Goal: Task Accomplishment & Management: Manage account settings

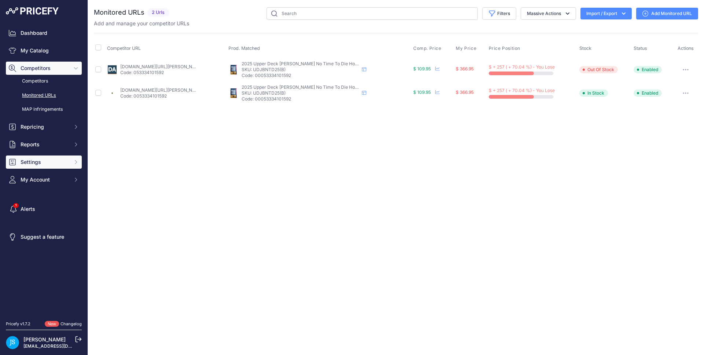
click at [40, 158] on span "Settings" at bounding box center [45, 161] width 48 height 7
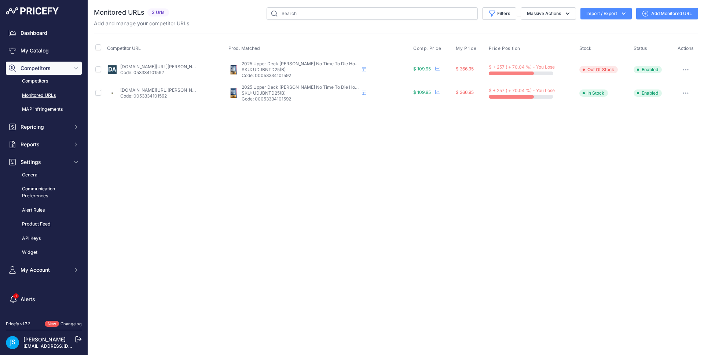
click at [44, 226] on link "Product Feed" at bounding box center [44, 224] width 76 height 13
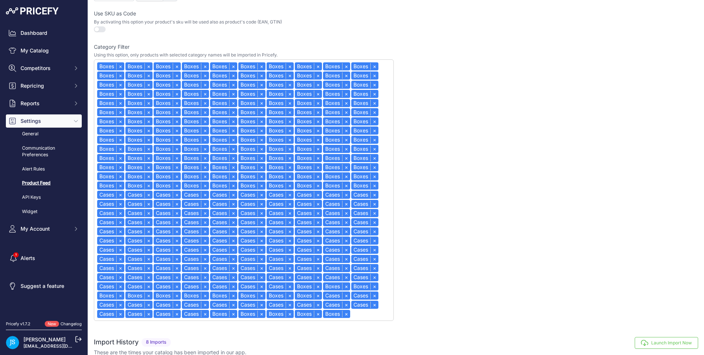
scroll to position [242, 0]
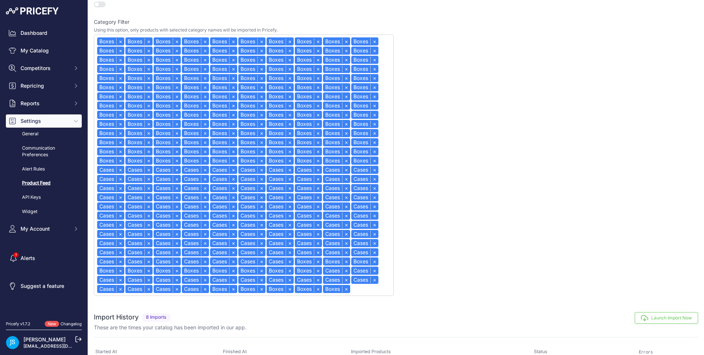
click at [671, 320] on button "Launch Import Now" at bounding box center [666, 318] width 63 height 12
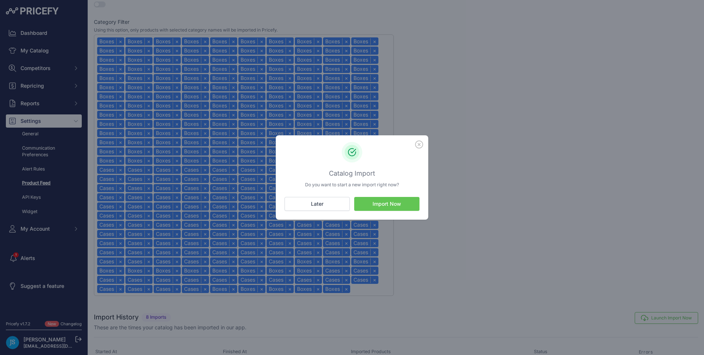
click at [411, 205] on button "Import Now" at bounding box center [386, 204] width 65 height 14
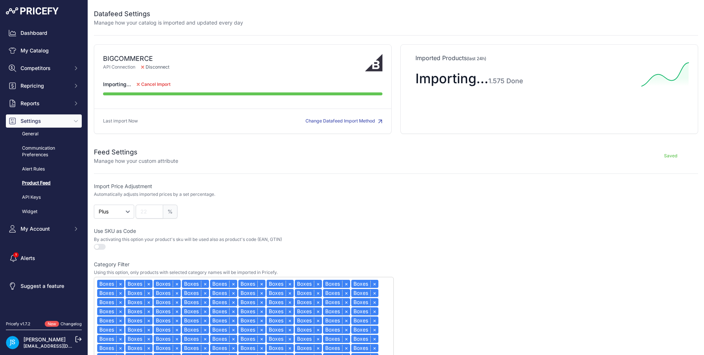
click at [452, 25] on div at bounding box center [470, 18] width 455 height 18
click at [276, 15] on div at bounding box center [470, 18] width 455 height 18
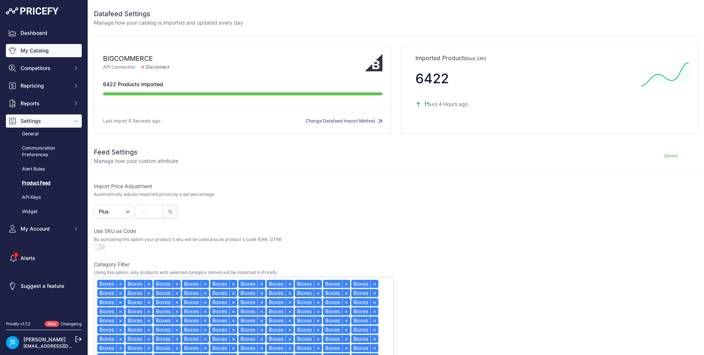
click at [33, 45] on link "My Catalog" at bounding box center [44, 50] width 76 height 13
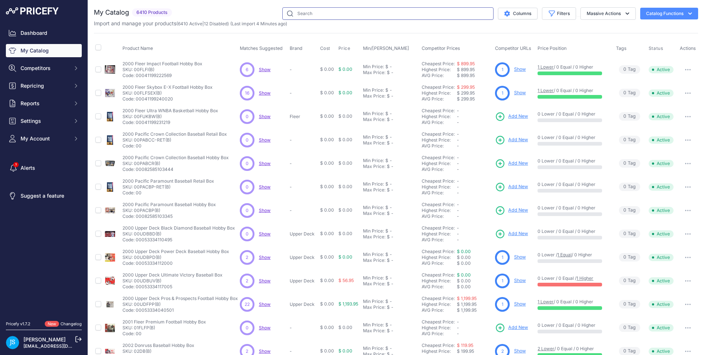
click at [360, 17] on input "text" at bounding box center [387, 13] width 211 height 12
paste input "2025 Panini Absolute K League Soccer Hobby"
type input "2025 Panini Absolute K League Soccer Hobby"
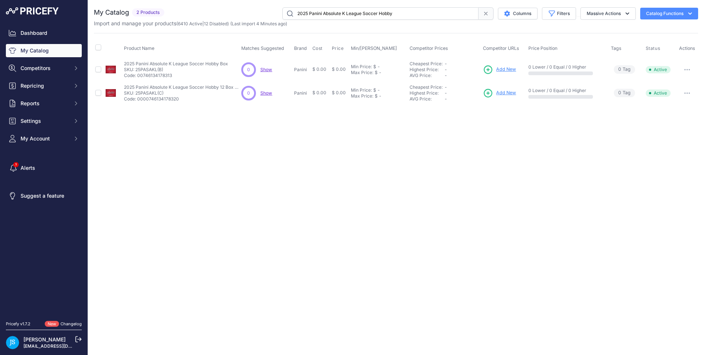
click at [506, 69] on span "Add New" at bounding box center [506, 69] width 20 height 7
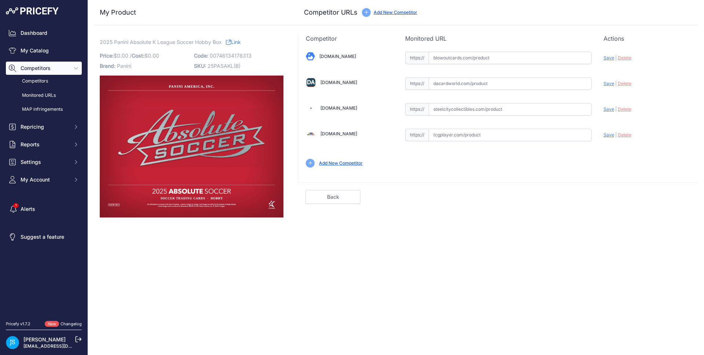
click at [472, 113] on input "text" at bounding box center [510, 109] width 163 height 12
paste input "https://www.steelcitycollectibles.com/i/2025-panini-absolute-k-league-soccer-ho…"
click at [609, 107] on span "Save" at bounding box center [609, 109] width 11 height 6
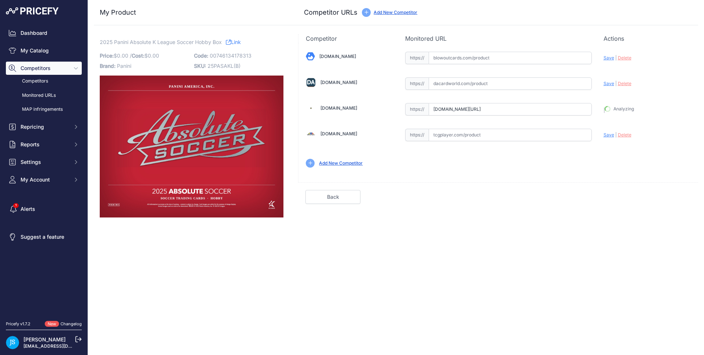
type input "https://www.steelcitycollectibles.com/i/2025-panini-absolute-k-league-soccer-ho…"
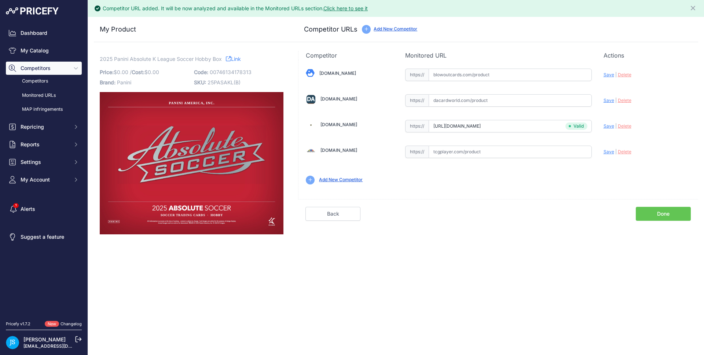
click at [478, 103] on input "text" at bounding box center [510, 100] width 163 height 12
paste input "https://www.dacardworld.com/sports-cards/2025-panini-absolute-k-league-soccer-h…"
click at [606, 100] on span "Save" at bounding box center [609, 101] width 11 height 6
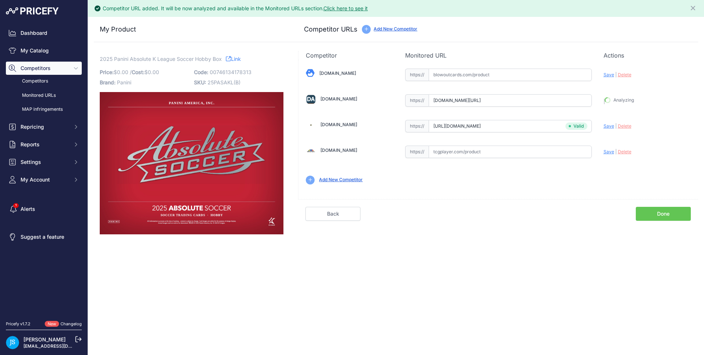
type input "https://www.dacardworld.com/sports-cards/2025-panini-absolute-k-league-soccer-h…"
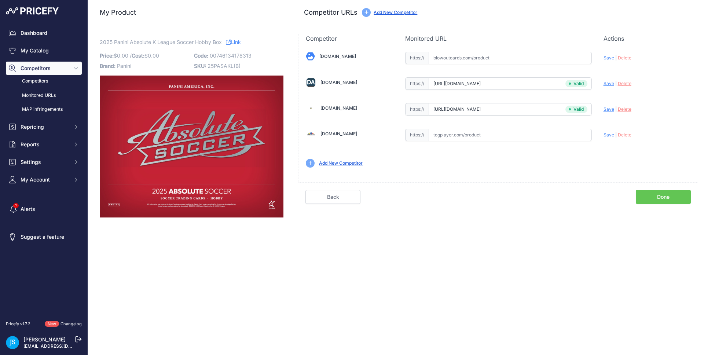
click at [490, 59] on input "text" at bounding box center [510, 58] width 163 height 12
paste input "https://www.blowoutcards.com/2025-panini-absolute-k-league-soccer-hobby-box.html"
click at [607, 57] on span "Save" at bounding box center [609, 58] width 11 height 6
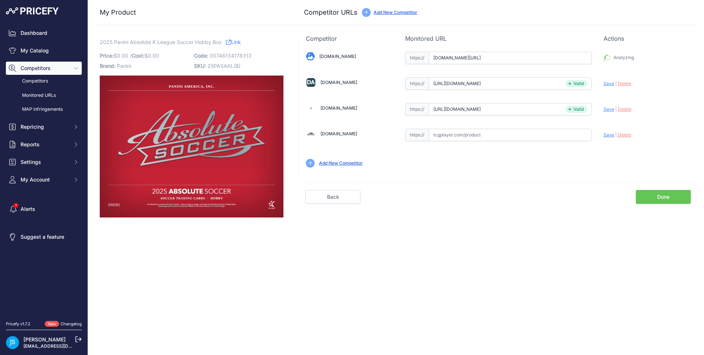
type input "https://www.blowoutcards.com/2025-panini-absolute-k-league-soccer-hobby-box.htm…"
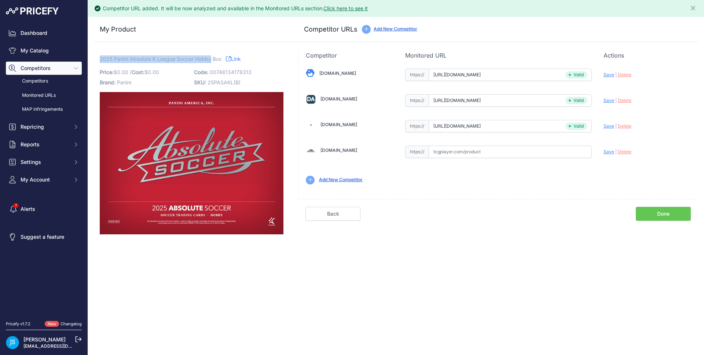
drag, startPoint x: 100, startPoint y: 56, endPoint x: 211, endPoint y: 59, distance: 111.5
click at [211, 59] on span "2025 Panini Absolute K League Soccer Hobby Box" at bounding box center [161, 58] width 122 height 9
copy span "2025 Panini Absolute K League Soccer Hobby"
click at [56, 51] on link "My Catalog" at bounding box center [44, 50] width 76 height 13
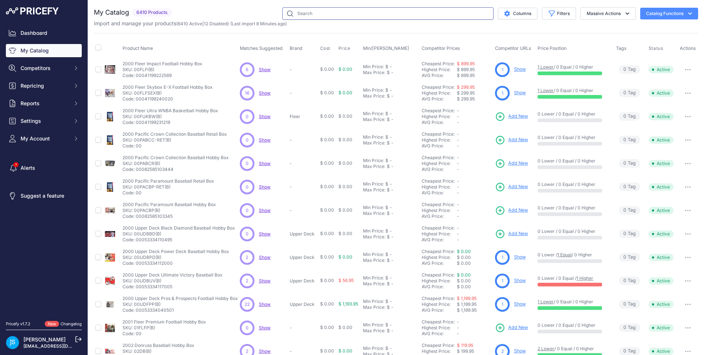
click at [326, 15] on input "text" at bounding box center [387, 13] width 211 height 12
paste input "2025 Panini Absolute K League Soccer Hobby"
type input "2025 Panini Absolute K League Soccer Hobby"
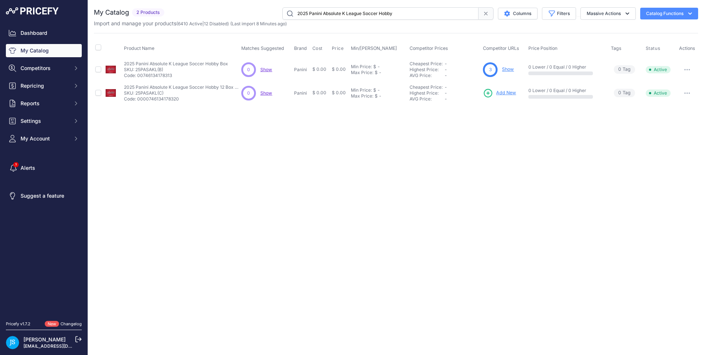
click at [501, 92] on span "Add New" at bounding box center [506, 92] width 20 height 7
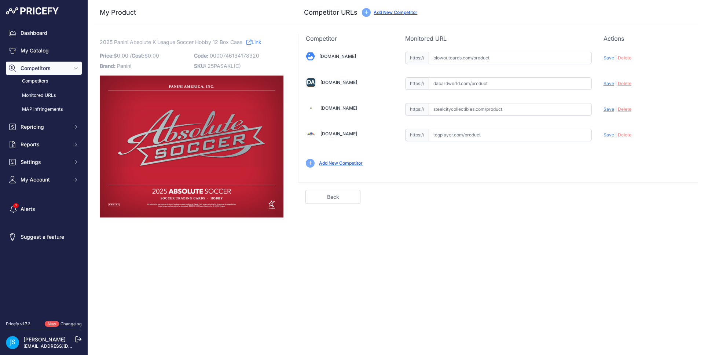
click at [469, 116] on div "[DOMAIN_NAME] Valid Save" at bounding box center [498, 109] width 400 height 132
click at [472, 110] on input "text" at bounding box center [510, 109] width 163 height 12
paste input "[URL][DOMAIN_NAME]"
click at [609, 111] on span "Save" at bounding box center [609, 109] width 11 height 6
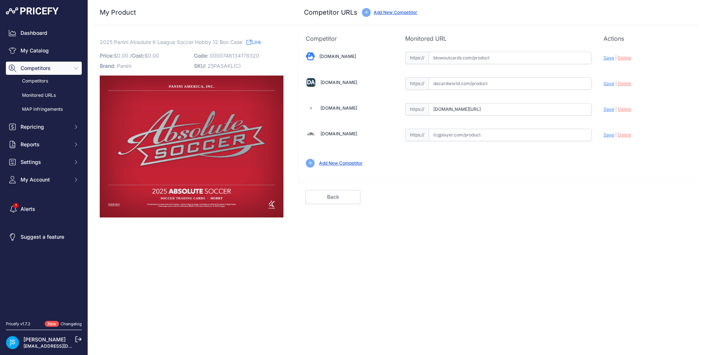
scroll to position [0, 0]
type input "[URL][DOMAIN_NAME]"
click at [494, 82] on input "text" at bounding box center [510, 83] width 163 height 12
paste input "[URL][DOMAIN_NAME]"
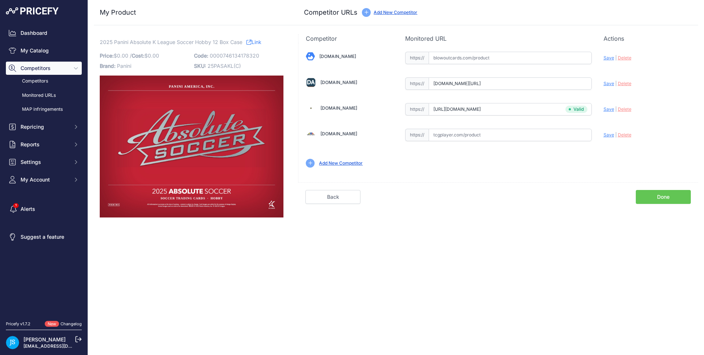
click at [608, 84] on span "Save" at bounding box center [609, 84] width 11 height 6
type input "[URL][DOMAIN_NAME]"
click at [536, 53] on input "text" at bounding box center [510, 58] width 163 height 12
paste input "[URL][DOMAIN_NAME]"
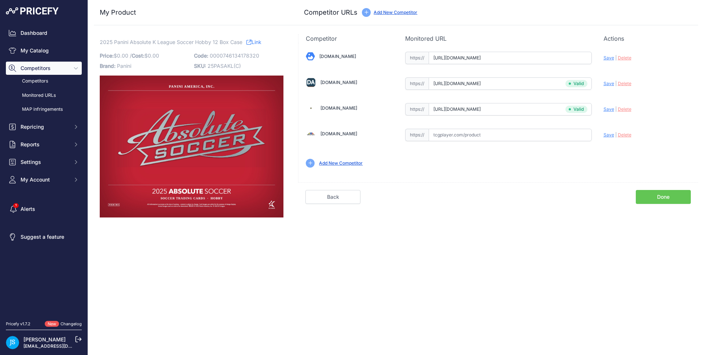
scroll to position [0, 48]
click at [612, 55] on span "Save" at bounding box center [609, 58] width 11 height 6
type input "[URL][DOMAIN_NAME]"
drag, startPoint x: 50, startPoint y: 51, endPoint x: 57, endPoint y: 44, distance: 9.3
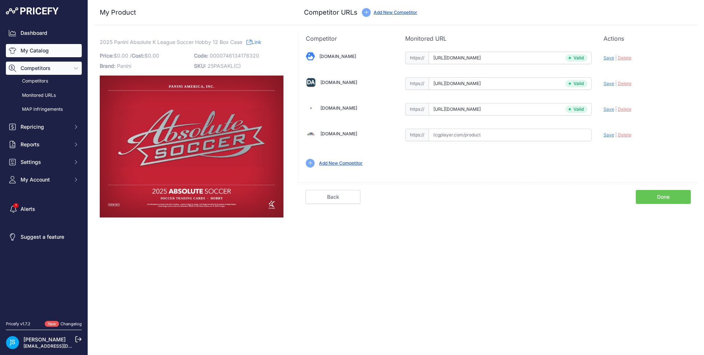
click at [50, 51] on link "My Catalog" at bounding box center [44, 50] width 76 height 13
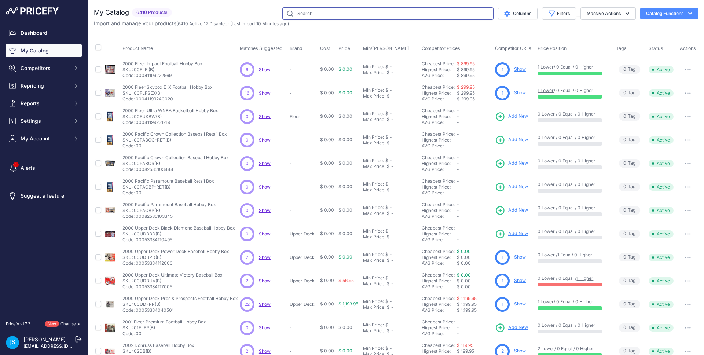
click at [307, 14] on input "text" at bounding box center [387, 13] width 211 height 12
paste input "2025 Panini Absolute Football Hobby"
type input "2025 Panini Absolute Football Hobby"
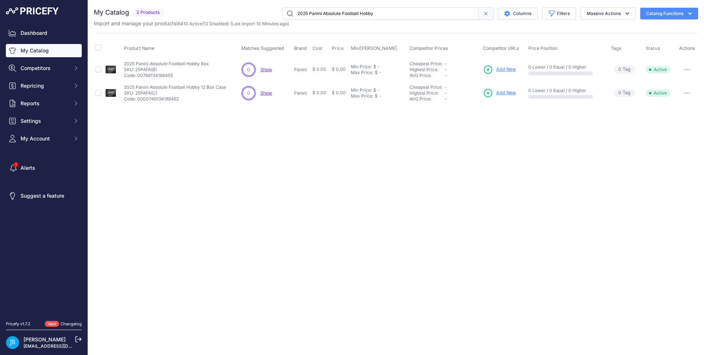
click at [504, 70] on span "Add New" at bounding box center [506, 69] width 20 height 7
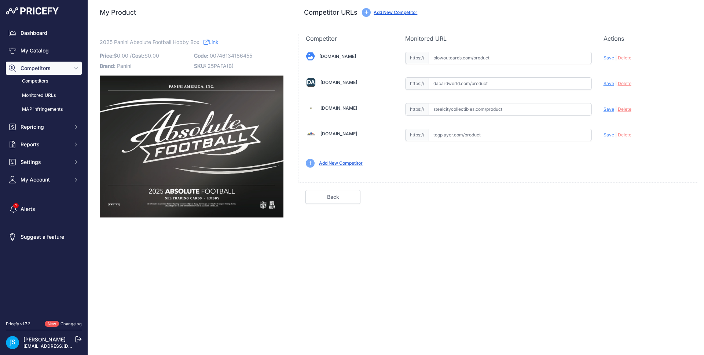
click at [475, 57] on input "text" at bounding box center [510, 58] width 163 height 12
paste input "https://www.blowoutcards.com/2025-panini-absolute-football-hobby-box.html"
click at [609, 56] on span "Save" at bounding box center [609, 58] width 11 height 6
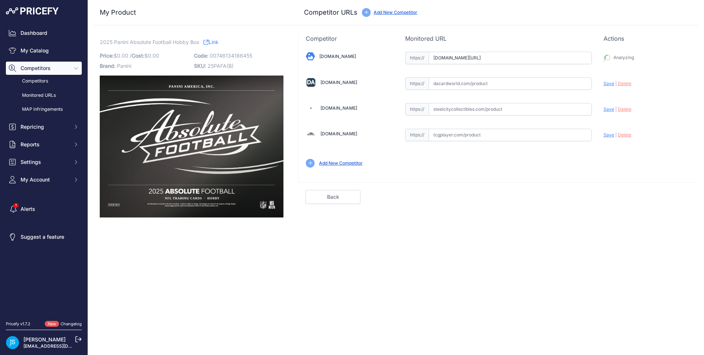
type input "https://www.blowoutcards.com/2025-panini-absolute-football-hobby-box.html?priru…"
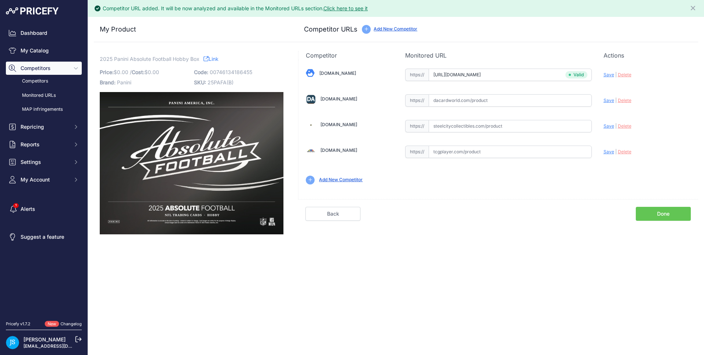
click at [474, 101] on input "text" at bounding box center [510, 100] width 163 height 12
paste input "https://www.dacardworld.com/sports-cards/2025-panini-absolute-football-hobby-box"
type input "www.dacardworld.com/sports-cards/2025-panini-absolute-football-hobby-box"
click at [608, 101] on div "Blowoutcards.com Valid Save" at bounding box center [498, 126] width 400 height 132
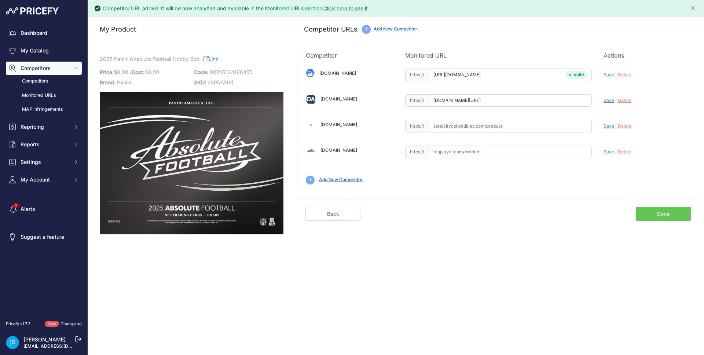
scroll to position [0, 0]
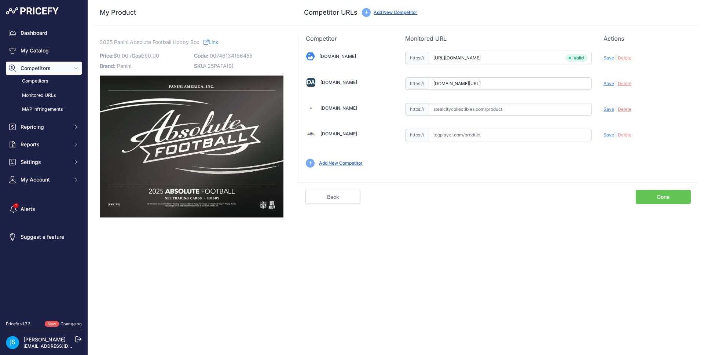
click at [481, 112] on input "text" at bounding box center [510, 109] width 163 height 12
paste input "https://www.steelcitycollectibles.com/i/2025-panini-absolute-football-hobby-box"
click at [607, 109] on span "Save" at bounding box center [609, 109] width 11 height 6
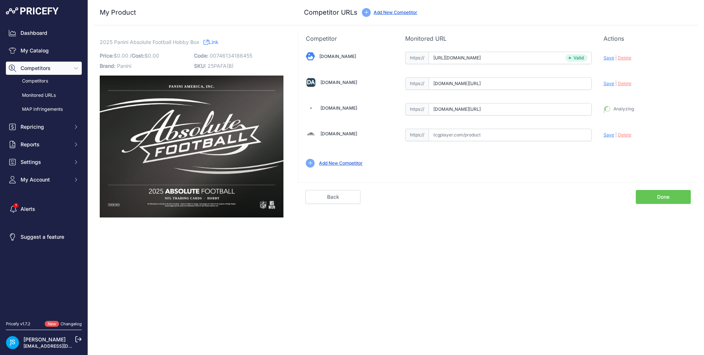
type input "https://www.steelcitycollectibles.com/i/2025-panini-absolute-football-hobby-box…"
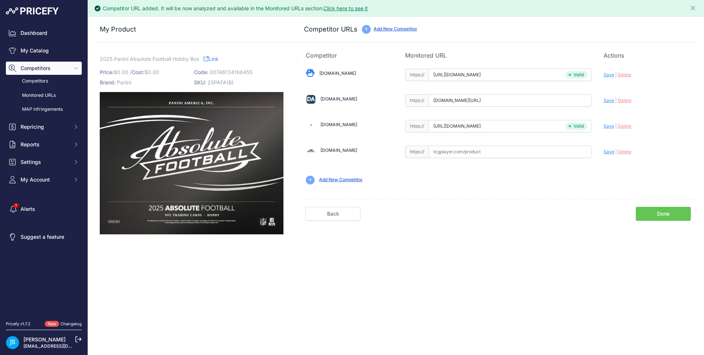
click at [609, 101] on span "Save" at bounding box center [609, 101] width 11 height 6
type input "https://www.dacardworld.com/sports-cards/2025-panini-absolute-football-hobby-bo…"
drag, startPoint x: 100, startPoint y: 56, endPoint x: 188, endPoint y: 56, distance: 88.4
click at [188, 56] on span "2025 Panini Absolute Football Hobby Box" at bounding box center [150, 58] width 100 height 9
copy span "2025 Panini Absolute Football Hobby"
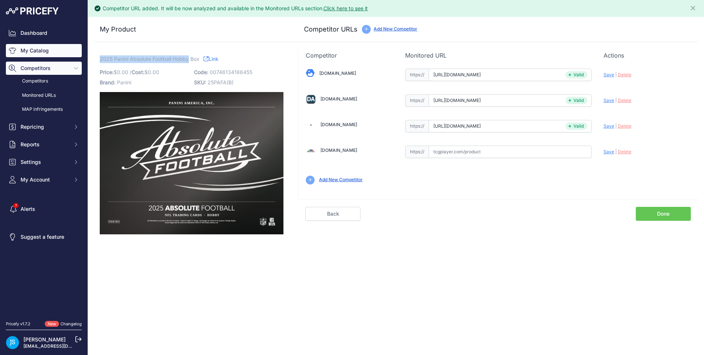
click at [59, 52] on link "My Catalog" at bounding box center [44, 50] width 76 height 13
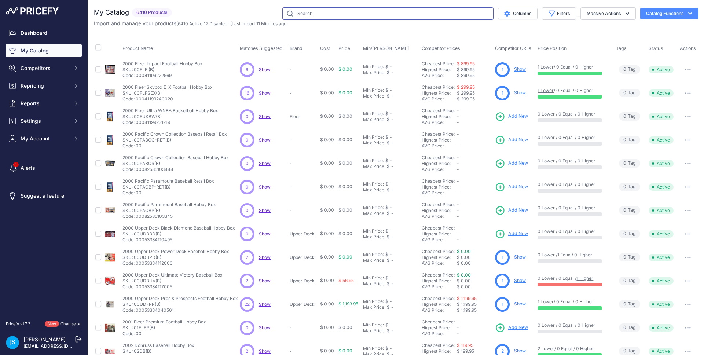
click at [353, 16] on input "text" at bounding box center [387, 13] width 211 height 12
paste input "2025 Panini Absolute Football Hobby"
type input "2025 Panini Absolute Football Hobby"
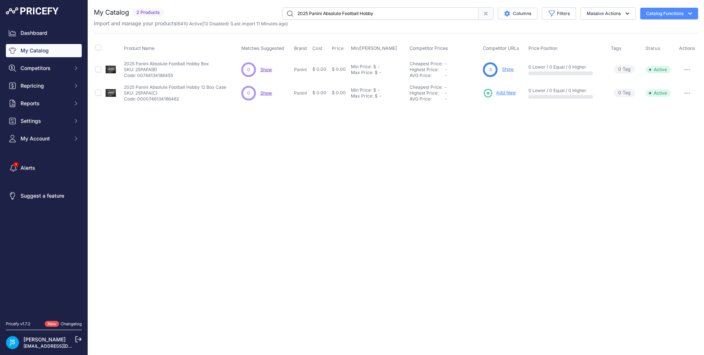
click at [510, 91] on span "Add New" at bounding box center [506, 92] width 20 height 7
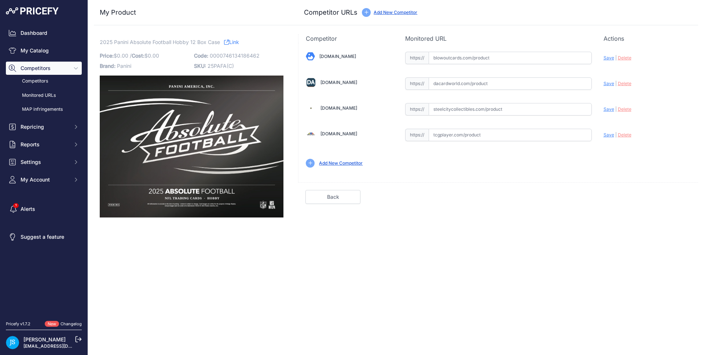
click at [454, 109] on input "text" at bounding box center [510, 109] width 163 height 12
paste input "[URL][DOMAIN_NAME]"
click at [606, 110] on span "Save" at bounding box center [609, 109] width 11 height 6
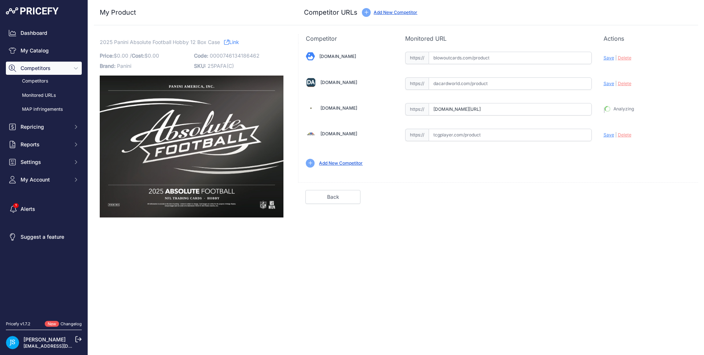
type input "https://www.steelcitycollectibles.com/i/2025-panini-absolute-football-hobby-12-…"
click at [476, 84] on input "text" at bounding box center [510, 83] width 163 height 12
paste input "https://www.dacardworld.com/sports-cards/2025-panini-absolute-football-hobby-12…"
click at [611, 85] on span "Save" at bounding box center [609, 84] width 11 height 6
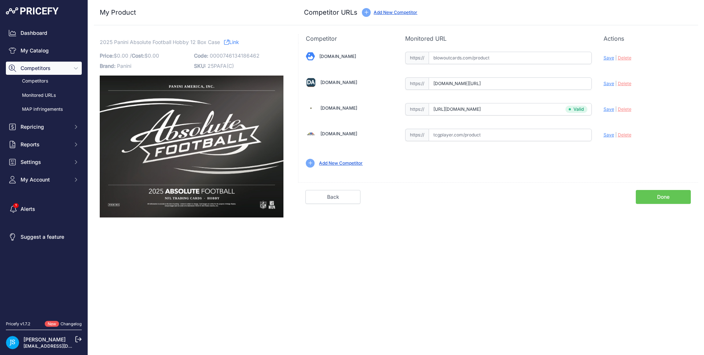
scroll to position [0, 0]
type input "https://www.dacardworld.com/sports-cards/2025-panini-absolute-football-hobby-12…"
click at [481, 62] on input "text" at bounding box center [510, 58] width 163 height 12
paste input "https://www.blowoutcards.com/2025-panini-absolute-football-hobby-12-box-case.ht…"
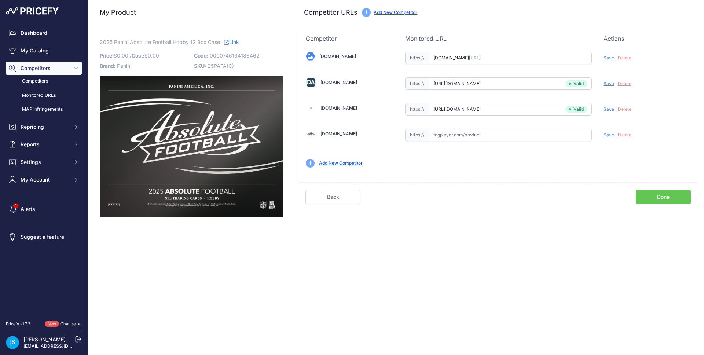
click at [606, 59] on span "Save" at bounding box center [609, 58] width 11 height 6
type input "https://www.blowoutcards.com/2025-panini-absolute-football-hobby-12-box-case.ht…"
click at [46, 47] on link "My Catalog" at bounding box center [44, 50] width 76 height 13
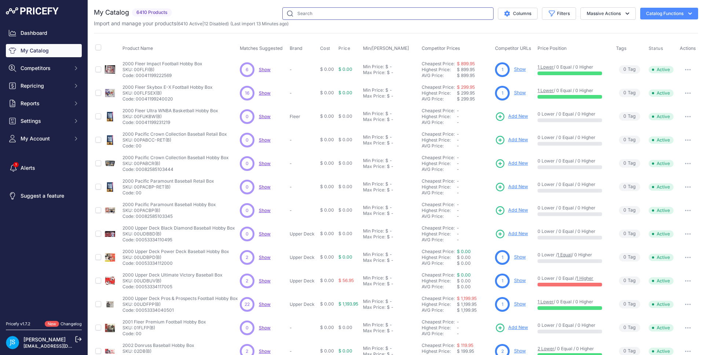
click at [297, 15] on input "text" at bounding box center [387, 13] width 211 height 12
paste input "2024/25 Panini Flawless Basketball Hobby"
type input "2024/25 Panini Flawless Basketball Hobby"
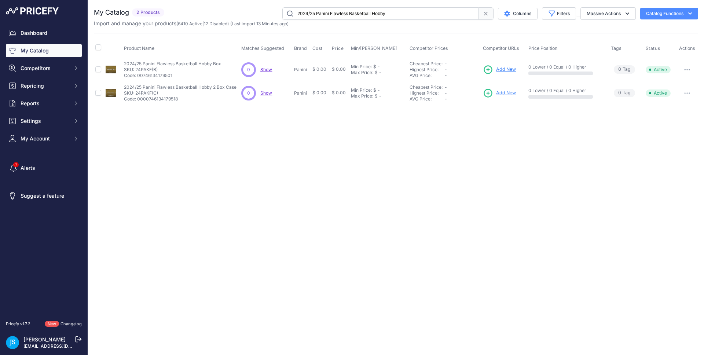
click at [498, 71] on span "Add New" at bounding box center [506, 69] width 20 height 7
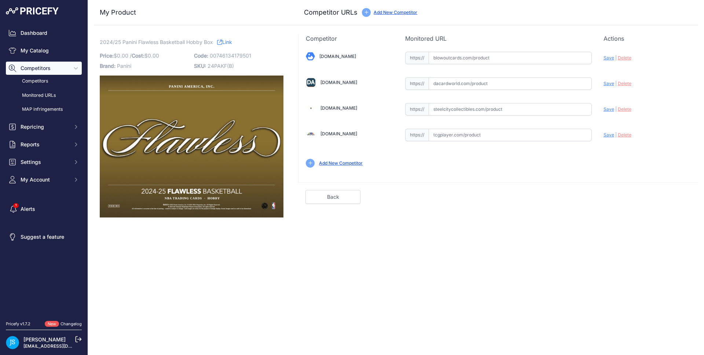
click at [475, 85] on input "text" at bounding box center [510, 83] width 163 height 12
paste input "[URL][DOMAIN_NAME]"
click at [607, 83] on span "Save" at bounding box center [609, 84] width 11 height 6
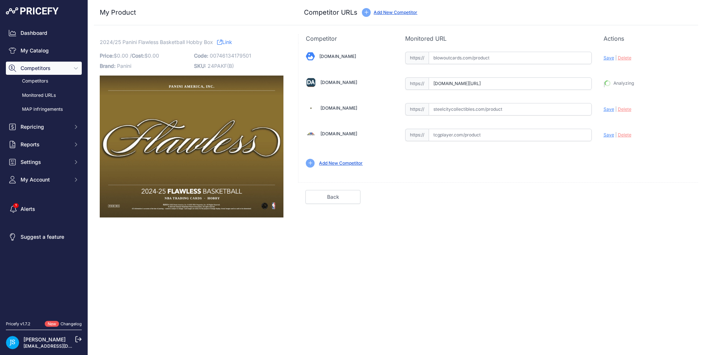
type input "https://www.dacardworld.com/sports-cards/2024-25-panini-flawless-basketball-hob…"
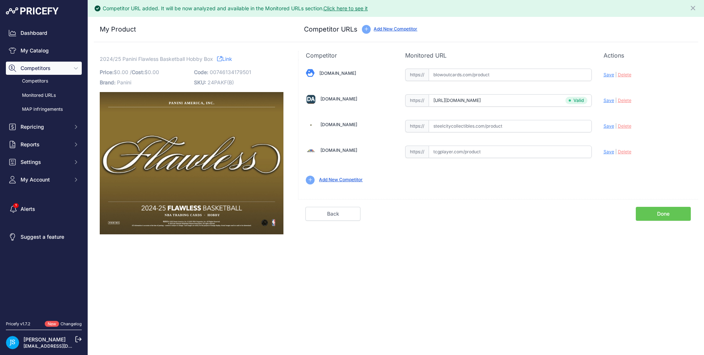
click at [489, 125] on input "text" at bounding box center [510, 126] width 163 height 12
paste input "https://www.steelcitycollectibles.com/i/2024-25-panini-flawless-basketball-hobb…"
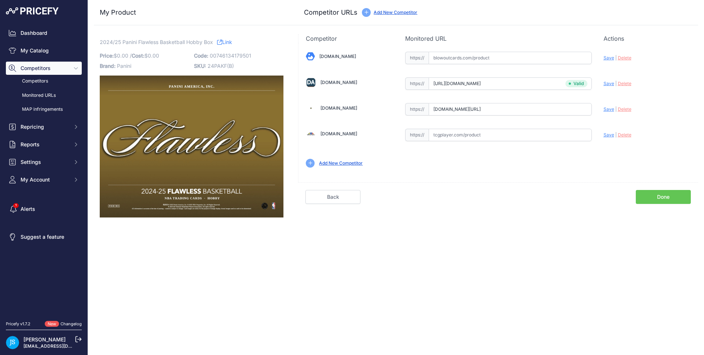
click at [604, 109] on span "Save" at bounding box center [609, 109] width 11 height 6
type input "https://www.steelcitycollectibles.com/i/2024-25-panini-flawless-basketball-hobb…"
click at [467, 59] on input "text" at bounding box center [510, 58] width 163 height 12
paste input "https://www.blowoutcards.com/2024-25-panini-flawless-basketball-hobby-box.html"
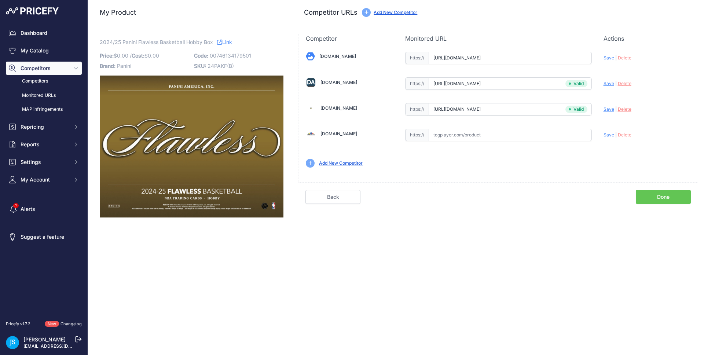
scroll to position [0, 23]
click at [608, 56] on span "Save" at bounding box center [609, 58] width 11 height 6
type input "https://www.blowoutcards.com/2024-25-panini-flawless-basketball-hobby-box.html?…"
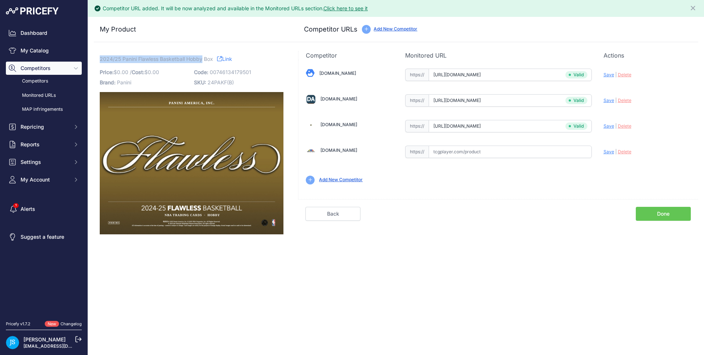
drag, startPoint x: 100, startPoint y: 61, endPoint x: 203, endPoint y: 61, distance: 103.0
click at [203, 61] on span "2024/25 Panini Flawless Basketball Hobby Box" at bounding box center [156, 58] width 113 height 9
copy span "2024/25 Panini Flawless Basketball Hobby"
click at [63, 54] on link "My Catalog" at bounding box center [44, 50] width 76 height 13
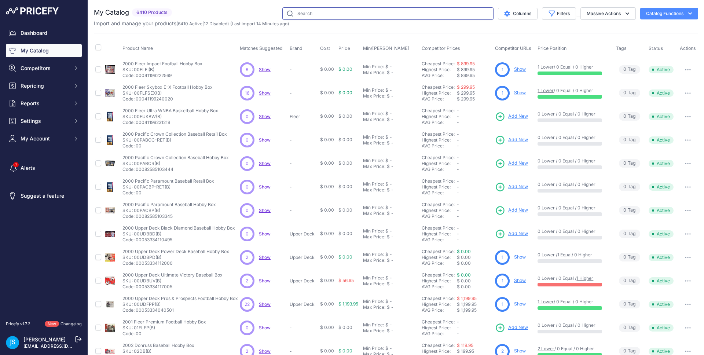
click at [382, 15] on input "text" at bounding box center [387, 13] width 211 height 12
paste input "2024/25 Panini Flawless Basketball Hobby"
type input "2024/25 Panini Flawless Basketball Hobby"
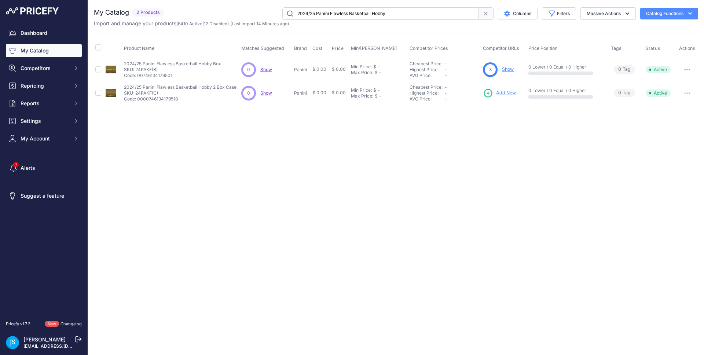
click at [510, 91] on span "Add New" at bounding box center [506, 92] width 20 height 7
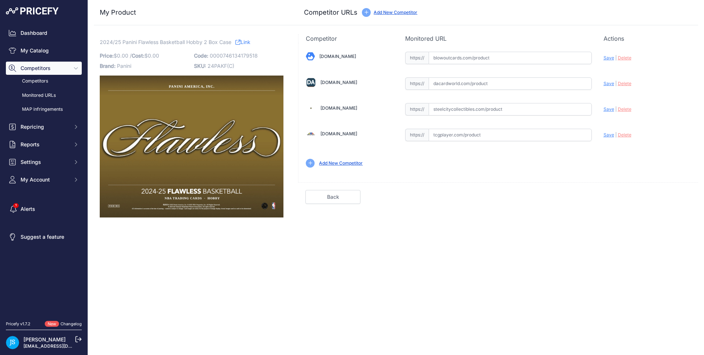
click at [470, 113] on input "text" at bounding box center [510, 109] width 163 height 12
paste input "https://www.steelcitycollectibles.com/i/2024-25-panini-flawless-basketball-hobb…"
click at [608, 109] on span "Save" at bounding box center [609, 109] width 11 height 6
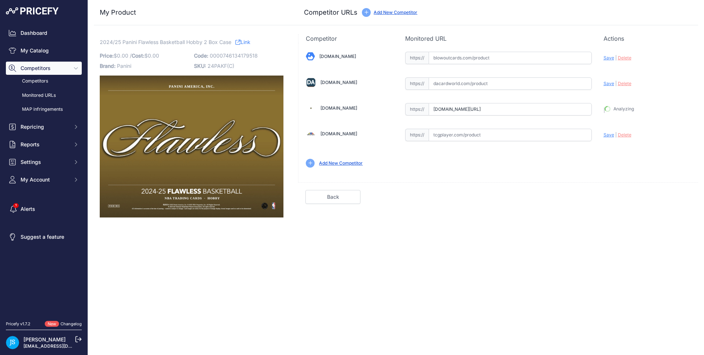
type input "https://www.steelcitycollectibles.com/i/2024-25-panini-flawless-basketball-hobb…"
click at [489, 86] on input "text" at bounding box center [510, 83] width 163 height 12
paste input "https://www.dacardworld.com/sports-cards/2024-25-panini-flawless-basketball-hob…"
click at [608, 83] on span "Save" at bounding box center [609, 84] width 11 height 6
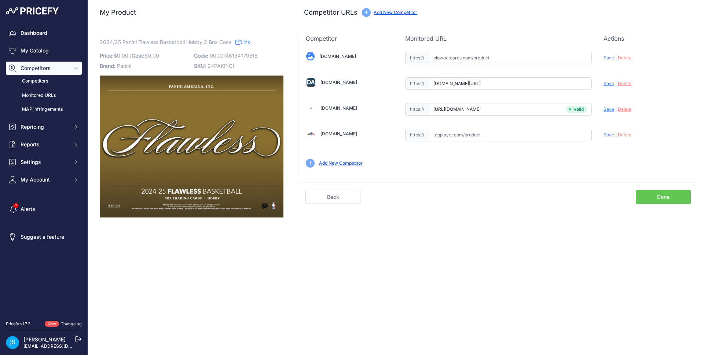
scroll to position [0, 0]
type input "https://www.dacardworld.com/sports-cards/2024-25-panini-flawless-basketball-hob…"
click at [462, 61] on input "text" at bounding box center [510, 58] width 163 height 12
paste input "https://www.blowoutcards.com/2024-25-panini-flawless-basketball-hobby-2-box-cas…"
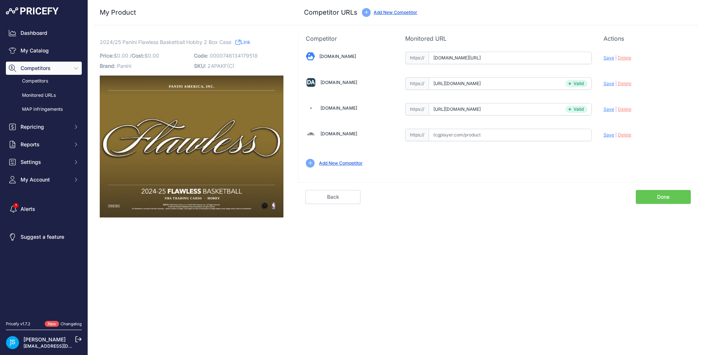
click at [612, 57] on span "Save" at bounding box center [609, 58] width 11 height 6
type input "https://www.blowoutcards.com/2024-25-panini-flawless-basketball-hobby-2-box-cas…"
click at [51, 55] on link "My Catalog" at bounding box center [44, 50] width 76 height 13
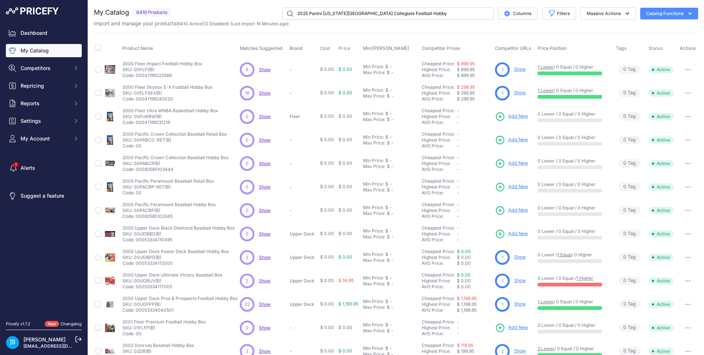
type input "2025 Panini [US_STATE][GEOGRAPHIC_DATA] Collegiate Football Hobby"
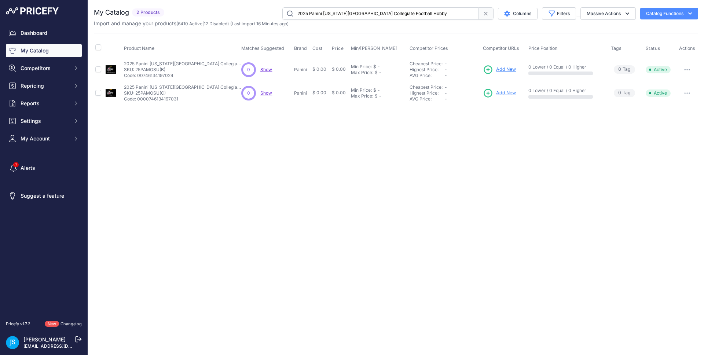
click at [507, 69] on span "Add New" at bounding box center [506, 69] width 20 height 7
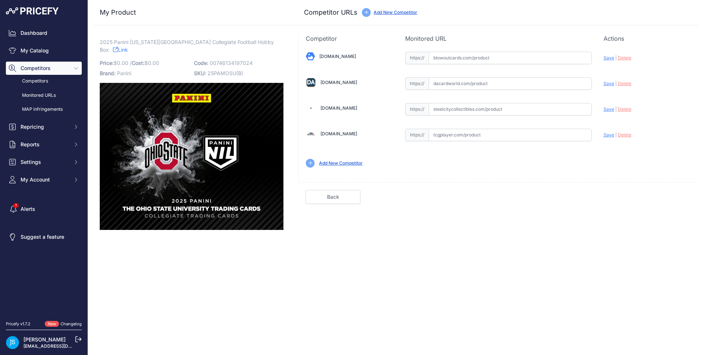
click at [455, 109] on input "text" at bounding box center [510, 109] width 163 height 12
paste input "[URL][DOMAIN_NAME][US_STATE]"
click at [609, 107] on span "Save" at bounding box center [609, 109] width 11 height 6
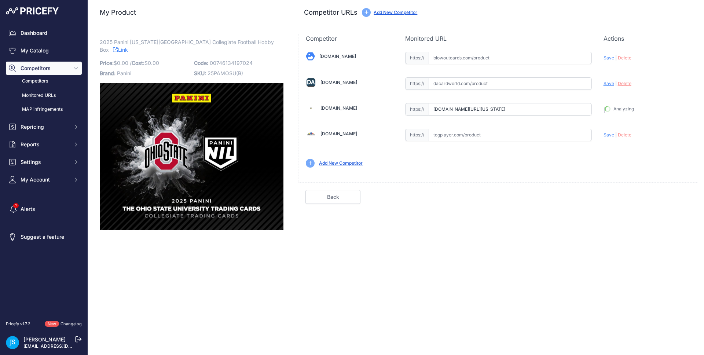
type input "https://www.steelcitycollectibles.com/i/2025-panini-ohio-state-university-colle…"
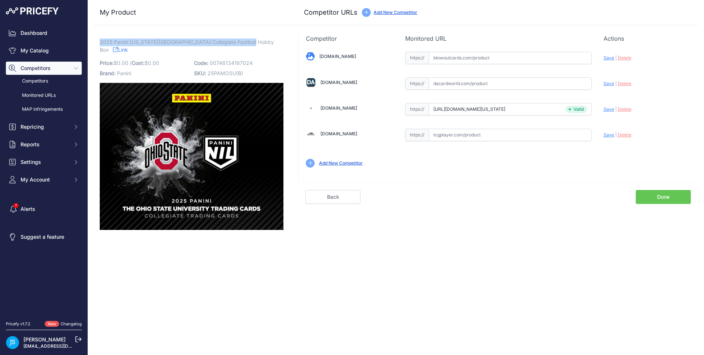
drag, startPoint x: 100, startPoint y: 42, endPoint x: 244, endPoint y: 41, distance: 143.4
click at [244, 41] on span "2025 Panini Ohio State University Collegiate Football Hobby Box" at bounding box center [187, 45] width 174 height 17
copy span "2025 Panini Ohio State University Collegiate Football Hobby"
click at [34, 46] on link "My Catalog" at bounding box center [44, 50] width 76 height 13
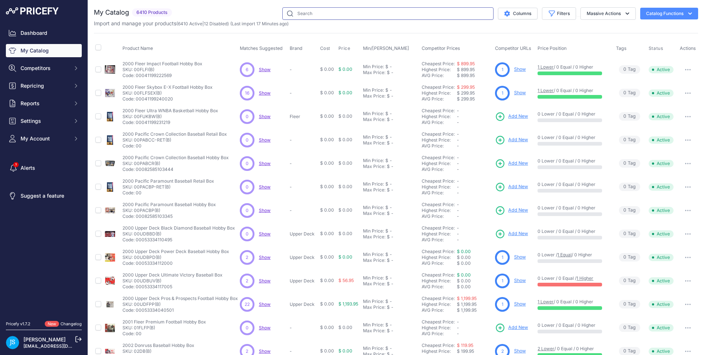
click at [379, 16] on input "text" at bounding box center [387, 13] width 211 height 12
paste input "2025 Panini Ohio State University Collegiate Football Hobby"
type input "2025 Panini Ohio State University Collegiate Football Hobby"
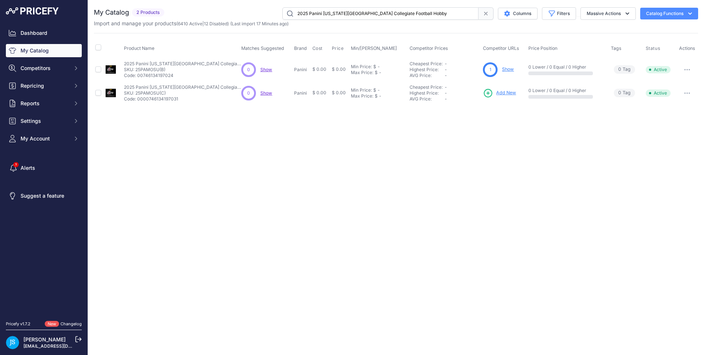
click at [504, 91] on span "Add New" at bounding box center [506, 92] width 20 height 7
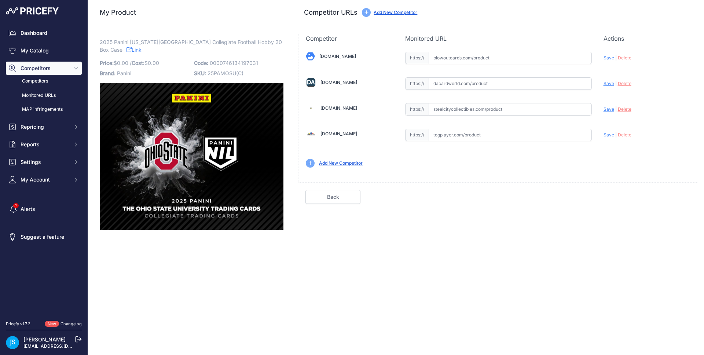
click at [454, 109] on input "text" at bounding box center [510, 109] width 163 height 12
paste input "[URL][DOMAIN_NAME][US_STATE]"
click at [608, 108] on span "Save" at bounding box center [609, 109] width 11 height 6
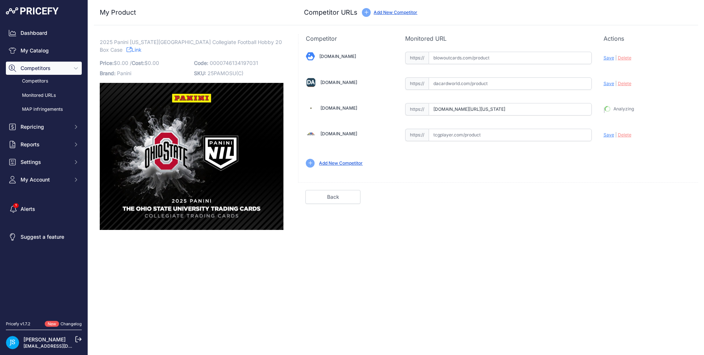
type input "https://www.steelcitycollectibles.com/i/2025-panini-ohio-state-university-colle…"
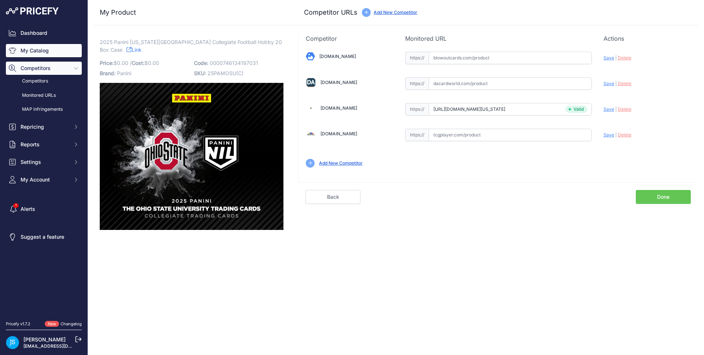
click at [69, 48] on link "My Catalog" at bounding box center [44, 50] width 76 height 13
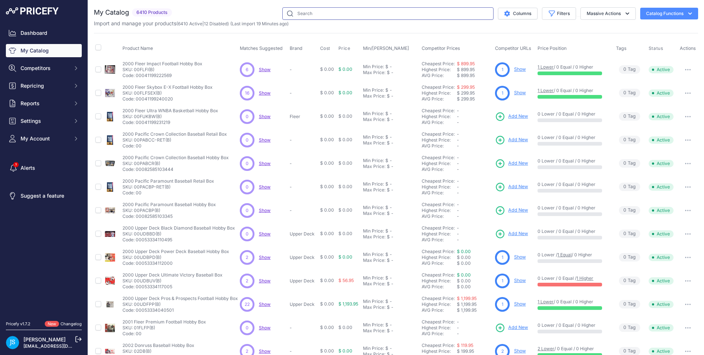
click at [315, 14] on input "text" at bounding box center [387, 13] width 211 height 12
paste input "2025 Topps Triumphant Tennis Hobby"
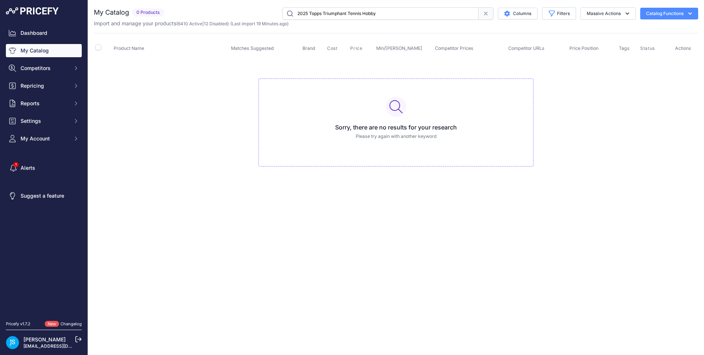
drag, startPoint x: 348, startPoint y: 14, endPoint x: 388, endPoint y: 12, distance: 40.7
click at [388, 12] on input "2025 Topps Triumphant Tennis Hobby" at bounding box center [380, 13] width 196 height 12
click at [303, 18] on input "2025 Topps Triumphant" at bounding box center [380, 13] width 196 height 12
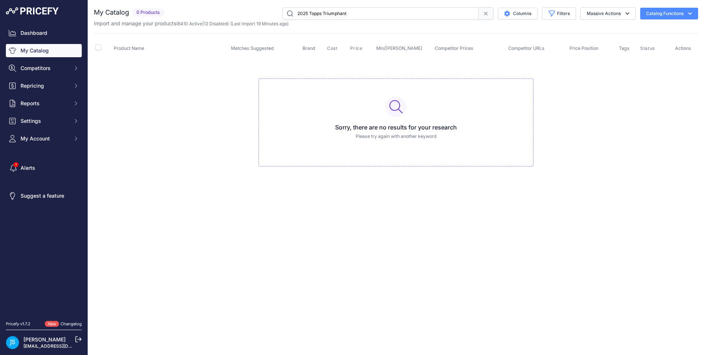
click at [304, 17] on input "2025 Topps Triumphant" at bounding box center [380, 13] width 196 height 12
click at [314, 15] on input "2025 Topps Triumphant" at bounding box center [380, 13] width 196 height 12
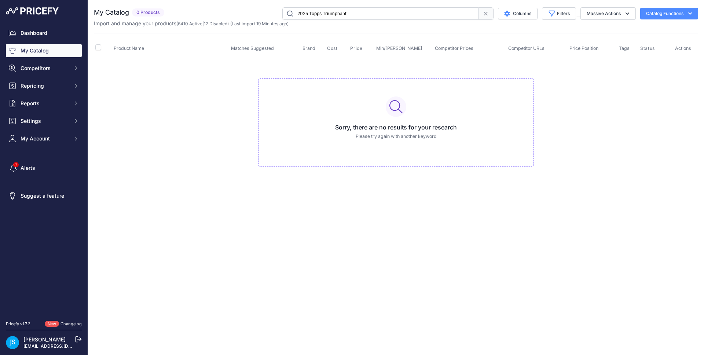
click at [314, 15] on input "2025 Topps Triumphant" at bounding box center [380, 13] width 196 height 12
paste input "2025 Leaf Metal Halloween"
click at [315, 14] on input "2025 2025 Leaf Metal Halloween Triumphant" at bounding box center [380, 13] width 196 height 12
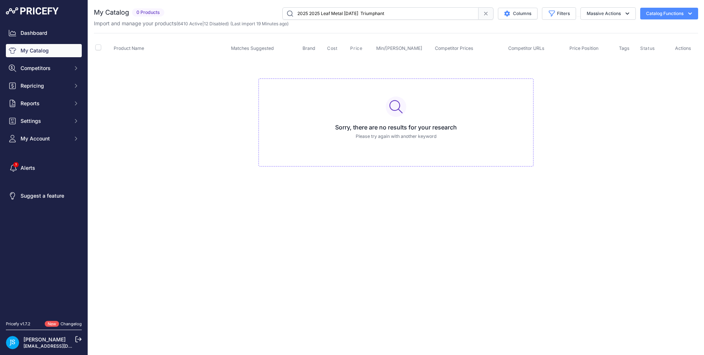
click at [315, 14] on input "2025 2025 Leaf Metal Halloween Triumphant" at bounding box center [380, 13] width 196 height 12
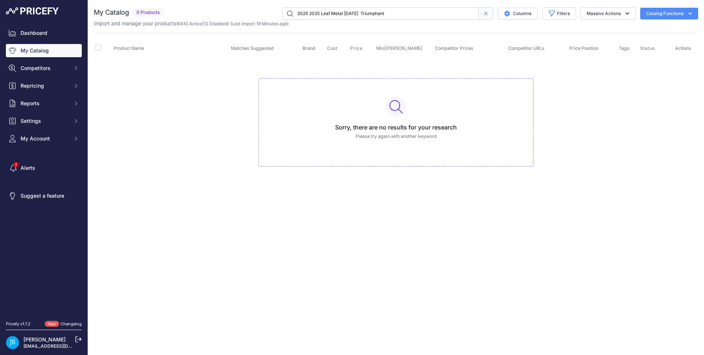
click at [315, 14] on input "2025 2025 Leaf Metal Halloween Triumphant" at bounding box center [380, 13] width 196 height 12
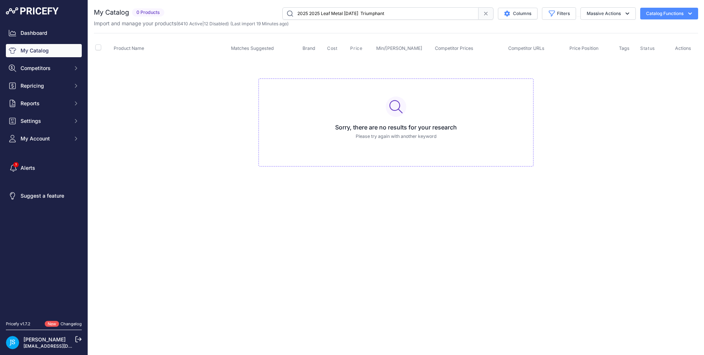
paste input "Leaf Metal Halloween"
type input "2025 Leaf Metal Halloween"
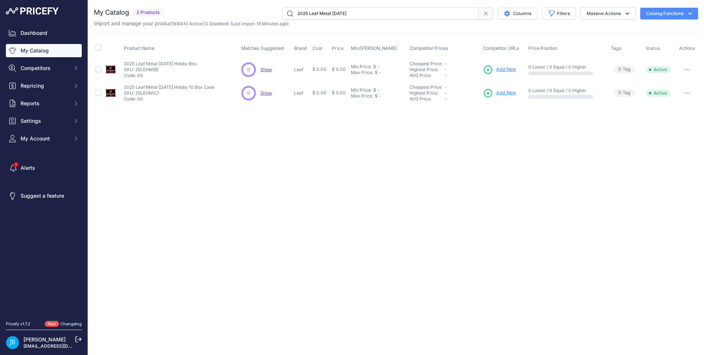
click at [514, 69] on span "Add New" at bounding box center [506, 69] width 20 height 7
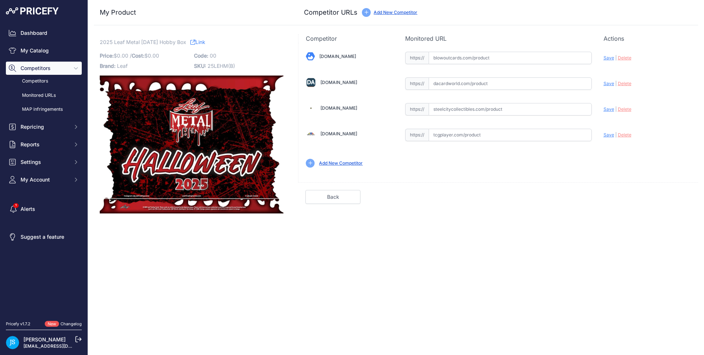
click at [465, 114] on input "text" at bounding box center [510, 109] width 163 height 12
paste input "https://www.steelcitycollectibles.com/i/2025-leaf-metal-halloween-hobby-box"
click at [605, 109] on span "Save" at bounding box center [609, 109] width 11 height 6
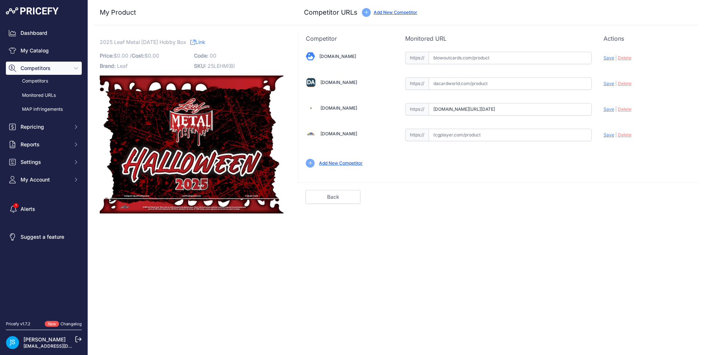
type input "https://www.steelcitycollectibles.com/i/2025-leaf-metal-halloween-hobby-box?pri…"
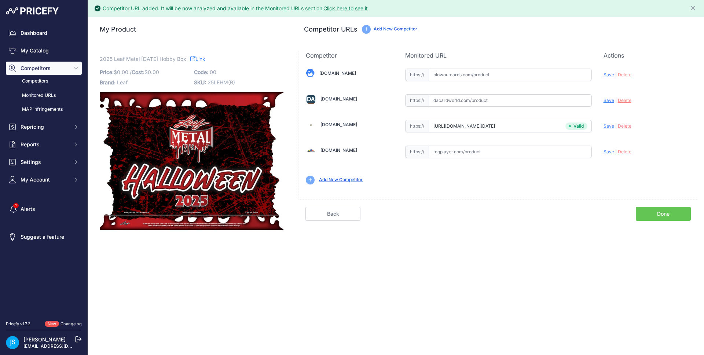
click at [467, 101] on input "text" at bounding box center [510, 100] width 163 height 12
paste input "https://www.dacardworld.com/sports-cards/2025-leaf-metal-halloween-hobby-box"
click at [610, 101] on span "Save" at bounding box center [609, 101] width 11 height 6
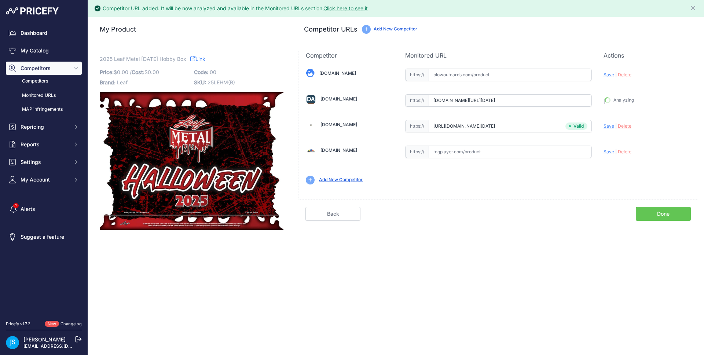
type input "https://www.dacardworld.com/sports-cards/2025-leaf-metal-halloween-hobby-box?pr…"
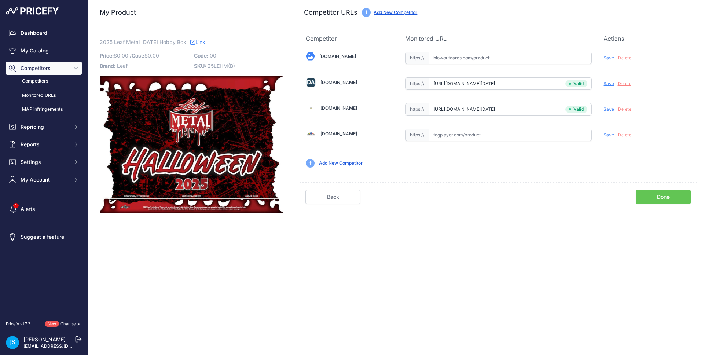
click at [487, 63] on input "text" at bounding box center [510, 58] width 163 height 12
paste input "https://www.blowoutcards.com/2025-leaf-metal-halloween-box.html"
click at [607, 59] on span "Save" at bounding box center [609, 58] width 11 height 6
type input "https://www.blowoutcards.com/2025-leaf-metal-halloween-box.html?prirule_jdsnikf…"
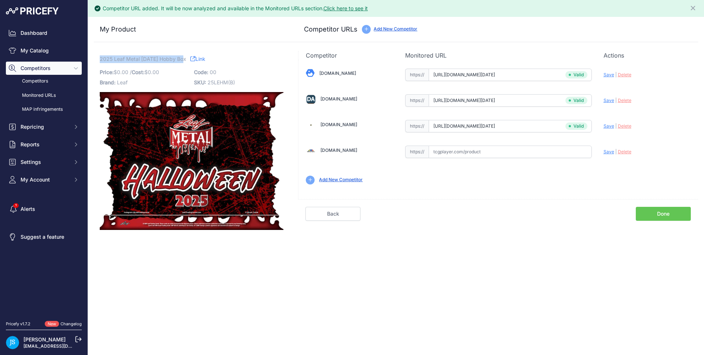
drag, startPoint x: 101, startPoint y: 57, endPoint x: 184, endPoint y: 57, distance: 83.2
click at [184, 57] on span "2025 Leaf Metal Halloween Hobby Box" at bounding box center [143, 58] width 87 height 9
copy span "2025 Leaf Metal [DATE] Hobby"
click at [50, 54] on link "My Catalog" at bounding box center [44, 50] width 76 height 13
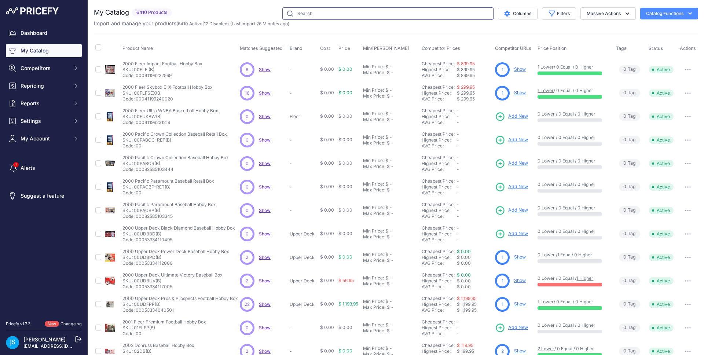
click at [386, 9] on input "text" at bounding box center [387, 13] width 211 height 12
paste input "2025 Leaf Metal [DATE] Hobby"
type input "2025 Leaf Metal [DATE] Hobby"
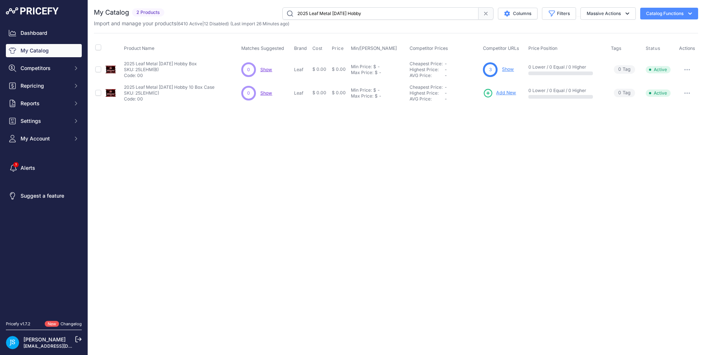
click at [510, 92] on span "Add New" at bounding box center [506, 92] width 20 height 7
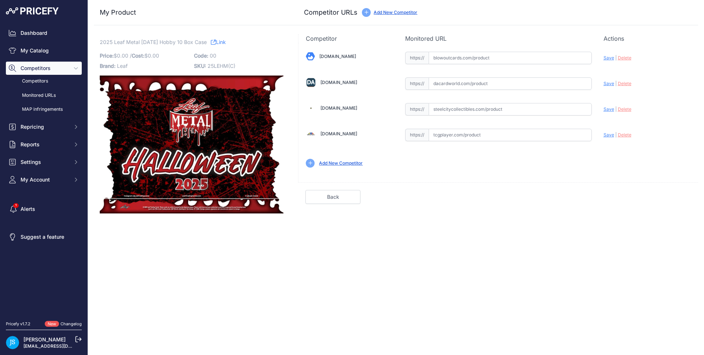
click at [480, 106] on input "text" at bounding box center [510, 109] width 163 height 12
paste input "[URL][DOMAIN_NAME][DATE]"
click at [608, 109] on span "Save" at bounding box center [609, 109] width 11 height 6
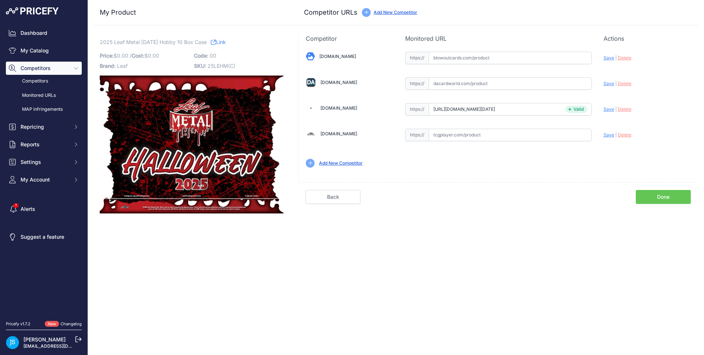
type input "[DOMAIN_NAME][URL][DATE]"
drag, startPoint x: 534, startPoint y: 111, endPoint x: 579, endPoint y: 108, distance: 45.6
click at [579, 108] on input "[DOMAIN_NAME][URL][DATE]" at bounding box center [510, 109] width 163 height 12
drag, startPoint x: 471, startPoint y: 76, endPoint x: 473, endPoint y: 79, distance: 3.8
click at [471, 76] on div "[DOMAIN_NAME] Valid Save" at bounding box center [498, 109] width 400 height 132
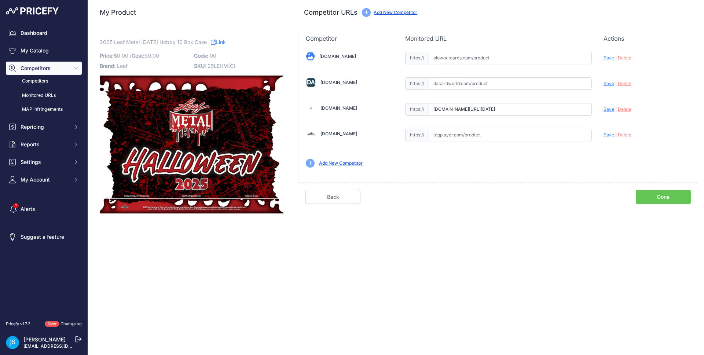
click at [478, 86] on input "text" at bounding box center [510, 83] width 163 height 12
paste input "https://www.dacardworld.com/sports-cards/2025-leaf-metal-halloween-hobby-12-box…"
click at [565, 84] on input "https://www.dacardworld.com/sports-cards/2025-leaf-metal-halloween-hobby-12-box…" at bounding box center [510, 83] width 163 height 12
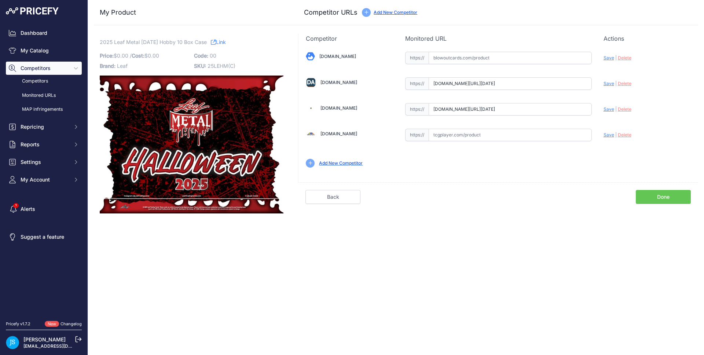
click at [530, 196] on div "Done" at bounding box center [549, 197] width 298 height 14
click at [609, 83] on span "Save" at bounding box center [609, 84] width 11 height 6
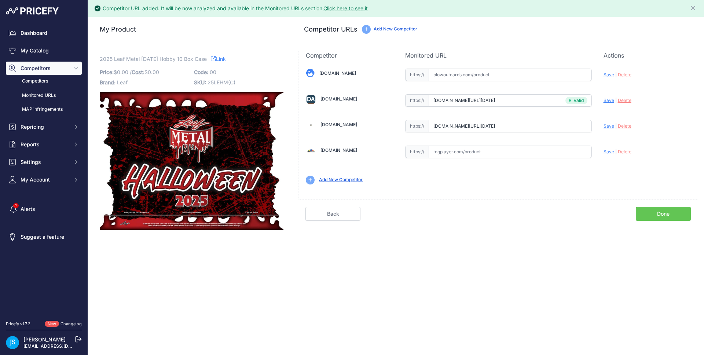
click at [532, 95] on input "www.dacardworld.com/sports-cards/2025-leaf-metal-halloween-hobby-10-box-case?pr…" at bounding box center [510, 100] width 163 height 12
click at [531, 96] on input "www.dacardworld.com/sports-cards/2025-leaf-metal-halloween-hobby-10-box-case?pr…" at bounding box center [510, 100] width 163 height 12
click at [611, 100] on span "Save" at bounding box center [609, 101] width 11 height 6
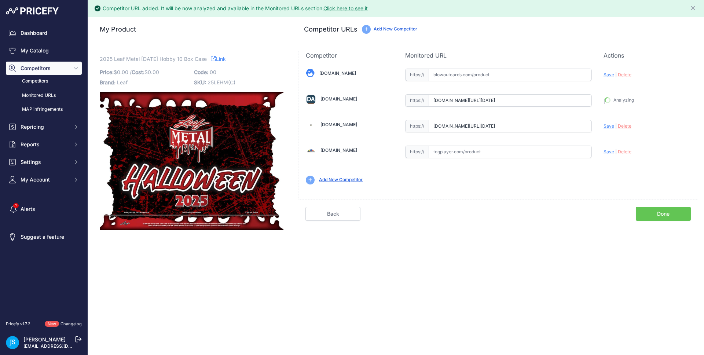
type input "https://www.dacardworld.com/sports-cards/2025-leaf-metal-halloween-hobby-10-box…"
click at [609, 128] on span "Save" at bounding box center [609, 126] width 11 height 6
type input "https://www.steelcitycollectibles.com/i/2025-leaf-metal-halloween-hobby-10-box-…"
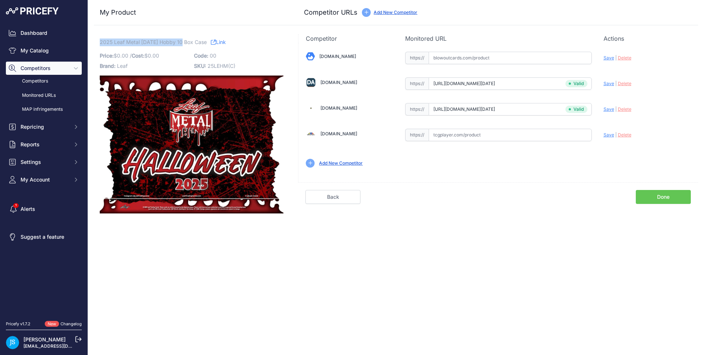
drag, startPoint x: 100, startPoint y: 43, endPoint x: 184, endPoint y: 42, distance: 83.3
click at [184, 42] on span "2025 Leaf Metal [DATE] Hobby 10 Box Case" at bounding box center [153, 41] width 107 height 9
copy span "2025 Leaf Metal Halloween Hobby"
click at [71, 47] on link "My Catalog" at bounding box center [44, 50] width 76 height 13
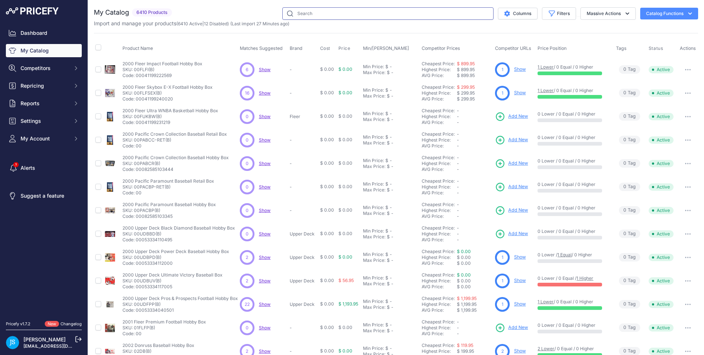
click at [390, 12] on input "text" at bounding box center [387, 13] width 211 height 12
paste input "2025 Leaf Metal Halloween Hobby"
type input "2025 Leaf Metal Halloween Hobby"
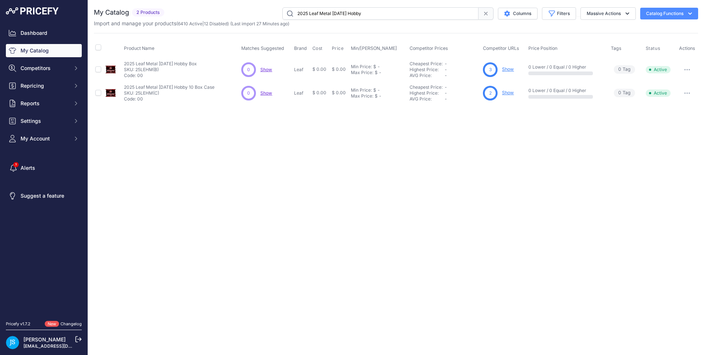
click at [508, 70] on link "Show" at bounding box center [508, 69] width 12 height 6
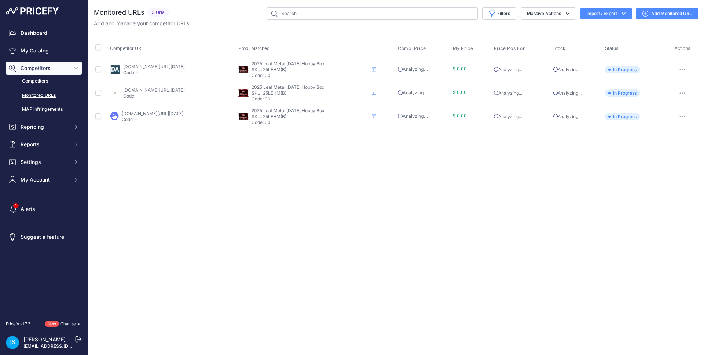
click at [655, 10] on link "Add Monitored URL" at bounding box center [667, 14] width 62 height 12
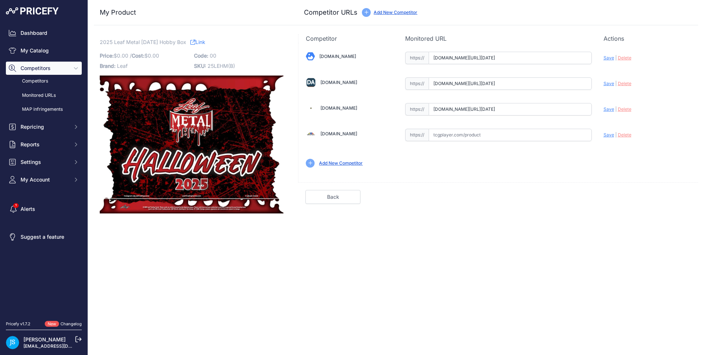
click at [546, 58] on input "[DOMAIN_NAME][URL][DATE]" at bounding box center [510, 58] width 163 height 12
click at [56, 49] on link "My Catalog" at bounding box center [44, 50] width 76 height 13
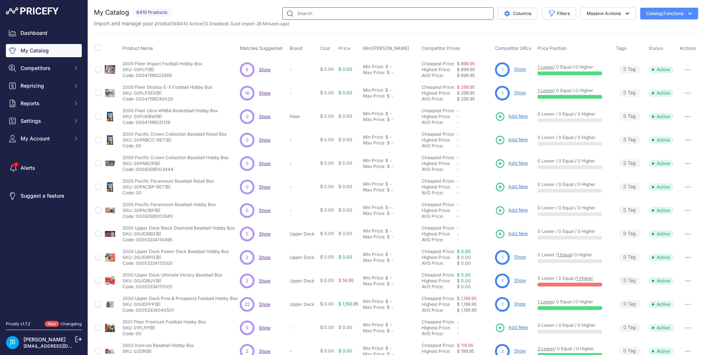
click at [323, 9] on input "text" at bounding box center [387, 13] width 211 height 12
type input "2025 leaf metal halloween"
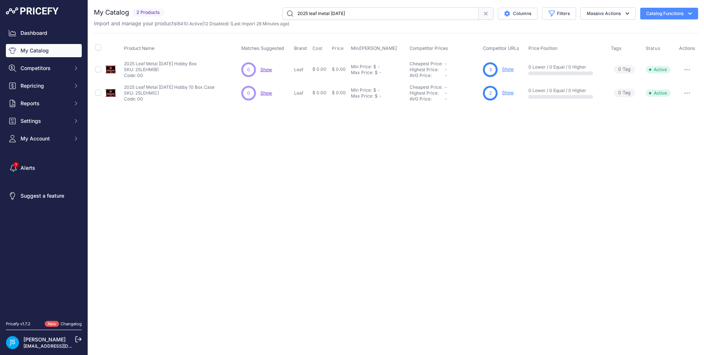
click at [508, 91] on link "Show" at bounding box center [508, 93] width 12 height 6
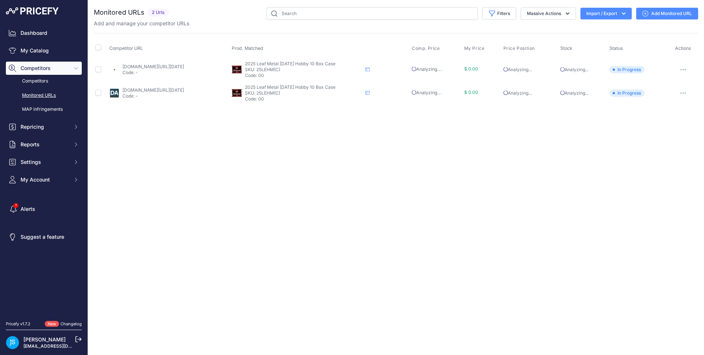
click at [660, 12] on link "Add Monitored URL" at bounding box center [667, 14] width 62 height 12
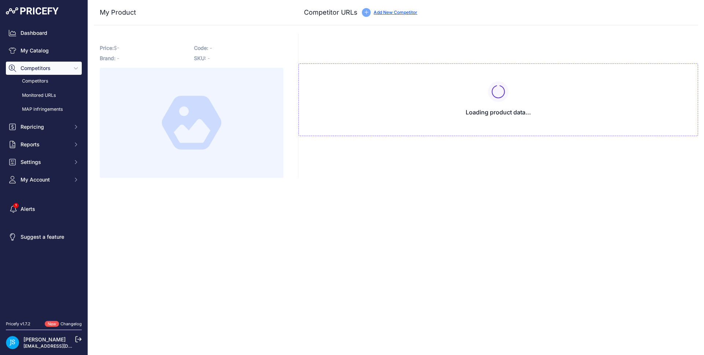
type input "[DOMAIN_NAME][URL][DATE]"
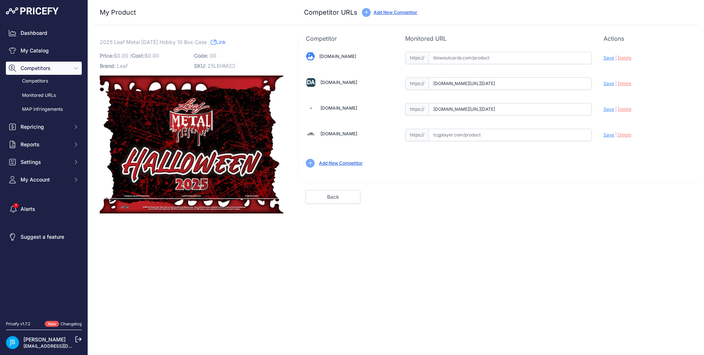
click at [517, 62] on input "text" at bounding box center [510, 58] width 163 height 12
paste input "https://www.blowoutcards.com/2025-leaf-metal-halloween-10-box-case.html?prirule…"
click at [609, 56] on span "Save" at bounding box center [609, 58] width 11 height 6
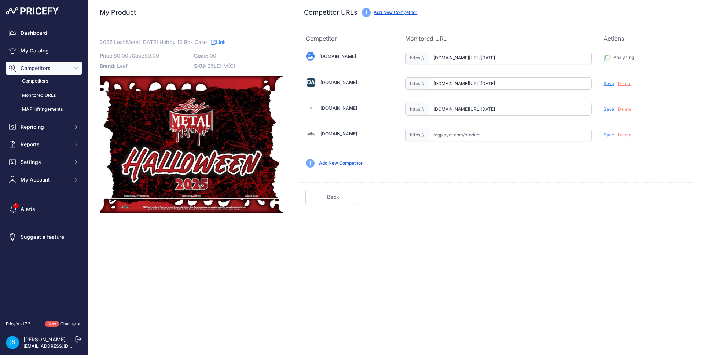
type input "https://www.blowoutcards.com/2025-leaf-metal-halloween-10-box-case.html?prirule…"
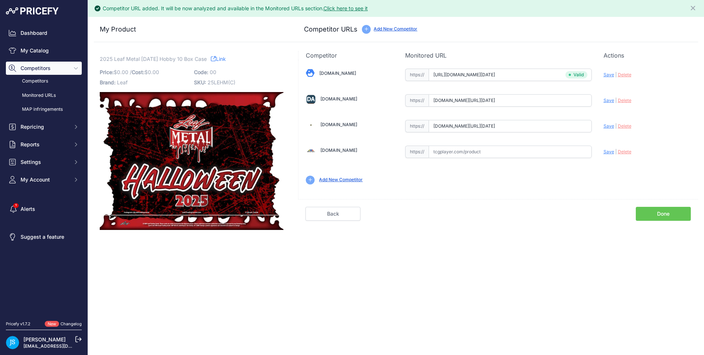
drag, startPoint x: 609, startPoint y: 99, endPoint x: 609, endPoint y: 103, distance: 3.7
click at [609, 99] on span "Save" at bounding box center [609, 101] width 11 height 6
type input "https://www.dacardworld.com/sports-cards/2025-leaf-metal-halloween-hobby-10-box…"
click at [609, 127] on span "Save" at bounding box center [609, 126] width 11 height 6
type input "https://www.steelcitycollectibles.com/i/2025-leaf-metal-halloween-hobby-10-box-…"
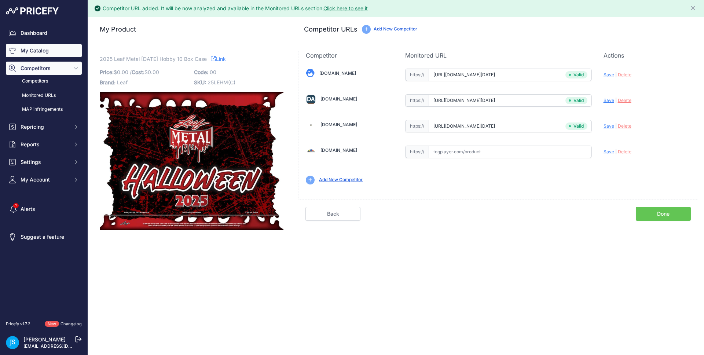
click at [40, 56] on link "My Catalog" at bounding box center [44, 50] width 76 height 13
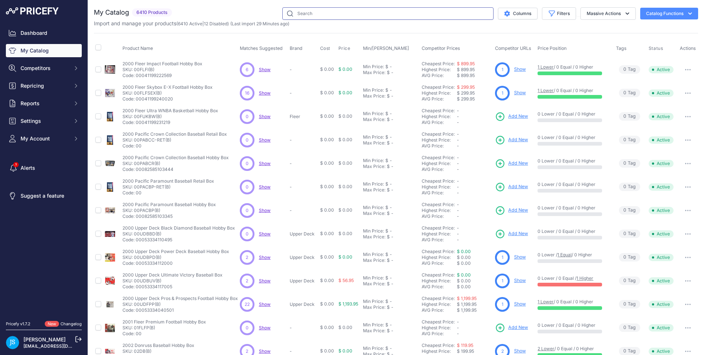
click at [326, 14] on input "text" at bounding box center [387, 13] width 211 height 12
paste input "MEGA GENGAR EX"
type input "MEGA GENGAR EX"
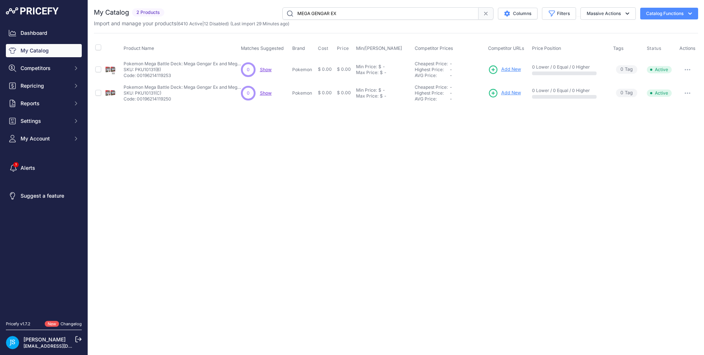
click at [512, 92] on span "Add New" at bounding box center [511, 92] width 20 height 7
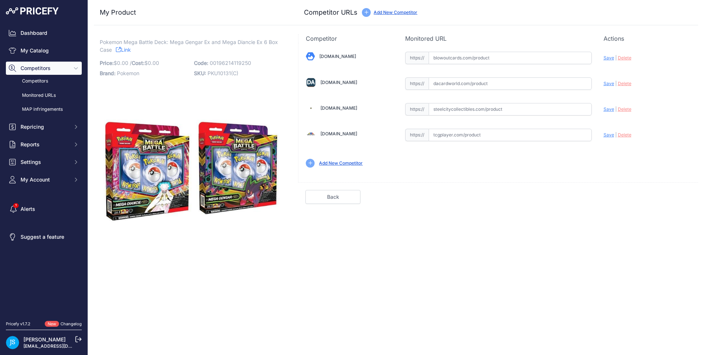
click at [481, 108] on input "text" at bounding box center [510, 109] width 163 height 12
paste input "[URL][DOMAIN_NAME]"
click at [609, 109] on span "Save" at bounding box center [609, 109] width 11 height 6
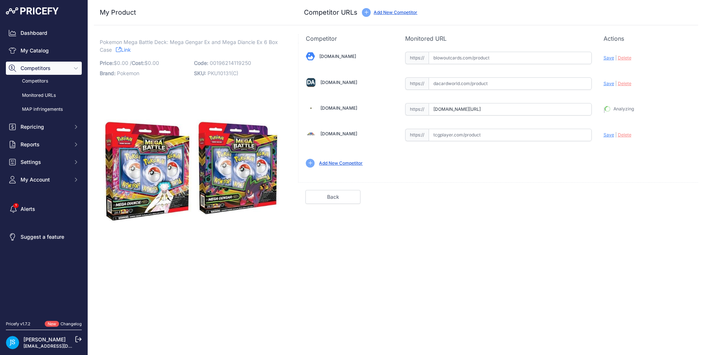
type input "[URL][DOMAIN_NAME]"
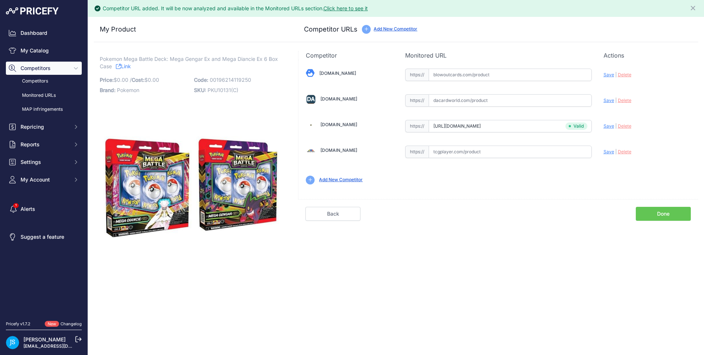
click at [481, 100] on input "text" at bounding box center [510, 100] width 163 height 12
paste input "https://www.dacardworld.com/gaming/pokemon-mega-gengar-ex-mega-battle-deck-6-bo…"
click at [608, 101] on span "Save" at bounding box center [609, 101] width 11 height 6
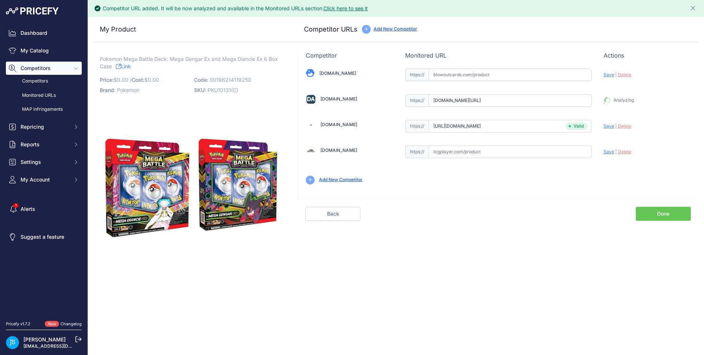
type input "https://www.dacardworld.com/gaming/pokemon-mega-gengar-ex-mega-battle-deck-6-bo…"
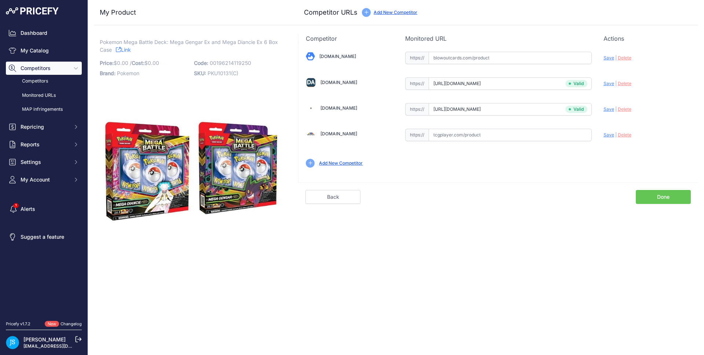
click at [477, 61] on input "text" at bounding box center [510, 58] width 163 height 12
paste input "https://www.blowoutcards.com/pokemon-mega-battle-deck-mega-gengar-diancie-ex-6-…"
click at [608, 56] on span "Save" at bounding box center [609, 58] width 11 height 6
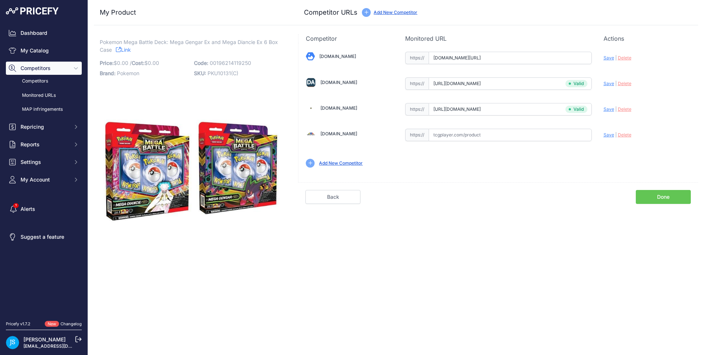
type input "https://www.blowoutcards.com/pokemon-mega-battle-deck-mega-gengar-diancie-ex-6-…"
drag, startPoint x: 100, startPoint y: 41, endPoint x: 254, endPoint y: 42, distance: 154.0
click at [254, 42] on span "Pokemon Mega Battle Deck: Mega Gengar Ex and Mega Diancie Ex 6 Box Case" at bounding box center [189, 45] width 178 height 17
copy span "Pokemon Mega Battle Deck: Mega Gengar Ex and Mega Diancie"
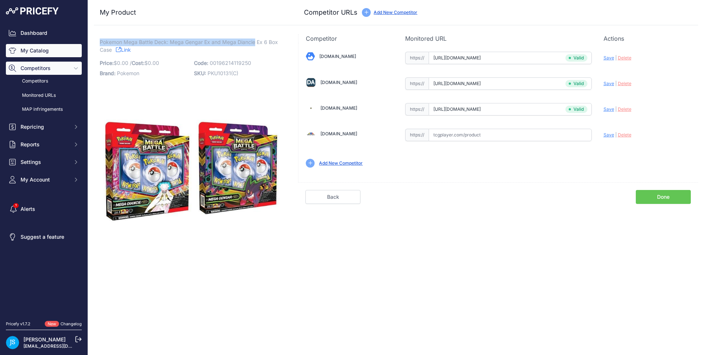
click at [66, 52] on link "My Catalog" at bounding box center [44, 50] width 76 height 13
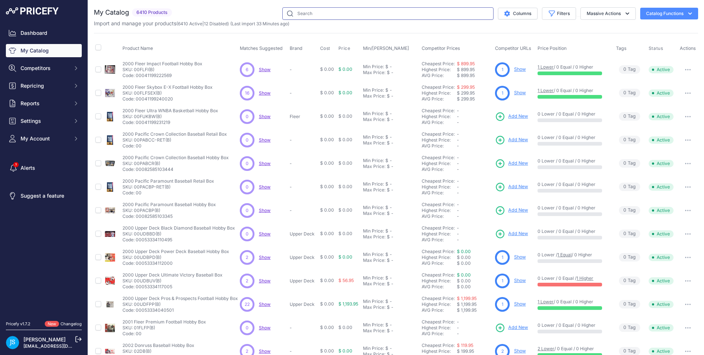
click at [300, 12] on input "text" at bounding box center [387, 13] width 211 height 12
paste input "Pokemon Mega Battle Deck: Mega Gengar Ex and Mega Diancie"
type input "Pokemon Mega Battle Deck: Mega Gengar Ex and Mega Diancie"
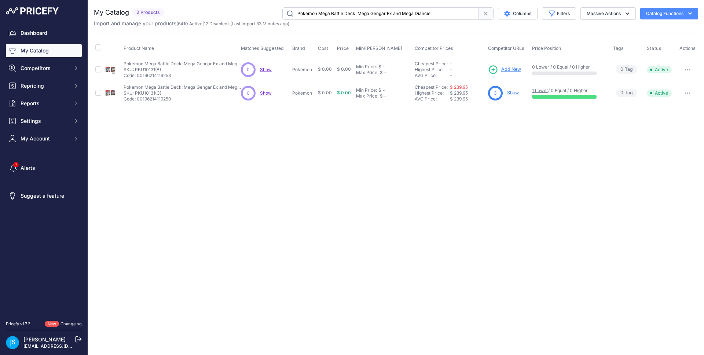
click at [514, 68] on span "Add New" at bounding box center [511, 69] width 20 height 7
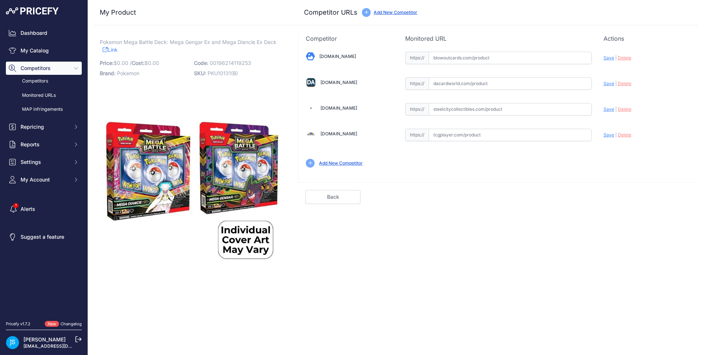
click at [476, 85] on input "text" at bounding box center [510, 83] width 163 height 12
paste input "https://www.dacardworld.com/gaming/pokemon-mega-gengar-ex-mega-battle-deck-box"
click at [611, 84] on span "Save" at bounding box center [609, 84] width 11 height 6
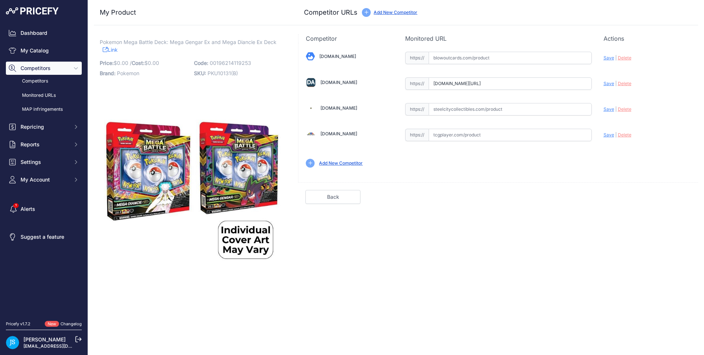
type input "https://www.dacardworld.com/gaming/pokemon-mega-gengar-ex-mega-battle-deck-box?…"
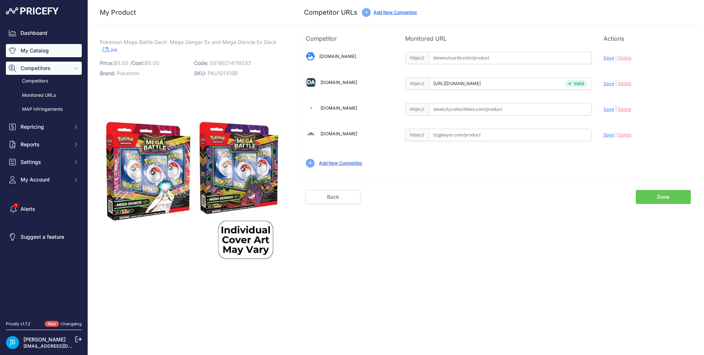
click at [72, 55] on link "My Catalog" at bounding box center [44, 50] width 76 height 13
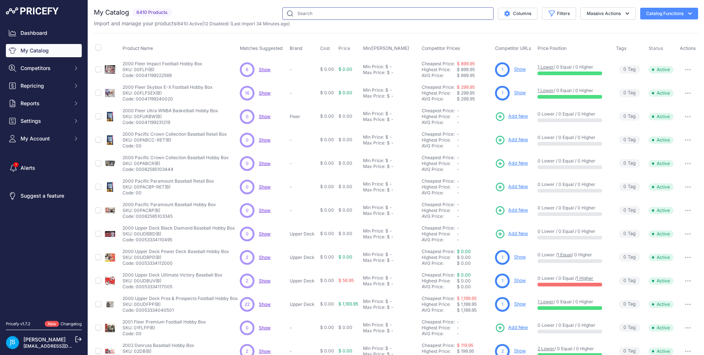
click at [339, 14] on input "text" at bounding box center [387, 13] width 211 height 12
paste input "2025 Panini Donruss Football Hobby Factory Set"
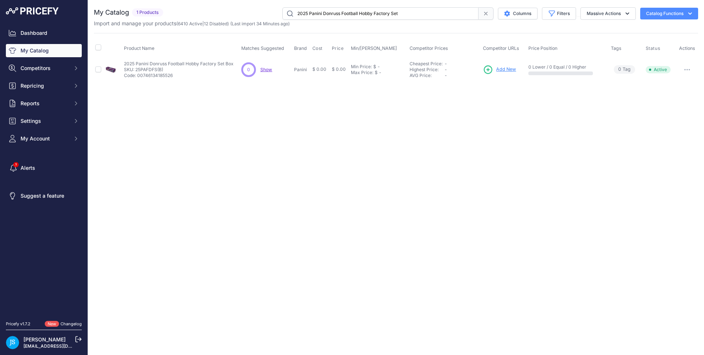
drag, startPoint x: 372, startPoint y: 13, endPoint x: 402, endPoint y: 12, distance: 30.4
click at [402, 12] on input "2025 Panini Donruss Football Hobby Factory Set" at bounding box center [380, 13] width 196 height 12
type input "2025 Panini Donruss Football Hobby"
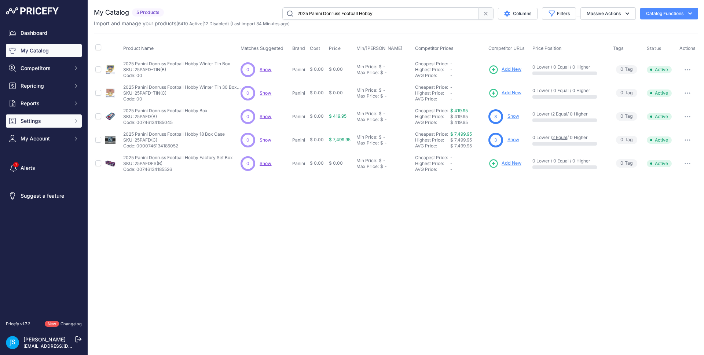
click at [41, 127] on button "Settings" at bounding box center [44, 120] width 76 height 13
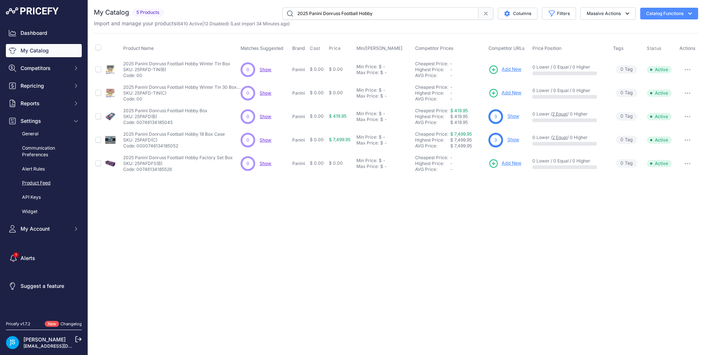
click at [43, 183] on link "Product Feed" at bounding box center [44, 183] width 76 height 13
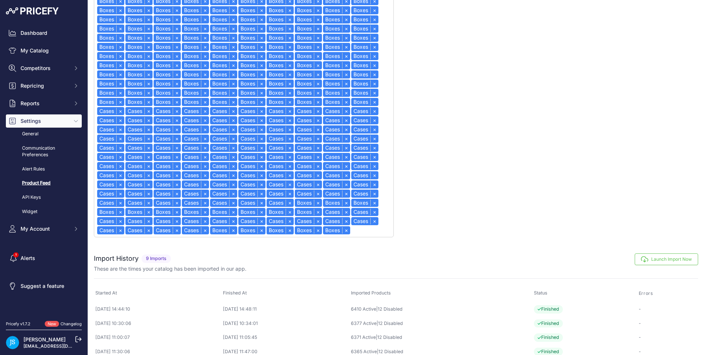
scroll to position [383, 0]
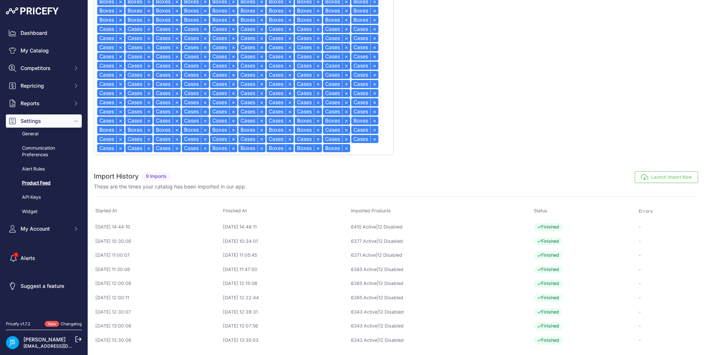
click at [671, 173] on button "Launch Import Now" at bounding box center [666, 177] width 63 height 12
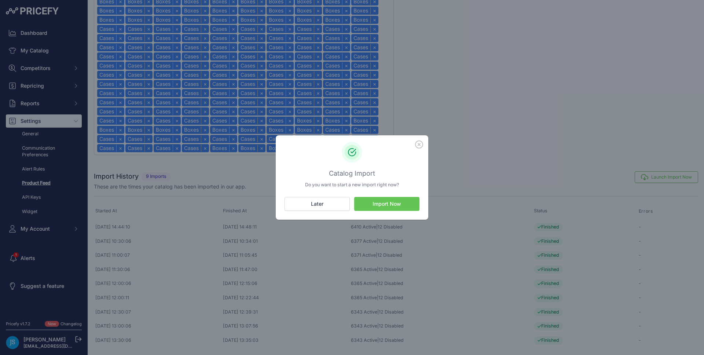
click at [397, 207] on button "Import Now" at bounding box center [386, 204] width 65 height 14
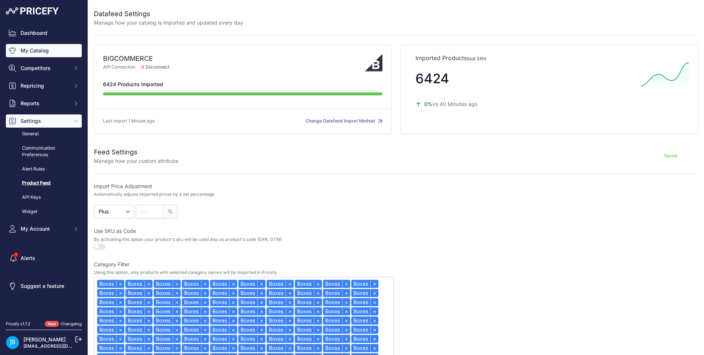
click at [65, 53] on link "My Catalog" at bounding box center [44, 50] width 76 height 13
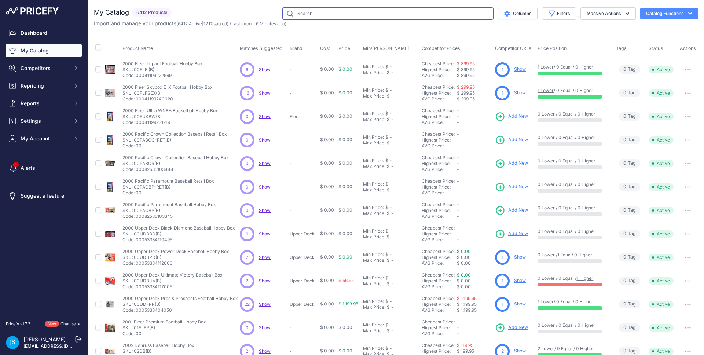
click at [377, 13] on input "text" at bounding box center [387, 13] width 211 height 12
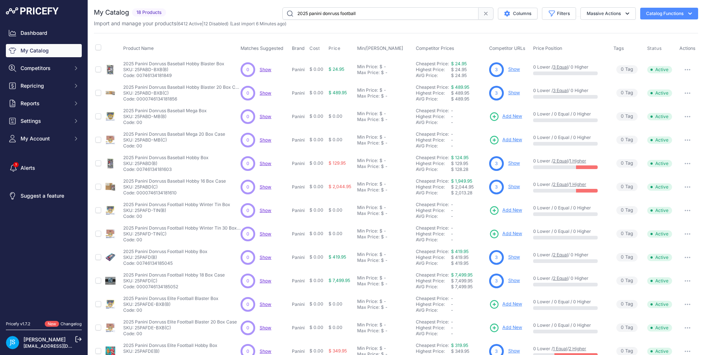
type input "2025 panini donruss football"
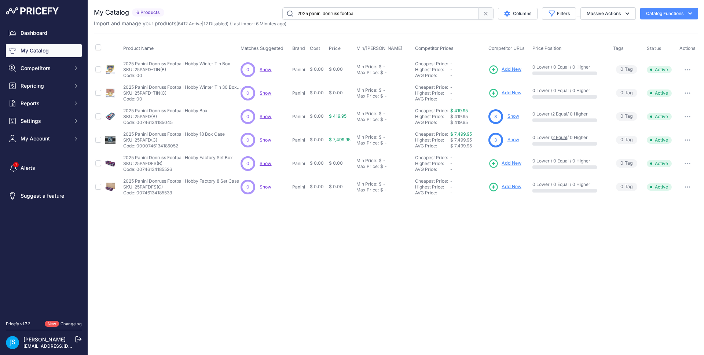
click at [512, 161] on span "Add New" at bounding box center [512, 163] width 20 height 7
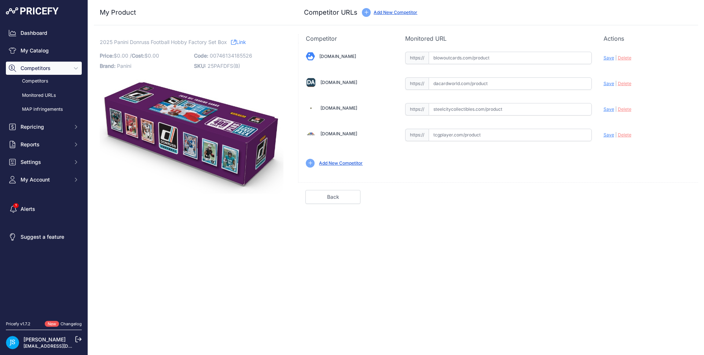
click at [506, 111] on input "text" at bounding box center [510, 109] width 163 height 12
paste input "https://www.steelcitycollectibles.com/i/2025-panini-donruss-football-hobby-fact…"
click at [610, 108] on span "Save" at bounding box center [609, 109] width 11 height 6
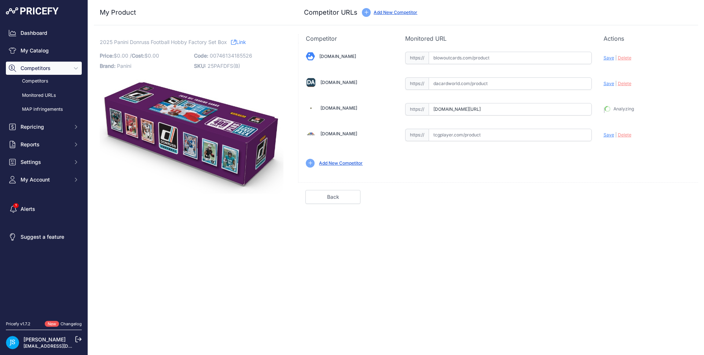
type input "https://www.steelcitycollectibles.com/i/2025-panini-donruss-football-hobby-fact…"
drag, startPoint x: 488, startPoint y: 87, endPoint x: 500, endPoint y: 88, distance: 11.8
click at [488, 87] on input "text" at bounding box center [510, 83] width 163 height 12
paste input "https://www.dacardworld.com/sports-cards/2025-panini-donruss-football-hobby-fac…"
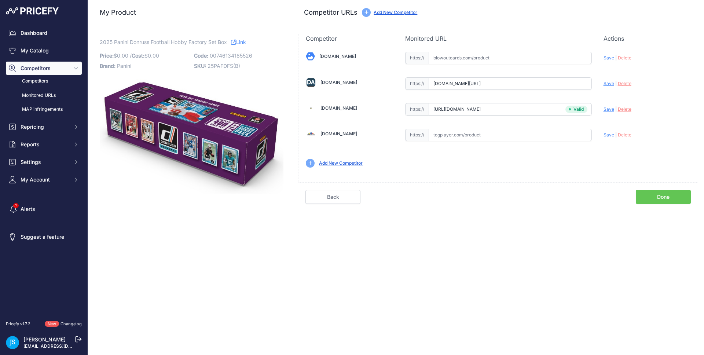
click at [607, 85] on span "Save" at bounding box center [609, 84] width 11 height 6
type input "https://www.dacardworld.com/sports-cards/2025-panini-donruss-football-hobby-fac…"
click at [483, 58] on input "text" at bounding box center [510, 58] width 163 height 12
paste input "https://www.blowoutcards.com/2025-panini-donruss-football-hobby-factory-set-box…"
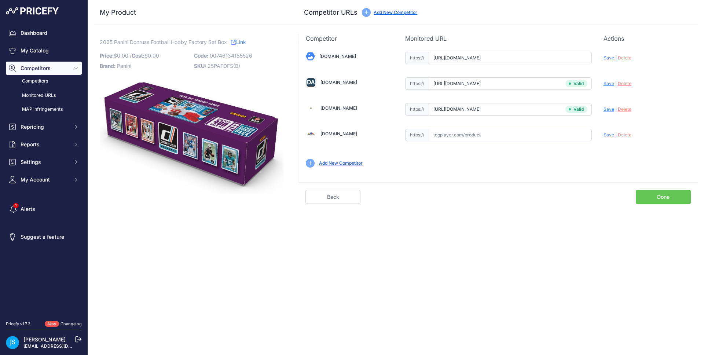
scroll to position [0, 35]
click at [610, 57] on span "Save" at bounding box center [609, 58] width 11 height 6
type input "https://www.blowoutcards.com/2025-panini-donruss-football-hobby-factory-set-box…"
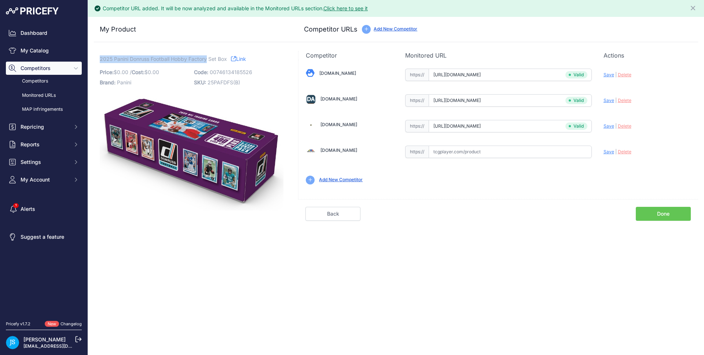
drag, startPoint x: 100, startPoint y: 59, endPoint x: 208, endPoint y: 59, distance: 107.4
click at [208, 59] on span "2025 Panini Donruss Football Hobby Factory Set Box" at bounding box center [163, 58] width 127 height 9
copy span "2025 Panini Donruss Football Hobby Factory"
click at [51, 52] on link "My Catalog" at bounding box center [44, 50] width 76 height 13
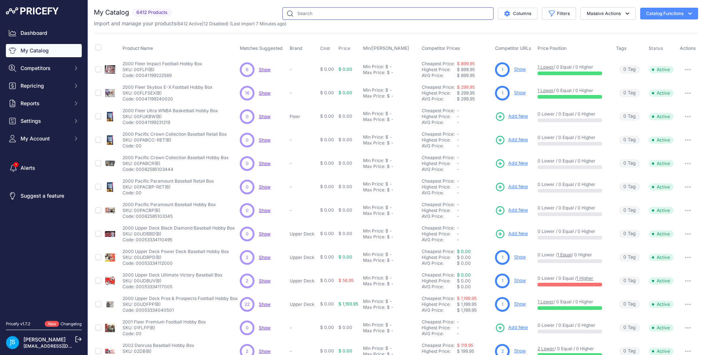
click at [349, 17] on input "text" at bounding box center [387, 13] width 211 height 12
paste input "2025 Panini Donruss Football Hobby Factory"
type input "2025 Panini Donruss Football Hobby Factory"
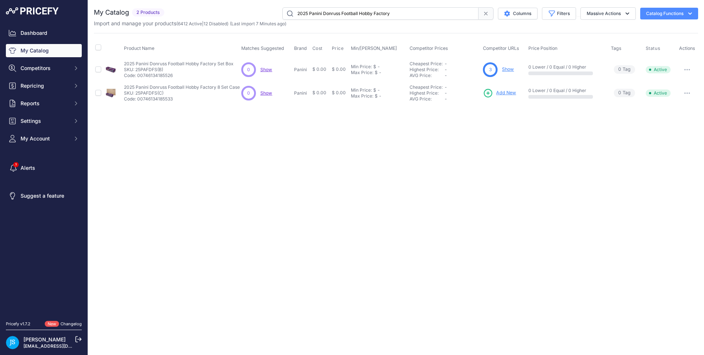
click at [499, 91] on span "Add New" at bounding box center [506, 92] width 20 height 7
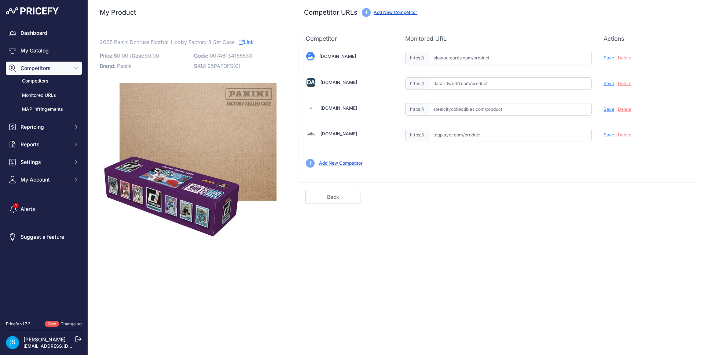
click at [469, 111] on input "text" at bounding box center [510, 109] width 163 height 12
paste input "[URL][DOMAIN_NAME]"
click at [610, 110] on span "Save" at bounding box center [609, 109] width 11 height 6
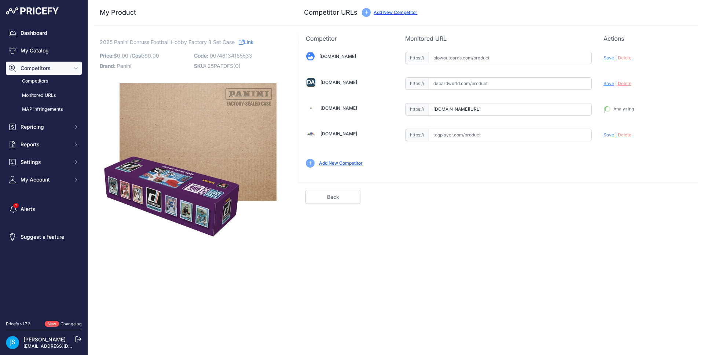
type input "[URL][DOMAIN_NAME]"
click at [484, 85] on input "text" at bounding box center [510, 83] width 163 height 12
paste input "[URL][DOMAIN_NAME]"
click at [611, 85] on span "Save" at bounding box center [609, 84] width 11 height 6
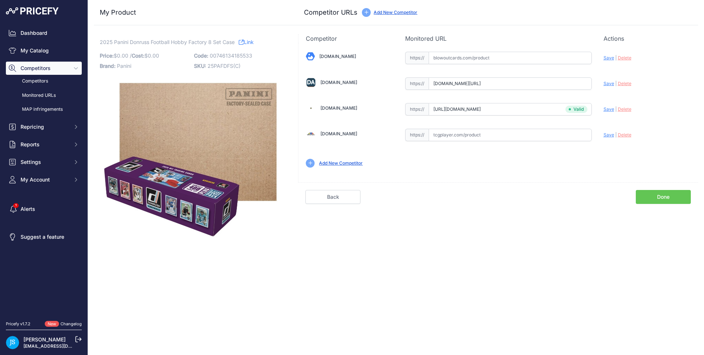
scroll to position [0, 0]
type input "[URL][DOMAIN_NAME]"
click at [459, 59] on input "text" at bounding box center [510, 58] width 163 height 12
paste input "[URL][DOMAIN_NAME]"
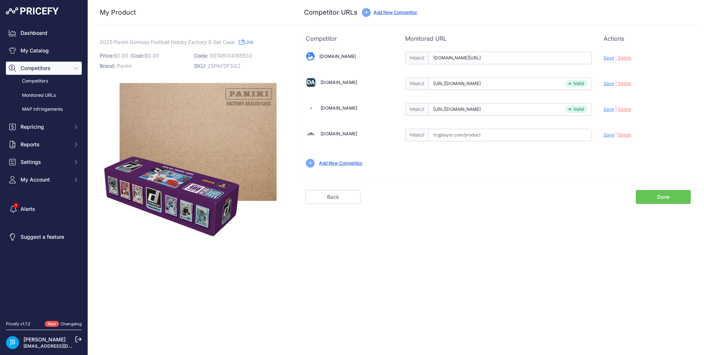
click at [610, 56] on span "Save" at bounding box center [609, 58] width 11 height 6
type input "https://www.blowoutcards.com/2025-panini-donruss-football-hobby-factory-set-8-b…"
click at [70, 44] on link "My Catalog" at bounding box center [44, 50] width 76 height 13
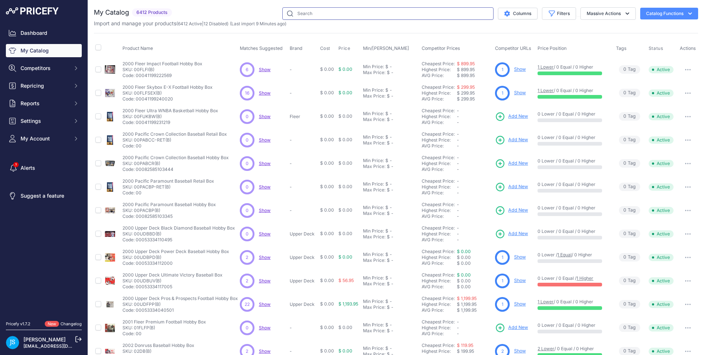
click at [322, 10] on input "text" at bounding box center [387, 13] width 211 height 12
paste input "2024/25 Panini Prizm Black Basketball Hobby"
type input "2024/25 Panini Prizm Black Basketball Hobby"
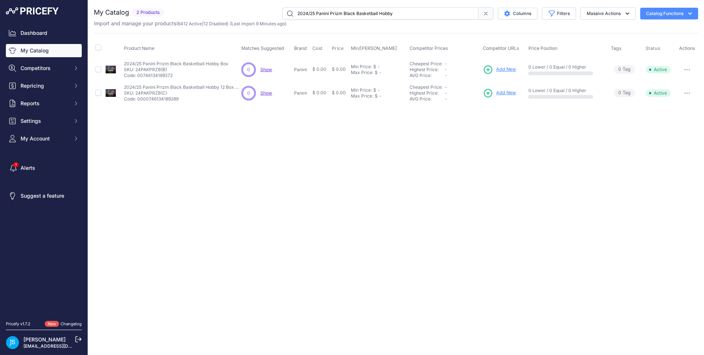
click at [503, 68] on span "Add New" at bounding box center [506, 69] width 20 height 7
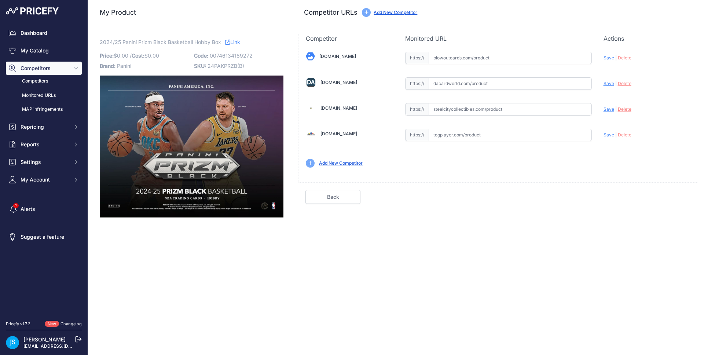
click at [462, 114] on input "text" at bounding box center [510, 109] width 163 height 12
paste input "https://www.steelcitycollectibles.com/i/2024-25-panini-prizm-black-basketball-h…"
click at [606, 109] on span "Save" at bounding box center [609, 109] width 11 height 6
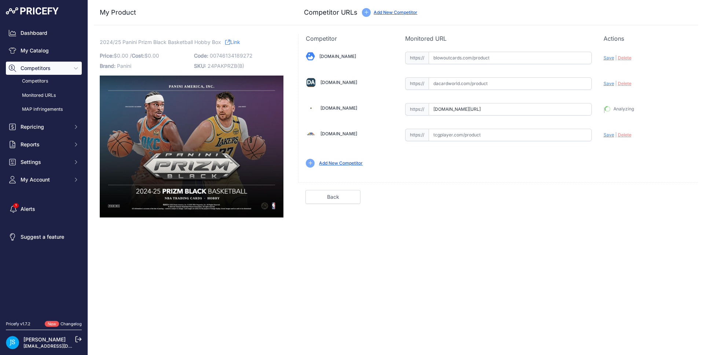
type input "https://www.steelcitycollectibles.com/i/2024-25-panini-prizm-black-basketball-h…"
click at [468, 88] on input "text" at bounding box center [510, 83] width 163 height 12
paste input "https://www.dacardworld.com/sports-cards/2024-25-panini-prizm-black-basketball-…"
click at [611, 85] on span "Save" at bounding box center [609, 84] width 11 height 6
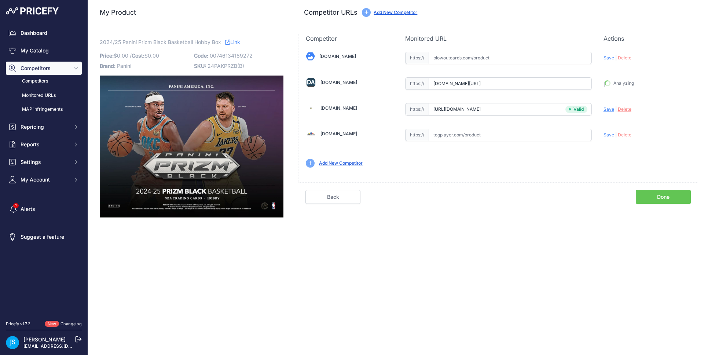
scroll to position [0, 0]
type input "https://www.dacardworld.com/sports-cards/2024-25-panini-prizm-black-basketball-…"
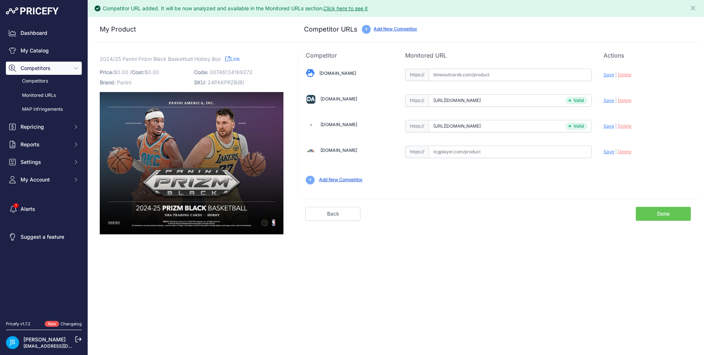
click at [462, 75] on input "text" at bounding box center [510, 75] width 163 height 12
paste input "https://www.blowoutcards.com/2024-25-panini-prizm-black-basketball-hobby-box.ht…"
click at [612, 72] on span "Save" at bounding box center [609, 75] width 11 height 6
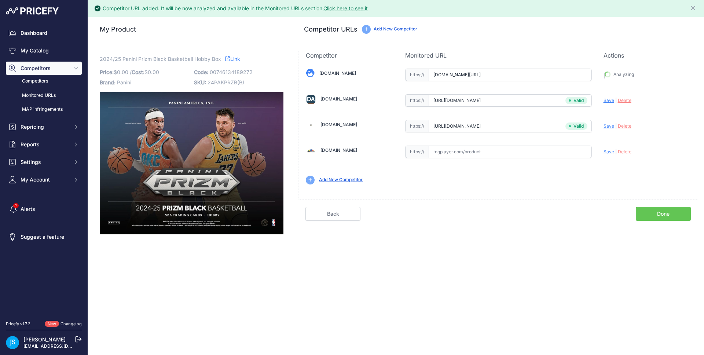
type input "https://www.blowoutcards.com/2024-25-panini-prizm-black-basketball-hobby-box.ht…"
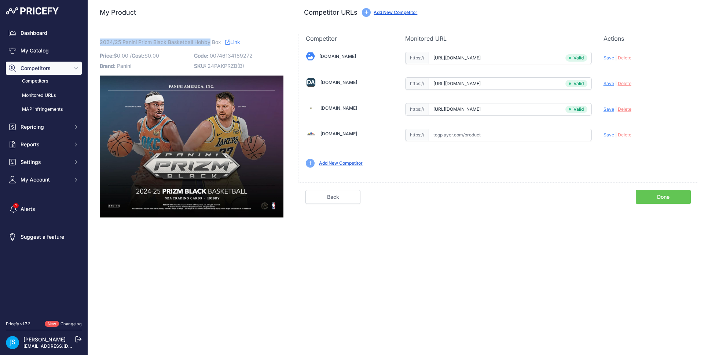
drag, startPoint x: 100, startPoint y: 41, endPoint x: 211, endPoint y: 41, distance: 110.4
click at [211, 41] on span "2024/25 Panini Prizm Black Basketball Hobby Box" at bounding box center [160, 41] width 121 height 9
copy span "2024/25 Panini Prizm Black Basketball Hobby"
click at [66, 54] on link "My Catalog" at bounding box center [44, 50] width 76 height 13
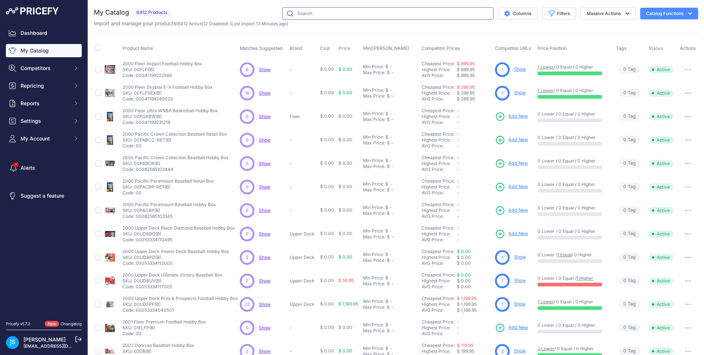
click at [338, 16] on input "text" at bounding box center [387, 13] width 211 height 12
paste input "2024/25 Panini Prizm Black Basketball Hobby"
type input "2024/25 Panini Prizm Black Basketball Hobby"
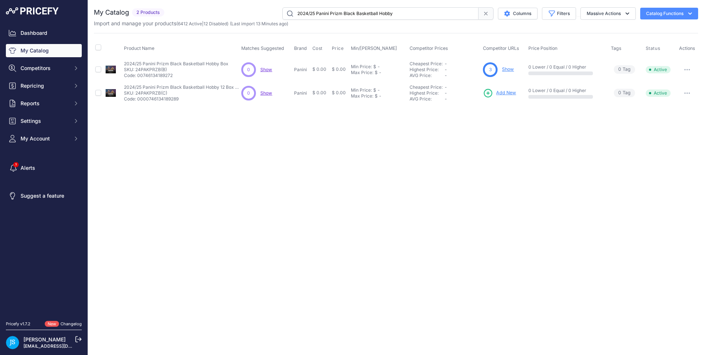
click at [506, 91] on span "Add New" at bounding box center [506, 92] width 20 height 7
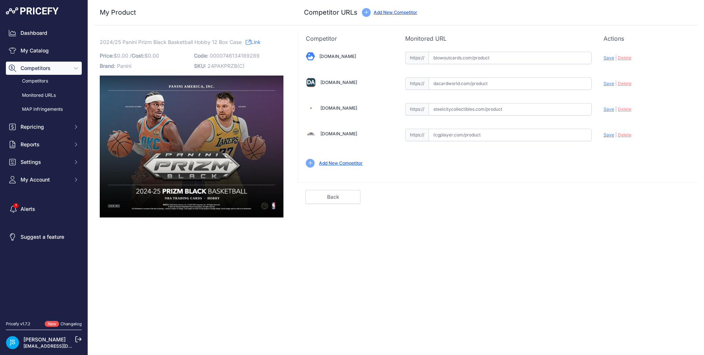
click at [459, 113] on input "text" at bounding box center [510, 109] width 163 height 12
paste input "[URL][DOMAIN_NAME]"
click at [605, 108] on span "Save" at bounding box center [609, 109] width 11 height 6
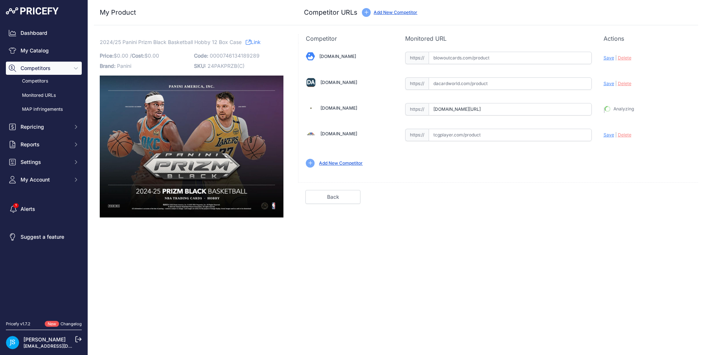
type input "[URL][DOMAIN_NAME]"
click at [465, 89] on input "text" at bounding box center [510, 83] width 163 height 12
paste input "[URL][DOMAIN_NAME]"
click at [609, 82] on span "Save" at bounding box center [609, 84] width 11 height 6
type input "https://www.dacardworld.com/sports-cards/2024-25-panini-prizm-black-basketball-…"
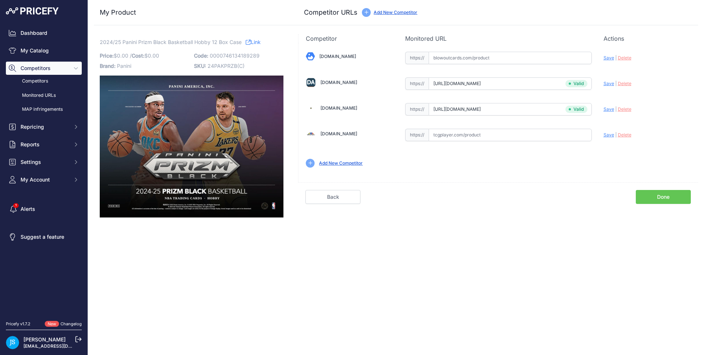
click at [504, 60] on input "text" at bounding box center [510, 58] width 163 height 12
paste input "https://www.blowoutcards.com/2024-25-panini-prizm-black-basketball-hobby-12-box…"
click at [604, 58] on span "Save" at bounding box center [609, 58] width 11 height 6
type input "https://www.blowoutcards.com/2024-25-panini-prizm-black-basketball-hobby-12-box…"
click at [64, 53] on link "My Catalog" at bounding box center [44, 50] width 76 height 13
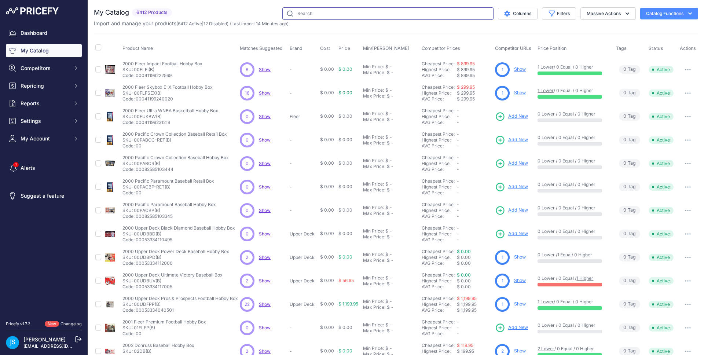
click at [334, 18] on input "text" at bounding box center [387, 13] width 211 height 12
paste input "2025 Panini Turn Four Racing Hobby"
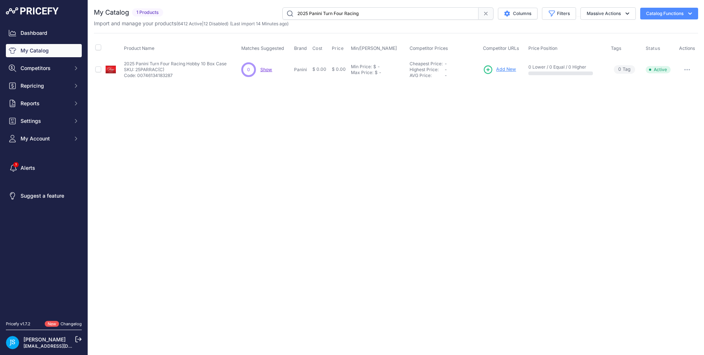
type input "2025 Panini Turn Four Racing"
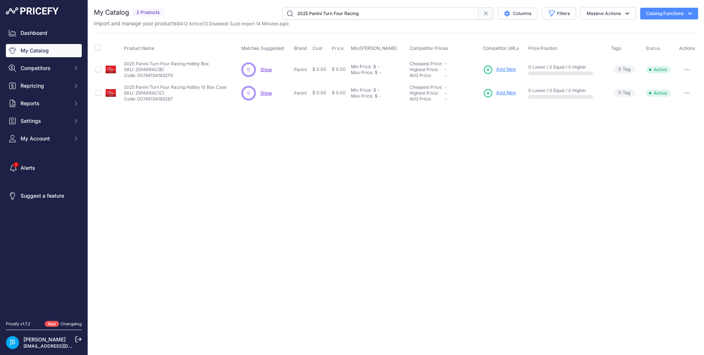
click at [509, 67] on span "Add New" at bounding box center [506, 69] width 20 height 7
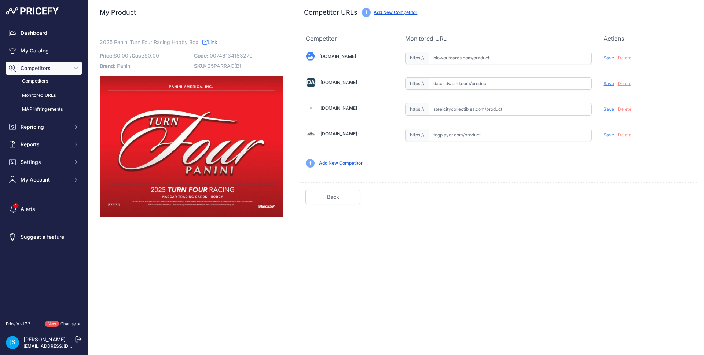
click at [476, 107] on input "text" at bounding box center [510, 109] width 163 height 12
paste input "https://www.steelcitycollectibles.com/i/2025-panini-turn-four-racing-hobby-box"
click at [608, 107] on span "Save" at bounding box center [609, 109] width 11 height 6
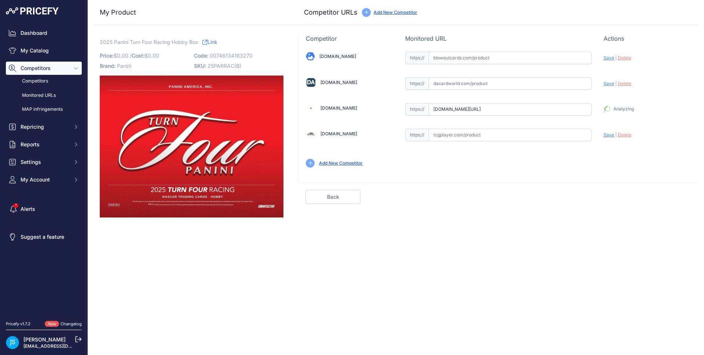
type input "https://www.steelcitycollectibles.com/i/2025-panini-turn-four-racing-hobby-box?…"
click at [461, 96] on div "Blowoutcards.com Valid Save" at bounding box center [498, 109] width 400 height 132
click at [468, 83] on input "text" at bounding box center [510, 83] width 163 height 12
paste input "https://www.dacardworld.com/sports-cards/2025-panini-turn-four-racing-hobby-box"
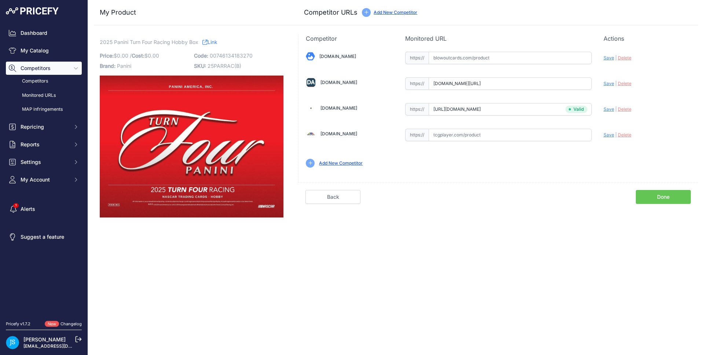
click at [605, 84] on span "Save" at bounding box center [609, 84] width 11 height 6
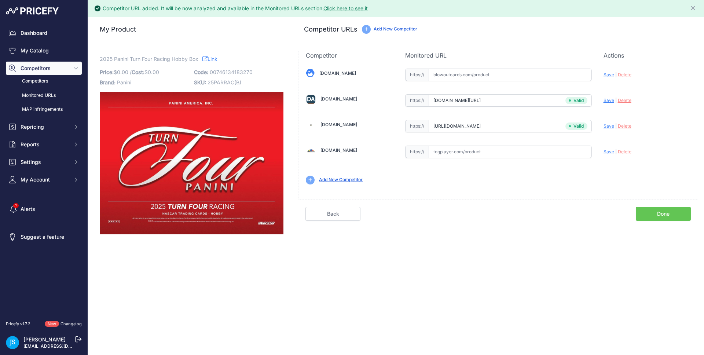
type input "https://www.dacardworld.com/sports-cards/2025-panini-turn-four-racing-hobby-box…"
click at [478, 73] on input "text" at bounding box center [510, 75] width 163 height 12
paste input "https://www.blowoutcards.com/2025-panini-turn-four-racing-hobby-box.html"
click at [609, 74] on div "Blowoutcards.com Valid Save" at bounding box center [498, 126] width 400 height 132
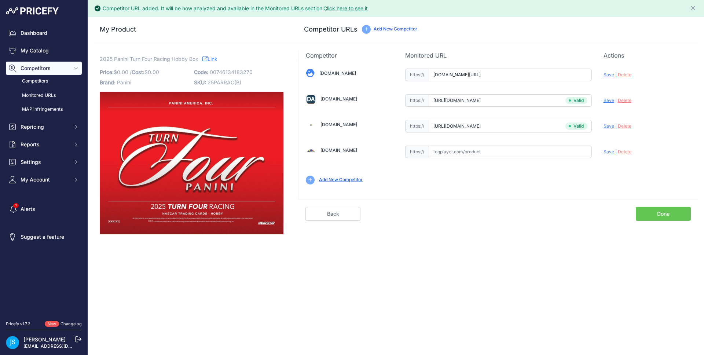
scroll to position [0, 0]
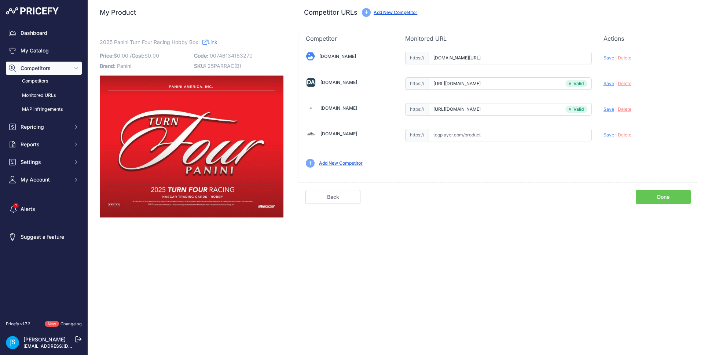
click at [604, 56] on span "Save" at bounding box center [609, 58] width 11 height 6
type input "https://www.blowoutcards.com/2025-panini-turn-four-racing-hobby-box.html?prirul…"
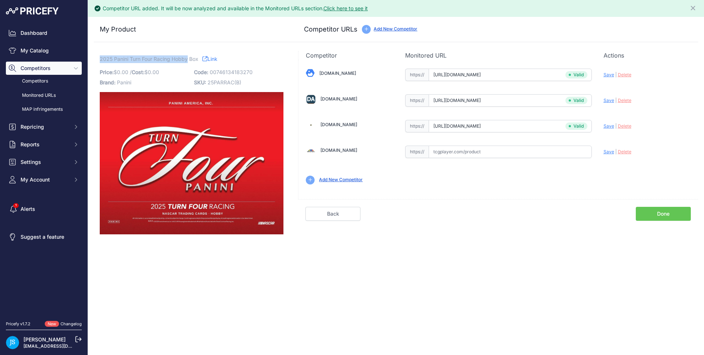
drag, startPoint x: 100, startPoint y: 56, endPoint x: 188, endPoint y: 56, distance: 88.0
click at [188, 56] on span "2025 Panini Turn Four Racing Hobby Box" at bounding box center [149, 58] width 99 height 9
copy span "2025 Panini Turn Four Racing Hobby"
click at [67, 53] on link "My Catalog" at bounding box center [44, 50] width 76 height 13
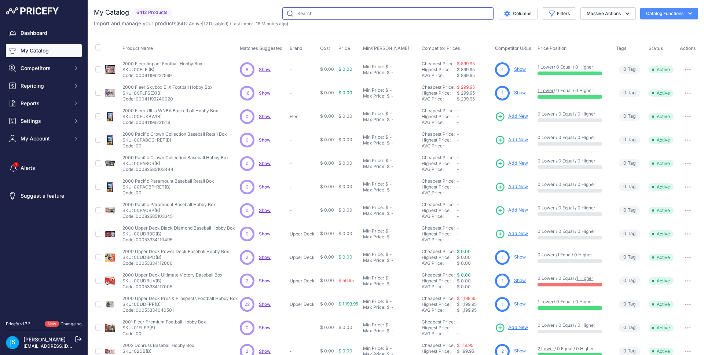
click at [338, 11] on input "text" at bounding box center [387, 13] width 211 height 12
paste input "2025 Panini Turn Four Racing Hobby"
type input "2025 Panini Turn Four Racing Hobby"
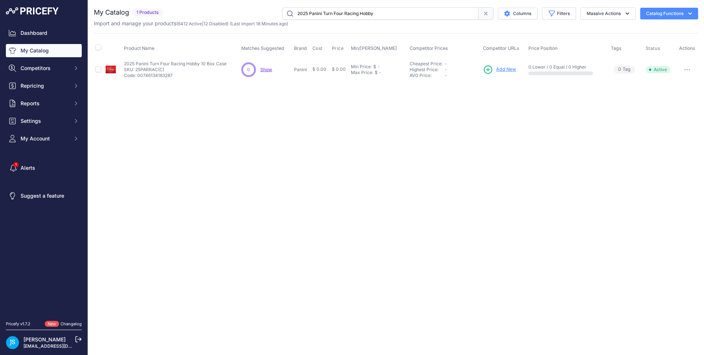
click at [507, 69] on span "Add New" at bounding box center [506, 69] width 20 height 7
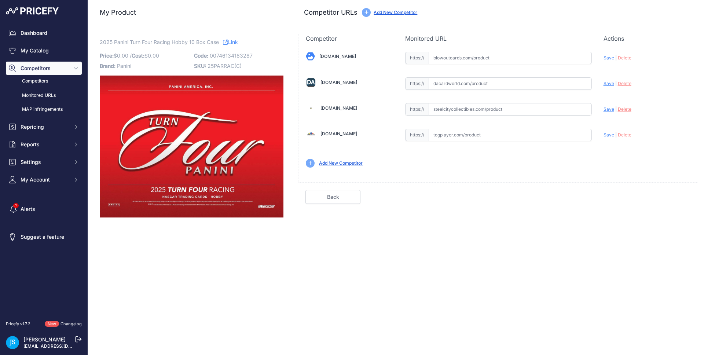
drag, startPoint x: 459, startPoint y: 84, endPoint x: 546, endPoint y: 88, distance: 87.0
click at [459, 84] on input "text" at bounding box center [510, 83] width 163 height 12
paste input "[URL][DOMAIN_NAME]"
click at [605, 84] on span "Save" at bounding box center [609, 84] width 11 height 6
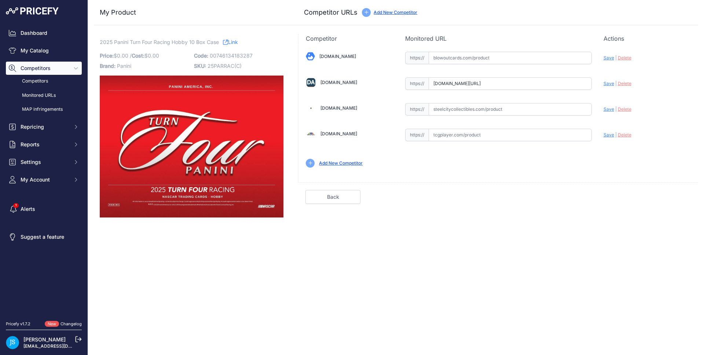
scroll to position [0, 0]
type input "[URL][DOMAIN_NAME]"
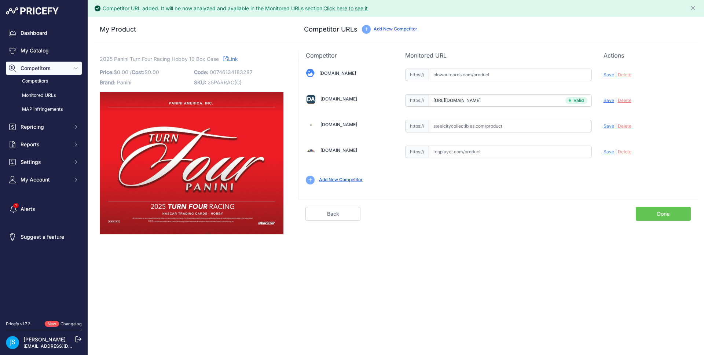
click at [476, 125] on input "text" at bounding box center [510, 126] width 163 height 12
paste input "[URL][DOMAIN_NAME]"
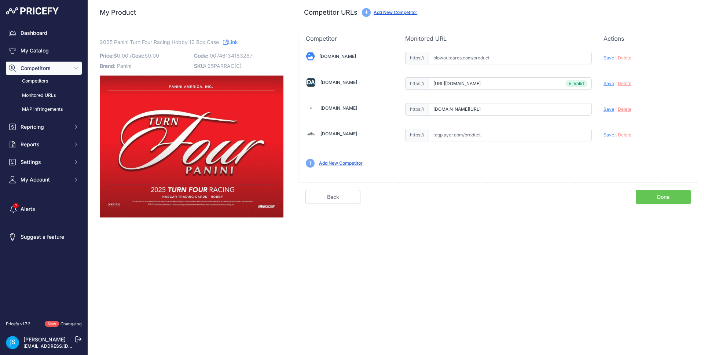
click at [610, 62] on div "Update Profile Save | [GEOGRAPHIC_DATA] Analyzing" at bounding box center [647, 55] width 87 height 11
click at [608, 110] on span "Save" at bounding box center [609, 109] width 11 height 6
type input "https://www.steelcitycollectibles.com/i/2025-panini-turn-four-racing-hobby-10-b…"
click at [470, 61] on input "text" at bounding box center [510, 58] width 163 height 12
paste input "https://www.blowoutcards.com/2025-panini-turn-four-racing-hobby-10-box-case-264…"
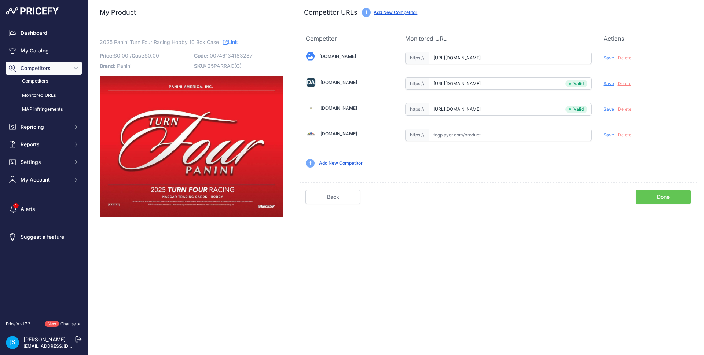
scroll to position [0, 43]
click at [611, 57] on span "Save" at bounding box center [609, 58] width 11 height 6
type input "https://www.blowoutcards.com/2025-panini-turn-four-racing-hobby-10-box-case-264…"
click at [48, 47] on link "My Catalog" at bounding box center [44, 50] width 76 height 13
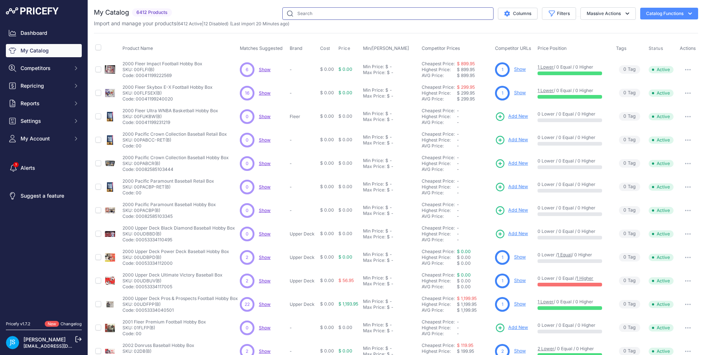
click at [316, 12] on input "text" at bounding box center [387, 13] width 211 height 12
paste input "2024/25 Panini Immaculate Collection Basketball Hobby"
type input "2024/25 Panini Immaculate Collection Basketball Hobby"
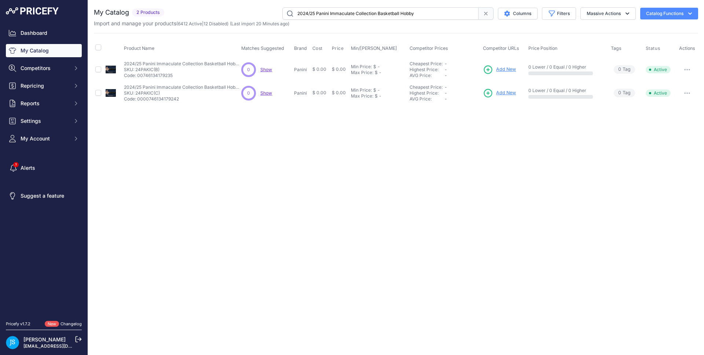
click at [505, 70] on span "Add New" at bounding box center [506, 69] width 20 height 7
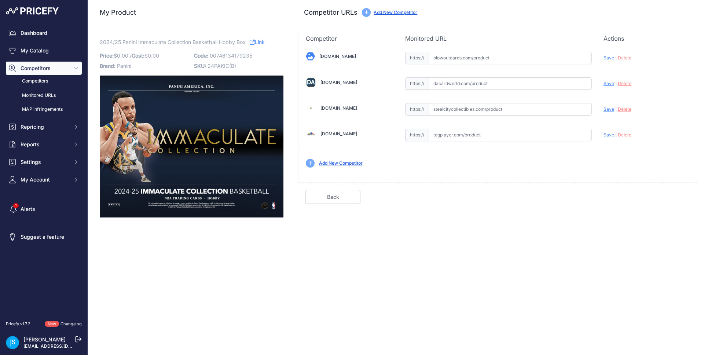
click at [461, 109] on input "text" at bounding box center [510, 109] width 163 height 12
paste input "https://www.steelcitycollectibles.com/i/2024-25-panini-immaculate-basketball-ho…"
click at [608, 109] on span "Save" at bounding box center [609, 109] width 11 height 6
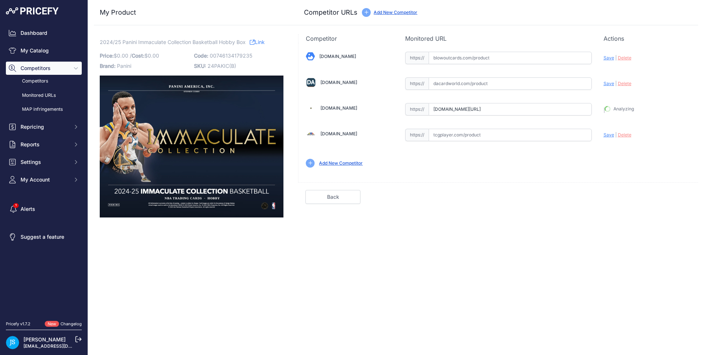
type input "https://www.steelcitycollectibles.com/i/2024-25-panini-immaculate-basketball-ho…"
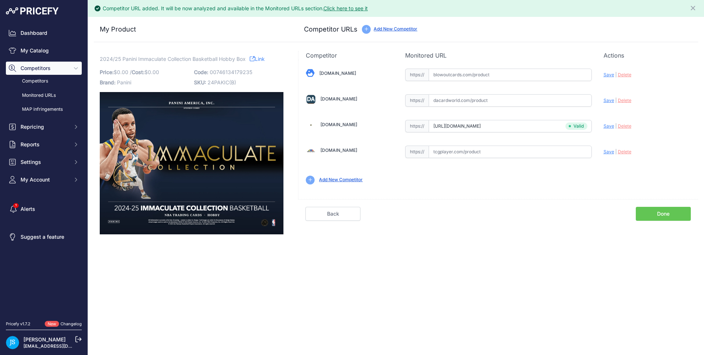
click at [492, 96] on input "text" at bounding box center [510, 100] width 163 height 12
type input "v"
paste input "https://www.dacardworld.com/sports-cards/2024-25-panini-immaculate-basketball-h…"
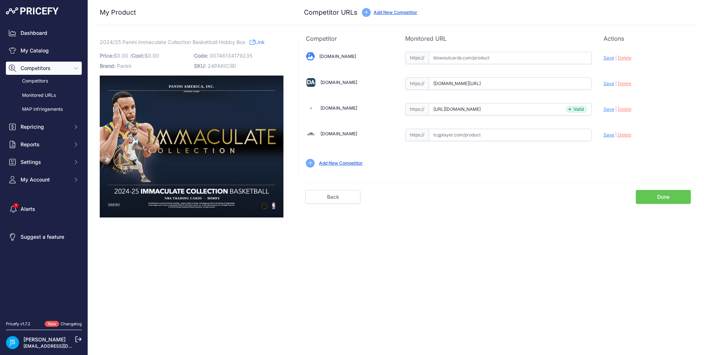
click at [603, 76] on div "Blowoutcards.com Valid Save" at bounding box center [498, 109] width 400 height 132
click at [608, 62] on div "Update Profile Save | Delete Analyzing" at bounding box center [647, 55] width 87 height 11
click at [609, 85] on span "Save" at bounding box center [609, 84] width 11 height 6
type input "https://www.dacardworld.com/sports-cards/2024-25-panini-immaculate-basketball-h…"
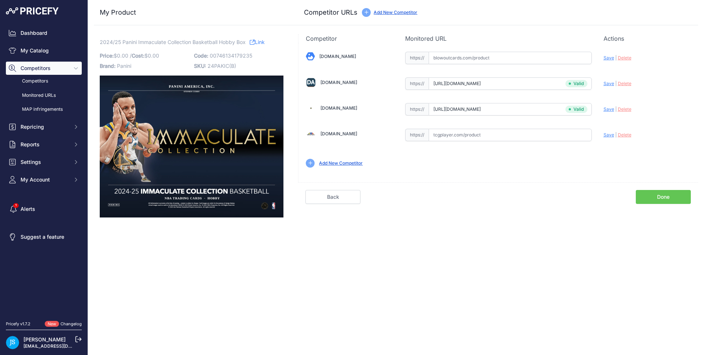
click at [485, 54] on input "text" at bounding box center [510, 58] width 163 height 12
paste input "https://www.blowoutcards.com/2024-25-panini-immaculate-basketball-hobby-5-box-c…"
click at [606, 59] on span "Save" at bounding box center [609, 58] width 11 height 6
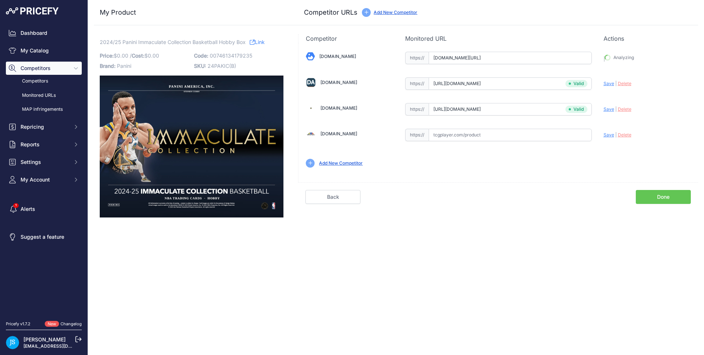
type input "https://www.blowoutcards.com/2024-25-panini-immaculate-basketball-hobby-5-box-c…"
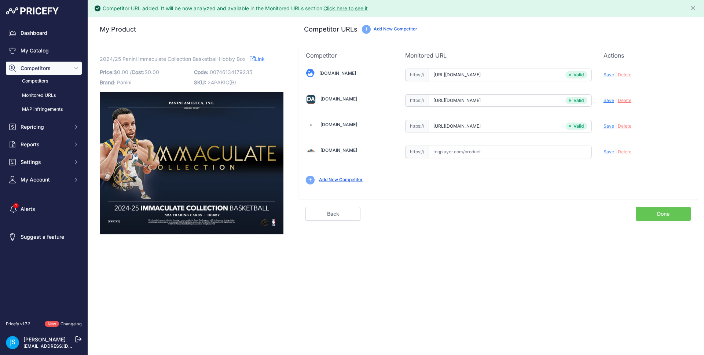
click at [99, 58] on div "2024/25 Panini Immaculate Collection Basketball Hobby Box Link Price: $ 0.00" at bounding box center [191, 142] width 195 height 183
drag, startPoint x: 100, startPoint y: 58, endPoint x: 233, endPoint y: 60, distance: 133.1
click at [235, 61] on span "2024/25 Panini Immaculate Collection Basketball Hobby Box" at bounding box center [173, 58] width 146 height 9
copy span "2024/25 Panini Immaculate Collection Basketball Hobby"
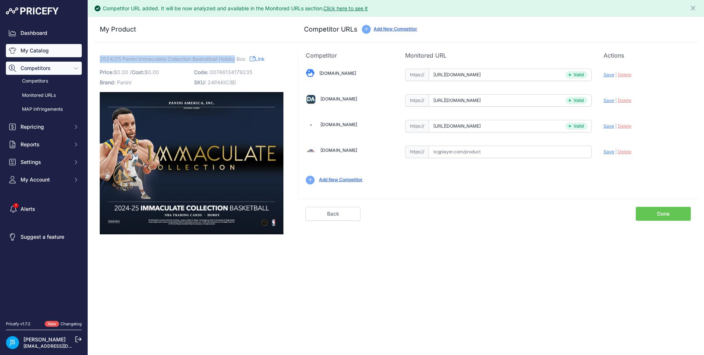
click at [36, 51] on link "My Catalog" at bounding box center [44, 50] width 76 height 13
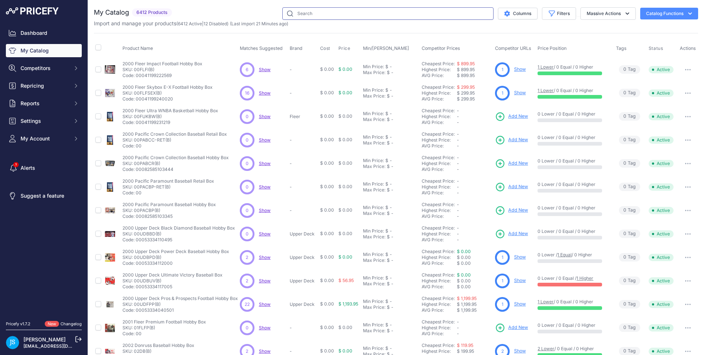
click at [313, 11] on input "text" at bounding box center [387, 13] width 211 height 12
paste input "2024/25 Panini Immaculate Collection Basketball Hobby"
type input "2024/25 Panini Immaculate Collection Basketball Hobby"
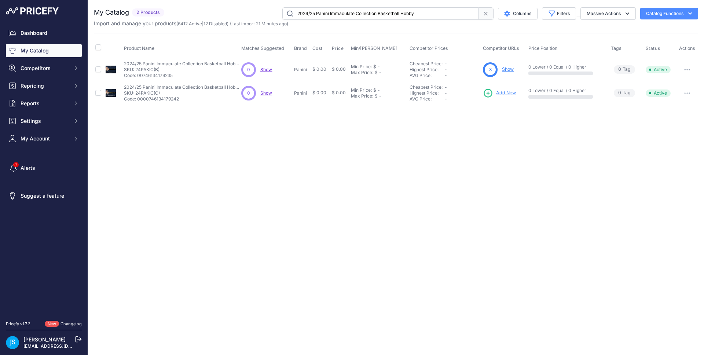
click at [501, 92] on span "Add New" at bounding box center [506, 92] width 20 height 7
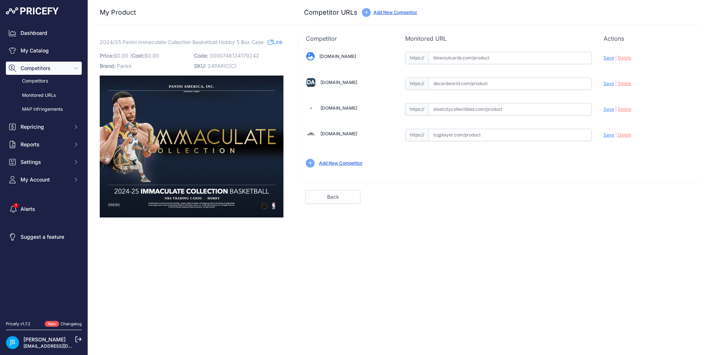
click at [475, 109] on input "text" at bounding box center [510, 109] width 163 height 12
paste input "[URL][DOMAIN_NAME]"
click at [605, 109] on span "Save" at bounding box center [609, 109] width 11 height 6
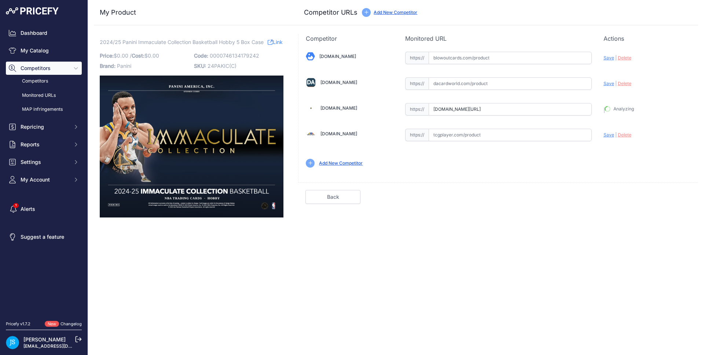
type input "[URL][DOMAIN_NAME]"
click at [495, 84] on input "text" at bounding box center [510, 83] width 163 height 12
paste input "[URL][DOMAIN_NAME]"
click at [606, 84] on span "Save" at bounding box center [609, 84] width 11 height 6
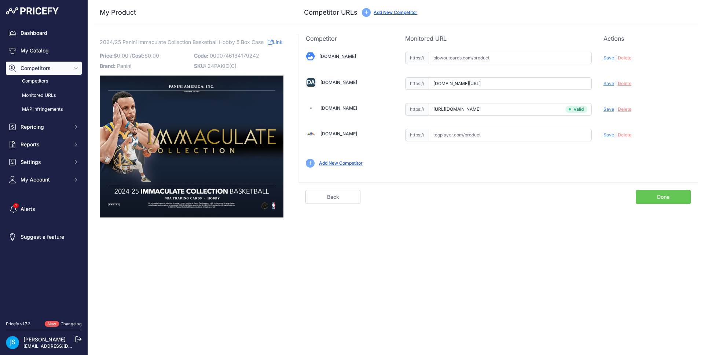
scroll to position [0, 0]
type input "[URL][DOMAIN_NAME]"
click at [459, 55] on input "text" at bounding box center [510, 58] width 163 height 12
paste input "https://www.blowoutcards.com/2024-25-panini-immaculate-basketball-hobby-5-box-c…"
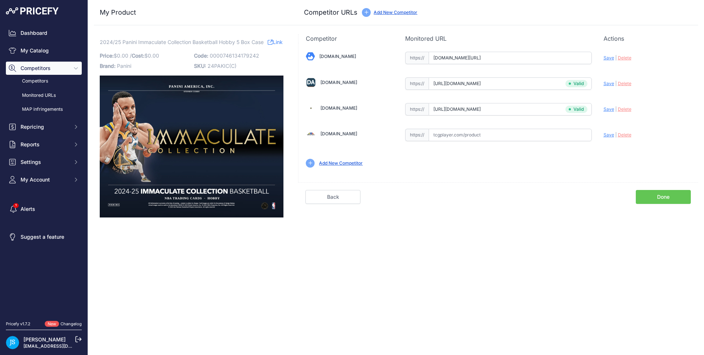
click at [613, 58] on div "Update Profile Save | Delete Analyzing" at bounding box center [647, 55] width 87 height 11
click at [610, 57] on span "Save" at bounding box center [609, 58] width 11 height 6
type input "https://www.blowoutcards.com/2024-25-panini-immaculate-basketball-hobby-5-box-c…"
click at [48, 51] on link "My Catalog" at bounding box center [44, 50] width 76 height 13
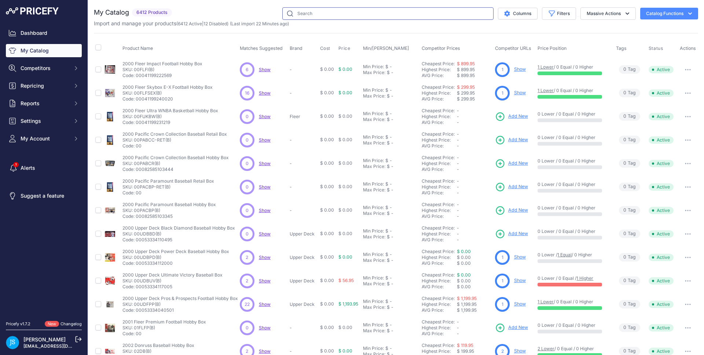
click at [294, 15] on input "text" at bounding box center [387, 13] width 211 height 12
paste input "2025 Topps Tier One Baseball Hobby"
type input "2025 Topps Tier One Baseball Hobby"
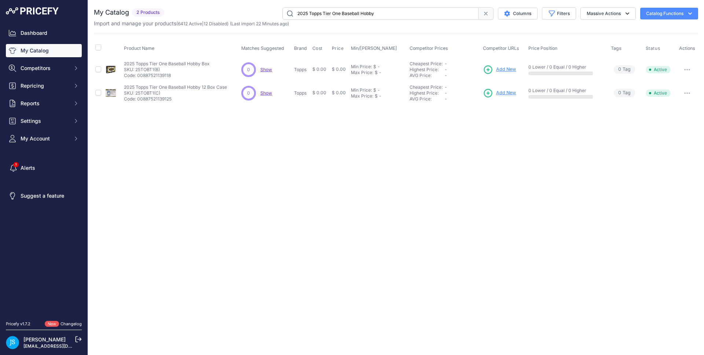
click at [511, 68] on span "Add New" at bounding box center [506, 69] width 20 height 7
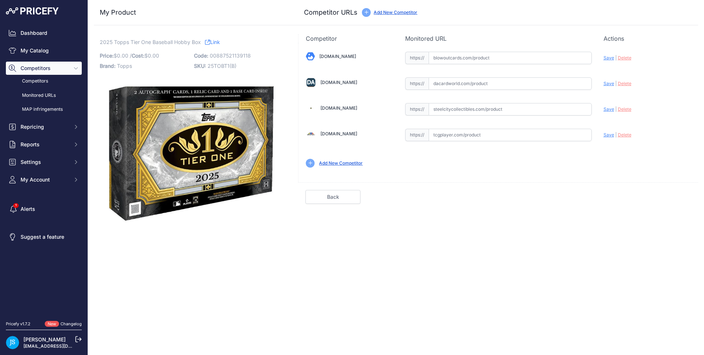
click at [489, 113] on input "text" at bounding box center [510, 109] width 163 height 12
paste input "[URL][DOMAIN_NAME]"
click at [605, 108] on span "Save" at bounding box center [609, 109] width 11 height 6
type input "https://www.steelcitycollectibles.com/i/2025-topps-tier-one-baseball-hobby-box?…"
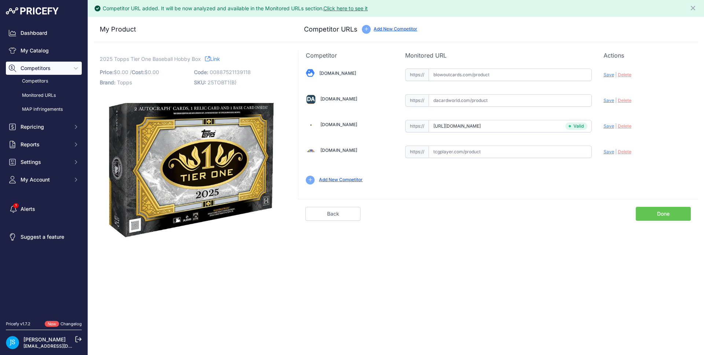
click at [501, 102] on input "text" at bounding box center [510, 100] width 163 height 12
paste input "https://www.dacardworld.com/sports-cards/2025-topps-tier-one-baseball-hobby-box"
click at [607, 99] on span "Save" at bounding box center [609, 101] width 11 height 6
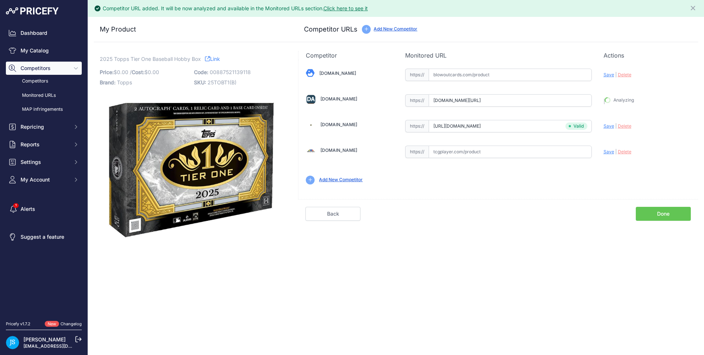
type input "https://www.dacardworld.com/sports-cards/2025-topps-tier-one-baseball-hobby-box…"
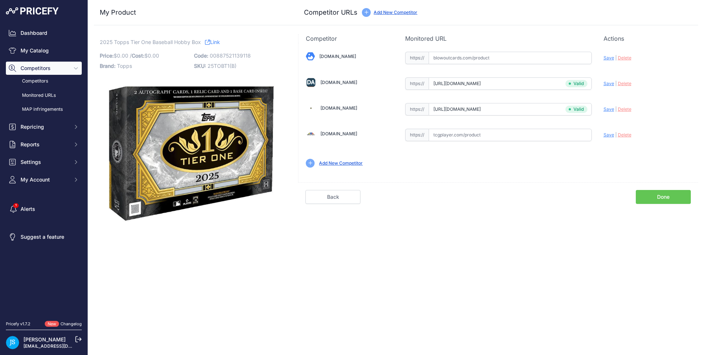
click at [464, 61] on input "text" at bounding box center [510, 58] width 163 height 12
paste input "https://www.blowoutcards.com/2025-topps-tier-one-baseball-hobby-box.html"
click at [606, 56] on span "Save" at bounding box center [609, 58] width 11 height 6
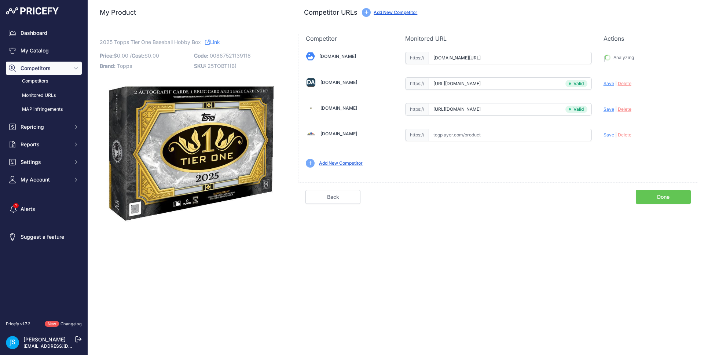
type input "https://www.blowoutcards.com/2025-topps-tier-one-baseball-hobby-box.html?prirul…"
drag, startPoint x: 100, startPoint y: 40, endPoint x: 189, endPoint y: 40, distance: 89.1
click at [189, 40] on span "2025 Topps Tier One Baseball Hobby Box" at bounding box center [150, 41] width 101 height 9
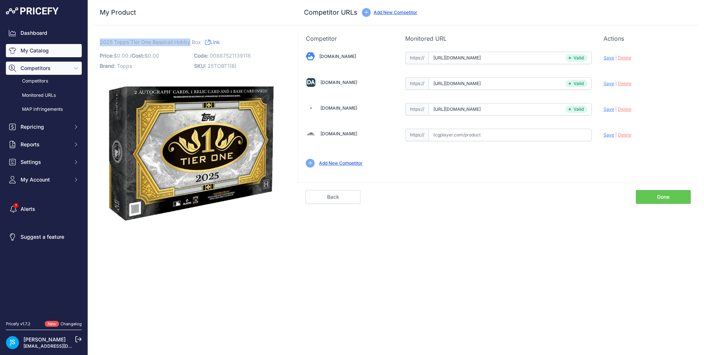
copy span "2025 Topps Tier One Baseball Hobby"
click at [45, 52] on link "My Catalog" at bounding box center [44, 50] width 76 height 13
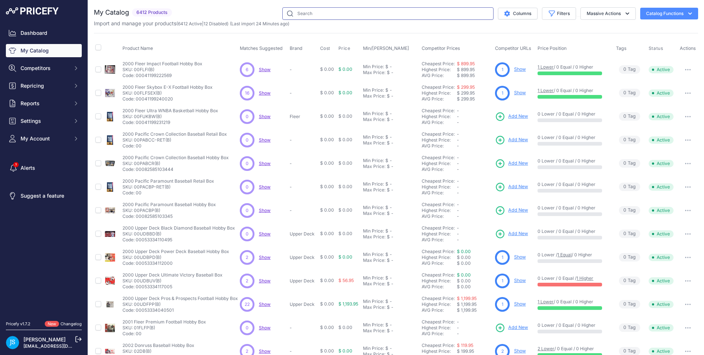
click at [309, 14] on input "text" at bounding box center [387, 13] width 211 height 12
paste input "2025 Topps Tier One Baseball Hobby"
type input "2025 Topps Tier One Baseball Hobby"
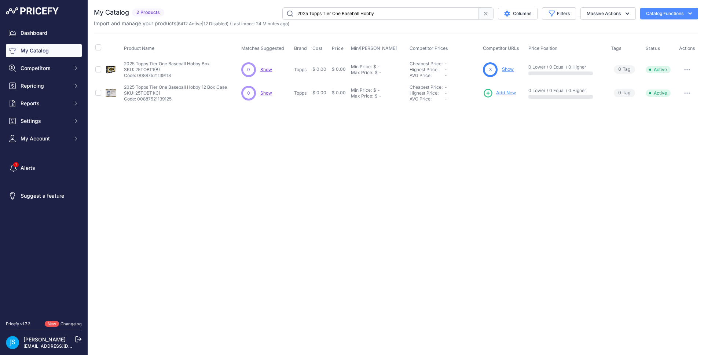
click at [505, 91] on span "Add New" at bounding box center [506, 92] width 20 height 7
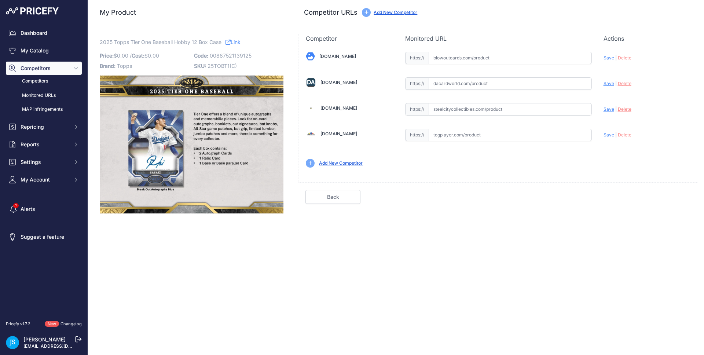
click at [484, 108] on input "text" at bounding box center [510, 109] width 163 height 12
paste input "https://www.steelcitycollectibles.com/i/2025-topps-tier-one-baseball-hobby-12-b…"
click at [610, 110] on span "Save" at bounding box center [609, 109] width 11 height 6
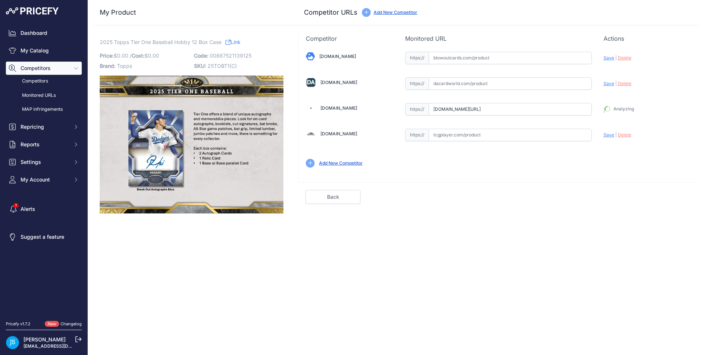
type input "https://www.steelcitycollectibles.com/i/2025-topps-tier-one-baseball-hobby-12-b…"
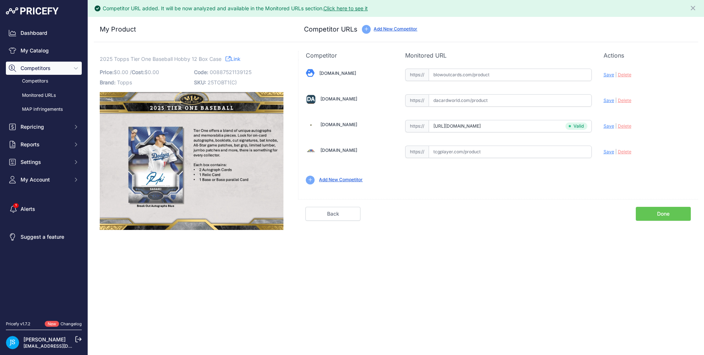
click at [497, 100] on input "text" at bounding box center [510, 100] width 163 height 12
paste input "https://www.dacardworld.com/sports-cards/2025-topps-tier-one-baseball-hobby-12-…"
click at [608, 100] on span "Save" at bounding box center [609, 101] width 11 height 6
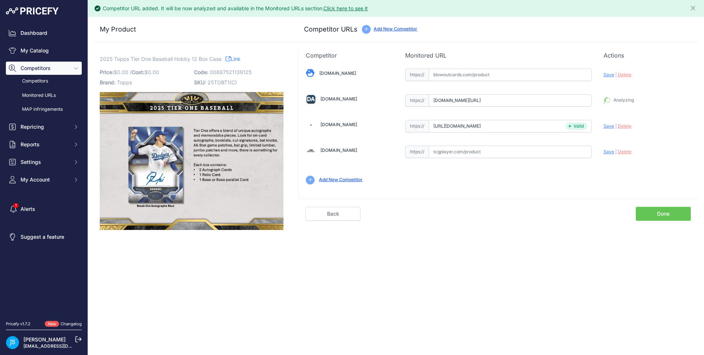
type input "https://www.dacardworld.com/sports-cards/2025-topps-tier-one-baseball-hobby-12-…"
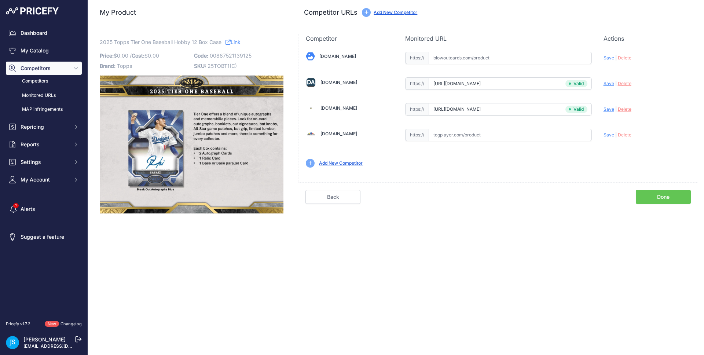
click at [477, 57] on input "text" at bounding box center [510, 58] width 163 height 12
paste input "https://www.blowoutcards.com/2025-topps-tier-one-baseball-hobby-12-box-case.html"
click at [605, 59] on span "Save" at bounding box center [609, 58] width 11 height 6
type input "https://www.blowoutcards.com/2025-topps-tier-one-baseball-hobby-12-box-case.htm…"
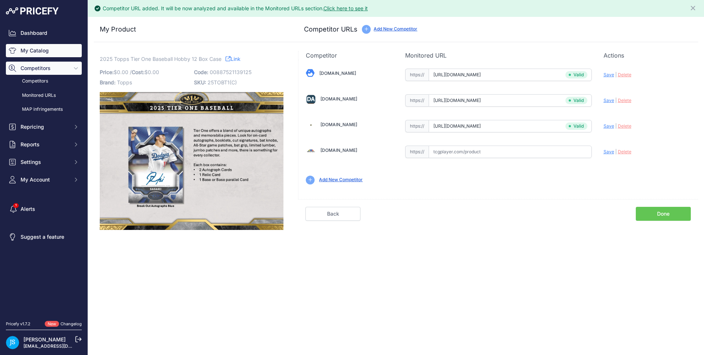
click at [58, 53] on link "My Catalog" at bounding box center [44, 50] width 76 height 13
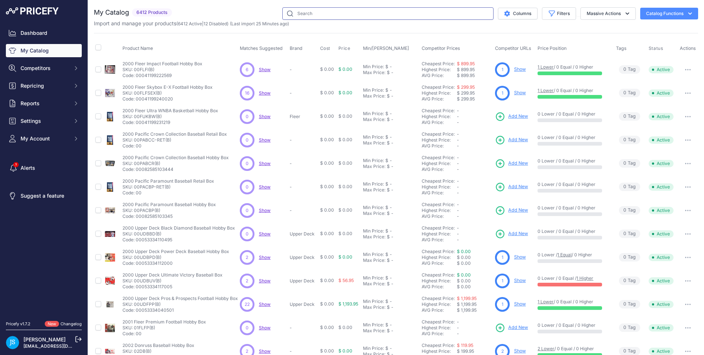
click at [332, 12] on input "text" at bounding box center [387, 13] width 211 height 12
paste input "2025/26 Upper Deck Series 2 Hockey"
type input "2025/26 Upper Deck Series 2 Hockey"
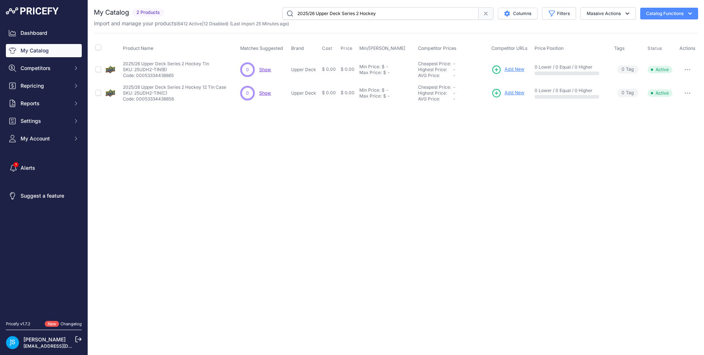
click at [506, 71] on span "Add New" at bounding box center [515, 69] width 20 height 7
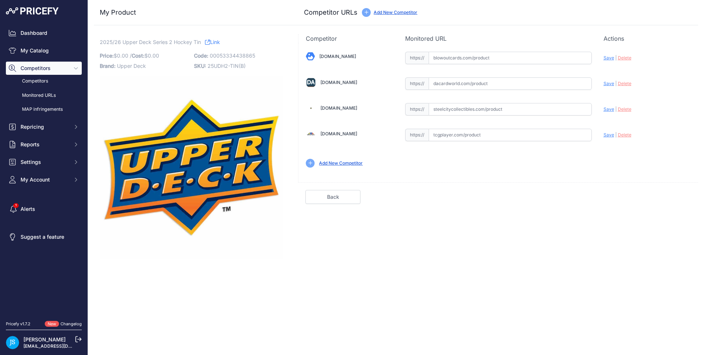
click at [446, 111] on input "text" at bounding box center [510, 109] width 163 height 12
paste input "[URL][DOMAIN_NAME]"
click at [607, 109] on span "Save" at bounding box center [609, 109] width 11 height 6
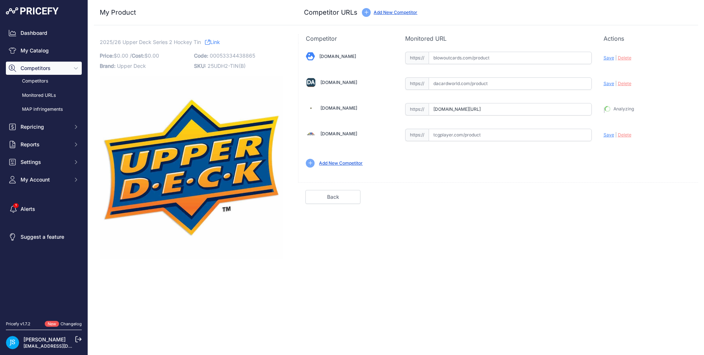
type input "https://www.steelcitycollectibles.com/i/2025-26-upper-deck-series-2-hockey-tin?…"
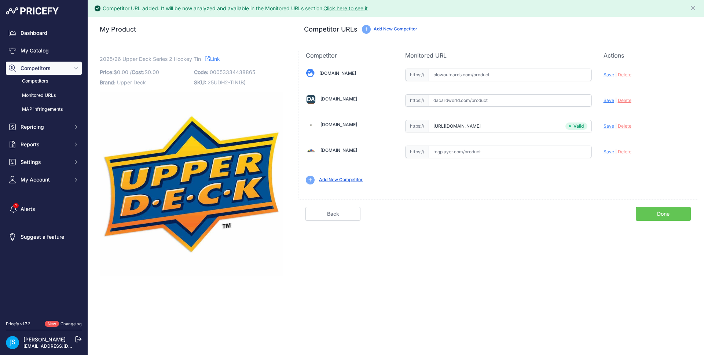
click at [452, 99] on input "text" at bounding box center [510, 100] width 163 height 12
paste input "https://www.dacardworld.com/sports-cards/2025-26-upper-deck-series-2-hockey-tin…"
click at [610, 100] on span "Save" at bounding box center [609, 101] width 11 height 6
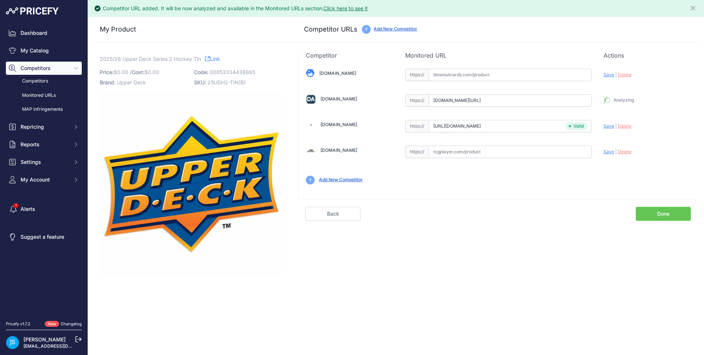
type input "https://www.dacardworld.com/sports-cards/2025-26-upper-deck-series-2-hockey-tin…"
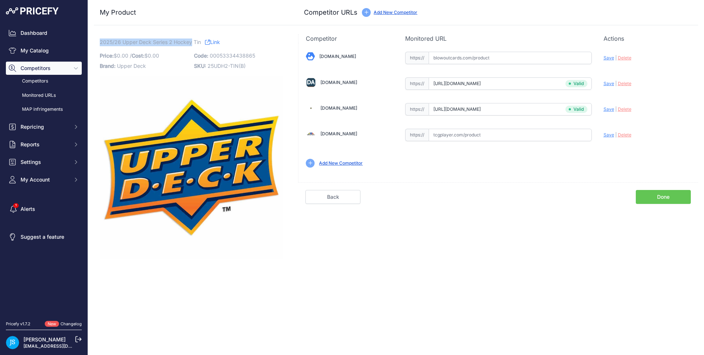
drag, startPoint x: 100, startPoint y: 42, endPoint x: 192, endPoint y: 41, distance: 91.3
click at [192, 41] on span "2025/26 Upper Deck Series 2 Hockey Tin" at bounding box center [150, 41] width 101 height 9
copy span "2025/26 Upper Deck Series 2 Hockey"
click at [43, 48] on link "My Catalog" at bounding box center [44, 50] width 76 height 13
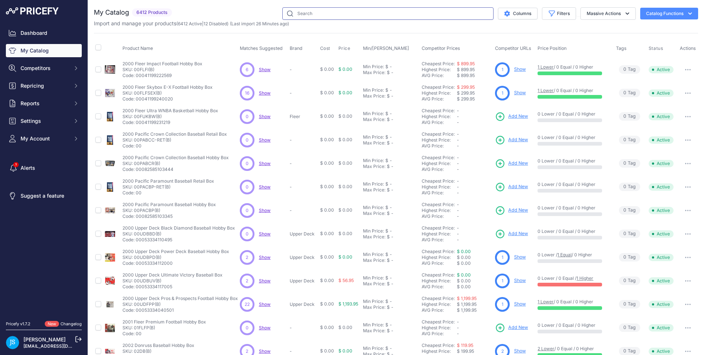
click at [366, 17] on input "text" at bounding box center [387, 13] width 211 height 12
paste input "2025/26 Upper Deck Series 2 Hockey"
type input "2025/26 Upper Deck Series 2 Hockey"
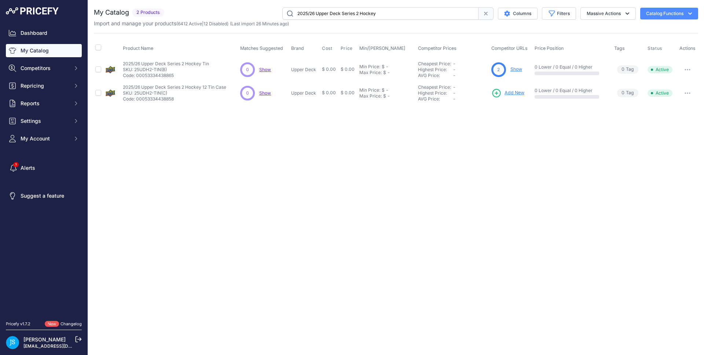
click at [509, 93] on span "Add New" at bounding box center [515, 92] width 20 height 7
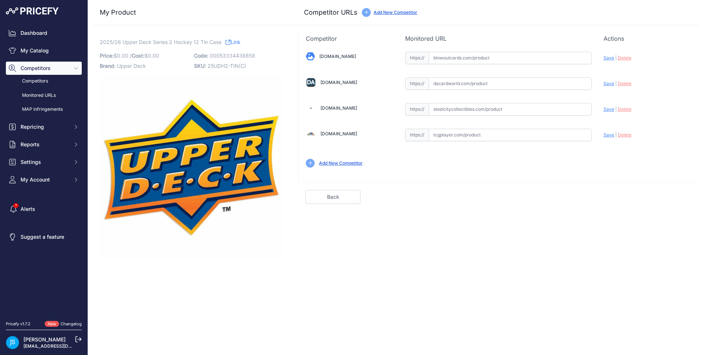
click at [453, 109] on input "text" at bounding box center [510, 109] width 163 height 12
paste input "[URL][DOMAIN_NAME]"
click at [608, 111] on span "Save" at bounding box center [609, 109] width 11 height 6
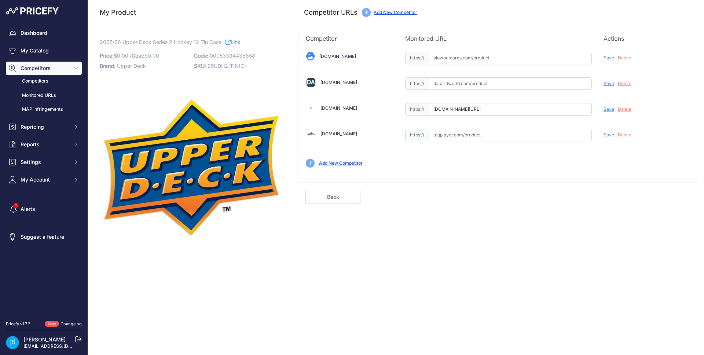
type input "[URL][DOMAIN_NAME]"
click at [472, 83] on input "text" at bounding box center [510, 83] width 163 height 12
paste input "[URL][DOMAIN_NAME]"
click at [609, 84] on span "Save" at bounding box center [609, 84] width 11 height 6
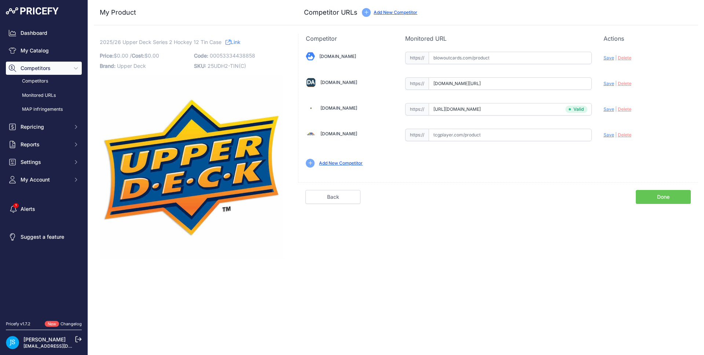
scroll to position [0, 0]
type input "[URL][DOMAIN_NAME]"
click at [62, 45] on link "My Catalog" at bounding box center [44, 50] width 76 height 13
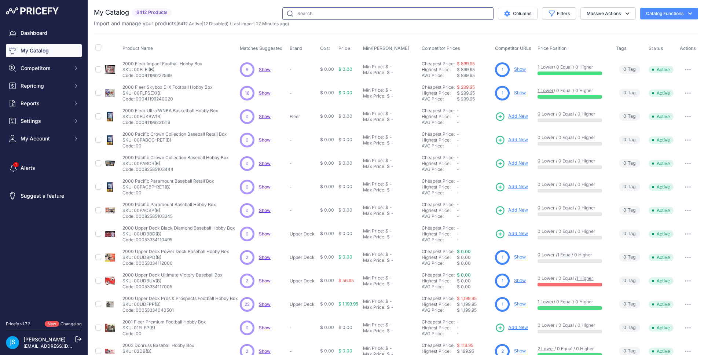
click at [294, 17] on input "text" at bounding box center [387, 13] width 211 height 12
paste input "2025/26 Topps Premier League Soccer Hobby"
type input "2025/26 Topps Premier League Soccer Hobby"
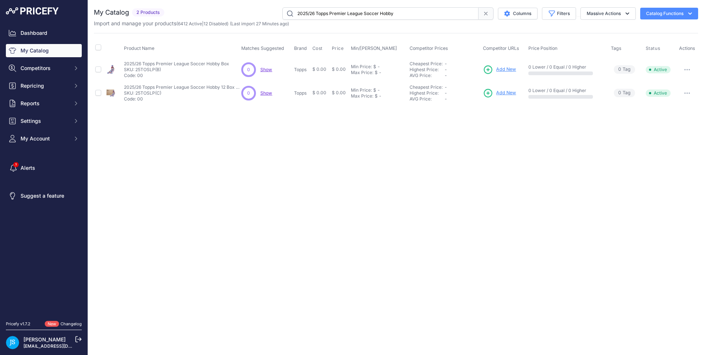
click at [513, 71] on span "Add New" at bounding box center [506, 69] width 20 height 7
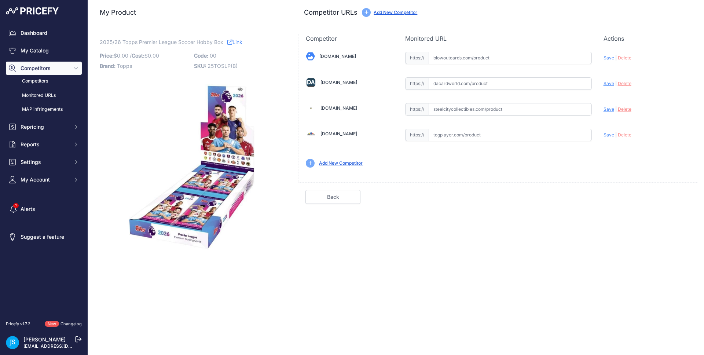
click at [481, 107] on input "text" at bounding box center [510, 109] width 163 height 12
paste input "https://www.steelcitycollectibles.com/i/2025-26-topps-english-premier-league-so…"
click at [604, 109] on span "Save" at bounding box center [609, 109] width 11 height 6
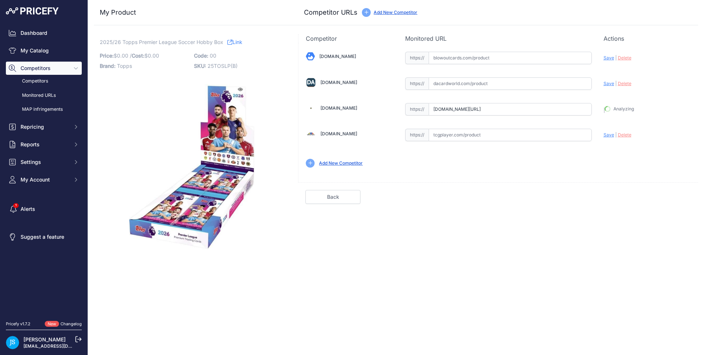
type input "https://www.steelcitycollectibles.com/i/2025-26-topps-english-premier-league-so…"
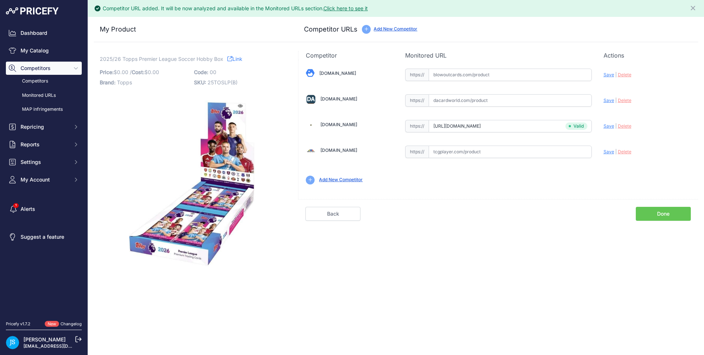
click at [514, 105] on input "text" at bounding box center [510, 100] width 163 height 12
paste input "https://www.dacardworld.com/sports-cards/2025-26-topps-premier-league-epl-socce…"
click at [609, 99] on span "Save" at bounding box center [609, 101] width 11 height 6
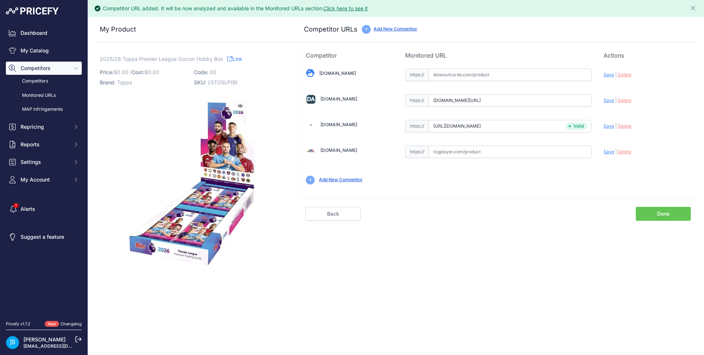
type input "https://www.dacardworld.com/sports-cards/2025-26-topps-premier-league-epl-socce…"
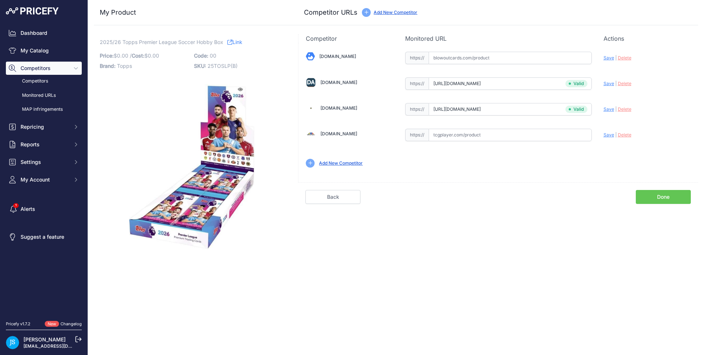
click at [520, 59] on input "text" at bounding box center [510, 58] width 163 height 12
paste input "https://www.blowoutcards.com/2026-topps-premier-league-soccer-hobby-box.html"
click at [604, 58] on span "Save" at bounding box center [609, 58] width 11 height 6
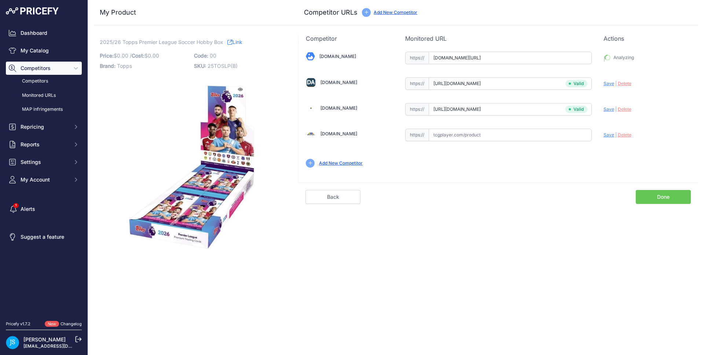
type input "https://www.blowoutcards.com/2026-topps-premier-league-soccer-hobby-box.html?pr…"
drag, startPoint x: 101, startPoint y: 42, endPoint x: 212, endPoint y: 43, distance: 110.7
click at [212, 43] on span "2025/26 Topps Premier League Soccer Hobby Box" at bounding box center [162, 41] width 124 height 9
copy span "2025/26 Topps Premier League Soccer Hobby"
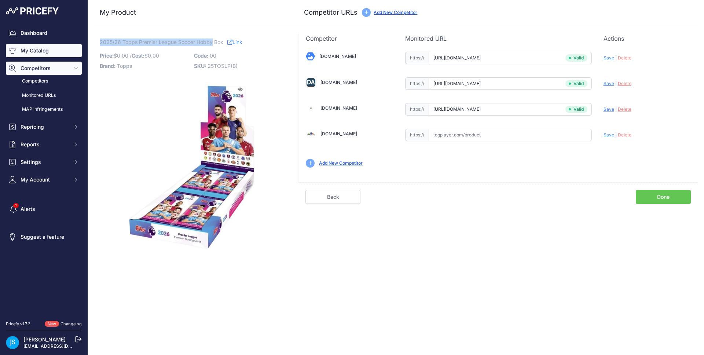
click at [62, 49] on link "My Catalog" at bounding box center [44, 50] width 76 height 13
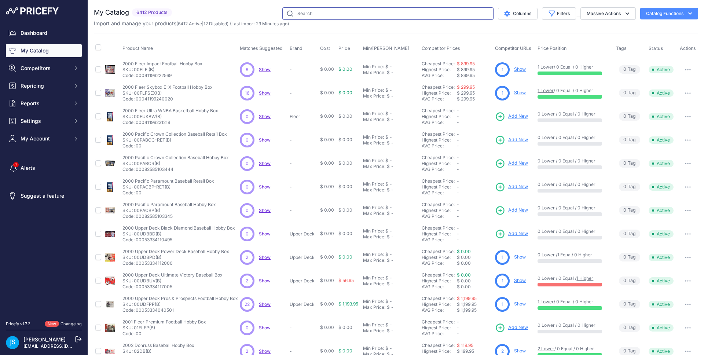
click at [333, 11] on input "text" at bounding box center [387, 13] width 211 height 12
paste input "2025/26 Topps Premier League Soccer Hobby"
type input "2025/26 Topps Premier League Soccer Hobby"
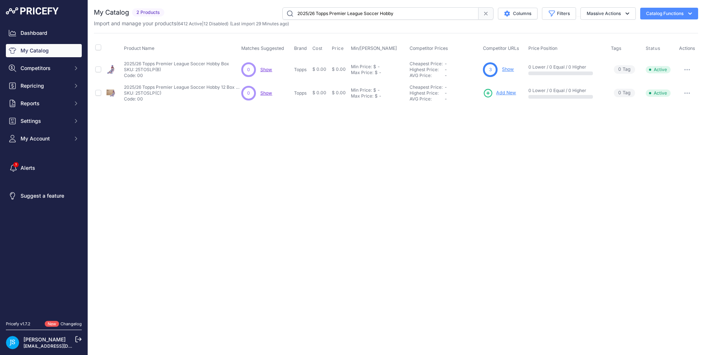
click at [510, 94] on span "Add New" at bounding box center [506, 92] width 20 height 7
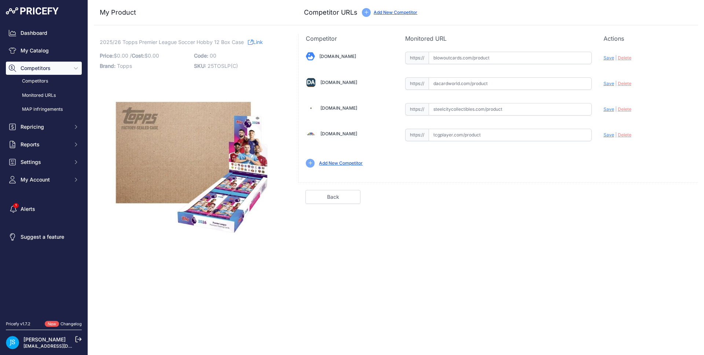
click at [485, 109] on input "text" at bounding box center [510, 109] width 163 height 12
paste input "https://www.steelcitycollectibles.com/i/2025-26-topps-english-premier-league-so…"
click at [611, 107] on span "Save" at bounding box center [609, 109] width 11 height 6
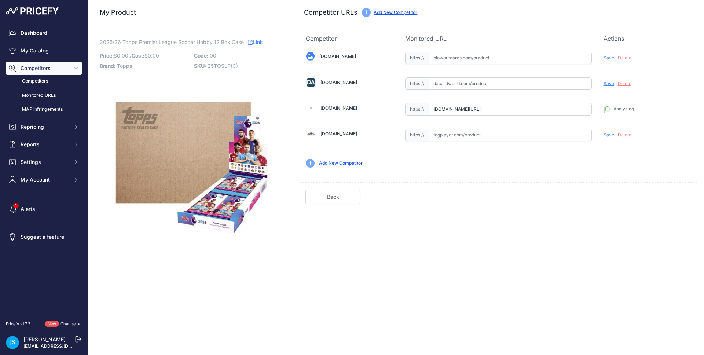
type input "https://www.steelcitycollectibles.com/i/2025-26-topps-english-premier-league-so…"
click at [474, 81] on input "text" at bounding box center [510, 83] width 163 height 12
paste input "https://www.dacardworld.com/sports-cards/2025-26-topps-premier-league-epl-socce…"
click at [607, 83] on span "Save" at bounding box center [609, 84] width 11 height 6
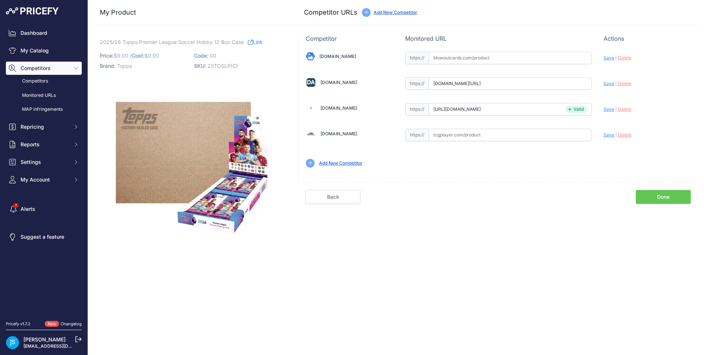
scroll to position [0, 0]
type input "https://www.dacardworld.com/sports-cards/2025-26-topps-premier-league-epl-socce…"
click at [476, 60] on input "text" at bounding box center [510, 58] width 163 height 12
paste input "https://www.blowoutcards.com/2026-topps-premier-league-soccer-hobby-12-box-case…"
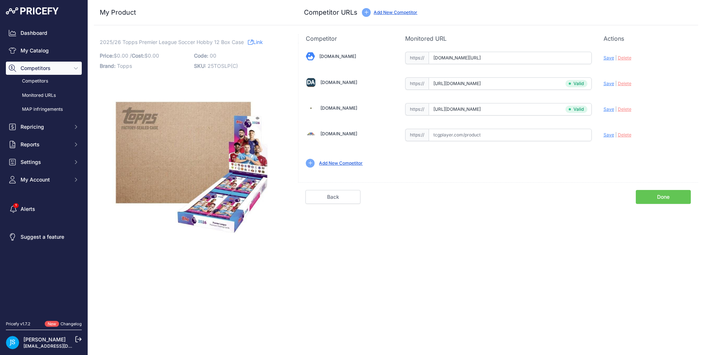
click at [612, 59] on span "Save" at bounding box center [609, 58] width 11 height 6
type input "https://www.blowoutcards.com/2026-topps-premier-league-soccer-hobby-12-box-case…"
click at [56, 45] on link "My Catalog" at bounding box center [44, 50] width 76 height 13
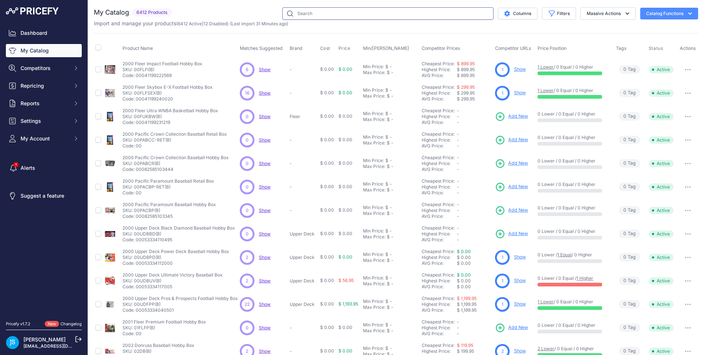
click at [337, 17] on input "text" at bounding box center [387, 13] width 211 height 12
paste input "2024/25 Panini One & One Basketball Hobby"
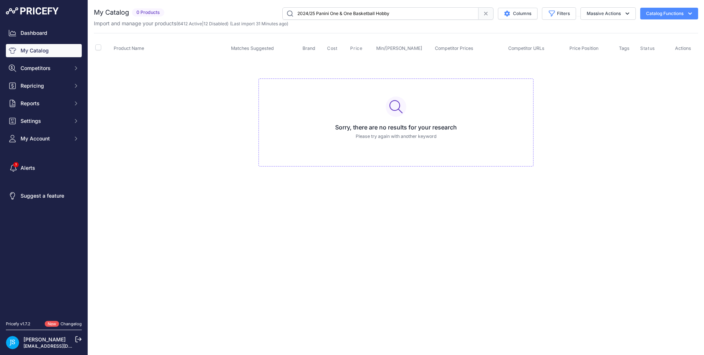
drag, startPoint x: 375, startPoint y: 12, endPoint x: 405, endPoint y: 15, distance: 29.4
click at [403, 14] on input "2024/25 Panini One & One Basketball Hobby" at bounding box center [380, 13] width 196 height 12
click at [341, 11] on input "2024/25 Panini One & One Basketball" at bounding box center [380, 13] width 196 height 12
type input "2024/25 Panini One and One Basketball"
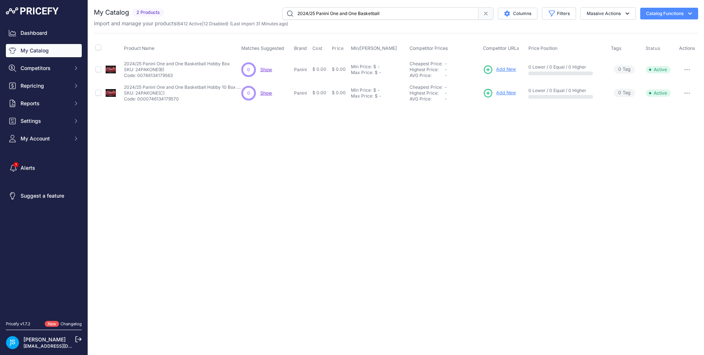
click at [347, 14] on input "2024/25 Panini One and One Basketball" at bounding box center [380, 13] width 196 height 12
click at [503, 70] on span "Add New" at bounding box center [506, 69] width 20 height 7
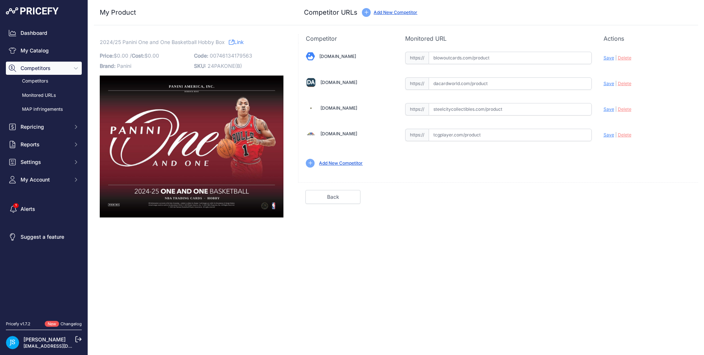
click at [471, 109] on input "text" at bounding box center [510, 109] width 163 height 12
paste input "[URL][DOMAIN_NAME]"
click at [606, 111] on span "Save" at bounding box center [609, 109] width 11 height 6
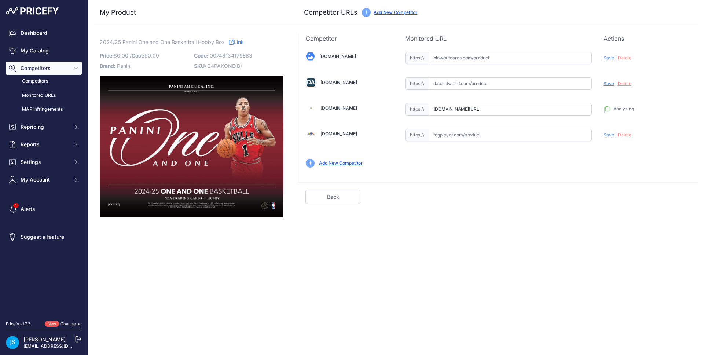
type input "https://www.steelcitycollectibles.com/i/2024-25-panini-one-&-one-basketball-hob…"
click at [462, 87] on input "text" at bounding box center [510, 83] width 163 height 12
paste input "https://www.dacardworld.com/sports-cards/2024-25-panini-one-and-one-basketball-…"
click at [611, 85] on span "Save" at bounding box center [609, 84] width 11 height 6
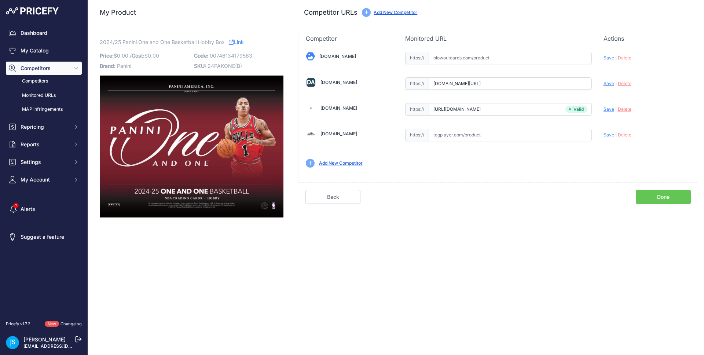
scroll to position [0, 0]
type input "https://www.dacardworld.com/sports-cards/2024-25-panini-one-and-one-basketball-…"
click at [469, 55] on input "text" at bounding box center [510, 58] width 163 height 12
paste input "https://www.blowoutcards.com/2024-25-panini-one-one-basketball-hobby-box.html"
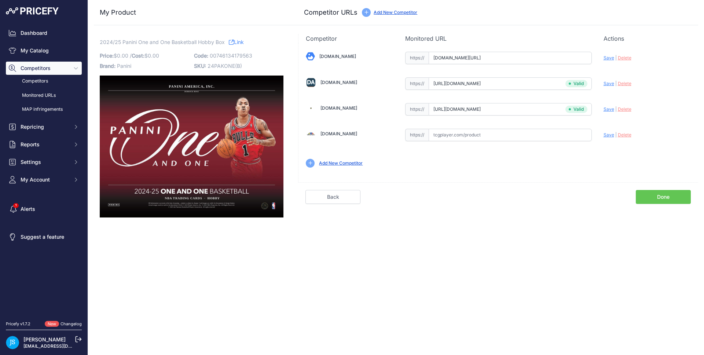
click at [610, 58] on span "Save" at bounding box center [609, 58] width 11 height 6
type input "https://www.blowoutcards.com/2024-25-panini-one-one-basketball-hobby-box.html?p…"
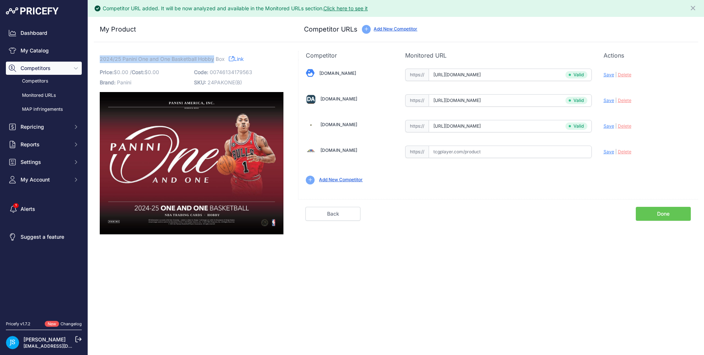
drag, startPoint x: 100, startPoint y: 58, endPoint x: 213, endPoint y: 58, distance: 112.2
click at [213, 58] on span "2024/25 Panini One and One Basketball Hobby Box" at bounding box center [162, 58] width 125 height 9
copy span "2024/25 Panini One and One Basketball Hobby"
click at [61, 48] on link "My Catalog" at bounding box center [44, 50] width 76 height 13
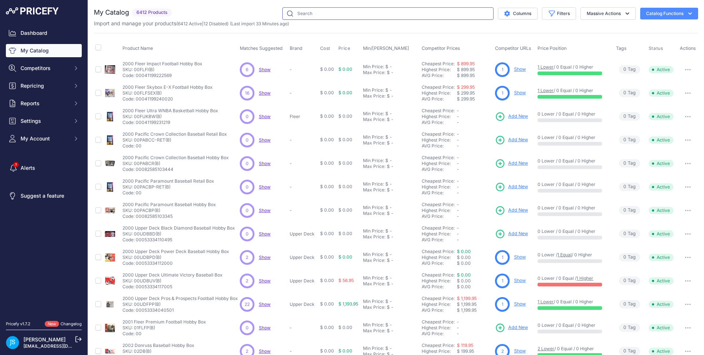
click at [304, 9] on input "text" at bounding box center [387, 13] width 211 height 12
paste input "2024/25 Panini One and One Basketball Hobby"
type input "2024/25 Panini One and One Basketball Hobby"
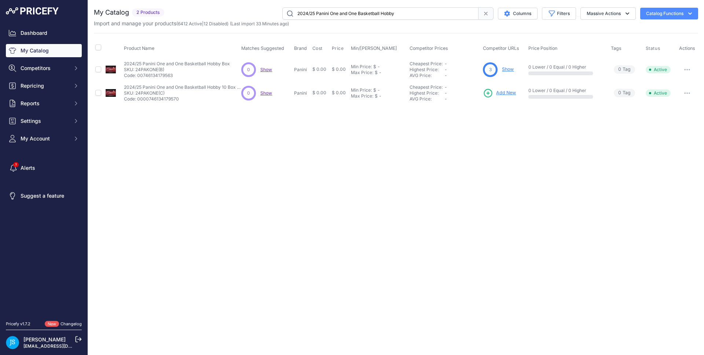
click at [508, 93] on span "Add New" at bounding box center [506, 92] width 20 height 7
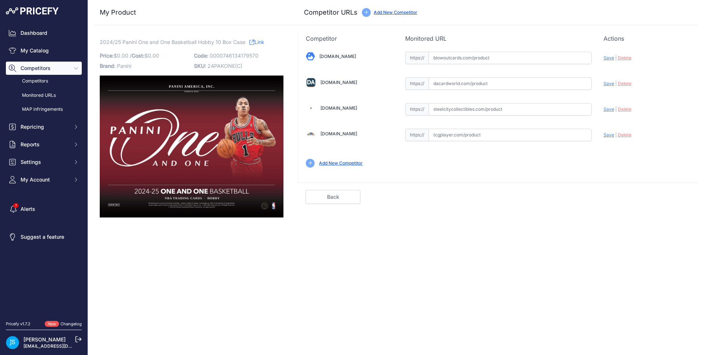
click at [470, 111] on input "text" at bounding box center [510, 109] width 163 height 12
paste input "[URL][DOMAIN_NAME]"
click at [606, 109] on span "Save" at bounding box center [609, 109] width 11 height 6
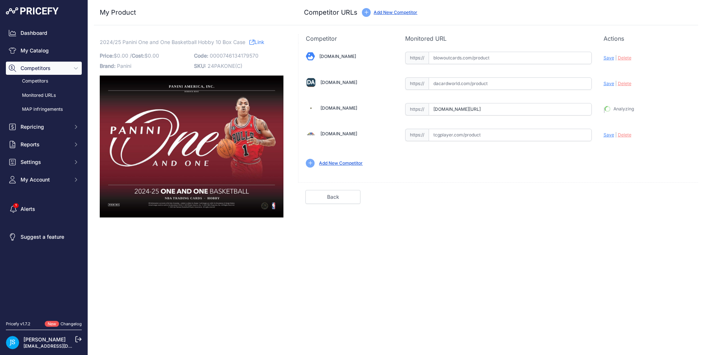
type input "https://www.steelcitycollectibles.com/i/2024-25-panini-one-&-one-basketball-hob…"
click at [496, 86] on input "text" at bounding box center [510, 83] width 163 height 12
paste input "https://www.dacardworld.com/sports-cards/2024-25-panini-one-and-one-basketball-…"
click at [608, 83] on span "Save" at bounding box center [609, 84] width 11 height 6
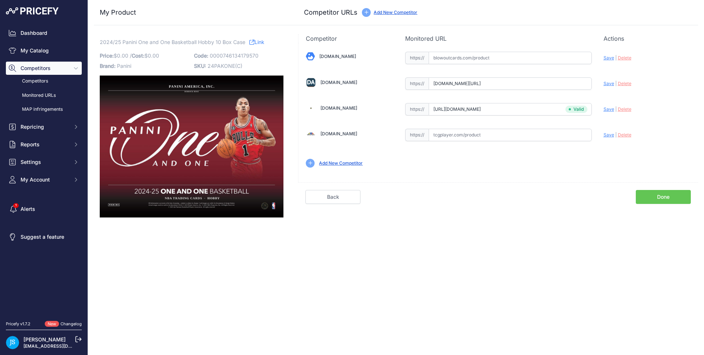
scroll to position [0, 0]
type input "https://www.dacardworld.com/sports-cards/2024-25-panini-one-and-one-basketball-…"
click at [488, 57] on input "text" at bounding box center [510, 58] width 163 height 12
paste input "https://www.blowoutcards.com/2024-25-panini-one-one-basketball-hobby-10-box-cas…"
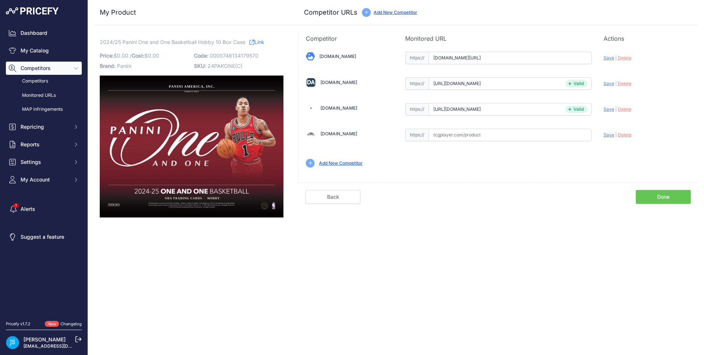
click at [608, 57] on span "Save" at bounding box center [609, 58] width 11 height 6
type input "https://www.blowoutcards.com/2024-25-panini-one-one-basketball-hobby-10-box-cas…"
click at [187, 24] on div "My Product Competitor URLs" at bounding box center [396, 12] width 604 height 25
click at [57, 49] on link "My Catalog" at bounding box center [44, 50] width 76 height 13
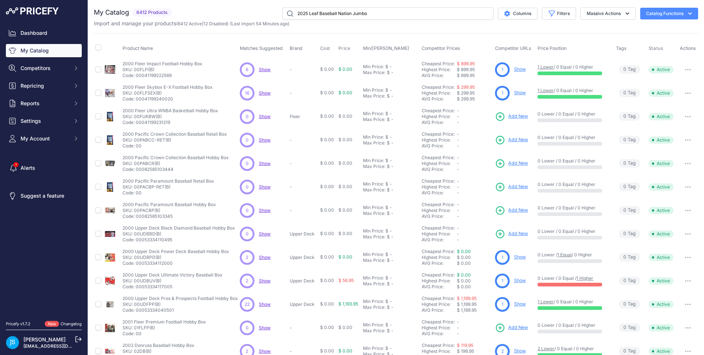
type input "2025 Leaf Baseball Nation Jumbo"
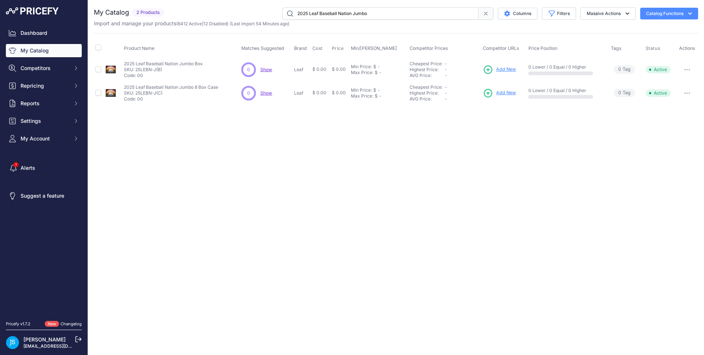
click at [505, 73] on span "Add New" at bounding box center [506, 69] width 20 height 7
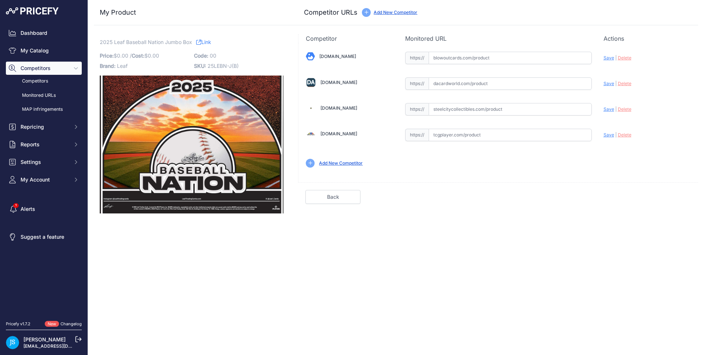
click at [449, 105] on input "text" at bounding box center [510, 109] width 163 height 12
paste input "https://www.steelcitycollectibles.com/i/2025-leaf-baseball-nation-hobby-jumbo-b…"
click at [613, 62] on div "Update Profile Save | Delete Analyzing" at bounding box center [647, 55] width 87 height 11
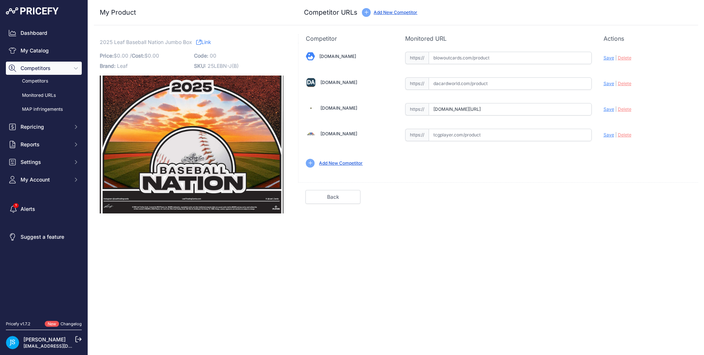
click at [611, 109] on span "Save" at bounding box center [609, 109] width 11 height 6
type input "https://www.steelcitycollectibles.com/i/2025-leaf-baseball-nation-hobby-jumbo-b…"
click at [439, 81] on input "text" at bounding box center [510, 83] width 163 height 12
paste input "https://www.blowoutcards.com/2025-leaf-baseball-nation-jumbo-box.html"
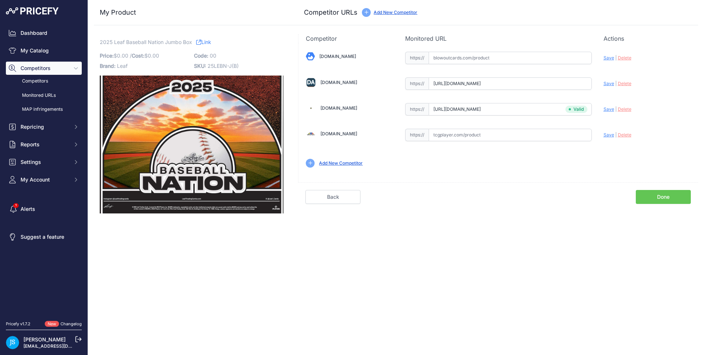
type input "www.blowoutcards.com/2025-leaf-baseball-nation-jumbo-box.html"
click at [609, 84] on span "Save" at bounding box center [609, 84] width 11 height 6
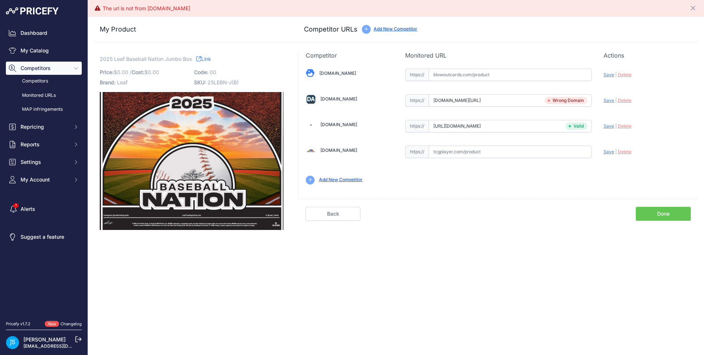
click at [620, 100] on span "Delete" at bounding box center [625, 101] width 14 height 6
drag, startPoint x: 505, startPoint y: 69, endPoint x: 506, endPoint y: 74, distance: 4.8
click at [505, 70] on input "text" at bounding box center [510, 75] width 163 height 12
paste input "https://www.blowoutcards.com/2025-leaf-baseball-nation-jumbo-box.html"
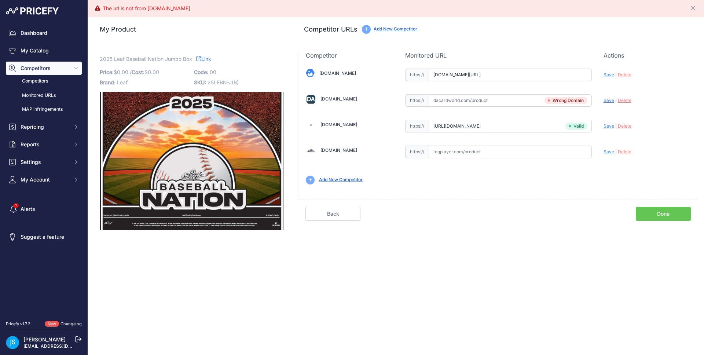
click at [611, 76] on span "Save" at bounding box center [609, 75] width 11 height 6
type input "https://www.blowoutcards.com/2025-leaf-baseball-nation-jumbo-box.html?prirule_j…"
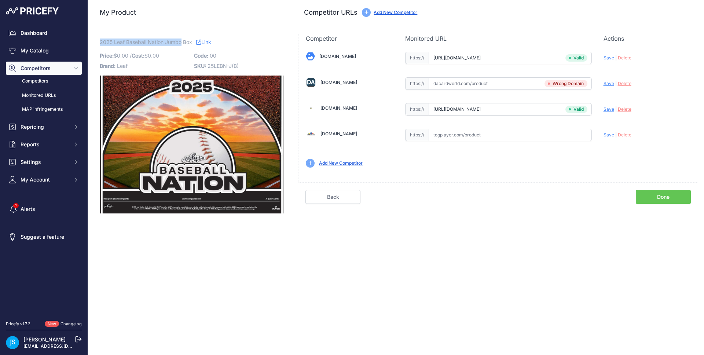
drag, startPoint x: 100, startPoint y: 42, endPoint x: 180, endPoint y: 39, distance: 80.7
click at [180, 39] on span "2025 Leaf Baseball Nation Jumbo Box" at bounding box center [146, 41] width 92 height 9
copy span "2025 Leaf Baseball Nation Jumbo"
click at [61, 51] on link "My Catalog" at bounding box center [44, 50] width 76 height 13
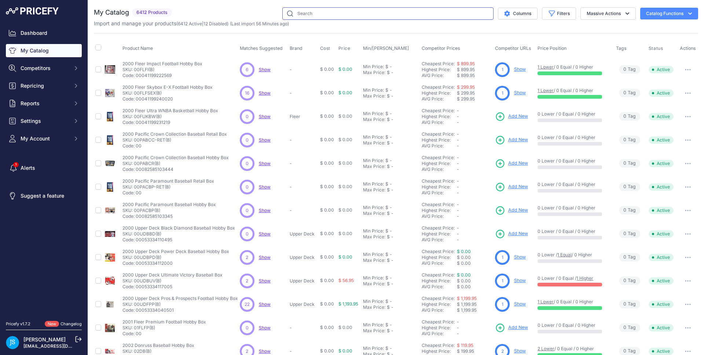
click at [314, 10] on input "text" at bounding box center [387, 13] width 211 height 12
paste input "2025 Leaf Baseball Nation Jumbo"
type input "2025 Leaf Baseball Nation Jumbo"
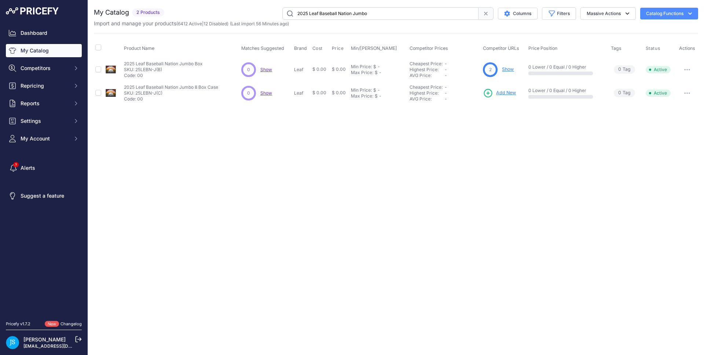
click at [498, 91] on span "Add New" at bounding box center [506, 92] width 20 height 7
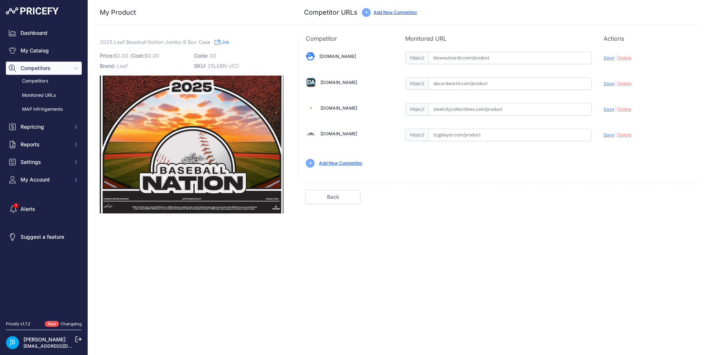
click at [465, 114] on input "text" at bounding box center [510, 109] width 163 height 12
paste input "https://www.steelcitycollectibles.com/i/2025-leaf-baseball-nation-hobby-jumbo-8…"
click at [609, 109] on span "Save" at bounding box center [609, 109] width 11 height 6
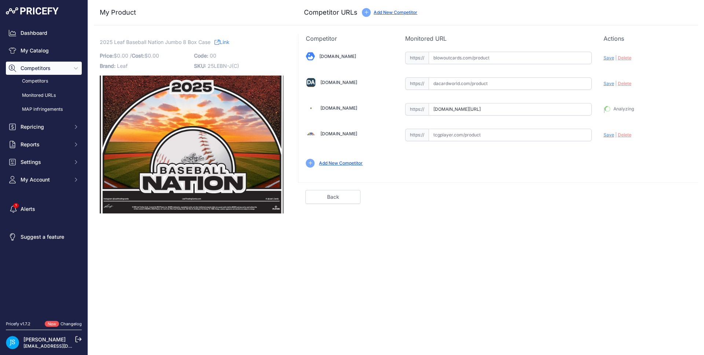
type input "https://www.steelcitycollectibles.com/i/2025-leaf-baseball-nation-hobby-jumbo-8…"
click at [484, 56] on input "text" at bounding box center [510, 58] width 163 height 12
paste input "https://www.blowoutcards.com/2025-leaf-baseball-nation-jumbo-8-box-case-26444.h…"
click at [611, 59] on span "Save" at bounding box center [609, 58] width 11 height 6
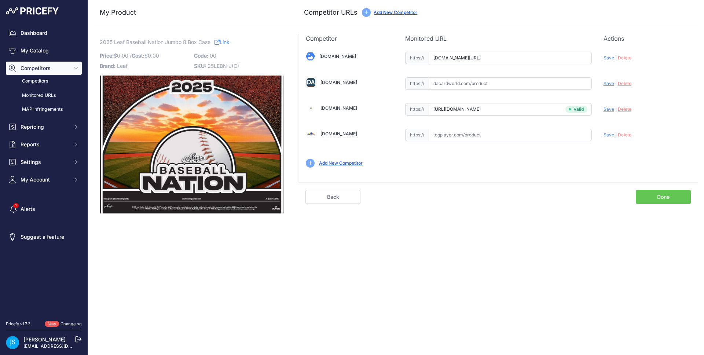
scroll to position [0, 0]
type input "https://www.blowoutcards.com/2025-leaf-baseball-nation-jumbo-8-box-case-26444.h…"
click at [38, 54] on link "My Catalog" at bounding box center [44, 50] width 76 height 13
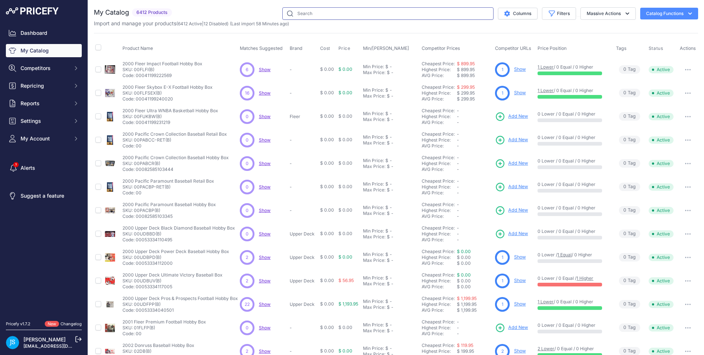
click at [345, 11] on input "text" at bounding box center [387, 13] width 211 height 12
paste input "2025 leaf baseball nation"
type input "2025 leaf baseball nation"
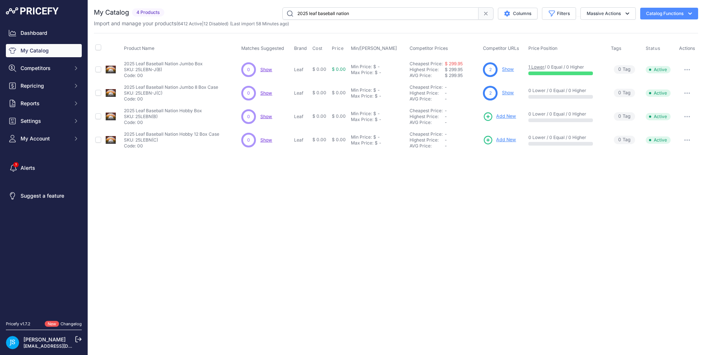
click at [512, 116] on span "Add New" at bounding box center [506, 116] width 20 height 7
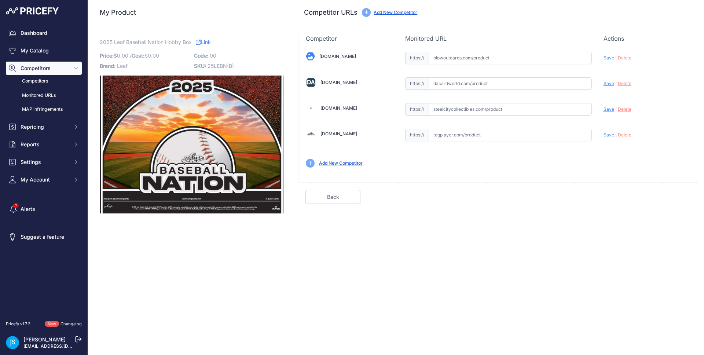
click at [505, 111] on input "text" at bounding box center [510, 109] width 163 height 12
paste input "[URL][DOMAIN_NAME]"
click at [611, 108] on span "Save" at bounding box center [609, 109] width 11 height 6
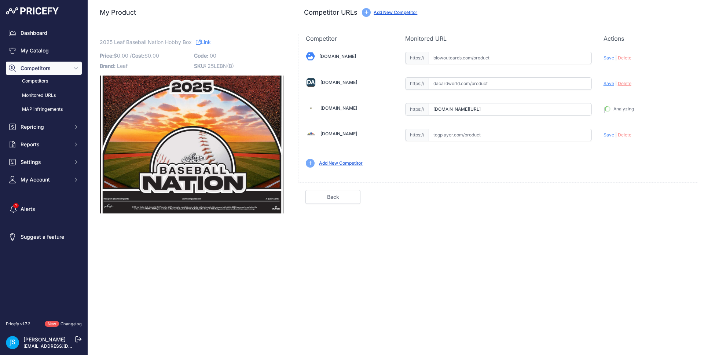
type input "https://www.steelcitycollectibles.com/i/2025-leaf-baseball-nation-hobby-box?pri…"
click at [450, 60] on input "text" at bounding box center [510, 58] width 163 height 12
paste input "https://www.blowoutcards.com/2025-leaf-baseball-nation-hobby-box.html"
click at [605, 59] on span "Save" at bounding box center [609, 58] width 11 height 6
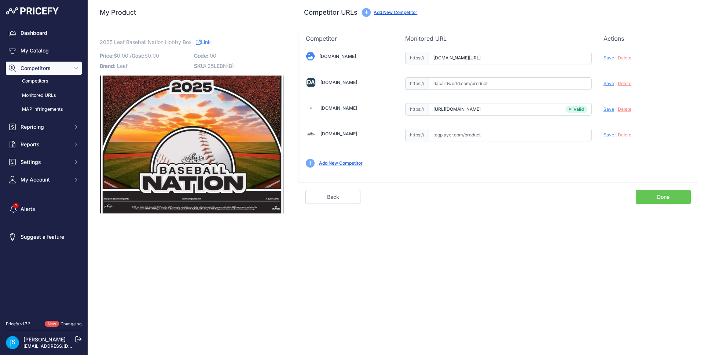
scroll to position [0, 0]
type input "https://www.blowoutcards.com/2025-leaf-baseball-nation-hobby-box.html?prirule_j…"
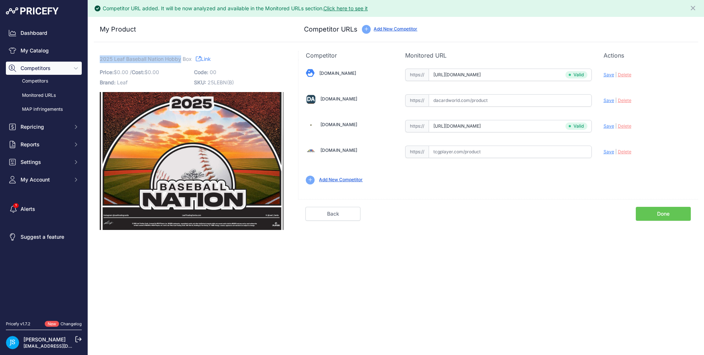
drag, startPoint x: 100, startPoint y: 59, endPoint x: 180, endPoint y: 59, distance: 79.9
click at [180, 59] on span "2025 Leaf Baseball Nation Hobby Box" at bounding box center [146, 58] width 92 height 9
copy span "2025 Leaf Baseball Nation Hobby"
click at [56, 56] on link "My Catalog" at bounding box center [44, 50] width 76 height 13
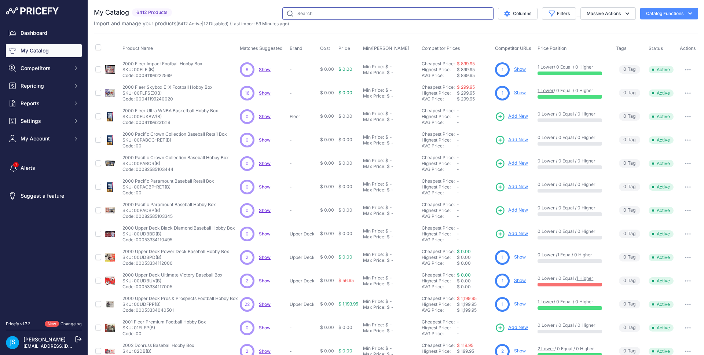
click at [364, 13] on input "text" at bounding box center [387, 13] width 211 height 12
paste input "2025 Leaf Baseball Nation Hobby"
type input "2025 Leaf Baseball Nation Hobby"
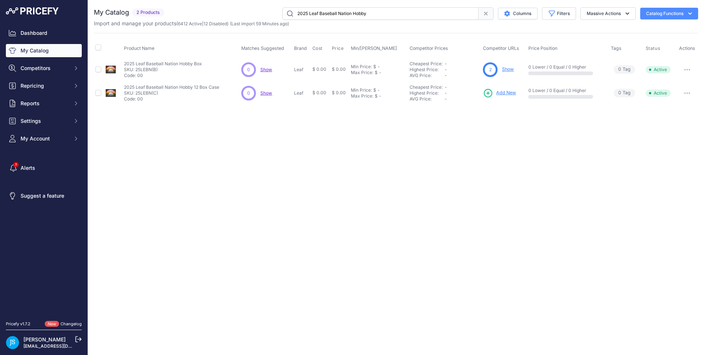
click at [502, 92] on span "Add New" at bounding box center [506, 92] width 20 height 7
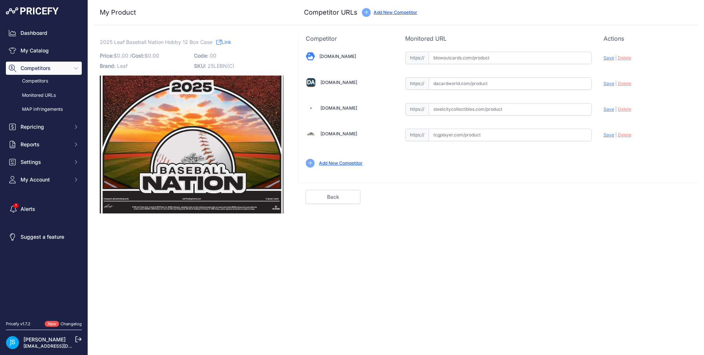
click at [455, 113] on input "text" at bounding box center [510, 109] width 163 height 12
paste input "https://www.steelcitycollectibles.com/i/2025-leaf-baseball-nation-hobby-12-box-…"
click at [606, 109] on span "Save" at bounding box center [609, 109] width 11 height 6
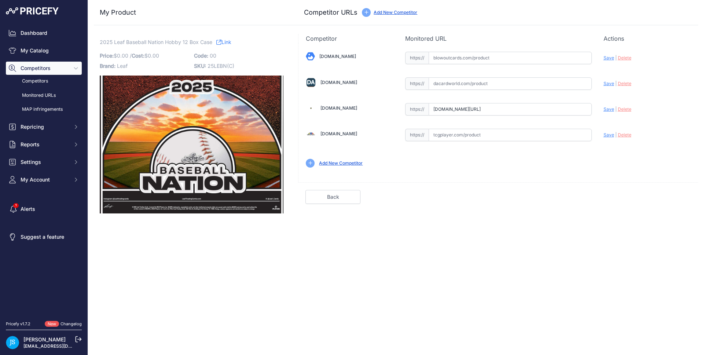
type input "https://www.steelcitycollectibles.com/i/2025-leaf-baseball-nation-hobby-12-box-…"
click at [471, 56] on input "text" at bounding box center [510, 58] width 163 height 12
paste input "https://www.blowoutcards.com/2025-leaf-baseball-nation-hobby-12-box-case.html"
click at [606, 57] on span "Save" at bounding box center [609, 58] width 11 height 6
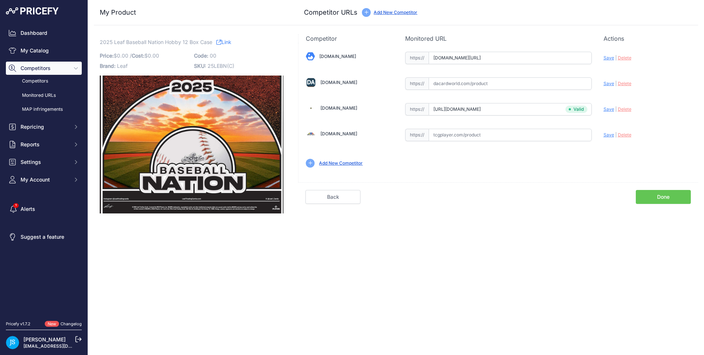
scroll to position [0, 0]
type input "https://www.blowoutcards.com/2025-leaf-baseball-nation-hobby-12-box-case.html?p…"
click at [62, 52] on link "My Catalog" at bounding box center [44, 50] width 76 height 13
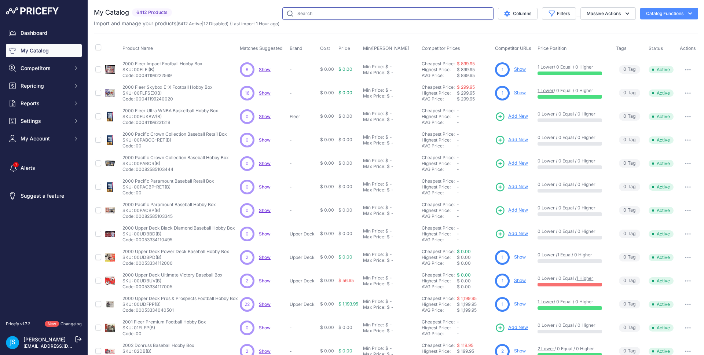
click at [305, 16] on input "text" at bounding box center [387, 13] width 211 height 12
paste input "2024 Panini Flawless Football Hobby"
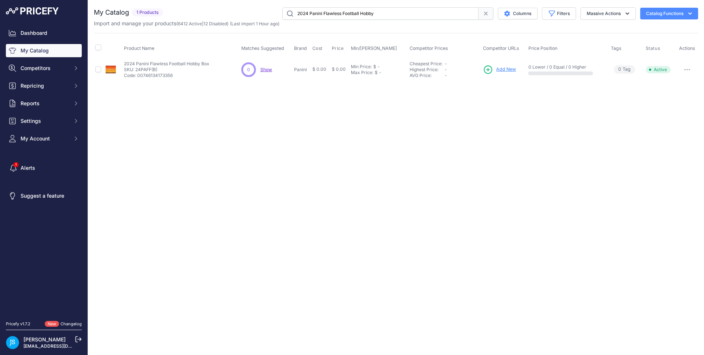
drag, startPoint x: 360, startPoint y: 12, endPoint x: 375, endPoint y: 12, distance: 15.4
click at [375, 12] on input "2024 Panini Flawless Football Hobby" at bounding box center [380, 13] width 196 height 12
type input "2024 Panini Flawless Football"
click at [49, 119] on span "Settings" at bounding box center [45, 120] width 48 height 7
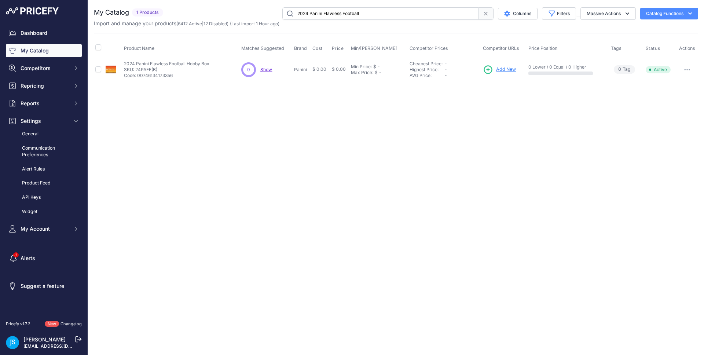
click at [43, 185] on link "Product Feed" at bounding box center [44, 183] width 76 height 13
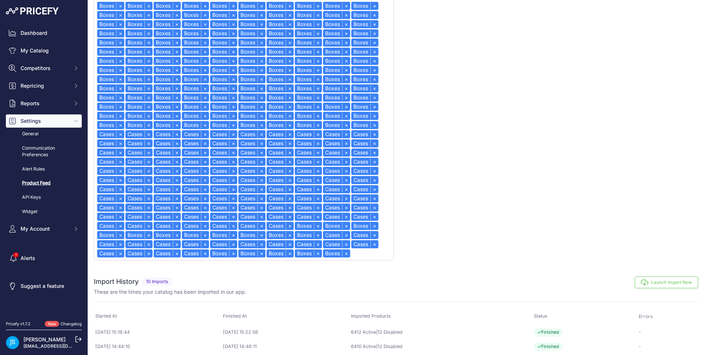
scroll to position [346, 0]
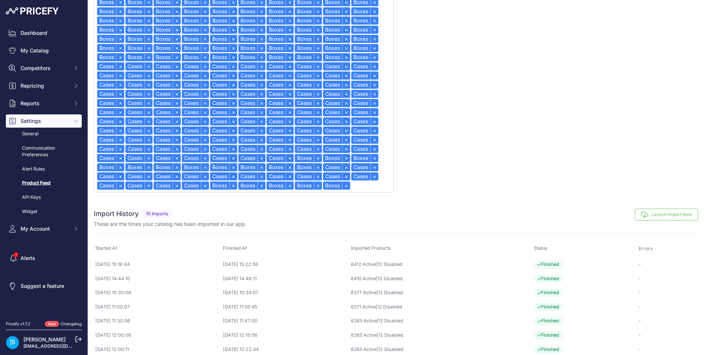
click at [674, 221] on div "These are the times your catalog has been imported in our app." at bounding box center [396, 223] width 604 height 7
click at [674, 215] on button "Launch Import Now" at bounding box center [666, 215] width 63 height 12
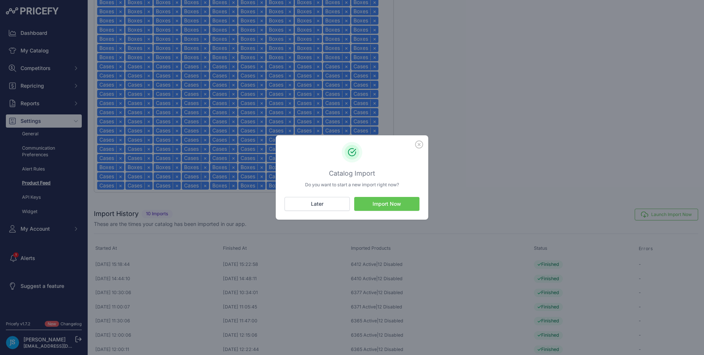
click at [393, 206] on button "Import Now" at bounding box center [386, 204] width 65 height 14
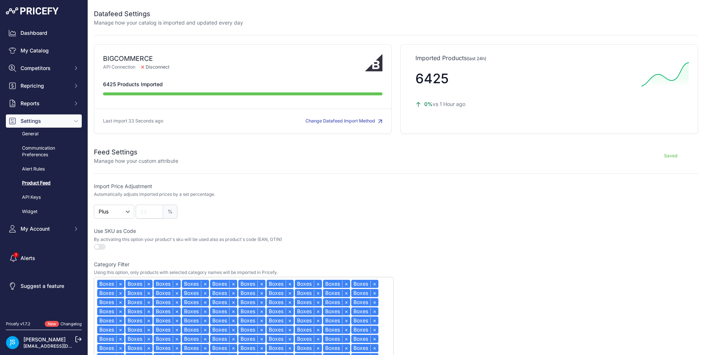
click at [72, 44] on div "Dashboard My Catalog Competitors Competitors Monitored URLs MAP infringements R…" at bounding box center [44, 130] width 76 height 209
click at [70, 48] on link "My Catalog" at bounding box center [44, 50] width 76 height 13
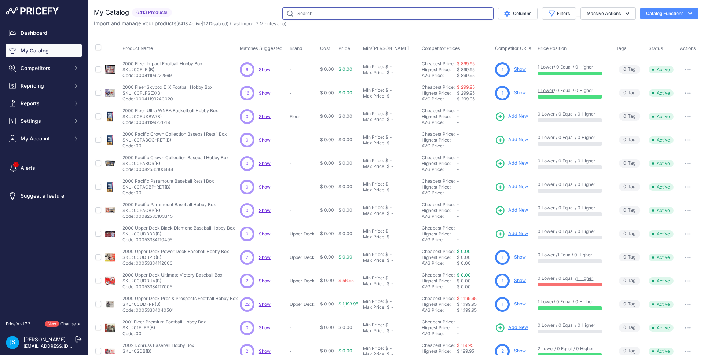
click at [306, 10] on input "text" at bounding box center [387, 13] width 211 height 12
paste input "2024 Panini Flawless Football Hobby"
type input "2024 Panini Flawless Football Hobby"
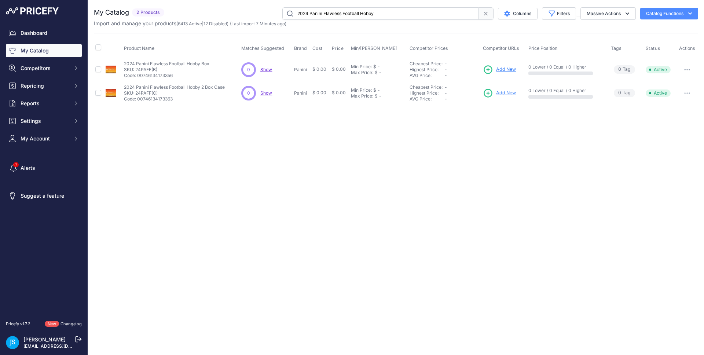
click at [514, 70] on span "Add New" at bounding box center [506, 69] width 20 height 7
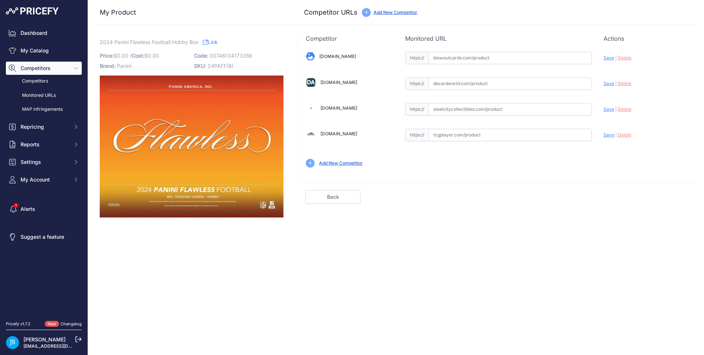
click at [491, 108] on input "text" at bounding box center [510, 109] width 163 height 12
paste input "https://www.steelcitycollectibles.com/i/2024-panini-flawless-football-hobby-box"
click at [608, 108] on span "Save" at bounding box center [609, 109] width 11 height 6
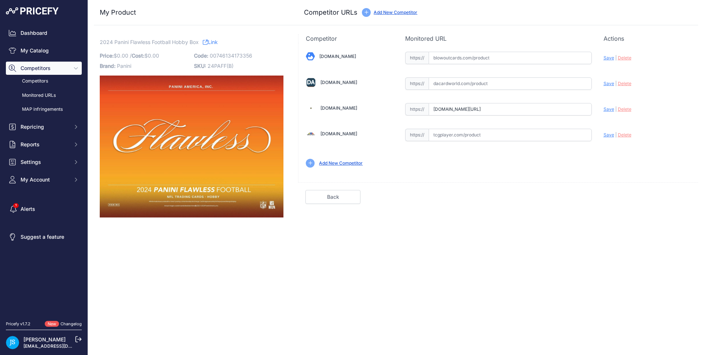
type input "https://www.steelcitycollectibles.com/i/2024-panini-flawless-football-hobby-box…"
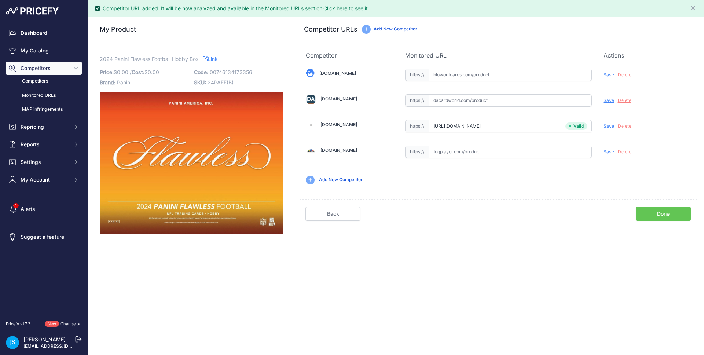
click at [490, 102] on input "text" at bounding box center [510, 100] width 163 height 12
paste input "https://www.dacardworld.com/sports-cards/2024-panini-flawless-football-hobby-box"
click at [610, 99] on span "Save" at bounding box center [609, 101] width 11 height 6
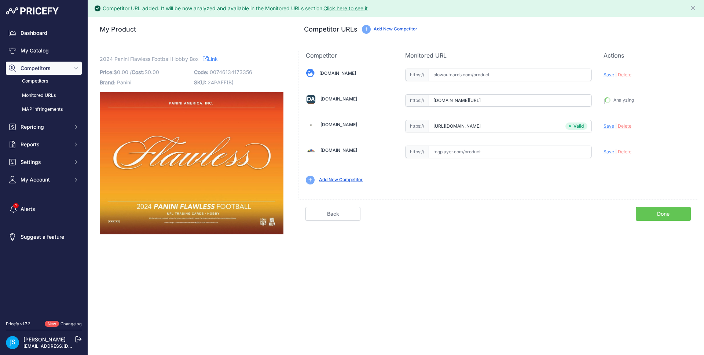
type input "https://www.dacardworld.com/sports-cards/2024-panini-flawless-football-hobby-bo…"
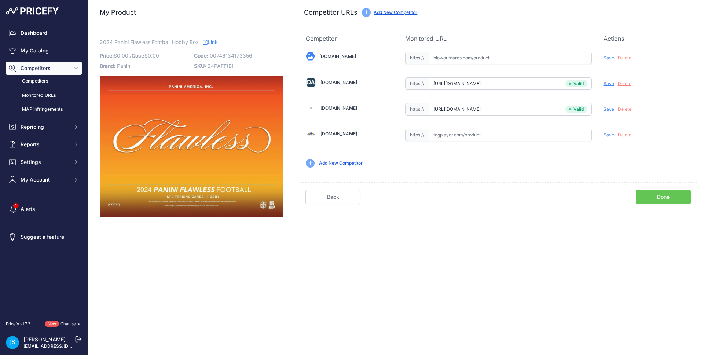
click at [501, 58] on input "text" at bounding box center [510, 58] width 163 height 12
paste input "https://www.blowoutcards.com/2024-panini-flawless-football-hobby-box.html"
click at [607, 56] on span "Save" at bounding box center [609, 58] width 11 height 6
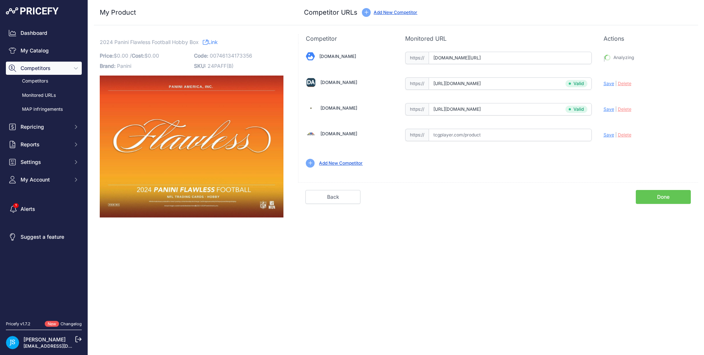
type input "https://www.blowoutcards.com/2024-panini-flawless-football-hobby-box.html?priru…"
click at [98, 42] on div "2024 Panini Flawless Football Hobby Box Link Price: $ 0.00 / Cost: 0.00" at bounding box center [191, 125] width 195 height 183
drag, startPoint x: 100, startPoint y: 42, endPoint x: 188, endPoint y: 41, distance: 88.0
click at [188, 41] on span "2024 Panini Flawless Football Hobby Box" at bounding box center [149, 41] width 99 height 9
copy span "2024 Panini Flawless Football Hobby"
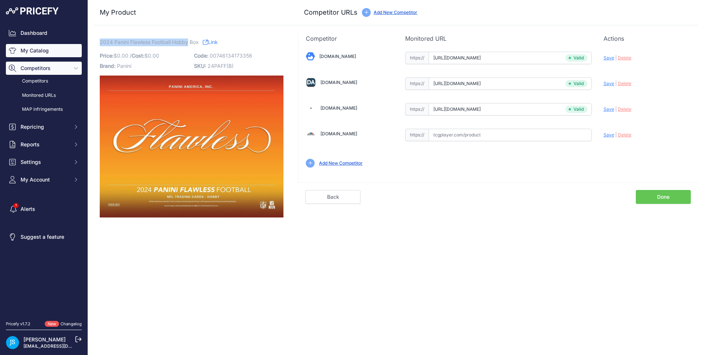
click at [67, 54] on link "My Catalog" at bounding box center [44, 50] width 76 height 13
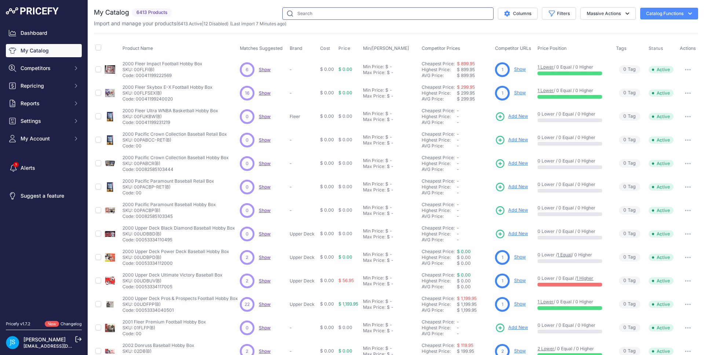
click at [298, 14] on input "text" at bounding box center [387, 13] width 211 height 12
paste input "2024 Panini Flawless Football Hobby"
type input "2024 Panini Flawless Football Hobby"
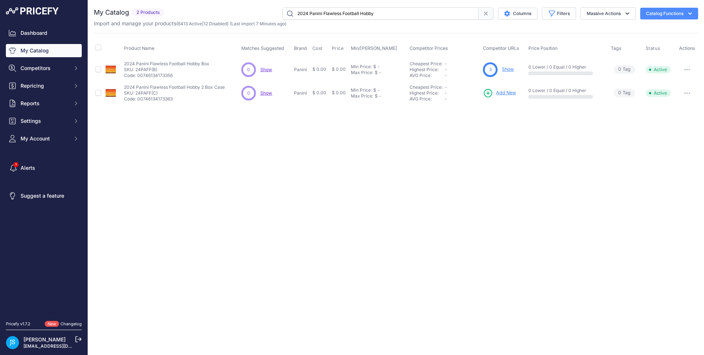
click at [510, 92] on span "Add New" at bounding box center [506, 92] width 20 height 7
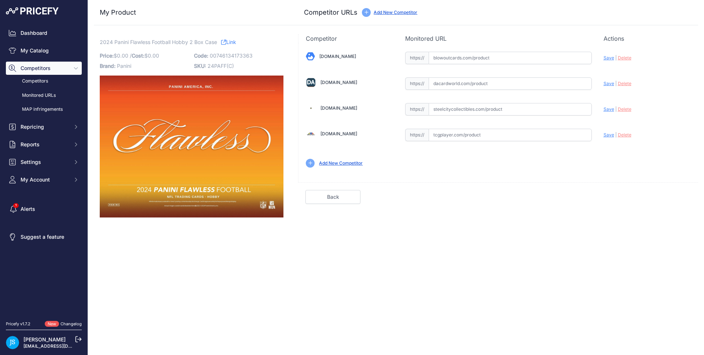
click at [469, 81] on input "text" at bounding box center [510, 83] width 163 height 12
click at [472, 111] on input "text" at bounding box center [510, 109] width 163 height 12
paste input "[URL][DOMAIN_NAME]"
click at [607, 111] on span "Save" at bounding box center [609, 109] width 11 height 6
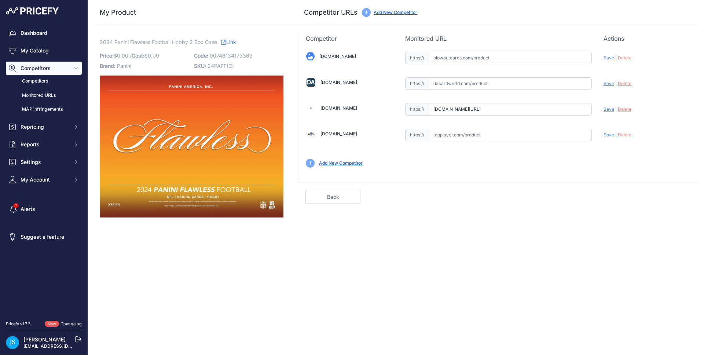
scroll to position [0, 0]
type input "https://www.steelcitycollectibles.com/i/2024-panini-flawless-football-hobby-2-b…"
click at [485, 80] on input "text" at bounding box center [510, 83] width 163 height 12
paste input "https://www.dacardworld.com/sports-cards/2024-panini-flawless-football-hobby-2-…"
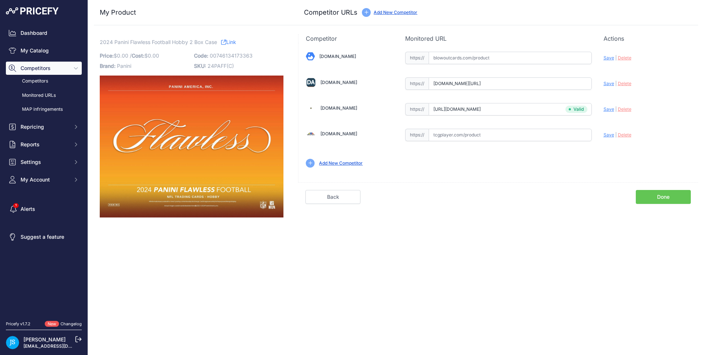
click at [608, 85] on span "Save" at bounding box center [609, 84] width 11 height 6
type input "https://www.dacardworld.com/sports-cards/2024-panini-flawless-football-hobby-2-…"
click at [473, 58] on input "text" at bounding box center [510, 58] width 163 height 12
paste input "https://www.blowoutcards.com/2024-panini-flawless-football-hobby-2-box-case.html"
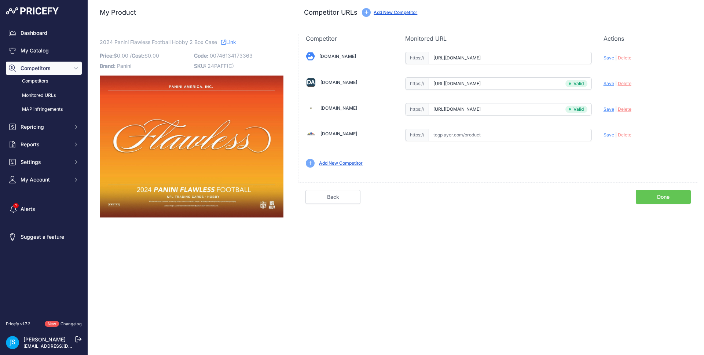
scroll to position [0, 27]
click at [610, 58] on span "Save" at bounding box center [609, 58] width 11 height 6
type input "https://www.blowoutcards.com/2024-panini-flawless-football-hobby-2-box-case.htm…"
click at [72, 45] on link "My Catalog" at bounding box center [44, 50] width 76 height 13
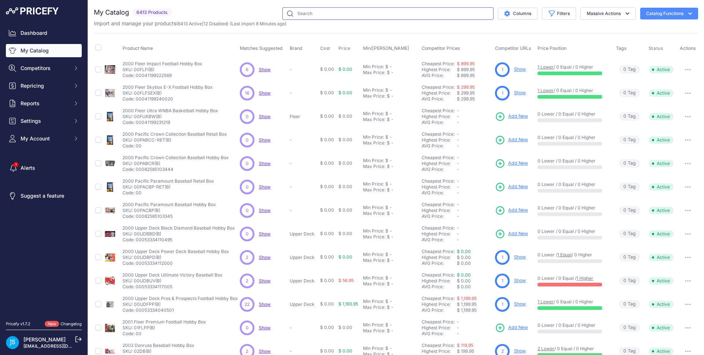
click at [285, 13] on input "text" at bounding box center [387, 13] width 211 height 12
paste input "2025 Panini Three & Two Baseball Hobby"
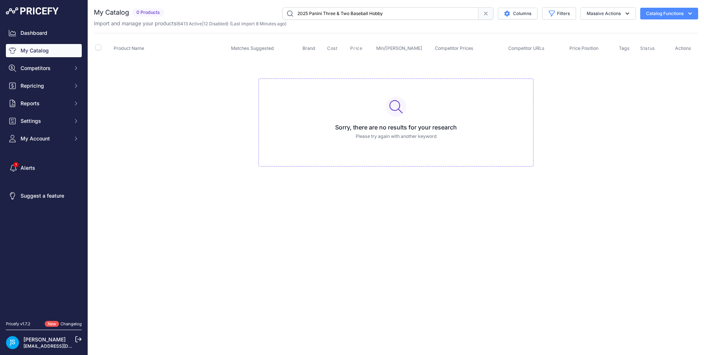
click at [337, 15] on input "2025 Panini Three & Two Baseball Hobby" at bounding box center [380, 13] width 196 height 12
type input "2025 Panini Three and Two Baseball Hobby"
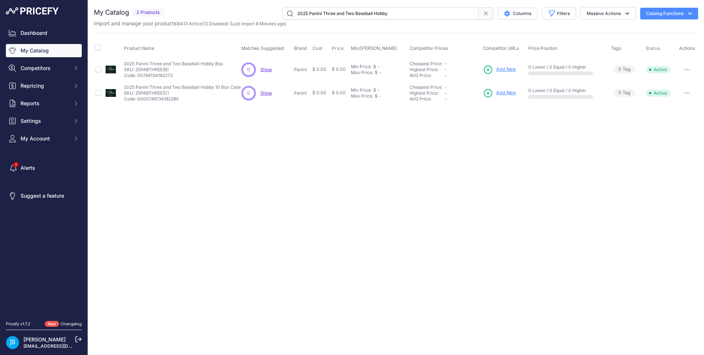
drag, startPoint x: 296, startPoint y: 12, endPoint x: 391, endPoint y: 12, distance: 95.0
click at [391, 12] on input "2025 Panini Three and Two Baseball Hobby" at bounding box center [380, 13] width 196 height 12
click at [508, 68] on span "Add New" at bounding box center [506, 69] width 20 height 7
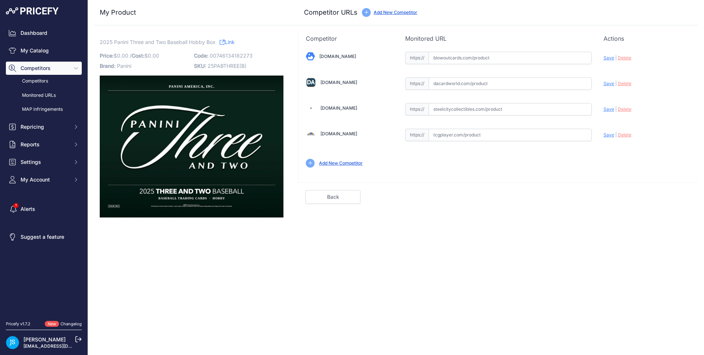
click at [452, 107] on input "text" at bounding box center [510, 109] width 163 height 12
paste input "https://www.steelcitycollectibles.com/i/2025-panini-three-and-two-baseball-hobb…"
click at [604, 108] on span "Save" at bounding box center [609, 109] width 11 height 6
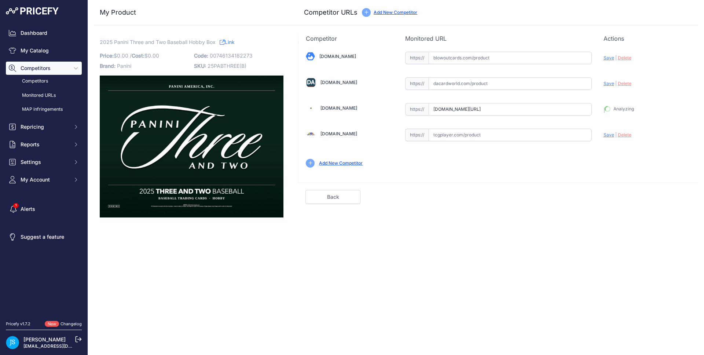
type input "https://www.steelcitycollectibles.com/i/2025-panini-three-and-two-baseball-hobb…"
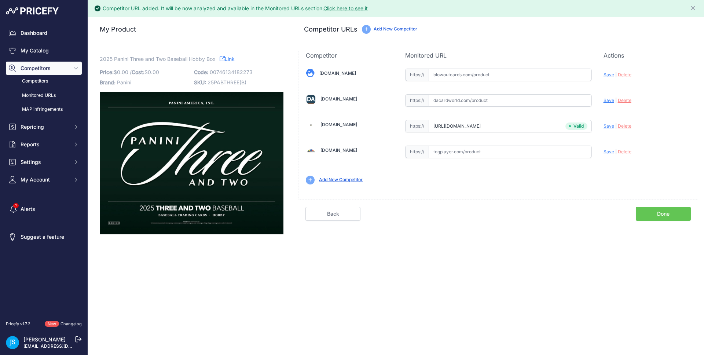
click at [469, 101] on input "text" at bounding box center [510, 100] width 163 height 12
paste input "https://www.dacardworld.com/sports-cards/2025-panini-three-and-two-baseball-hob…"
click at [608, 99] on span "Save" at bounding box center [609, 101] width 11 height 6
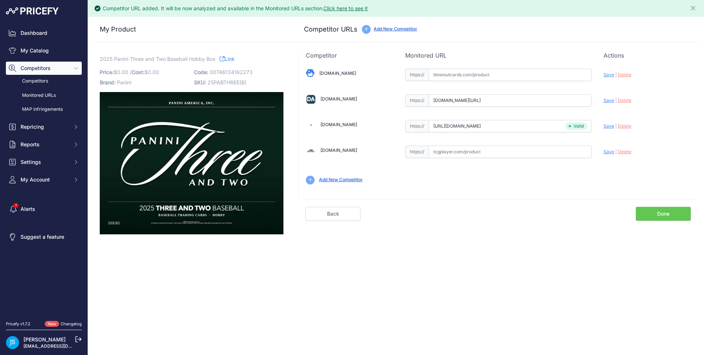
type input "https://www.dacardworld.com/sports-cards/2025-panini-three-and-two-baseball-hob…"
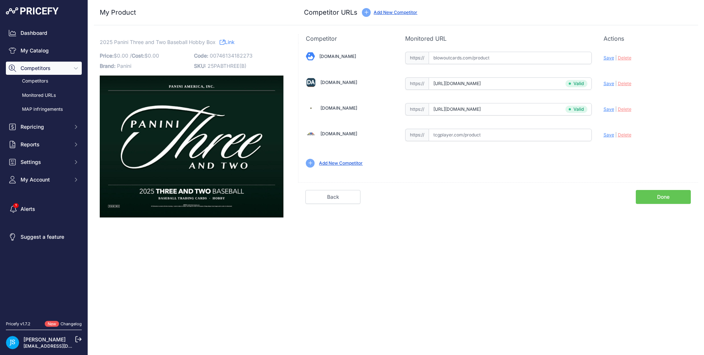
click at [476, 53] on input "text" at bounding box center [510, 58] width 163 height 12
paste input "https://www.blowoutcards.com/2025-panini-three-two-baseball-hobby-box.html"
click at [612, 57] on span "Save" at bounding box center [609, 58] width 11 height 6
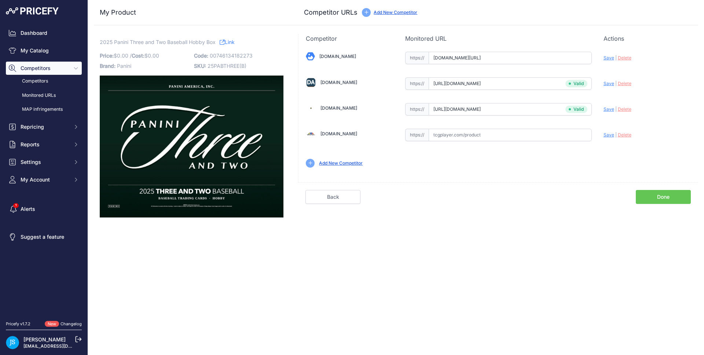
type input "https://www.blowoutcards.com/2025-panini-three-two-baseball-hobby-box.html?prir…"
click at [58, 44] on link "My Catalog" at bounding box center [44, 50] width 76 height 13
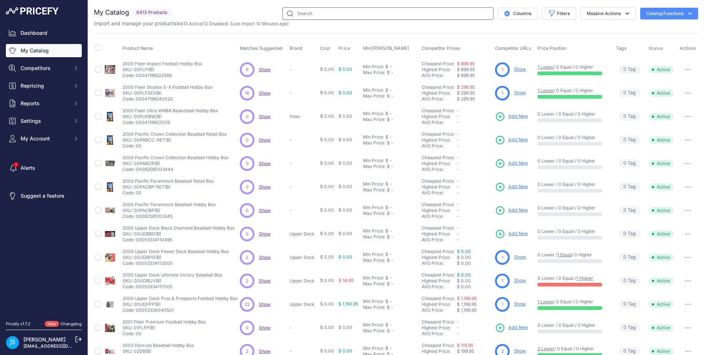
click at [378, 16] on input "text" at bounding box center [387, 13] width 211 height 12
paste input "2025 Panini Three and Two Baseball Hobby"
type input "2025 Panini Three and Two Baseball Hobby"
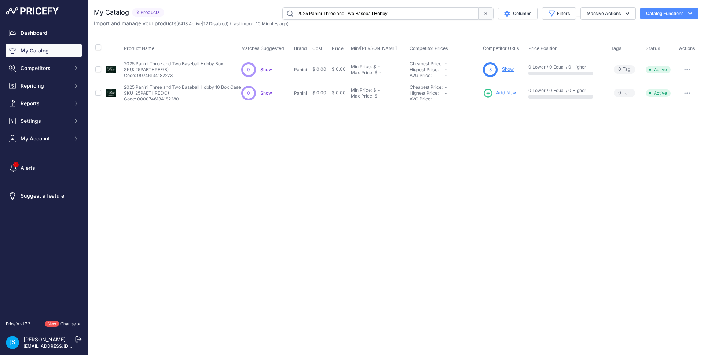
click at [510, 91] on span "Add New" at bounding box center [506, 92] width 20 height 7
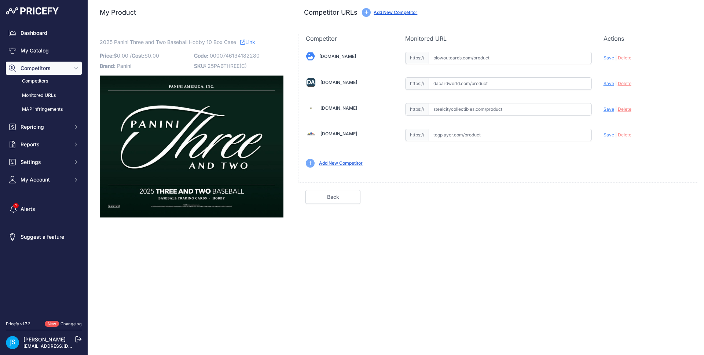
click at [477, 111] on input "text" at bounding box center [510, 109] width 163 height 12
paste input "https://www.steelcitycollectibles.com/i/2025-panini-three-and-two-baseball-hobb…"
click at [606, 62] on div "Update Profile Save | Delete Analyzing" at bounding box center [647, 55] width 87 height 11
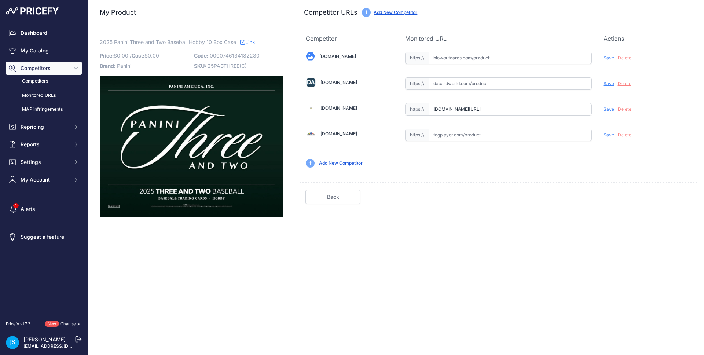
click at [607, 108] on span "Save" at bounding box center [609, 109] width 11 height 6
type input "https://www.steelcitycollectibles.com/i/2025-panini-three-and-two-baseball-hobb…"
click at [476, 87] on input "text" at bounding box center [510, 83] width 163 height 12
paste input "https://www.dacardworld.com/sports-cards/2025-panini-three-and-two-baseball-hob…"
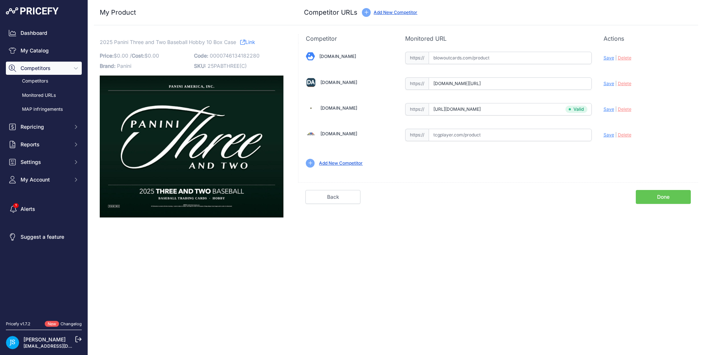
click at [604, 84] on span "Save" at bounding box center [609, 84] width 11 height 6
type input "https://www.dacardworld.com/sports-cards/2025-panini-three-and-two-baseball-hob…"
click at [482, 63] on input "text" at bounding box center [510, 58] width 163 height 12
paste input "https://www.blowoutcards.com/2025-panini-three-two-baseball-hobby-10-box-case.h…"
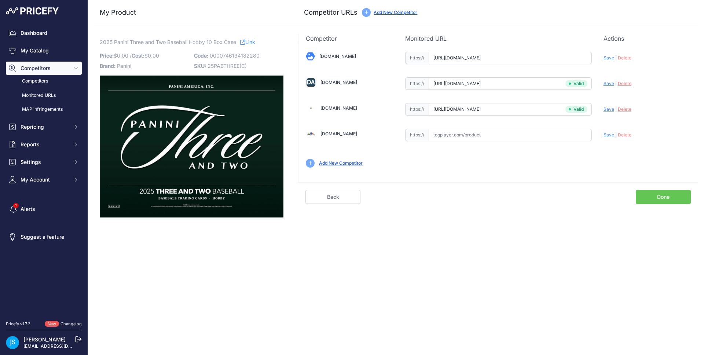
scroll to position [0, 34]
click at [611, 57] on span "Save" at bounding box center [609, 58] width 11 height 6
type input "https://www.blowoutcards.com/2025-panini-three-two-baseball-hobby-10-box-case.h…"
click at [65, 56] on link "My Catalog" at bounding box center [44, 50] width 76 height 13
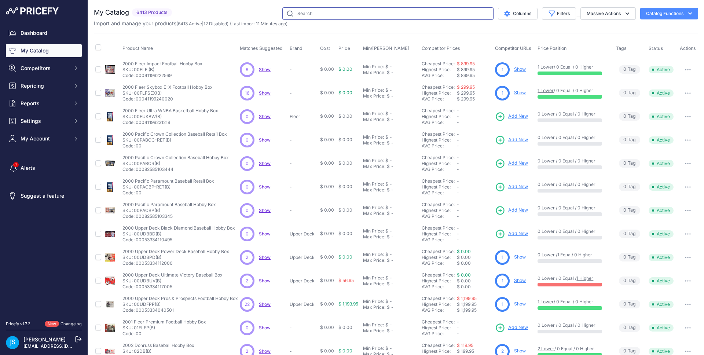
click at [338, 12] on input "text" at bounding box center [387, 13] width 211 height 12
paste input "2024/25 Panini Obsidian Basketball Hobby"
type input "2024/25 Panini Obsidian Basketball Hobby"
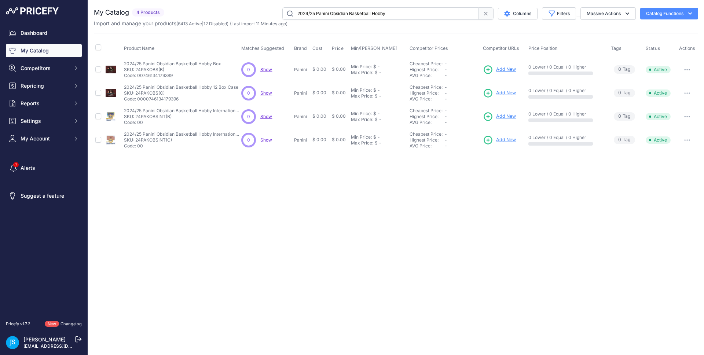
click at [510, 67] on span "Add New" at bounding box center [506, 69] width 20 height 7
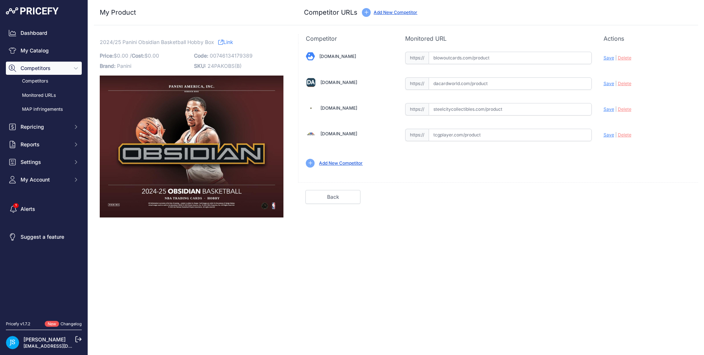
click at [485, 106] on input "text" at bounding box center [510, 109] width 163 height 12
paste input "[URL][DOMAIN_NAME]"
click at [605, 108] on span "Save" at bounding box center [609, 109] width 11 height 6
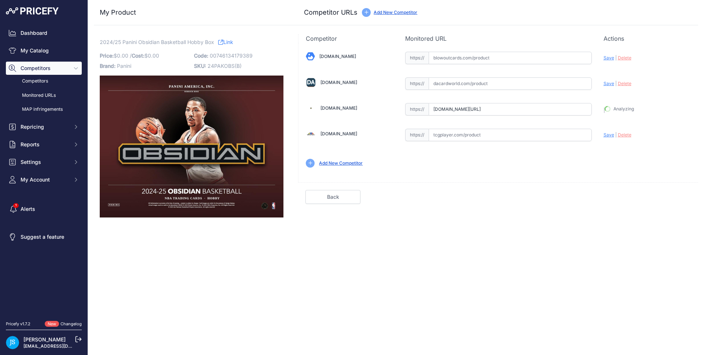
type input "[URL][DOMAIN_NAME]"
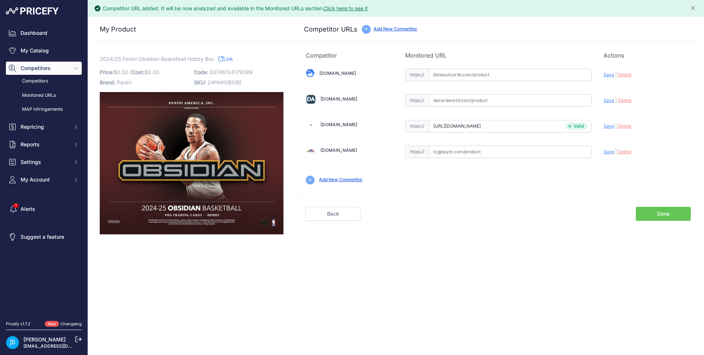
click at [487, 103] on input "text" at bounding box center [510, 100] width 163 height 12
paste input "https://www.dacardworld.com/sports-cards/2024-25-panini-obsidian-basketball-hob…"
click at [610, 100] on span "Save" at bounding box center [609, 101] width 11 height 6
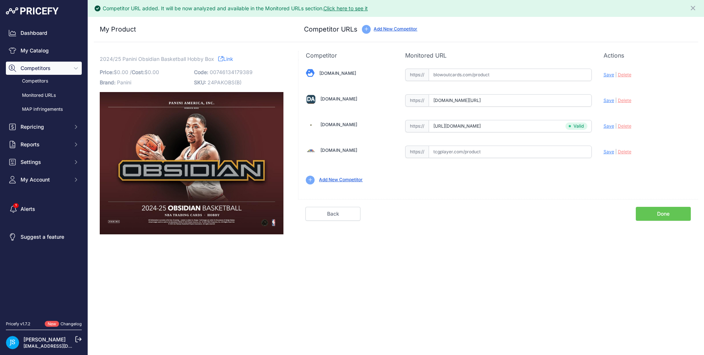
type input "https://www.dacardworld.com/sports-cards/2024-25-panini-obsidian-basketball-hob…"
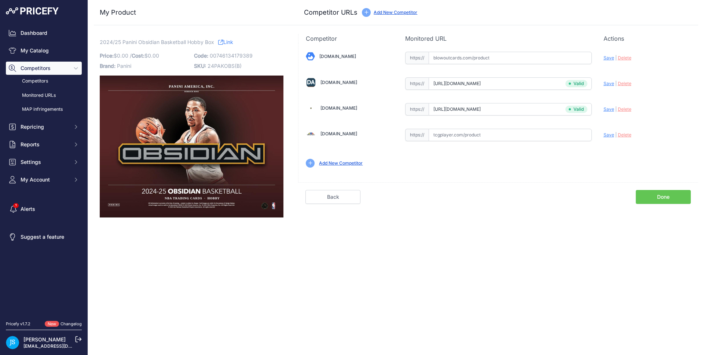
click at [460, 61] on input "text" at bounding box center [510, 58] width 163 height 12
paste input "https://www.blowoutcards.com/2024-25-panini-obsidian-basketball-hobby-box.html"
click at [604, 55] on span "Save" at bounding box center [609, 58] width 11 height 6
type input "https://www.blowoutcards.com/2024-25-panini-obsidian-basketball-hobby-box.html?…"
drag, startPoint x: 101, startPoint y: 41, endPoint x: 202, endPoint y: 42, distance: 100.8
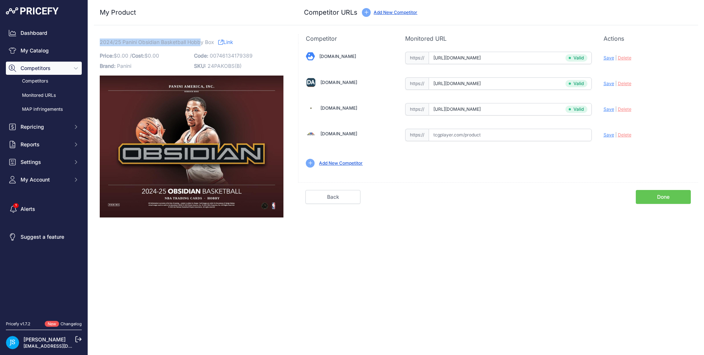
click at [202, 42] on span "2024/25 Panini Obsidian Basketball Hobby Box" at bounding box center [157, 41] width 114 height 9
copy span "2024/25 Panini Obsidian Basketball Hobb"
click at [45, 48] on link "My Catalog" at bounding box center [44, 50] width 76 height 13
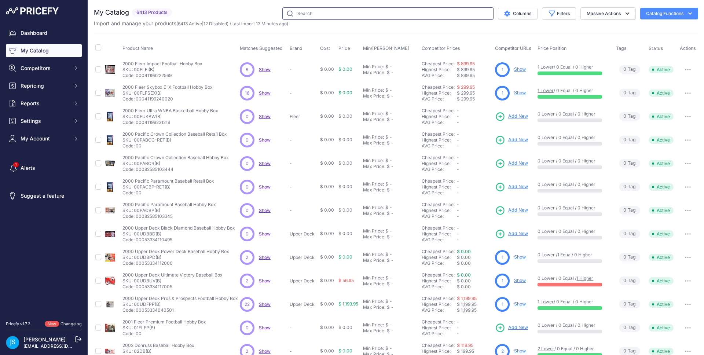
click at [334, 16] on input "text" at bounding box center [387, 13] width 211 height 12
paste input "2024/25 Panini Obsidian Basketball Hobb"
type input "2024/25 Panini Obsidian Basketball Hobby"
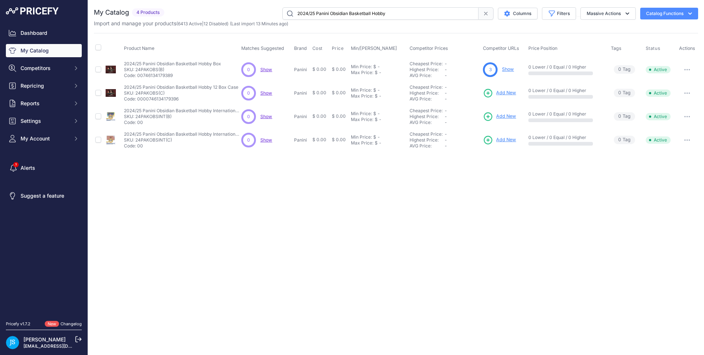
click at [506, 91] on span "Add New" at bounding box center [506, 92] width 20 height 7
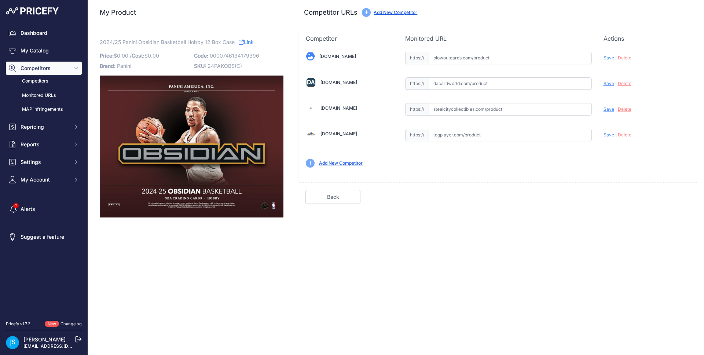
click at [480, 107] on input "text" at bounding box center [510, 109] width 163 height 12
paste input "[URL][DOMAIN_NAME]"
click at [612, 106] on span "Save" at bounding box center [609, 109] width 11 height 6
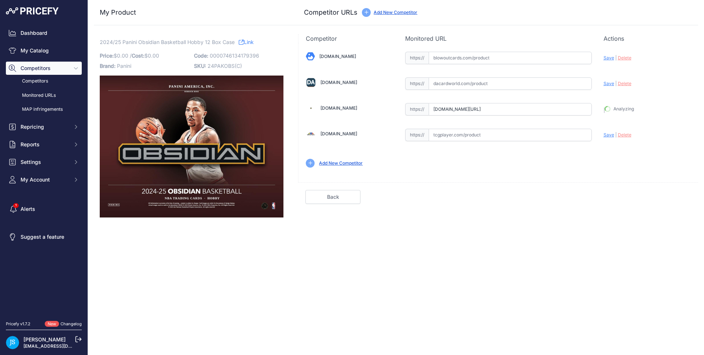
type input "https://www.steelcitycollectibles.com/i/2024-25-panini-obsidian-basketball-hobb…"
click at [485, 86] on input "text" at bounding box center [510, 83] width 163 height 12
paste input "https://www.dacardworld.com/sports-cards/2024-25-panini-obsidian-basketball-hob…"
click at [610, 84] on span "Save" at bounding box center [609, 84] width 11 height 6
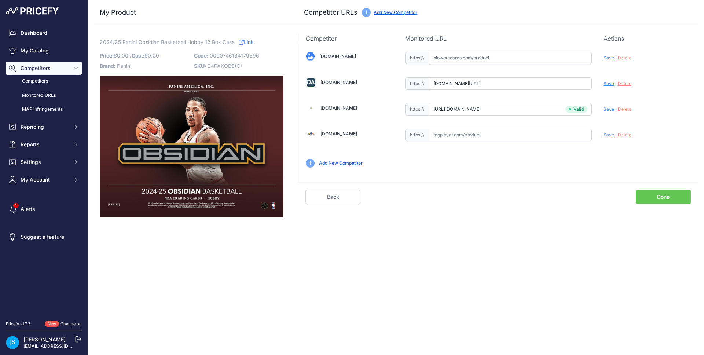
scroll to position [0, 0]
type input "https://www.dacardworld.com/sports-cards/2024-25-panini-obsidian-basketball-hob…"
click at [480, 59] on input "text" at bounding box center [510, 58] width 163 height 12
paste input "https://www.blowoutcards.com/2024-25-panini-obsidian-basketball-hobby-12-box-ca…"
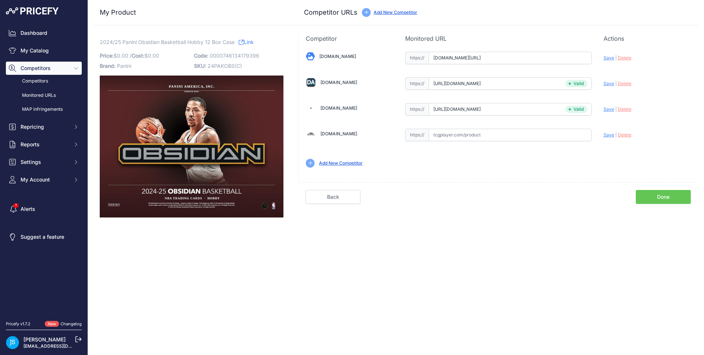
click at [609, 56] on span "Save" at bounding box center [609, 58] width 11 height 6
type input "https://www.blowoutcards.com/2024-25-panini-obsidian-basketball-hobby-12-box-ca…"
click at [72, 47] on link "My Catalog" at bounding box center [44, 50] width 76 height 13
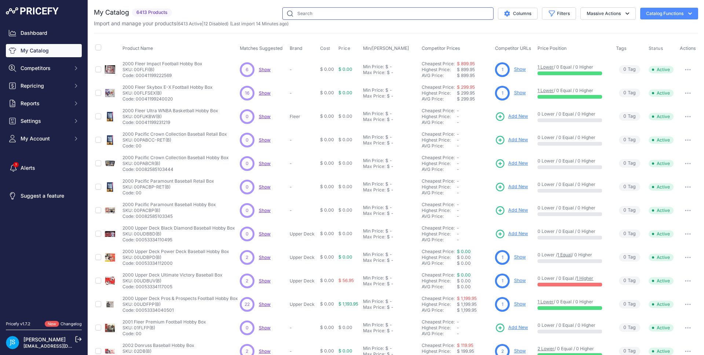
click at [404, 16] on input "text" at bounding box center [387, 13] width 211 height 12
paste input "2025 Bowman Chrome Baseball"
type input "2025 Bowman Chrome Baseball"
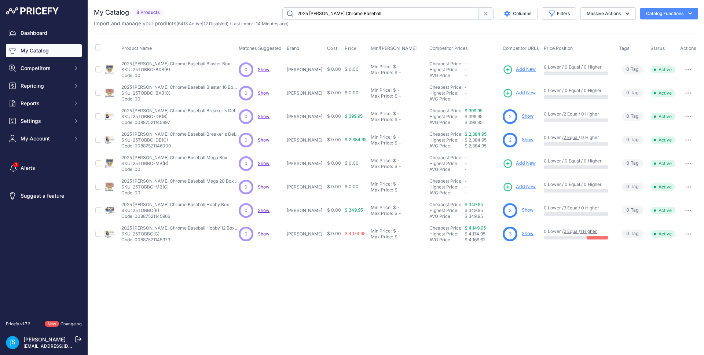
click at [522, 117] on link "Show" at bounding box center [528, 116] width 12 height 6
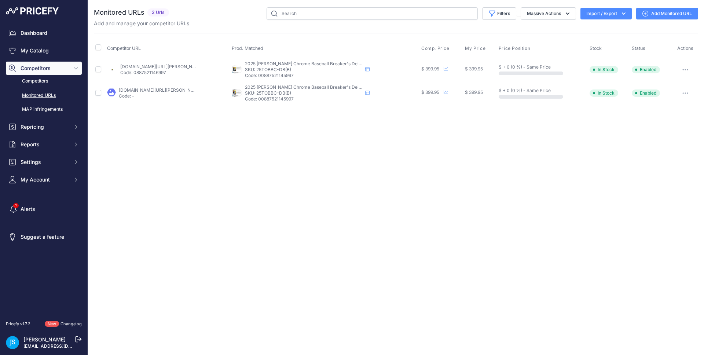
click at [658, 15] on link "Add Monitored URL" at bounding box center [667, 14] width 62 height 12
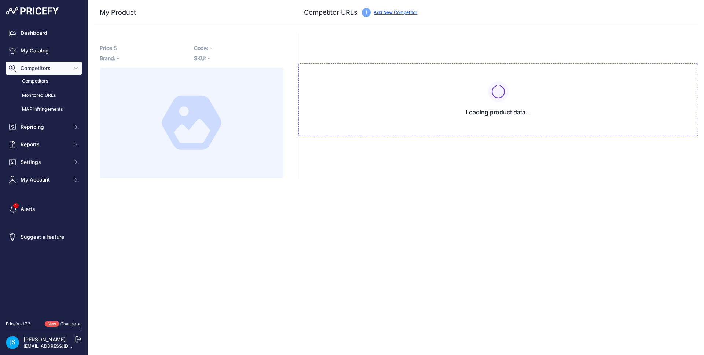
type input "[DOMAIN_NAME][URL][PERSON_NAME]"
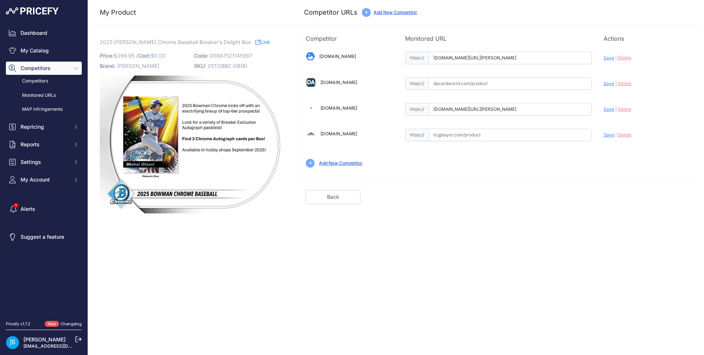
click at [512, 83] on input "text" at bounding box center [510, 83] width 163 height 12
paste input "https://www.dacardworld.com/sports-cards/2025-bowman-chrome-baseball-breaker-de…"
click at [612, 81] on span "Save" at bounding box center [609, 84] width 11 height 6
type input "https://www.dacardworld.com/sports-cards/2025-bowman-chrome-baseball-breaker-de…"
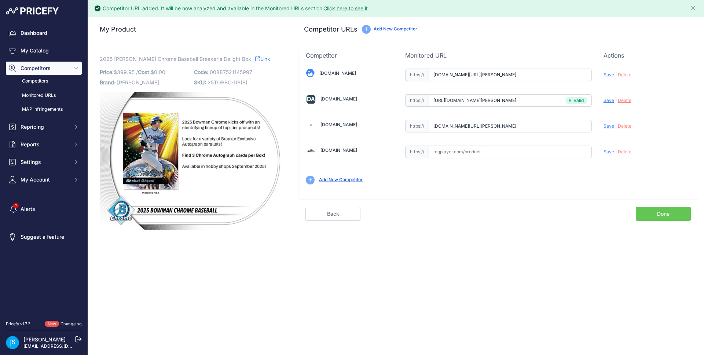
click at [610, 78] on div "Update Profile Save | Delete Analyzing" at bounding box center [647, 72] width 87 height 11
click at [608, 74] on span "Save" at bounding box center [609, 75] width 11 height 6
type input "https://www.blowoutcards.com/2025-bowman-chrome-baseball-breakers-delight-box.h…"
click at [609, 128] on span "Save" at bounding box center [609, 126] width 11 height 6
type input "https://www.steelcitycollectibles.com/i/2025-bowman-chrome-baseball-breaker&-39…"
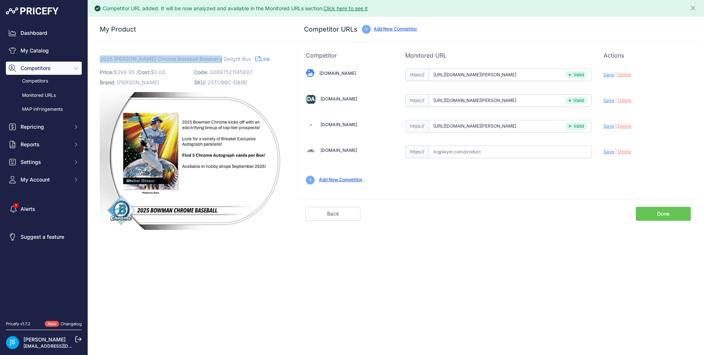
drag, startPoint x: 99, startPoint y: 58, endPoint x: 219, endPoint y: 56, distance: 119.9
click at [219, 56] on div "2025 Bowman Chrome Baseball Breaker's Delight Box Link Price: $ 399.95 / 0.00" at bounding box center [191, 140] width 195 height 179
copy span "2025 Bowman Chrome Baseball Breaker's Deligh"
click at [57, 50] on link "My Catalog" at bounding box center [44, 50] width 76 height 13
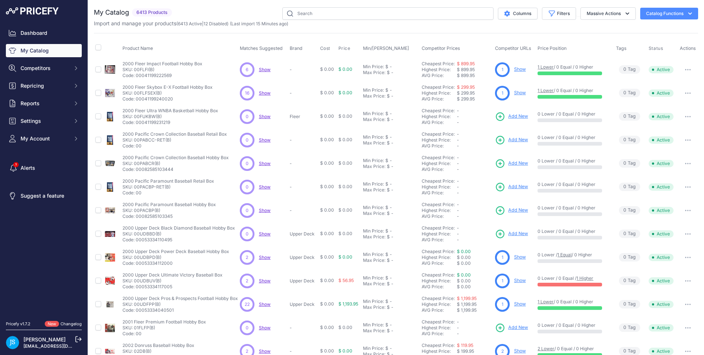
click at [326, 6] on div "You are not connected to the internet. My Catalog" at bounding box center [396, 220] width 604 height 440
click at [326, 18] on input "text" at bounding box center [387, 13] width 211 height 12
paste input "2025 Bowman Chrome Baseball Breaker's Deligh"
type input "2025 Bowman Chrome Baseball Breaker's Deligh"
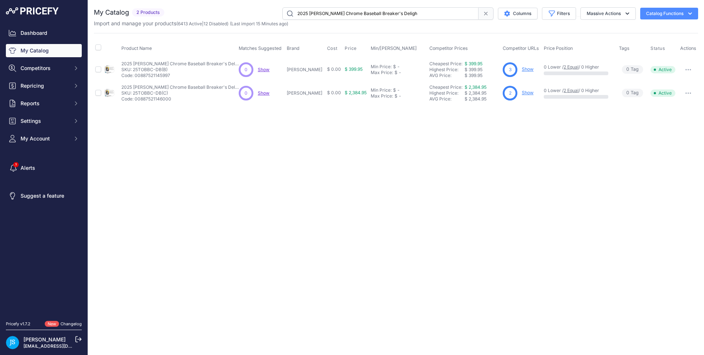
click at [522, 94] on link "Show" at bounding box center [528, 93] width 12 height 6
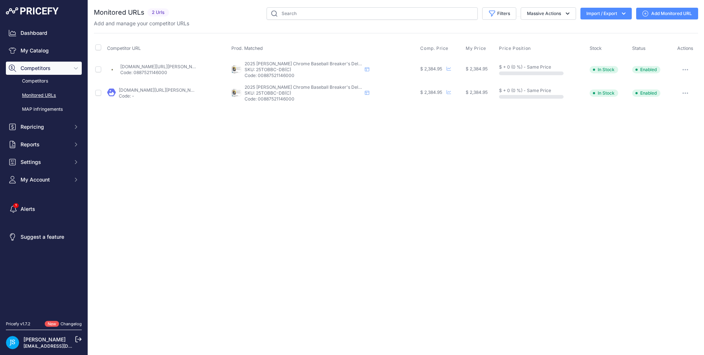
click at [656, 12] on link "Add Monitored URL" at bounding box center [667, 14] width 62 height 12
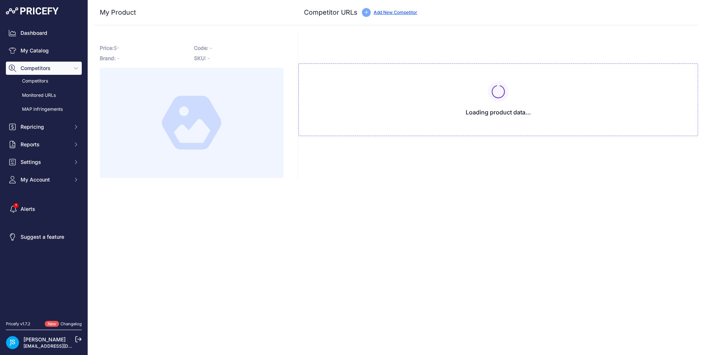
type input "[DOMAIN_NAME][URL][PERSON_NAME]"
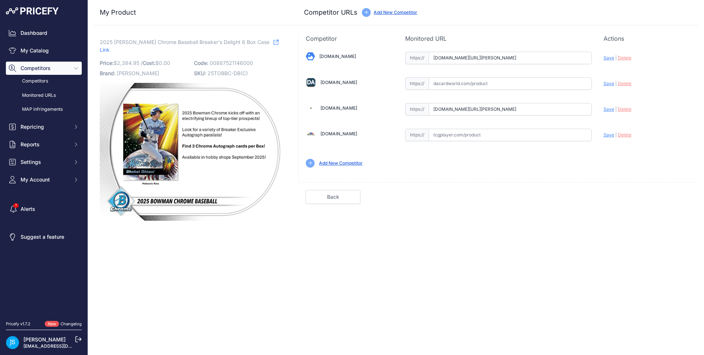
click at [524, 80] on input "text" at bounding box center [510, 83] width 163 height 12
paste input "https://www.dacardworld.com/sports-cards/2025-bowman-chrome-baseball-breaker-de…"
click at [607, 85] on span "Save" at bounding box center [609, 84] width 11 height 6
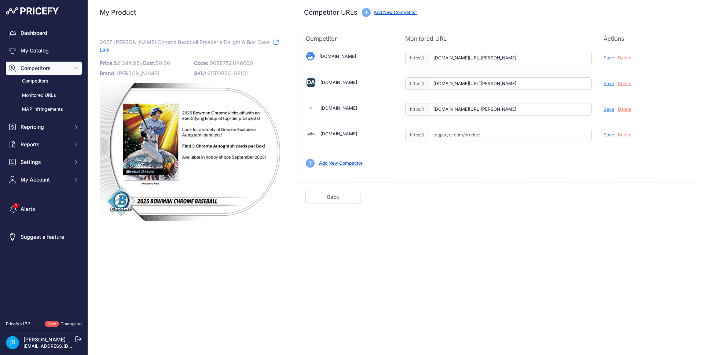
type input "https://www.dacardworld.com/sports-cards/2025-bowman-chrome-baseball-breaker-de…"
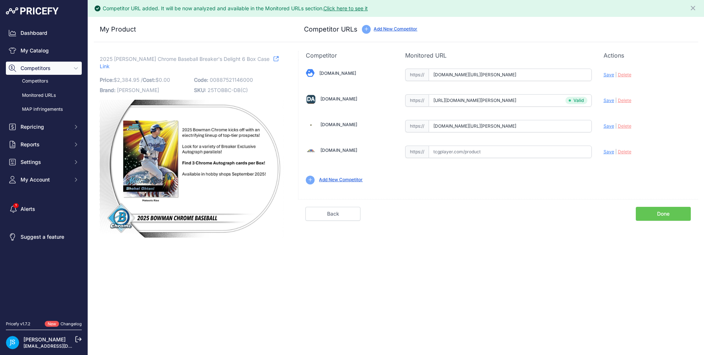
click at [609, 74] on span "Save" at bounding box center [609, 75] width 11 height 6
type input "https://www.blowoutcards.com/2025-bowman-chrome-baseball-breakers-delight-6-box…"
click at [610, 127] on span "Save" at bounding box center [609, 126] width 11 height 6
type input "https://www.steelcitycollectibles.com/i/2025-bowman-chrome-baseball-breaker&-39…"
drag, startPoint x: 100, startPoint y: 58, endPoint x: 177, endPoint y: 58, distance: 77.4
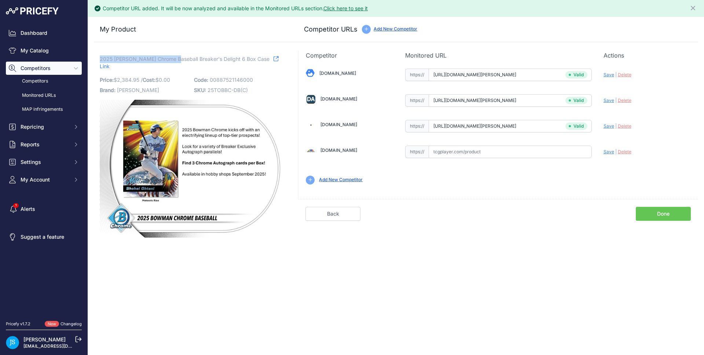
click at [177, 58] on span "2025 Bowman Chrome Baseball Breaker's Delight 6 Box Case" at bounding box center [185, 58] width 170 height 9
copy span "2025 Bowman Chrome Baseball"
click at [58, 45] on link "My Catalog" at bounding box center [44, 50] width 76 height 13
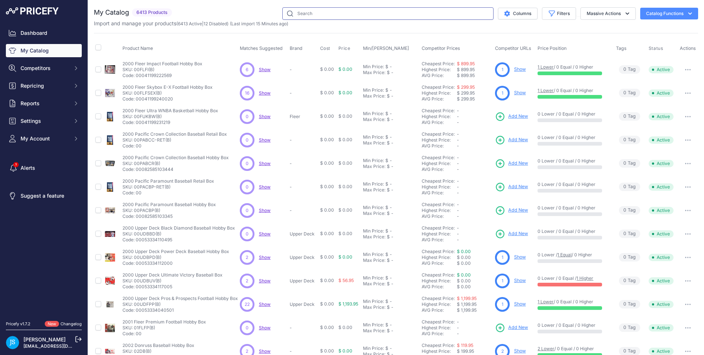
click at [363, 16] on input "text" at bounding box center [387, 13] width 211 height 12
paste input "2025 Bowman Chrome Baseball"
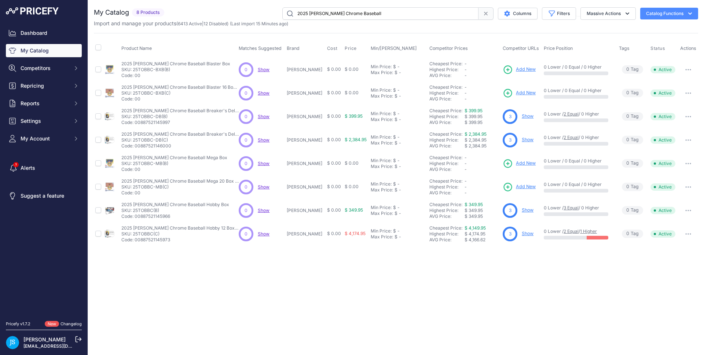
click at [351, 11] on input "2025 Bowman Chrome Baseball" at bounding box center [380, 13] width 196 height 12
paste input "LEAF METAL AUTHENTICS"
type input "2025 LEAF METAL AUTHENTICS"
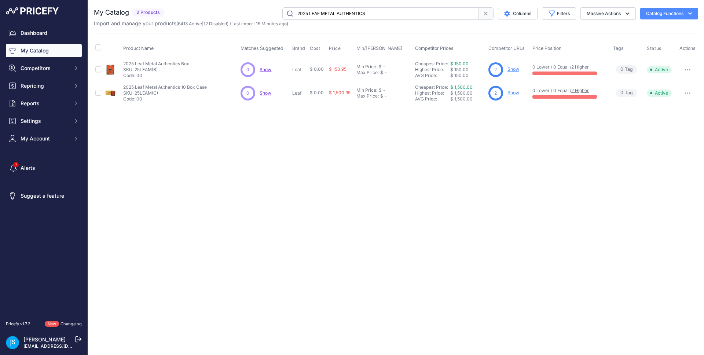
click at [513, 71] on link "Show" at bounding box center [513, 69] width 12 height 6
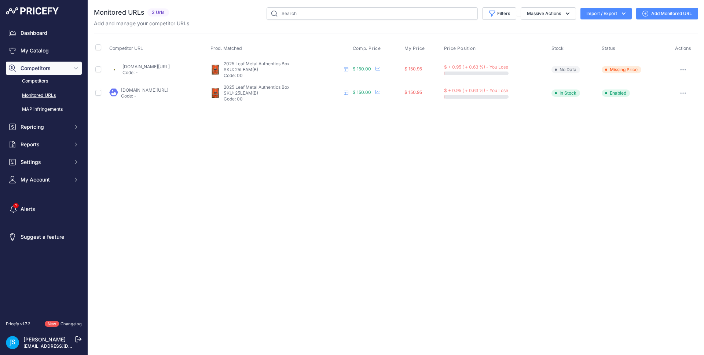
click at [666, 12] on link "Add Monitored URL" at bounding box center [667, 14] width 62 height 12
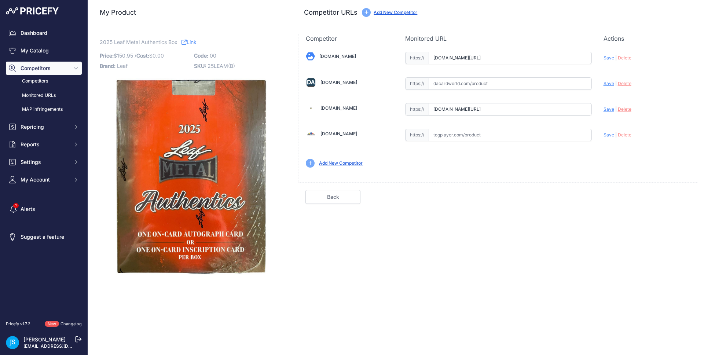
click at [462, 88] on input "text" at bounding box center [510, 83] width 163 height 12
paste input "https://www.dacardworld.com/sports-cards/2025-leaf-metal-authentics-hobby-box"
click at [608, 84] on span "Save" at bounding box center [609, 84] width 11 height 6
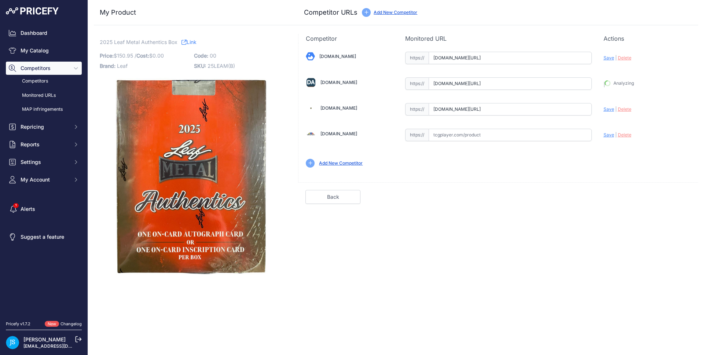
type input "https://www.dacardworld.com/sports-cards/2025-leaf-metal-authentics-hobby-box?p…"
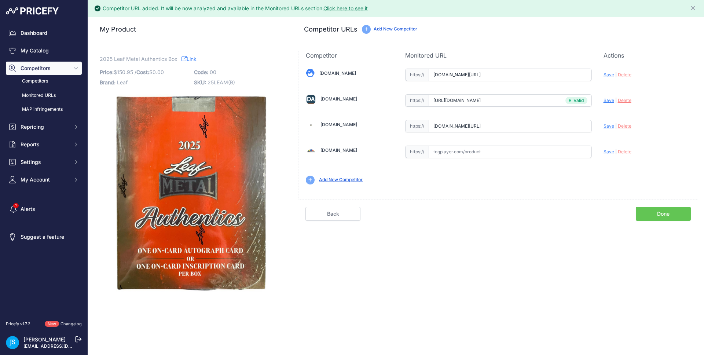
click at [609, 77] on span "Save" at bounding box center [609, 75] width 11 height 6
type input "https://www.blowoutcards.com/2025-leaf-metal-authentics-box.html?prirule_jdsnik…"
click at [611, 125] on span "Save" at bounding box center [609, 126] width 11 height 6
type input "https://www.steelcitycollectibles.com/i/2025-leaf-metal-authentics-multi-sport-…"
drag, startPoint x: 100, startPoint y: 57, endPoint x: 166, endPoint y: 57, distance: 66.0
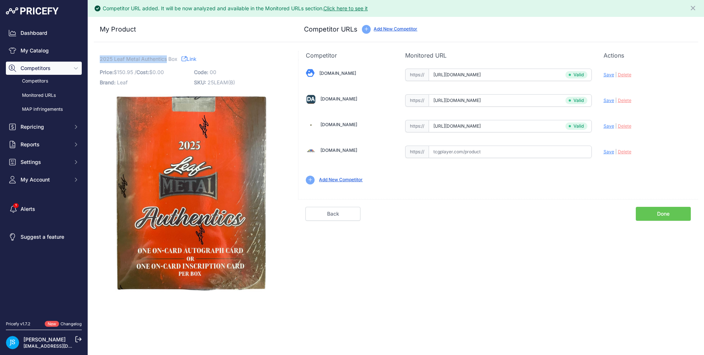
click at [166, 57] on span "2025 Leaf Metal Authentics Box" at bounding box center [139, 58] width 78 height 9
copy span "2025 Leaf Metal Authentics"
click at [45, 51] on link "My Catalog" at bounding box center [44, 50] width 76 height 13
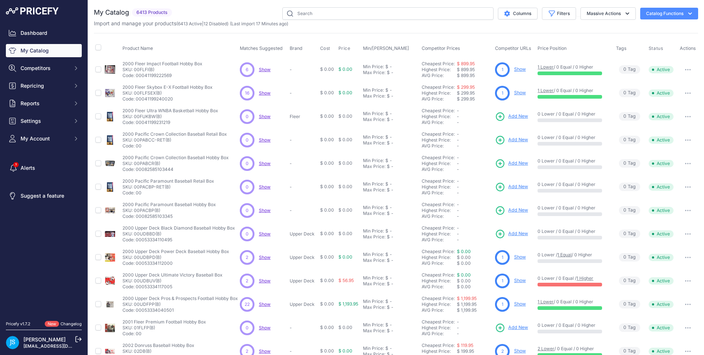
click at [392, 6] on div "You are not connected to the internet. My Catalog" at bounding box center [396, 220] width 604 height 440
click at [391, 12] on input "text" at bounding box center [387, 13] width 211 height 12
paste input "2025 Leaf Metal Authentics"
type input "2025 Leaf Metal Authentics"
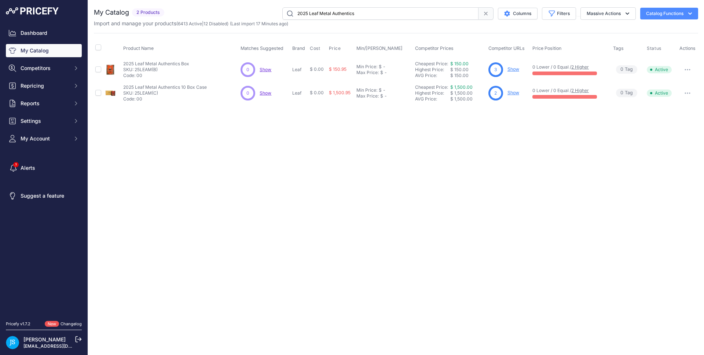
click at [515, 94] on link "Show" at bounding box center [513, 93] width 12 height 6
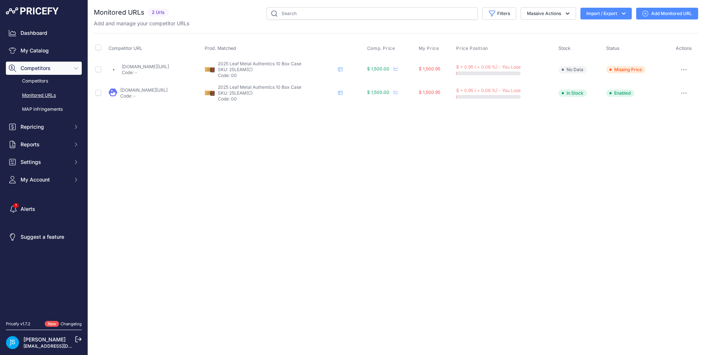
click at [667, 10] on link "Add Monitored URL" at bounding box center [667, 14] width 62 height 12
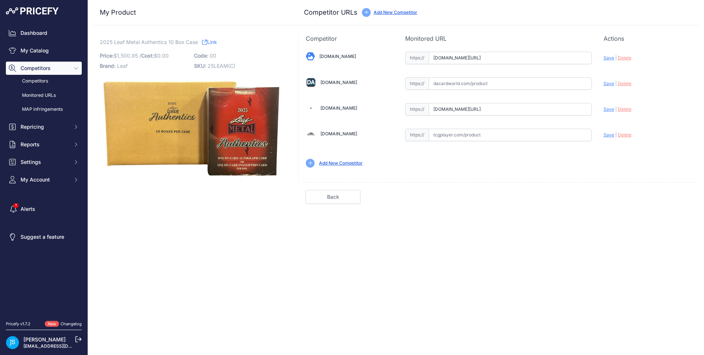
click at [549, 84] on input "text" at bounding box center [510, 83] width 163 height 12
paste input "https://www.dacardworld.com/sports-cards/2025-leaf-metal-authentics-hobby-10-bo…"
click at [608, 83] on span "Save" at bounding box center [609, 84] width 11 height 6
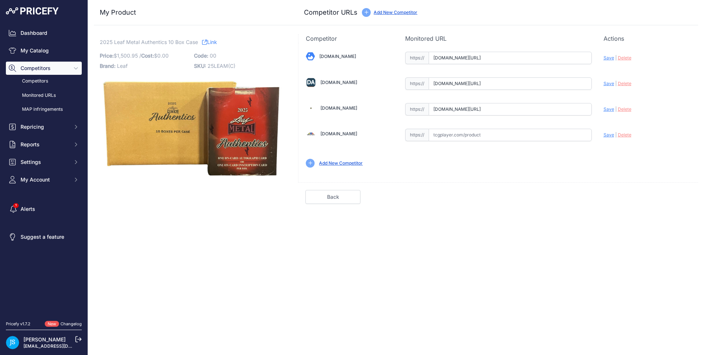
type input "https://www.dacardworld.com/sports-cards/2025-leaf-metal-authentics-hobby-10-bo…"
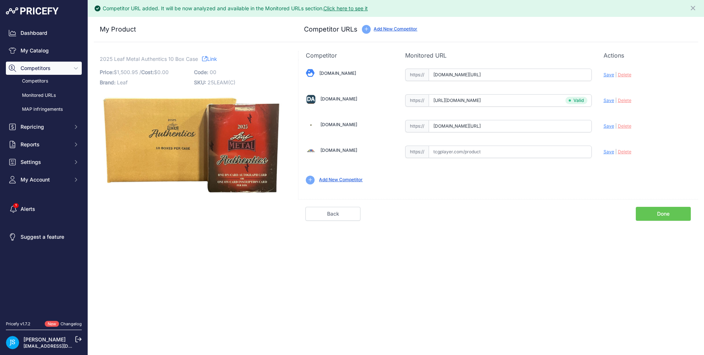
click at [606, 76] on span "Save" at bounding box center [609, 75] width 11 height 6
type input "https://www.blowoutcards.com/2025-leaf-metal-authentics-10-box-case.html?prirul…"
click at [612, 128] on span "Save" at bounding box center [609, 126] width 11 height 6
type input "https://www.steelcitycollectibles.com/i/2025-leaf-metal-authentics-multi-sport-…"
click at [50, 55] on link "My Catalog" at bounding box center [44, 50] width 76 height 13
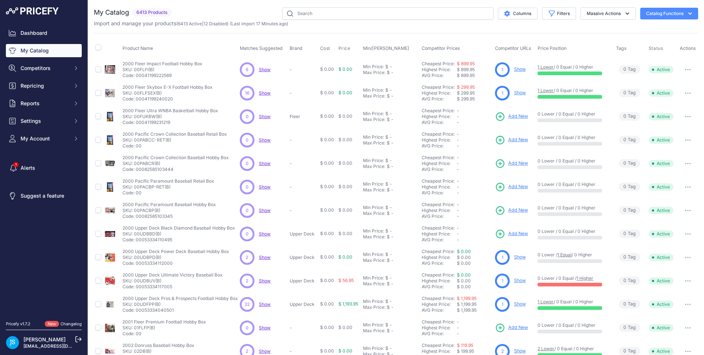
click at [320, 5] on div "You are not connected to the internet. My Catalog" at bounding box center [396, 220] width 604 height 440
click at [319, 11] on input "text" at bounding box center [387, 13] width 211 height 12
paste input "2024 Topps Chrome Boxing Hobby"
type input "2024 Topps Chrome Boxing Hobby"
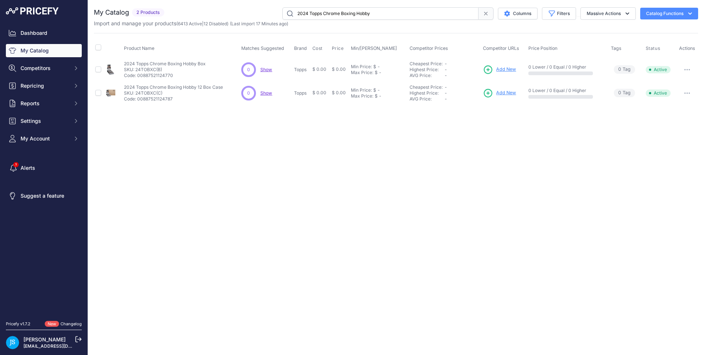
click at [317, 15] on input "2024 Topps Chrome Boxing Hobby" at bounding box center [380, 13] width 196 height 12
click at [505, 70] on span "Add New" at bounding box center [506, 69] width 20 height 7
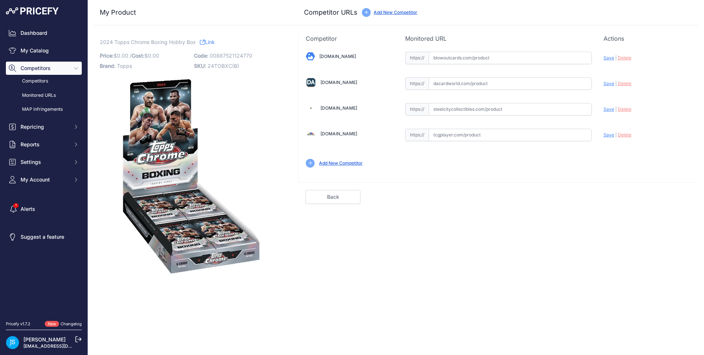
click at [472, 109] on input "text" at bounding box center [510, 109] width 163 height 12
paste input "[URL][DOMAIN_NAME]"
click at [604, 109] on span "Save" at bounding box center [609, 109] width 11 height 6
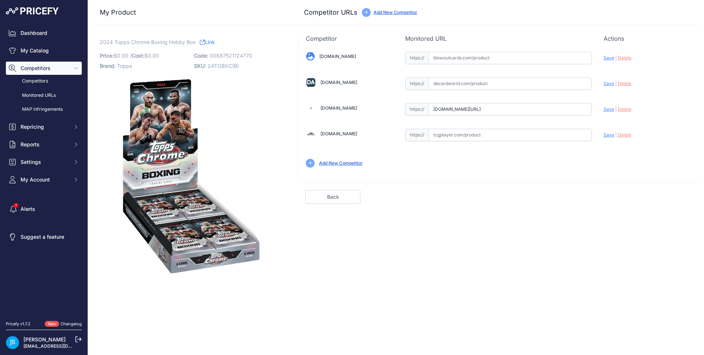
type input "[URL][DOMAIN_NAME]"
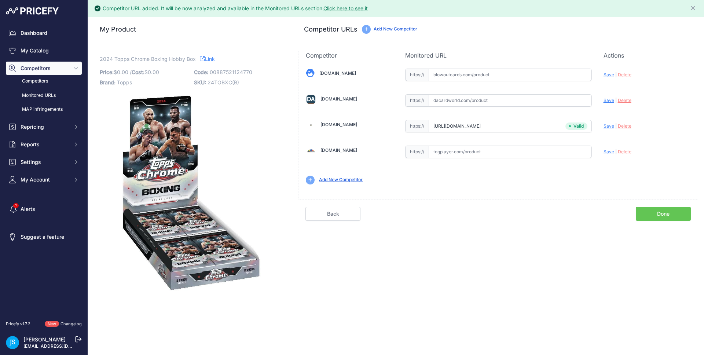
click at [485, 103] on input "text" at bounding box center [510, 100] width 163 height 12
paste input "https://www.dacardworld.com/sports-cards/2024-topps-chrome-boxing-hobby-box"
click at [604, 99] on span "Save" at bounding box center [609, 101] width 11 height 6
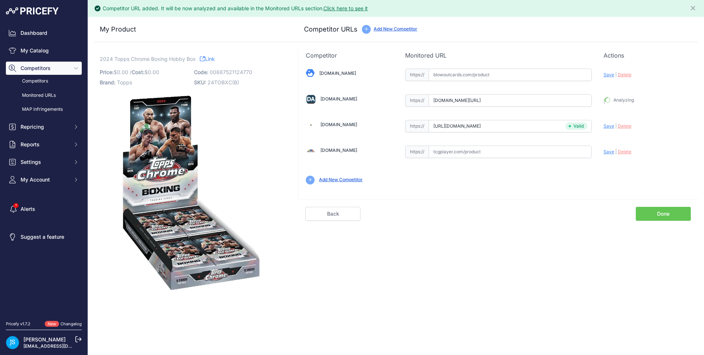
type input "https://www.dacardworld.com/sports-cards/2024-topps-chrome-boxing-hobby-box?pri…"
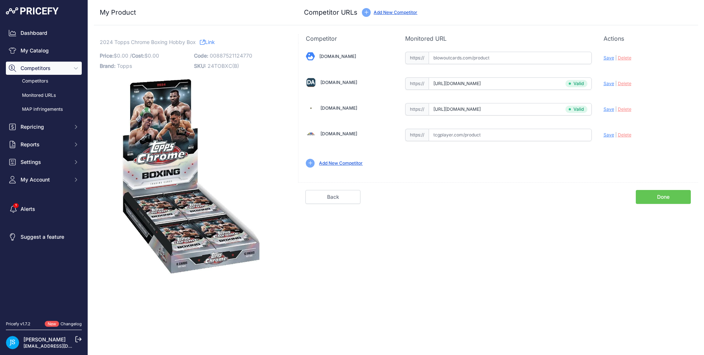
click at [461, 53] on input "text" at bounding box center [510, 58] width 163 height 12
paste input "https://www.blowoutcards.com/2024-topps-chrome-boxing-hobby-box.html"
click at [609, 59] on span "Save" at bounding box center [609, 58] width 11 height 6
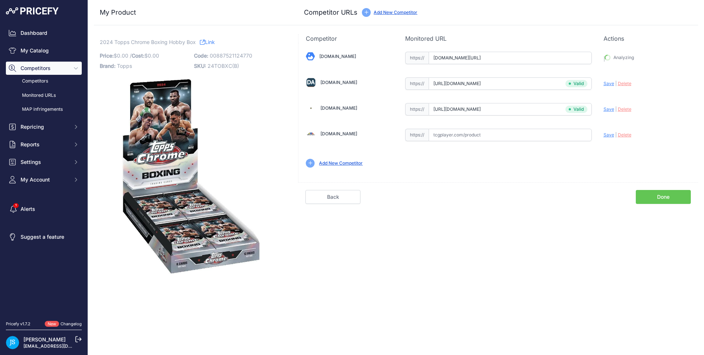
type input "https://www.blowoutcards.com/2024-topps-chrome-boxing-hobby-box.html?prirule_jd…"
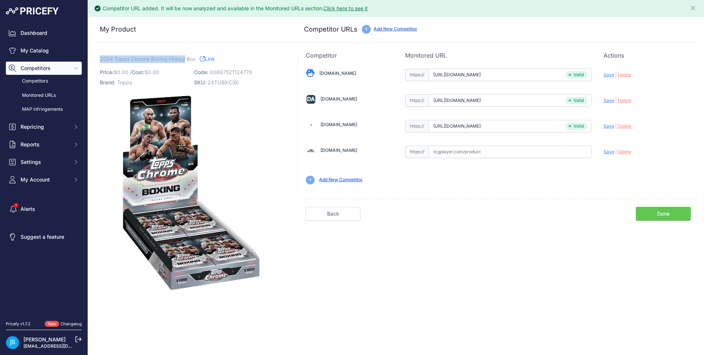
drag, startPoint x: 100, startPoint y: 58, endPoint x: 184, endPoint y: 57, distance: 84.0
click at [184, 57] on span "2024 Topps Chrome Boxing Hobby Box" at bounding box center [148, 58] width 96 height 9
copy span "2024 Topps Chrome Boxing Hobby"
click at [68, 52] on link "My Catalog" at bounding box center [44, 50] width 76 height 13
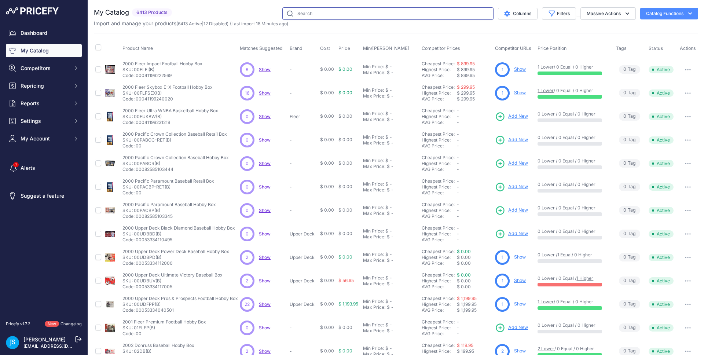
click at [336, 15] on input "text" at bounding box center [387, 13] width 211 height 12
paste input "2024 Topps Chrome Boxing Hobby"
type input "2024 Topps Chrome Boxing Hobby"
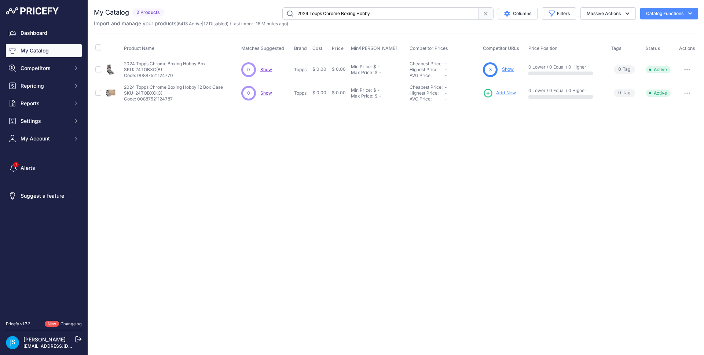
click at [510, 94] on span "Add New" at bounding box center [506, 92] width 20 height 7
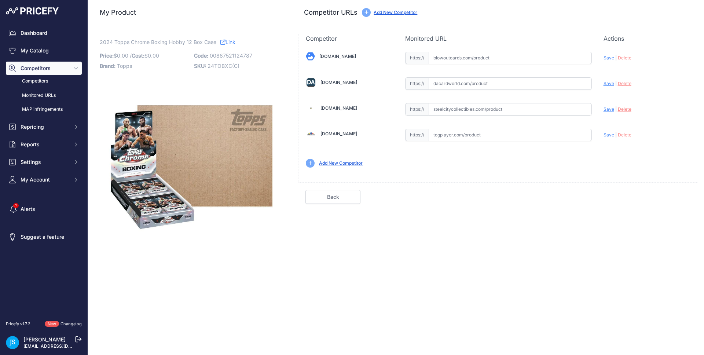
click at [472, 103] on input "text" at bounding box center [510, 109] width 163 height 12
type input "v"
paste input "[URL][DOMAIN_NAME]"
click at [612, 111] on span "Save" at bounding box center [609, 109] width 11 height 6
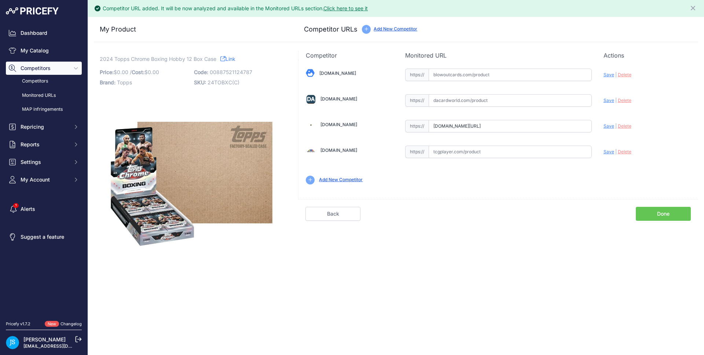
scroll to position [0, 73]
drag, startPoint x: 548, startPoint y: 124, endPoint x: 595, endPoint y: 125, distance: 46.9
click at [595, 125] on div "[DOMAIN_NAME] Valid Save" at bounding box center [498, 126] width 400 height 132
click at [591, 150] on input "text" at bounding box center [510, 152] width 163 height 12
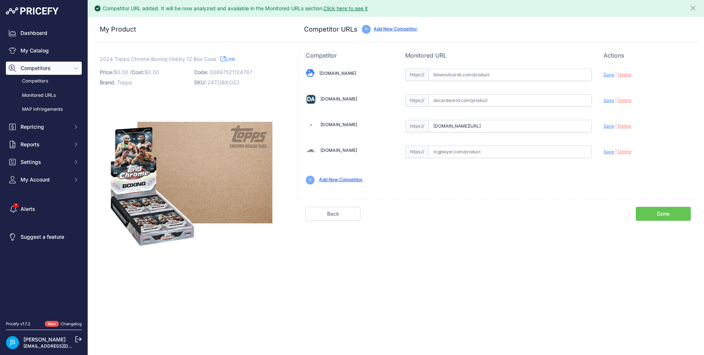
click at [611, 126] on span "Save" at bounding box center [609, 126] width 11 height 6
type input "https://www.steelcitycollectibles.com/i/2024-topps-chrome-boxing-hobby-12-box-c…"
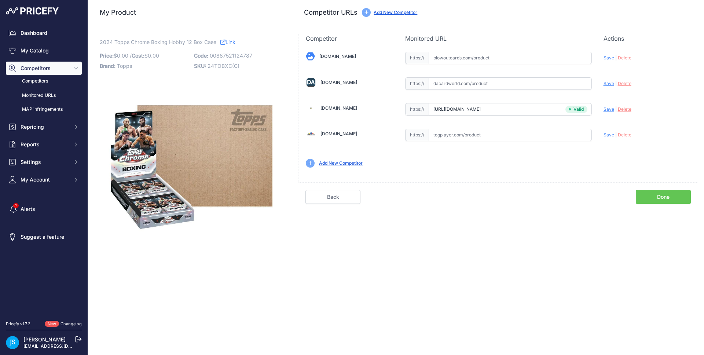
click at [447, 89] on input "text" at bounding box center [510, 83] width 163 height 12
paste input "https://www.dacardworld.com/sports-cards/2024-topps-chrome-boxing-hobby-12-box-…"
click at [605, 83] on span "Save" at bounding box center [609, 84] width 11 height 6
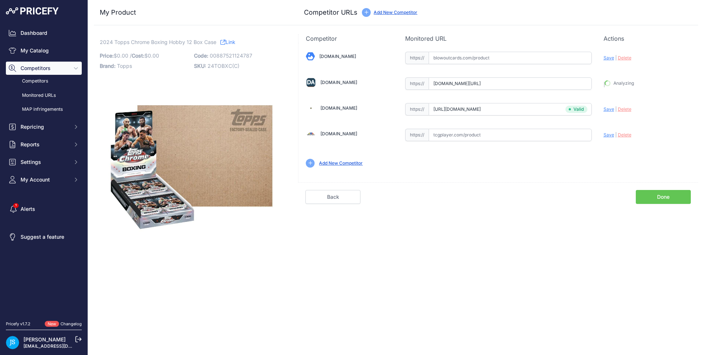
type input "https://www.dacardworld.com/sports-cards/2024-topps-chrome-boxing-hobby-12-box-…"
click at [457, 53] on input "text" at bounding box center [510, 58] width 163 height 12
paste input "https://www.blowoutcards.com/2024-topps-chrome-boxing-hobby-12-box-case.html"
click at [607, 59] on span "Save" at bounding box center [609, 58] width 11 height 6
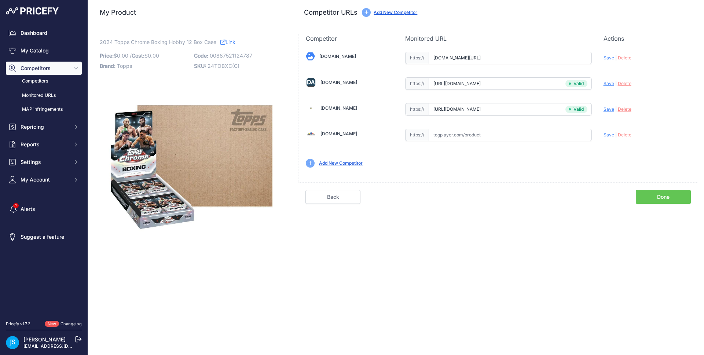
scroll to position [0, 0]
type input "https://www.blowoutcards.com/2024-topps-chrome-boxing-hobby-12-box-case.html?pr…"
click at [62, 48] on link "My Catalog" at bounding box center [44, 50] width 76 height 13
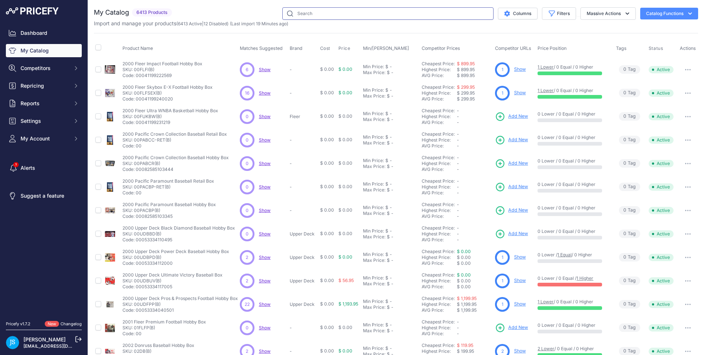
click at [382, 15] on input "text" at bounding box center [387, 13] width 211 height 12
paste input "2025 Topps Chrome Baseball Sapphire Edition"
type input "2025 Topps Chrome Baseball Sapphire Edition"
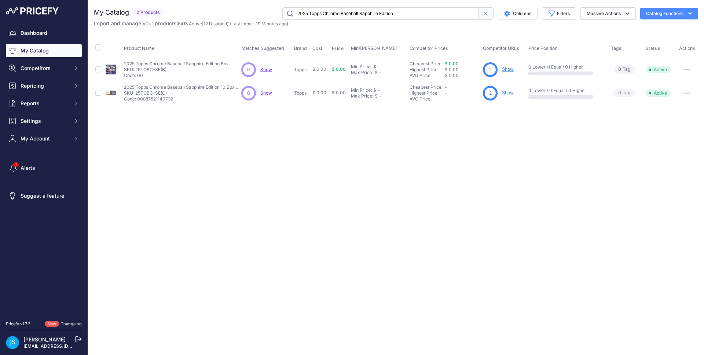
click at [514, 72] on div "2 Show" at bounding box center [504, 69] width 42 height 15
click at [513, 70] on link "Show" at bounding box center [508, 69] width 12 height 6
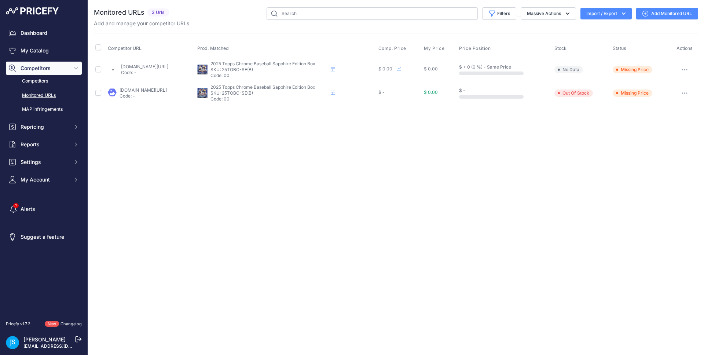
click at [662, 12] on link "Add Monitored URL" at bounding box center [667, 14] width 62 height 12
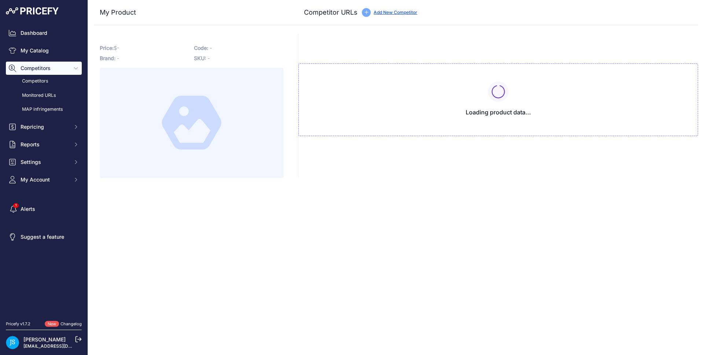
type input "[DOMAIN_NAME][URL]"
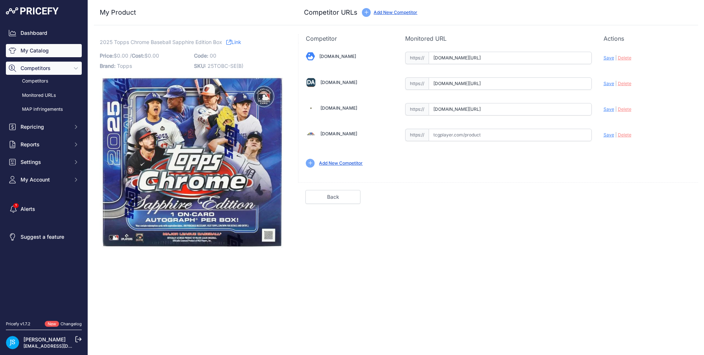
click at [44, 50] on link "My Catalog" at bounding box center [44, 50] width 76 height 13
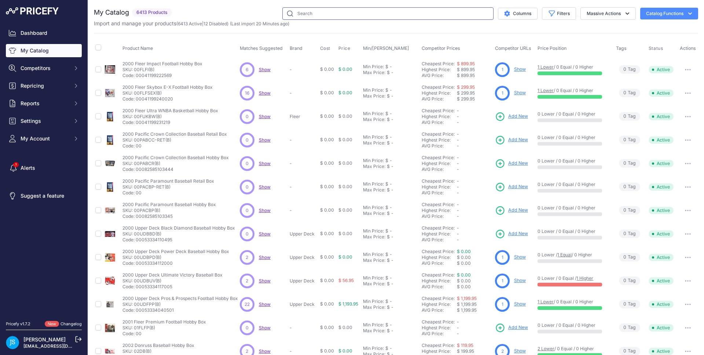
click at [308, 15] on input "text" at bounding box center [387, 13] width 211 height 12
paste input "2024/25 Panini Donruss Optic Basketball Blaster"
type input "2024/25 Panini Donruss Optic Basketball Blaster"
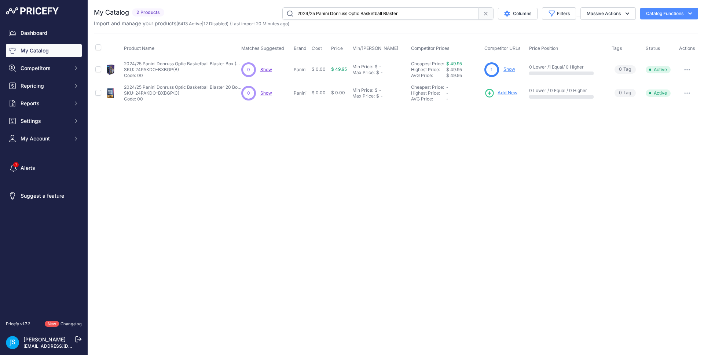
drag, startPoint x: 513, startPoint y: 102, endPoint x: 514, endPoint y: 63, distance: 38.9
click at [517, 89] on td "Add New" at bounding box center [505, 92] width 45 height 23
click at [509, 70] on link "Show" at bounding box center [509, 69] width 12 height 6
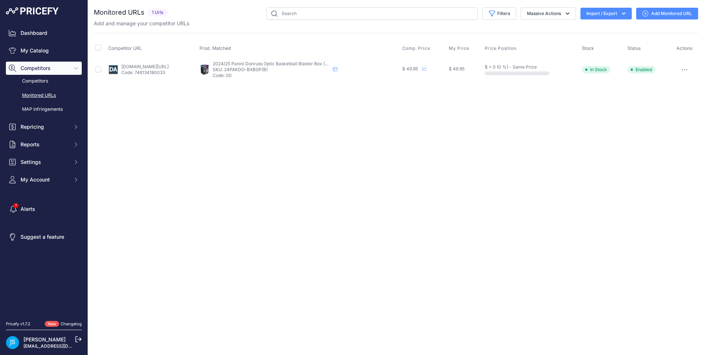
click at [647, 16] on icon at bounding box center [645, 14] width 6 height 6
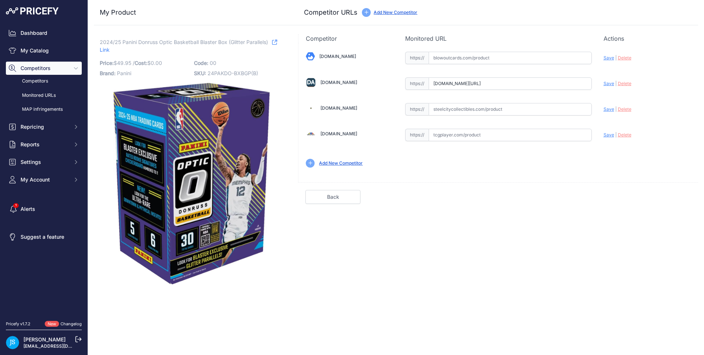
click at [499, 58] on input "text" at bounding box center [510, 58] width 163 height 12
paste input "https://www.blowoutcards.com/2024-25-panini-donruss-optic-basketball-blaster-bo…"
click at [612, 56] on span "Save" at bounding box center [609, 58] width 11 height 6
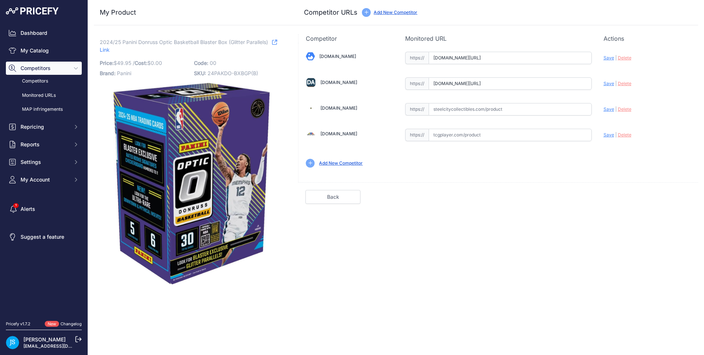
type input "https://www.blowoutcards.com/2024-25-panini-donruss-optic-basketball-blaster-bo…"
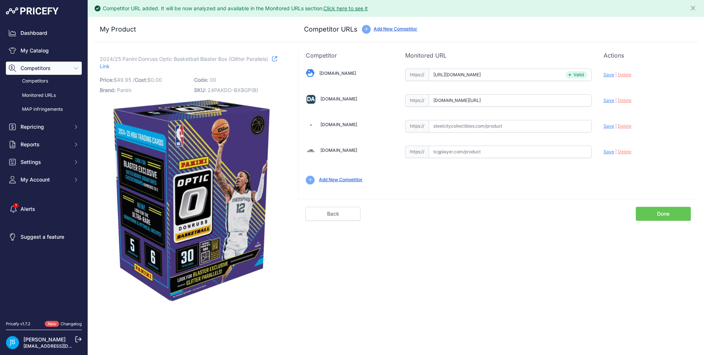
click at [608, 100] on span "Save" at bounding box center [609, 101] width 11 height 6
type input "https://www.dacardworld.com/sports-cards/2024-25-panini-donruss-optic-basketbal…"
drag, startPoint x: 100, startPoint y: 57, endPoint x: 217, endPoint y: 58, distance: 117.0
click at [217, 58] on span "2024/25 Panini Donruss Optic Basketball Blaster Box (Glitter Parallels)" at bounding box center [184, 58] width 168 height 9
copy span "2024/25 Panini Donruss Optic Basketball Blaster"
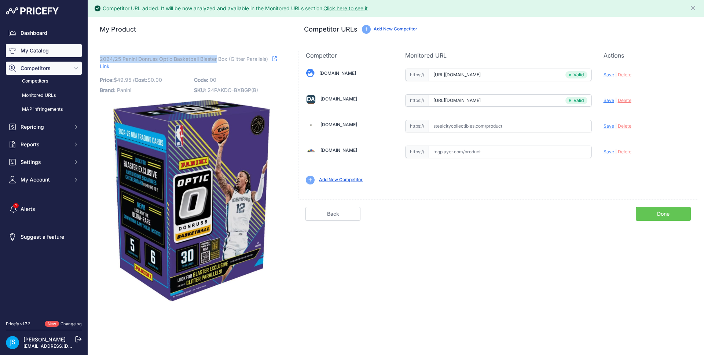
click at [46, 55] on link "My Catalog" at bounding box center [44, 50] width 76 height 13
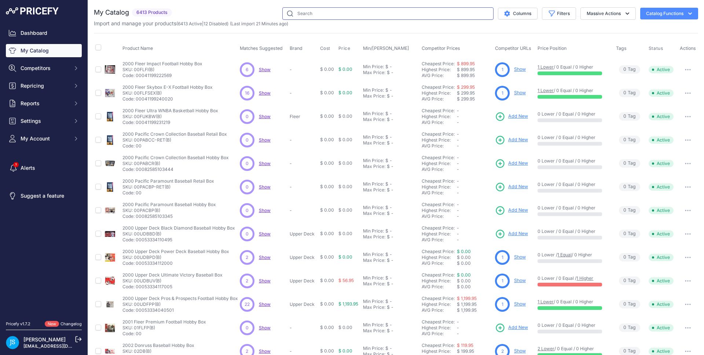
click at [390, 17] on input "text" at bounding box center [387, 13] width 211 height 12
paste input "2024/25 Panini Donruss Optic Basketball Blaster"
type input "2024/25 Panini Donruss Optic Basketball Blaster"
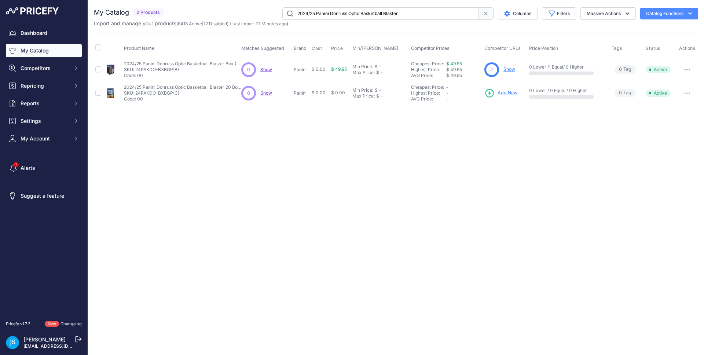
click at [511, 94] on span "Add New" at bounding box center [508, 92] width 20 height 7
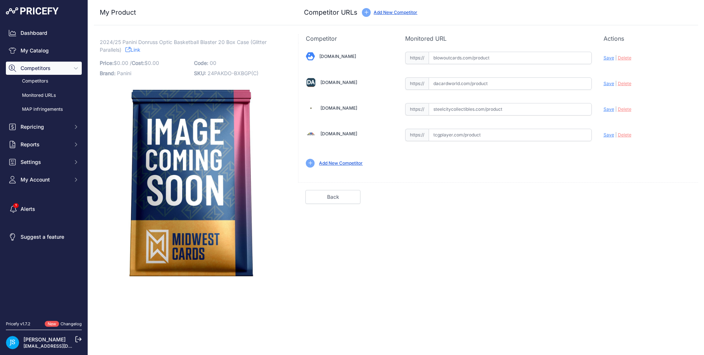
click at [482, 63] on input "text" at bounding box center [510, 58] width 163 height 12
paste input "[URL][DOMAIN_NAME]"
click at [609, 58] on span "Save" at bounding box center [609, 58] width 11 height 6
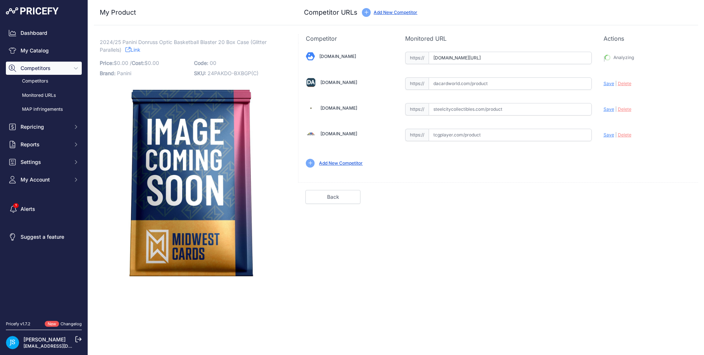
type input "[URL][DOMAIN_NAME]"
click at [471, 85] on input "text" at bounding box center [510, 83] width 163 height 12
paste input "https://www.dacardworld.com/sports-cards/2024-25-panini-donruss-optic-basketbal…"
click at [607, 84] on span "Save" at bounding box center [609, 84] width 11 height 6
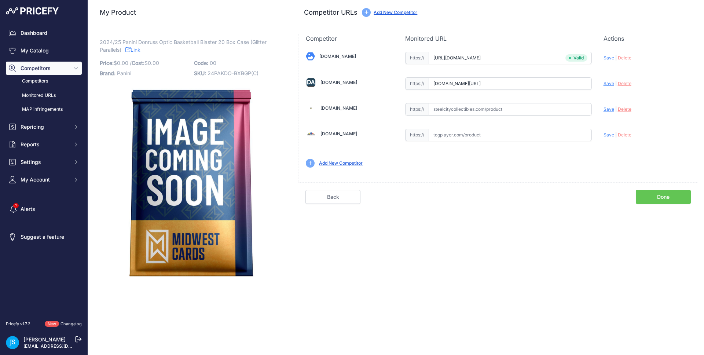
scroll to position [0, 0]
type input "https://www.dacardworld.com/sports-cards/2024-25-panini-donruss-optic-basketbal…"
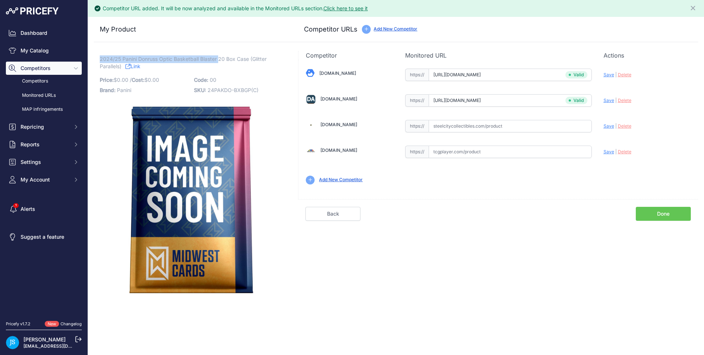
drag, startPoint x: 100, startPoint y: 57, endPoint x: 218, endPoint y: 57, distance: 118.1
click at [218, 57] on span "2024/25 Panini Donruss Optic Basketball Blaster 20 Box Case (Glitter Parallels)" at bounding box center [183, 62] width 167 height 17
copy span "2024/25 Panini Donruss Optic Basketball Blaster"
click at [232, 40] on div "My Product Competitor URLs" at bounding box center [396, 29] width 604 height 25
click at [168, 85] on p "Brand: Panini" at bounding box center [145, 90] width 90 height 10
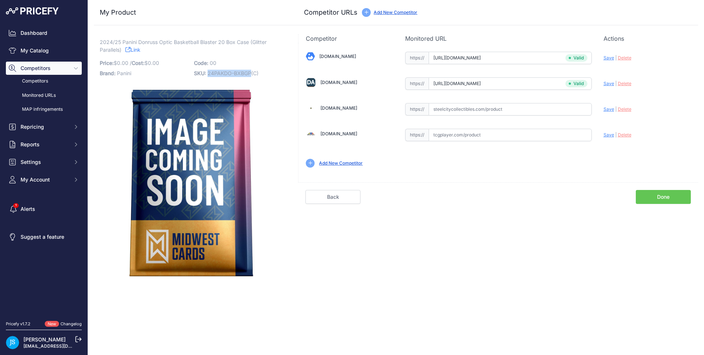
drag, startPoint x: 208, startPoint y: 73, endPoint x: 250, endPoint y: 71, distance: 42.2
click at [250, 71] on span "24PAKDO-BXBGP(C)" at bounding box center [233, 73] width 51 height 6
copy span "24PAKDO-BXBGP"
click at [483, 200] on div "Done" at bounding box center [549, 197] width 298 height 14
click at [61, 52] on link "My Catalog" at bounding box center [44, 50] width 76 height 13
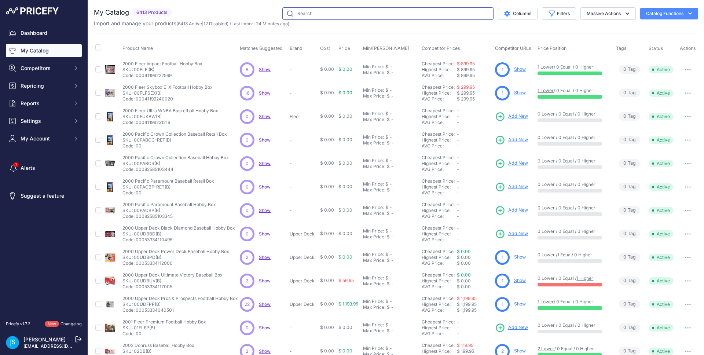
click at [342, 15] on input "text" at bounding box center [387, 13] width 211 height 12
paste input "2024/25 Panini Donruss Optic Basketball Mega"
type input "2024/25 Panini Donruss Optic Basketball Mega"
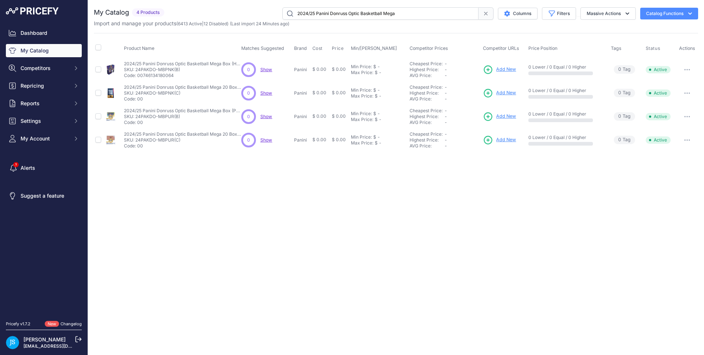
click at [505, 69] on span "Add New" at bounding box center [506, 69] width 20 height 7
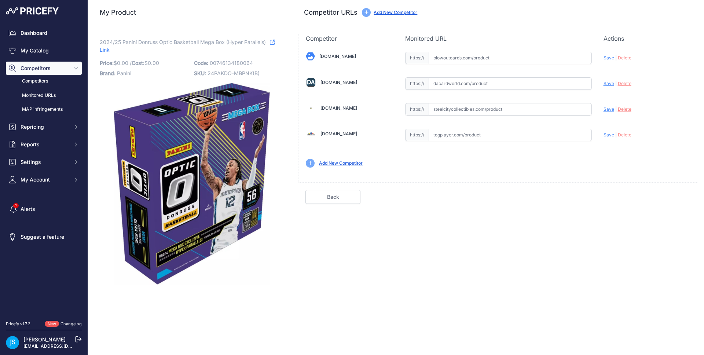
click at [525, 84] on input "text" at bounding box center [510, 83] width 163 height 12
paste input "https://www.dacardworld.com/sports-cards/2024-25-panini-donruss-optic-basketbal…"
click at [610, 84] on span "Save" at bounding box center [609, 84] width 11 height 6
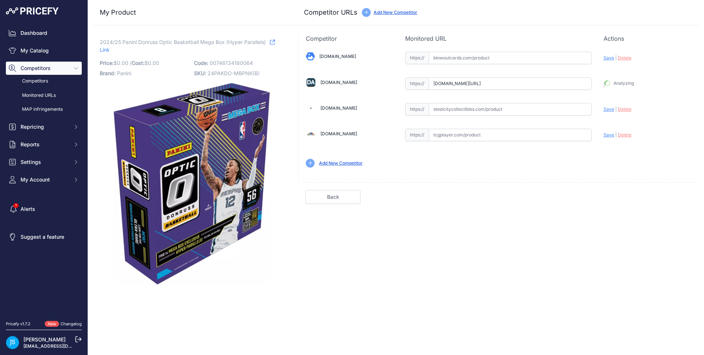
type input "https://www.dacardworld.com/sports-cards/2024-25-panini-donruss-optic-basketbal…"
drag, startPoint x: 100, startPoint y: 42, endPoint x: 213, endPoint y: 42, distance: 112.9
click at [213, 42] on span "2024/25 Panini Donruss Optic Basketball Mega Box (Hyper Parallels)" at bounding box center [183, 41] width 166 height 9
copy span "2024/25 Panini Donruss Optic Basketball Mega"
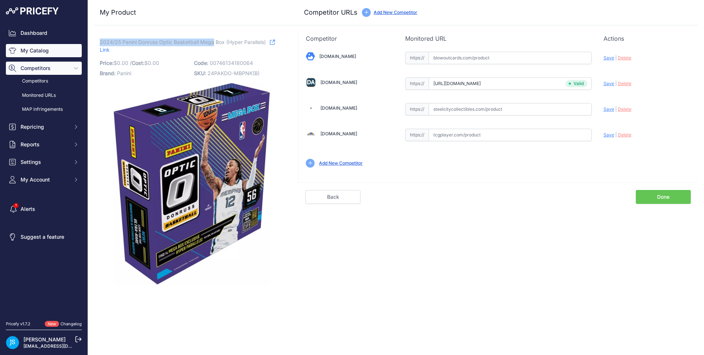
click at [66, 45] on link "My Catalog" at bounding box center [44, 50] width 76 height 13
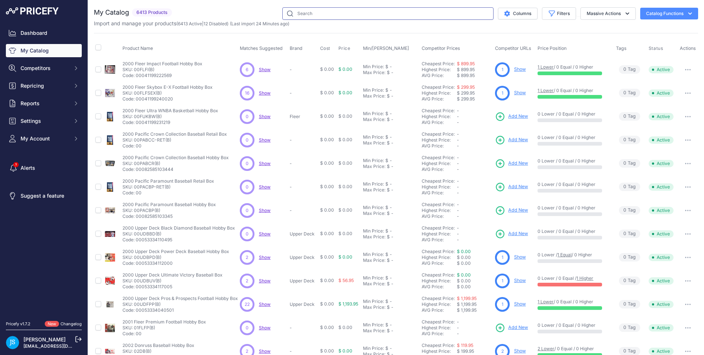
click at [355, 15] on input "text" at bounding box center [387, 13] width 211 height 12
paste input "2024/25 Panini Donruss Optic Basketball Mega"
type input "2024/25 Panini Donruss Optic Basketball Mega"
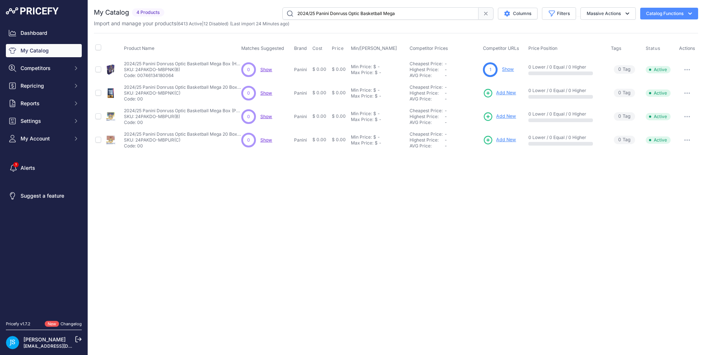
click at [506, 91] on span "Add New" at bounding box center [506, 92] width 20 height 7
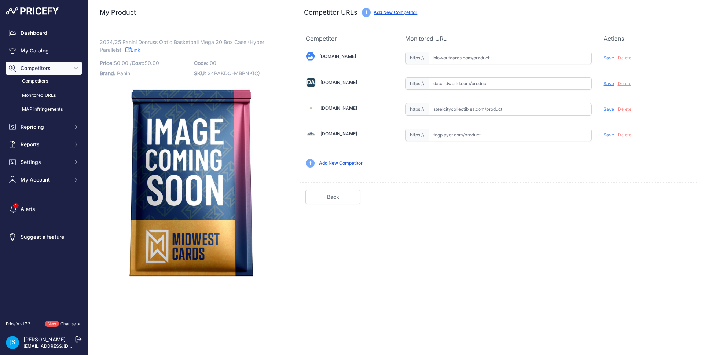
click at [469, 82] on input "text" at bounding box center [510, 83] width 163 height 12
paste input "https://www.dacardworld.com/sports-cards/2024-25-panini-donruss-optic-basketbal…"
click at [605, 83] on span "Save" at bounding box center [609, 84] width 11 height 6
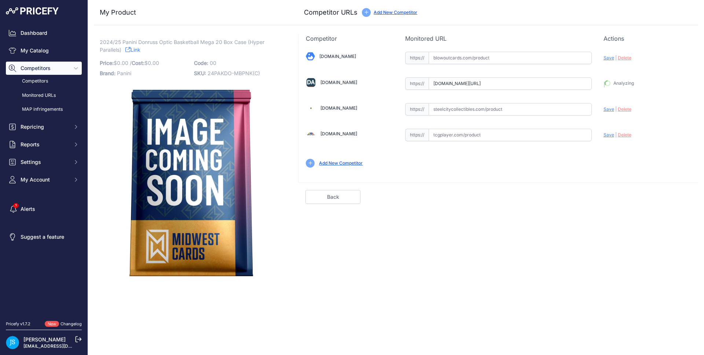
type input "https://www.dacardworld.com/sports-cards/2024-25-panini-donruss-optic-basketbal…"
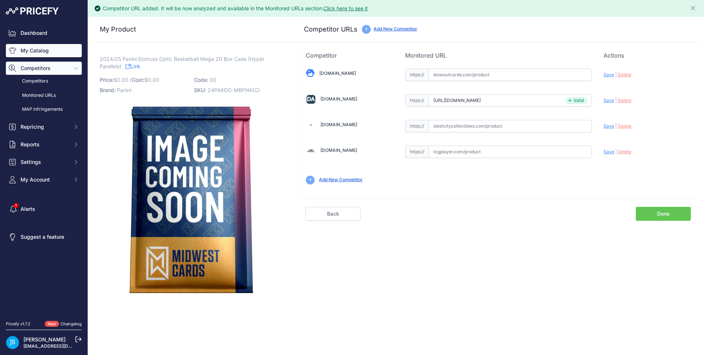
click at [56, 52] on link "My Catalog" at bounding box center [44, 50] width 76 height 13
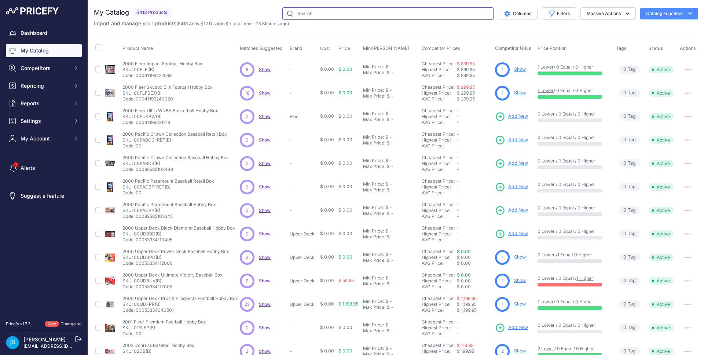
click at [303, 15] on input "text" at bounding box center [387, 13] width 211 height 12
paste input "2025 Topps Mint Marvel"
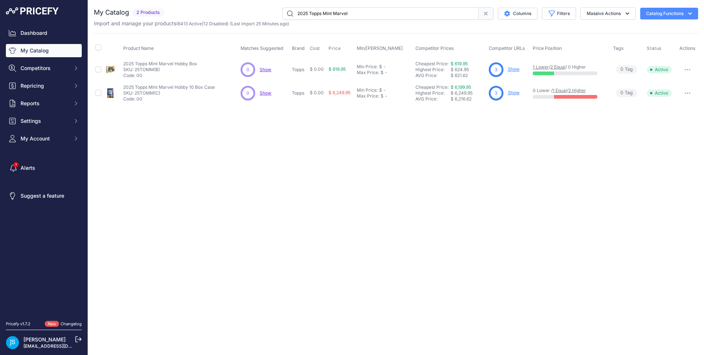
click at [340, 14] on input "2025 Topps Mint Marvel" at bounding box center [380, 13] width 196 height 12
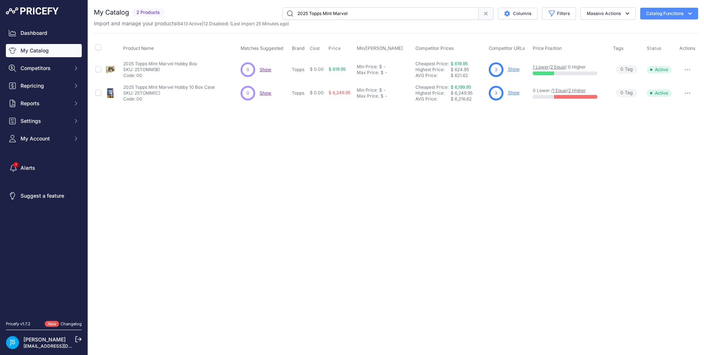
paste input "/26 Upper Deck Black Diamond Hockey Hobby"
type input "2025/26 Upper Deck Black Diamond Hockey Hobby"
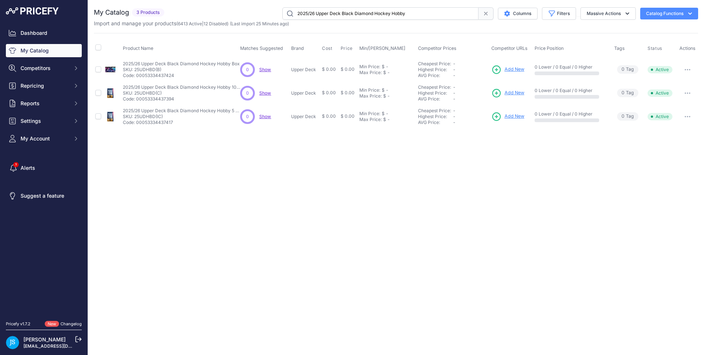
click at [513, 69] on span "Add New" at bounding box center [515, 69] width 20 height 7
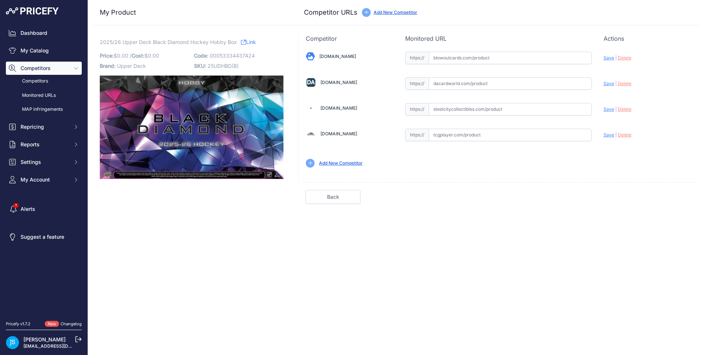
click at [480, 82] on input "text" at bounding box center [510, 83] width 163 height 12
paste input "[URL][DOMAIN_NAME]"
click at [611, 83] on span "Save" at bounding box center [609, 84] width 11 height 6
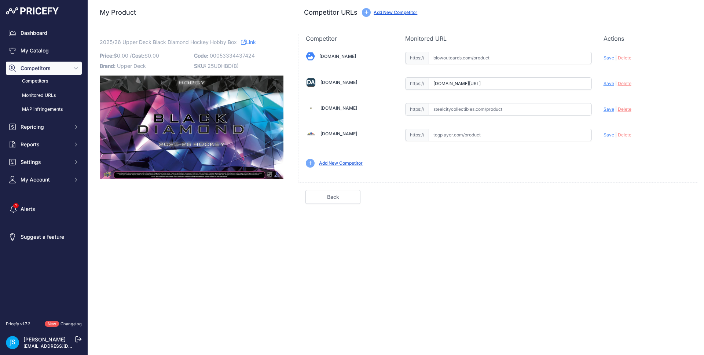
type input "[URL][DOMAIN_NAME]"
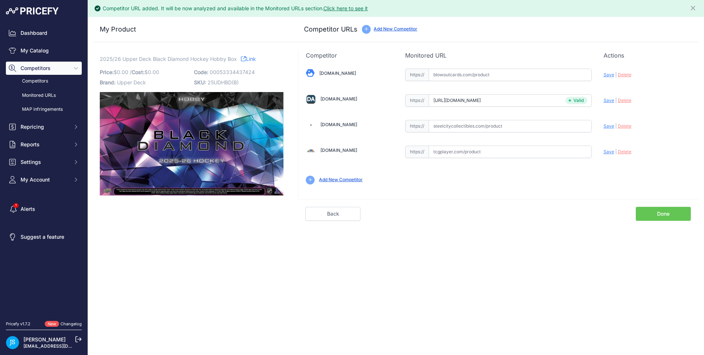
click at [502, 132] on div "Blowoutcards.com Valid Save" at bounding box center [498, 126] width 400 height 132
click at [523, 117] on div "Blowoutcards.com Valid Save" at bounding box center [498, 126] width 400 height 132
click at [527, 121] on input "text" at bounding box center [510, 126] width 163 height 12
paste input "https://www.steelcitycollectibles.com/i/2025-26-upper-deck-black-diamond-hockey…"
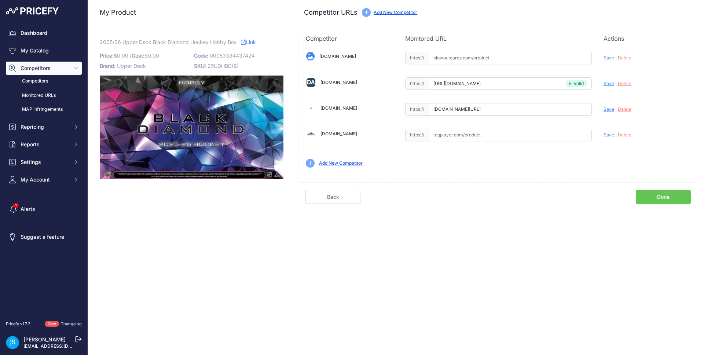
click at [605, 109] on span "Save" at bounding box center [609, 109] width 11 height 6
type input "https://www.steelcitycollectibles.com/i/2025-26-upper-deck-black-diamond-hockey…"
click at [488, 57] on input "text" at bounding box center [510, 58] width 163 height 12
paste input "https://www.blowoutcards.com/2025-26-upper-deck-black-diamond-hockey-hobby-box.…"
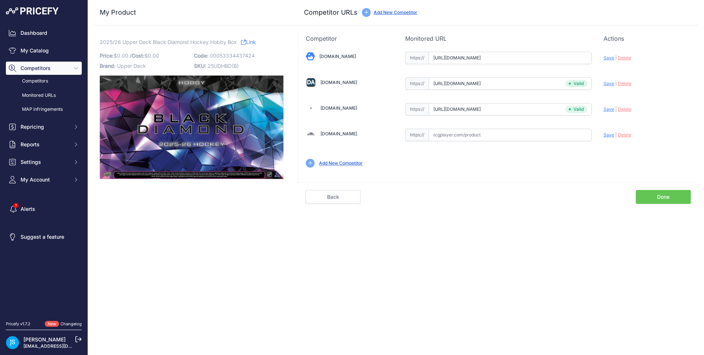
scroll to position [0, 42]
click at [608, 55] on span "Save" at bounding box center [609, 58] width 11 height 6
type input "https://www.blowoutcards.com/2025-26-upper-deck-black-diamond-hockey-hobby-box.…"
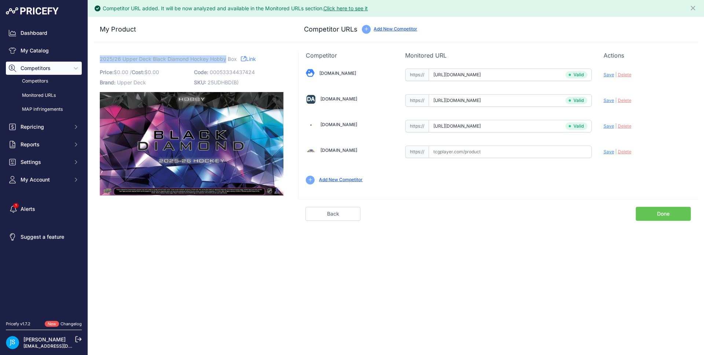
drag, startPoint x: 101, startPoint y: 58, endPoint x: 226, endPoint y: 59, distance: 124.7
click at [226, 59] on span "2025/26 Upper Deck Black Diamond Hockey Hobby Box" at bounding box center [168, 58] width 137 height 9
copy span "2025/26 Upper Deck Black Diamond Hockey Hobby"
click at [54, 48] on link "My Catalog" at bounding box center [44, 50] width 76 height 13
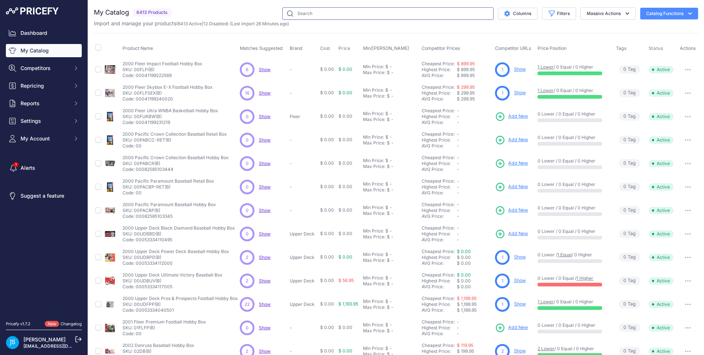
click at [363, 19] on input "text" at bounding box center [387, 13] width 211 height 12
paste input "2025/26 Upper Deck Black Diamond Hockey Hobby"
type input "2025/26 Upper Deck Black Diamond Hockey Hobby"
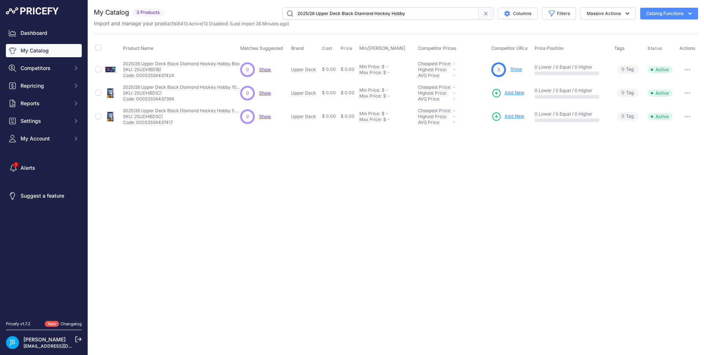
click at [520, 118] on span "Add New" at bounding box center [515, 116] width 20 height 7
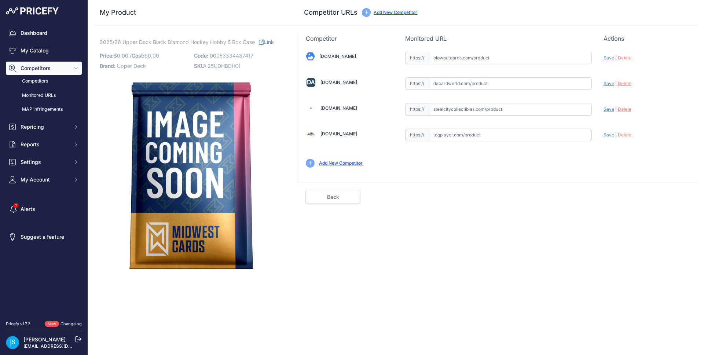
click at [456, 110] on input "text" at bounding box center [510, 109] width 163 height 12
paste input "[URL][DOMAIN_NAME]"
click at [608, 110] on span "Save" at bounding box center [609, 109] width 11 height 6
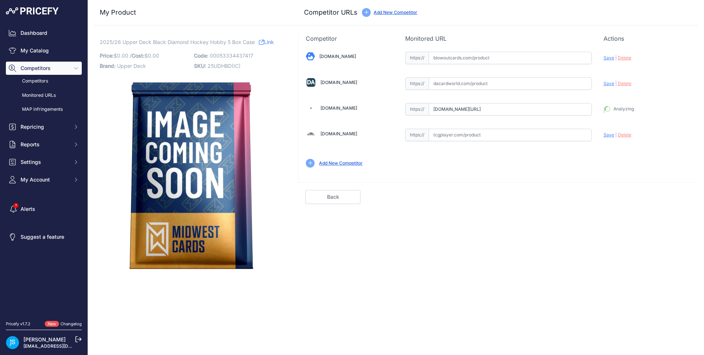
type input "[URL][DOMAIN_NAME]"
click at [462, 84] on input "text" at bounding box center [510, 83] width 163 height 12
paste input "[URL][DOMAIN_NAME]"
click at [608, 81] on span "Save" at bounding box center [609, 84] width 11 height 6
type input "[URL][DOMAIN_NAME]"
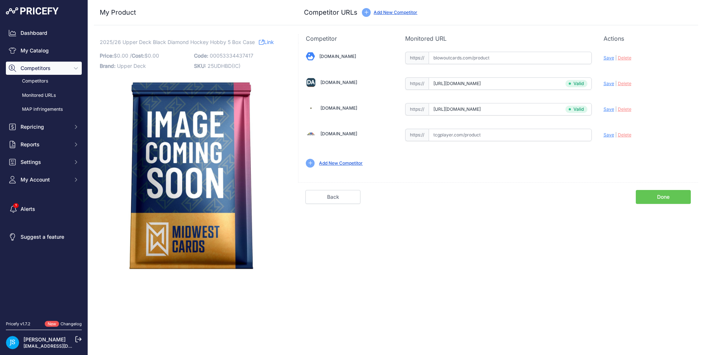
click at [506, 60] on input "text" at bounding box center [510, 58] width 163 height 12
paste input "[URL][DOMAIN_NAME]"
click at [533, 55] on input "https://www.blowoutcards.com/2025-26-upper-deck-black-diamond-hockey-hobby-5-bo…" at bounding box center [510, 58] width 163 height 12
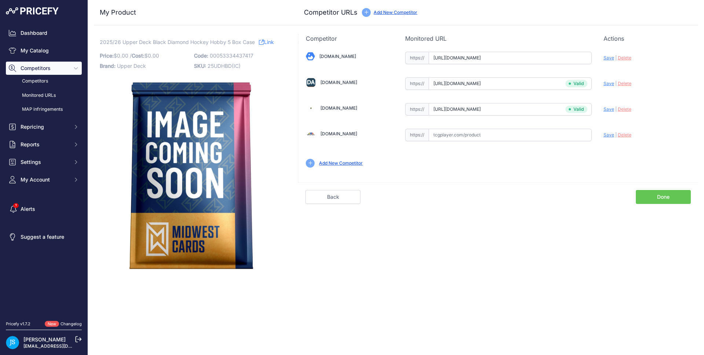
click at [533, 55] on input "https://www.blowoutcards.com/2025-26-upper-deck-black-diamond-hockey-hobby-5-bo…" at bounding box center [510, 58] width 163 height 12
click at [605, 58] on span "Save" at bounding box center [609, 58] width 11 height 6
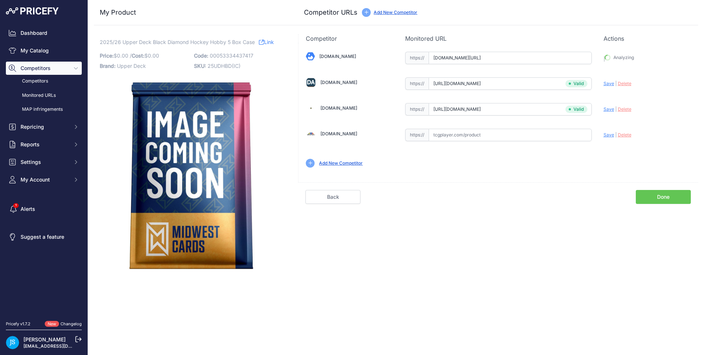
type input "https://www.blowoutcards.com/2025-26-upper-deck-black-diamond-hockey-v-5-box-ca…"
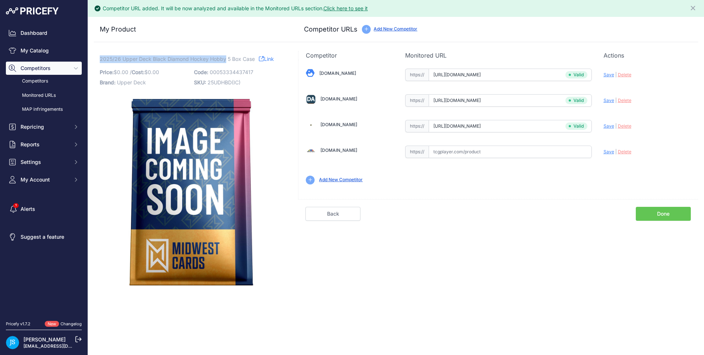
drag, startPoint x: 100, startPoint y: 56, endPoint x: 225, endPoint y: 56, distance: 125.4
click at [225, 56] on span "2025/26 Upper Deck Black Diamond Hockey Hobby 5 Box Case" at bounding box center [177, 58] width 155 height 9
copy span "2025/26 Upper Deck Black Diamond Hockey Hobby"
click at [63, 48] on link "My Catalog" at bounding box center [44, 50] width 76 height 13
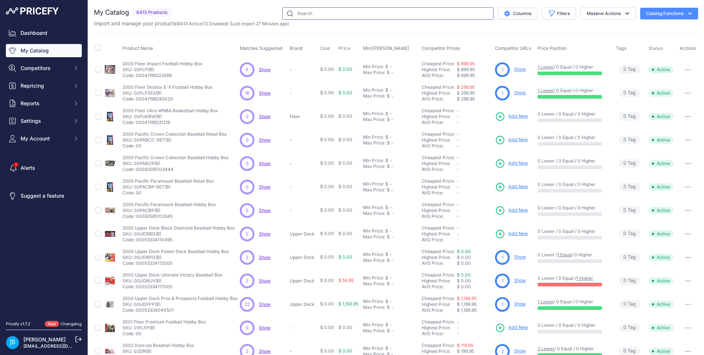
click at [302, 11] on input "text" at bounding box center [387, 13] width 211 height 12
paste input "2025/26 Upper Deck Black Diamond Hockey Hobby"
type input "2025/26 Upper Deck Black Diamond Hockey Hobby"
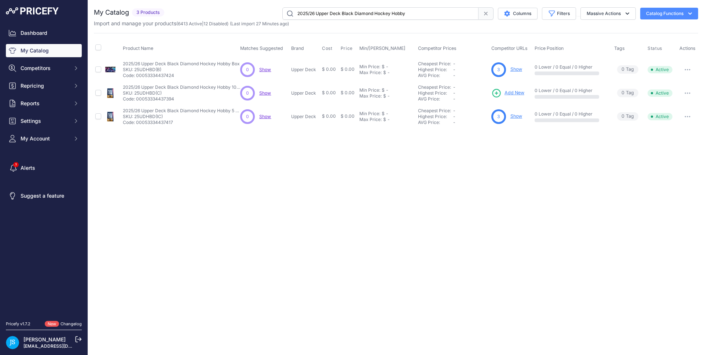
click at [517, 94] on span "Add New" at bounding box center [515, 92] width 20 height 7
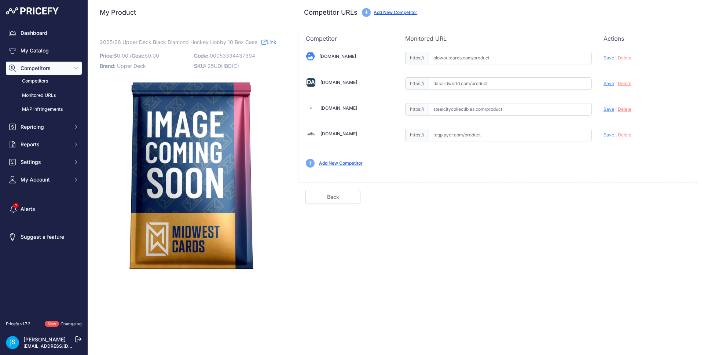
click at [476, 108] on input "text" at bounding box center [510, 109] width 163 height 12
paste input "[URL][DOMAIN_NAME]"
click at [607, 110] on span "Save" at bounding box center [609, 109] width 11 height 6
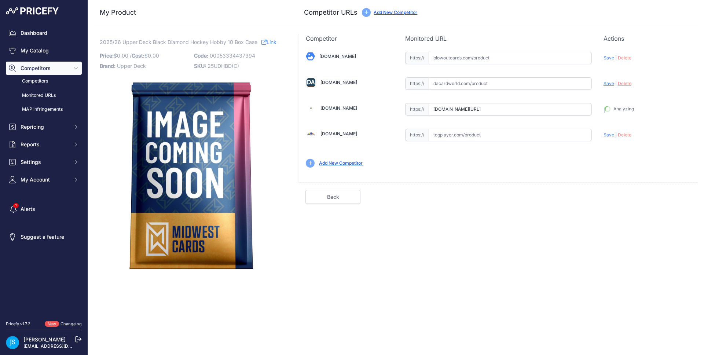
type input "[URL][DOMAIN_NAME]"
drag, startPoint x: 509, startPoint y: 87, endPoint x: 587, endPoint y: 94, distance: 78.0
click at [509, 87] on input "text" at bounding box center [510, 83] width 163 height 12
paste input "[URL][DOMAIN_NAME]"
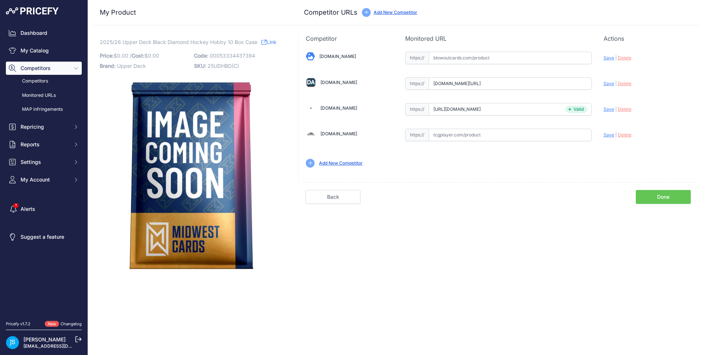
click at [604, 85] on span "Save" at bounding box center [609, 84] width 11 height 6
type input "[URL][DOMAIN_NAME]"
click at [487, 60] on input "text" at bounding box center [510, 58] width 163 height 12
paste input "https://www.blowoutcards.com/2025-26-upper-deck-black-diamond-hockey-hobby-10-b…"
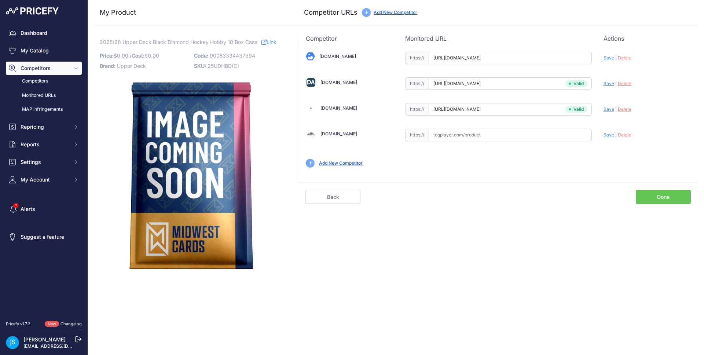
scroll to position [0, 61]
click at [608, 55] on span "Save" at bounding box center [609, 58] width 11 height 6
type input "https://www.blowoutcards.com/2025-26-upper-deck-black-diamond-hockey-hobby-10-b…"
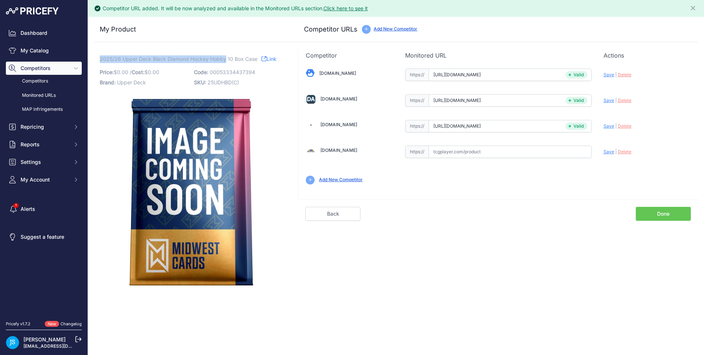
drag, startPoint x: 100, startPoint y: 58, endPoint x: 225, endPoint y: 60, distance: 125.0
click at [225, 60] on span "2025/26 Upper Deck Black Diamond Hockey Hobby 10 Box Case" at bounding box center [179, 58] width 158 height 9
copy span "2025/26 Upper Deck Black Diamond Hockey Hobby"
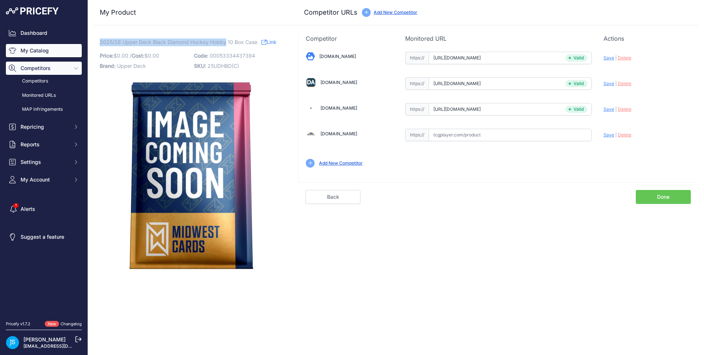
click at [51, 51] on link "My Catalog" at bounding box center [44, 50] width 76 height 13
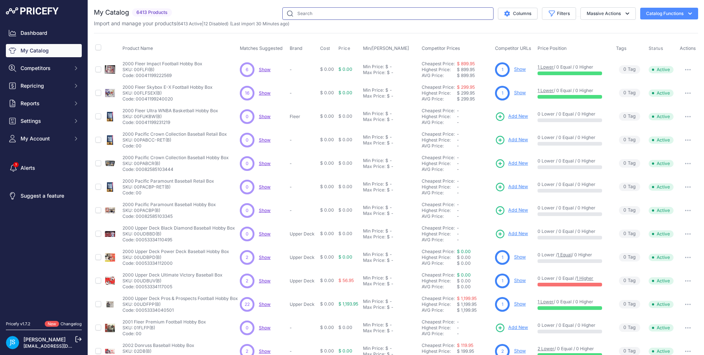
click at [403, 13] on input "text" at bounding box center [387, 13] width 211 height 12
paste input "Salamence"
type input "Salamence"
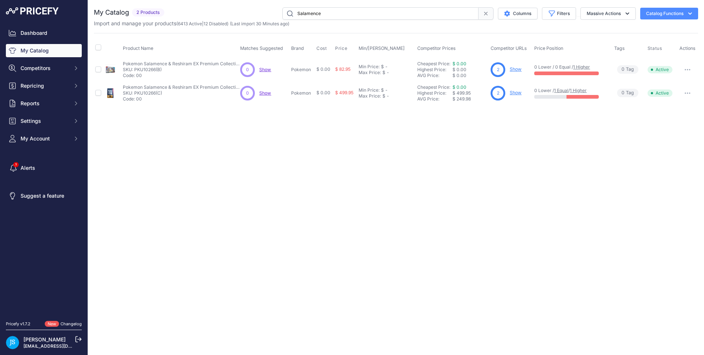
click at [515, 67] on link "Show" at bounding box center [516, 69] width 12 height 6
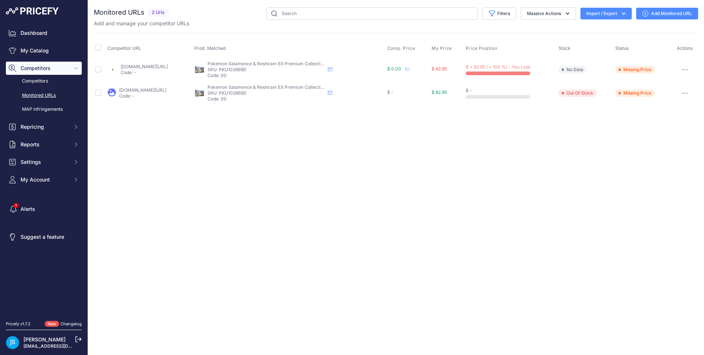
click at [672, 14] on link "Add Monitored URL" at bounding box center [667, 14] width 62 height 12
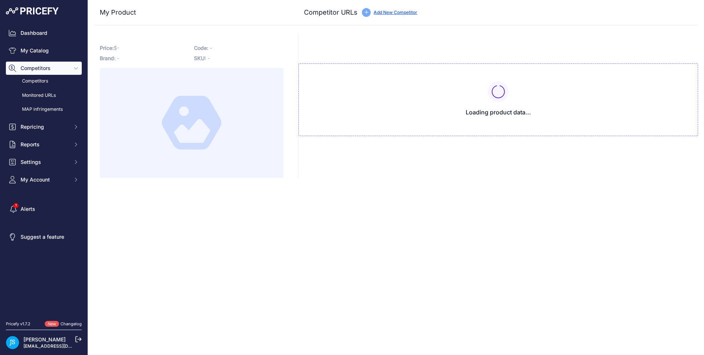
type input "[DOMAIN_NAME][URL]"
type input "www.steelcitycollectibles.com/i/pokemon-salamence-ex-&-reshiram-ex-premium-coll…"
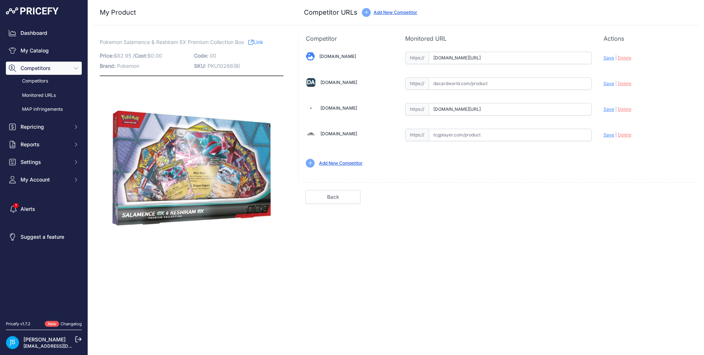
click at [484, 81] on input "text" at bounding box center [510, 83] width 163 height 12
paste input "https://www.dacardworld.com/gaming/pokemon-salamence-ex-and-reshiram-ex-premium…"
type input "www.dacardworld.com/gaming/pokemon-salamence-ex-and-reshiram-ex-premium-collect…"
click at [606, 57] on span "Save" at bounding box center [609, 58] width 11 height 6
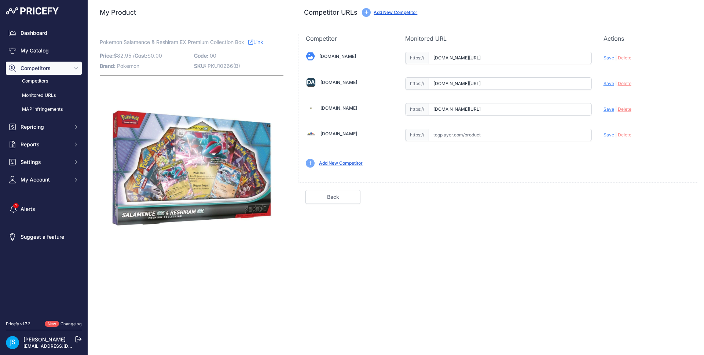
scroll to position [0, 0]
type input "https://www.blowoutcards.com/pokemon-salamence-reshiram-ex-premium-collection-b…"
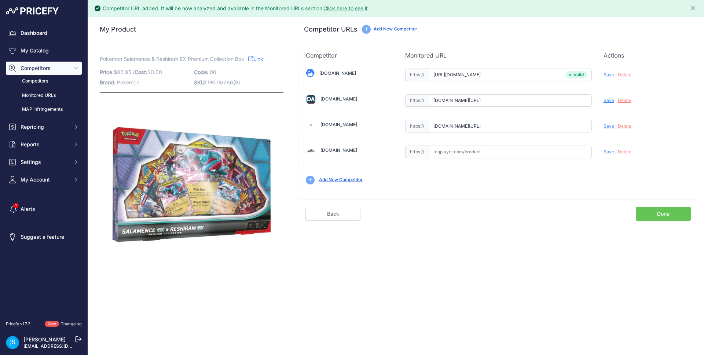
click at [609, 100] on span "Save" at bounding box center [609, 101] width 11 height 6
type input "https://www.dacardworld.com/gaming/pokemon-salamence-ex-and-reshiram-ex-premium…"
click at [609, 127] on span "Save" at bounding box center [609, 126] width 11 height 6
type input "https://www.steelcitycollectibles.com/i/pokemon-salamence-ex-&-reshiram-ex-prem…"
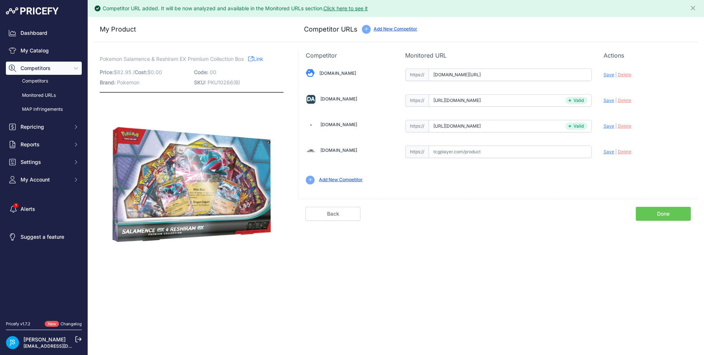
drag, startPoint x: 544, startPoint y: 76, endPoint x: 603, endPoint y: 73, distance: 59.1
click at [603, 73] on div "Blowoutcards.com Valid Save" at bounding box center [498, 126] width 400 height 132
click at [610, 76] on span "Save" at bounding box center [609, 75] width 11 height 6
type input "https://www.blowoutcards.com/pokemon-salamence-reshiram-ex-premium-collection-b…"
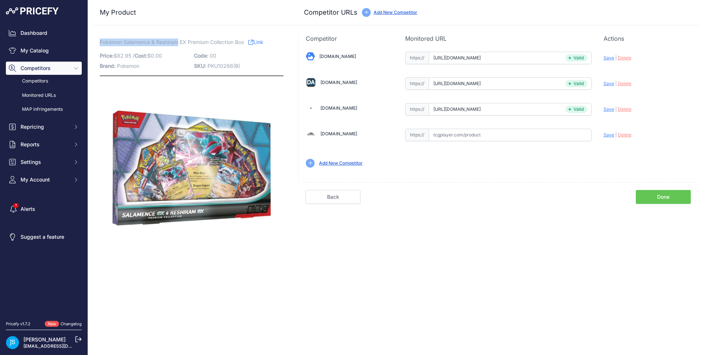
drag, startPoint x: 100, startPoint y: 59, endPoint x: 178, endPoint y: 45, distance: 79.0
click at [178, 45] on span "Pokemon Salamence & Reshiram EX Premium Collection Box" at bounding box center [172, 41] width 144 height 9
copy span "Pokemon Salamence & Reshiram"
click at [69, 45] on link "My Catalog" at bounding box center [44, 50] width 76 height 13
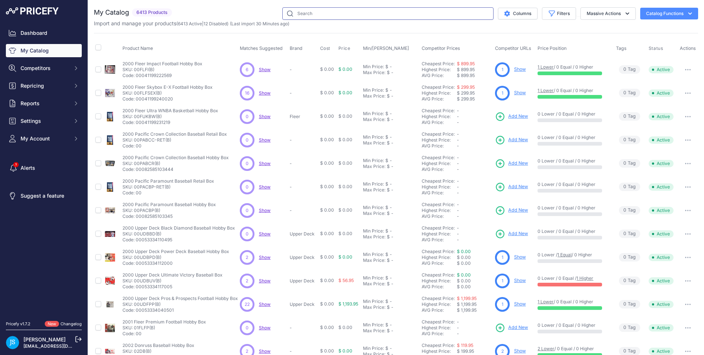
click at [378, 11] on input "text" at bounding box center [387, 13] width 211 height 12
paste input "Pokemon Salamence & Reshiram"
type input "Pokemon Salamence & Reshiram"
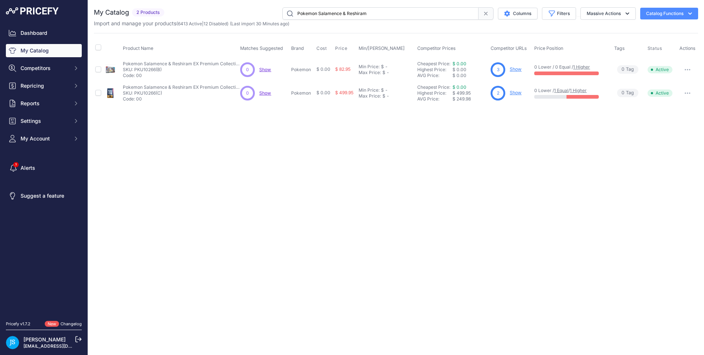
click at [517, 94] on link "Show" at bounding box center [516, 93] width 12 height 6
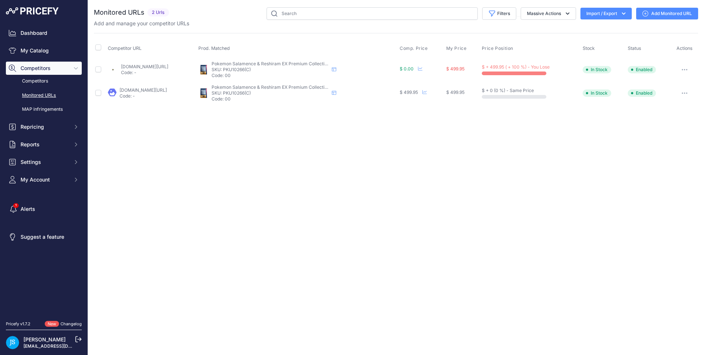
click at [661, 14] on link "Add Monitored URL" at bounding box center [667, 14] width 62 height 12
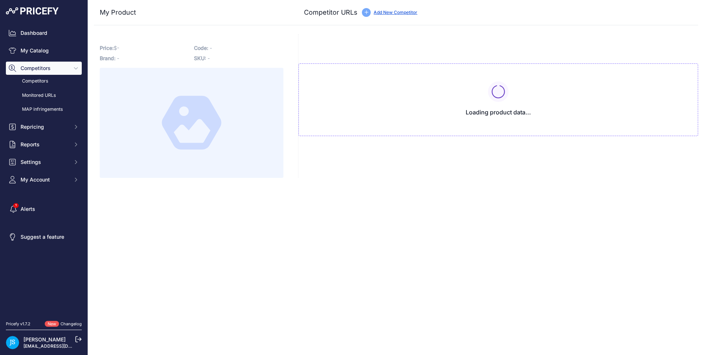
type input "[DOMAIN_NAME][URL]"
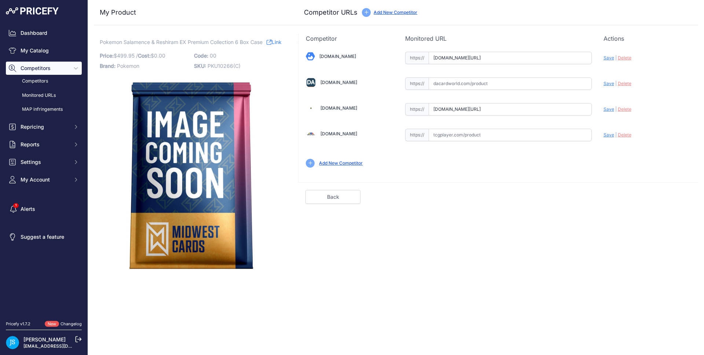
scroll to position [0, 121]
drag, startPoint x: 570, startPoint y: 109, endPoint x: 630, endPoint y: 111, distance: 60.5
click at [630, 111] on div "Blowoutcards.com Valid Save" at bounding box center [498, 109] width 400 height 132
click at [578, 186] on div "Back Done" at bounding box center [498, 193] width 400 height 22
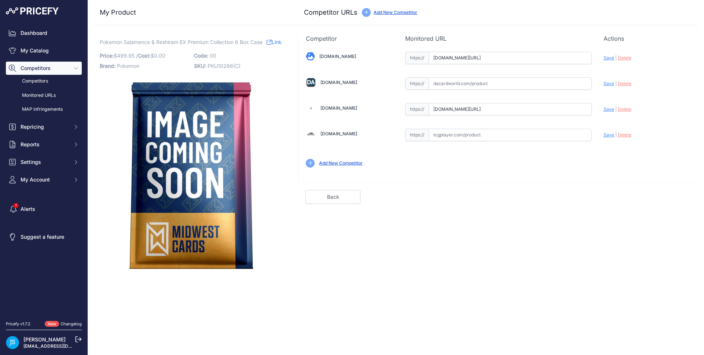
click at [470, 85] on input "text" at bounding box center [510, 83] width 163 height 12
paste input "https://www.dacardworld.com/gaming/pokemon-salamence-ex-and-reshiram-ex-premium…"
click at [608, 82] on span "Save" at bounding box center [609, 84] width 11 height 6
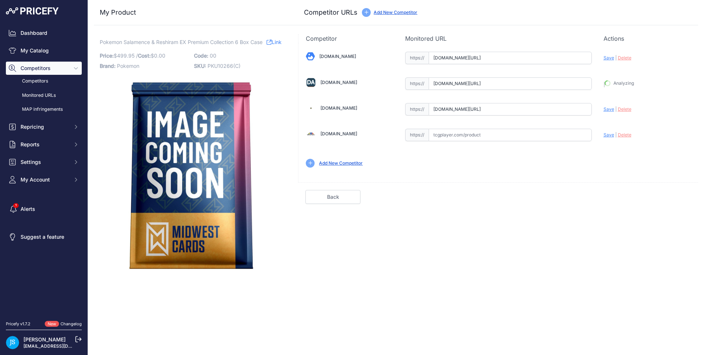
type input "https://www.dacardworld.com/gaming/pokemon-salamence-ex-and-reshiram-ex-premium…"
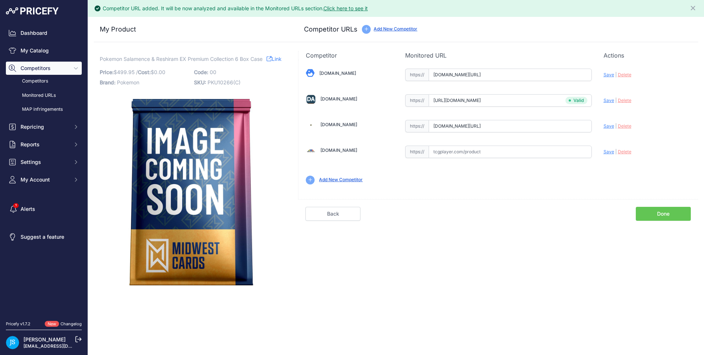
click at [608, 72] on span "Save" at bounding box center [609, 75] width 11 height 6
type input "https://www.blowoutcards.com/pokemon-salamence-reshiram-ex-premium-collection-6…"
click at [610, 125] on span "Save" at bounding box center [609, 126] width 11 height 6
type input "https://www.steelcitycollectibles.com/i/pokemon-salamence-ex-&-reshiram-ex-prem…"
drag, startPoint x: 100, startPoint y: 60, endPoint x: 209, endPoint y: 59, distance: 108.9
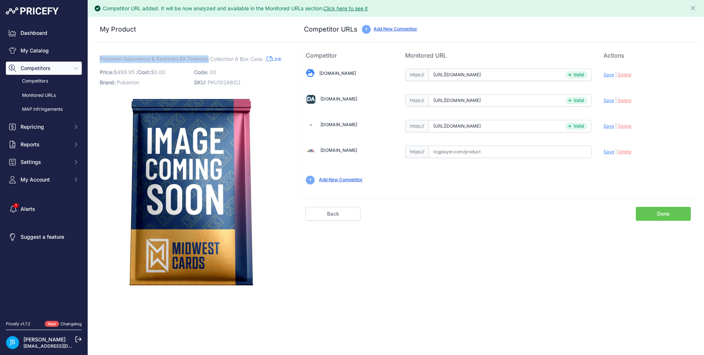
click at [209, 59] on span "Pokemon Salamence & Reshiram EX Premium Collection 6 Box Case" at bounding box center [181, 58] width 163 height 9
copy span "Pokemon Salamence & Reshiram EX Premium"
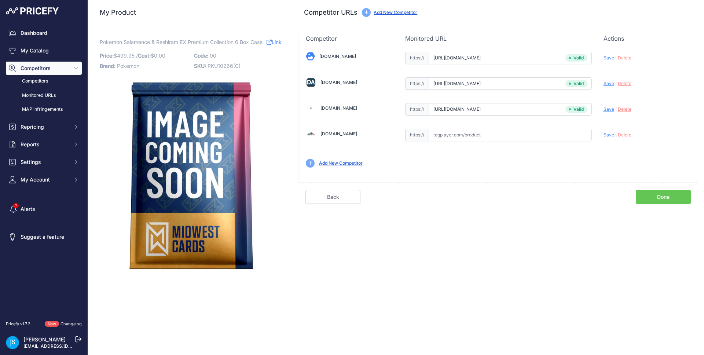
click at [339, 204] on div "Competitor Monitored URL Actions Valid Invalid Save | Delete Analyzing Valid" at bounding box center [498, 155] width 400 height 243
click at [69, 47] on link "My Catalog" at bounding box center [44, 50] width 76 height 13
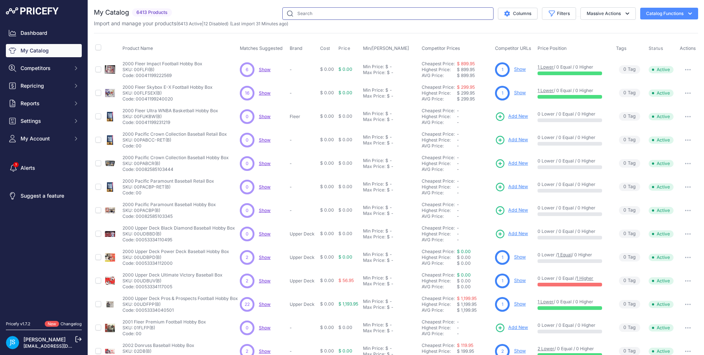
click at [330, 11] on input "text" at bounding box center [387, 13] width 211 height 12
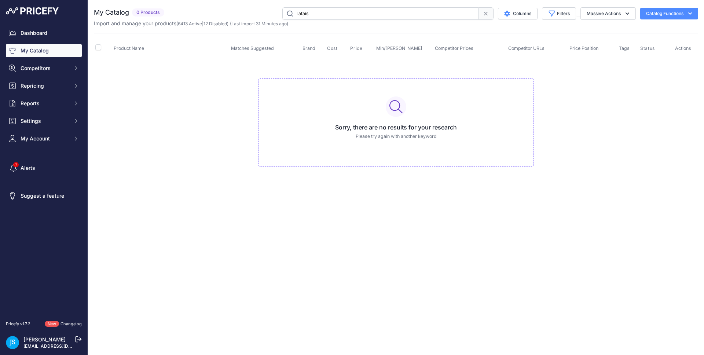
click at [305, 14] on input "latais" at bounding box center [380, 13] width 196 height 12
type input "latias"
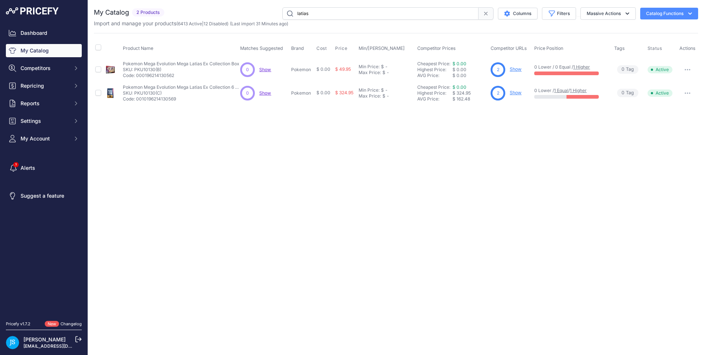
click at [513, 70] on link "Show" at bounding box center [516, 69] width 12 height 6
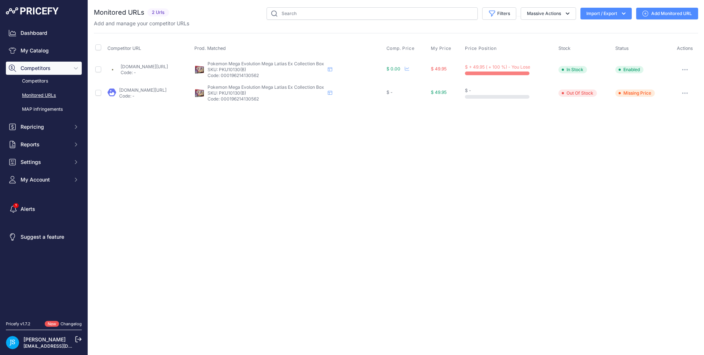
click at [666, 14] on link "Add Monitored URL" at bounding box center [667, 14] width 62 height 12
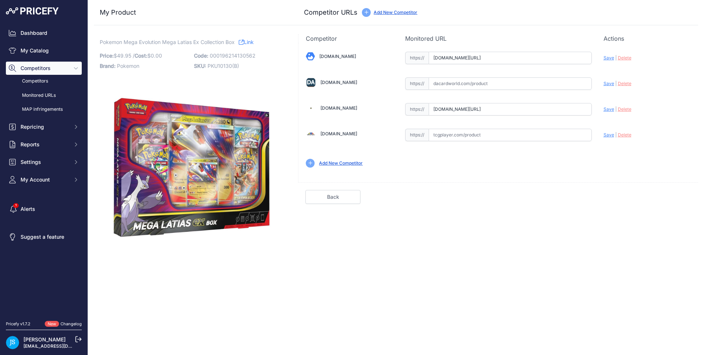
click at [492, 83] on input "text" at bounding box center [510, 83] width 163 height 12
paste input "https://www.dacardworld.com/gaming/pokemon-mega-latias-ex-box"
click at [609, 82] on span "Save" at bounding box center [609, 84] width 11 height 6
type input "https://www.dacardworld.com/gaming/pokemon-mega-latias-ex-box?prirule_jdsnikfkf…"
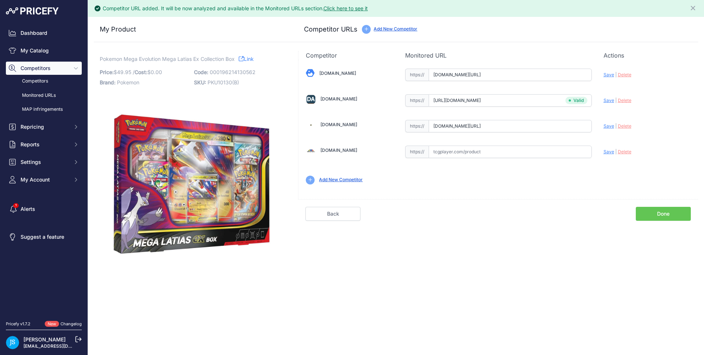
click at [607, 72] on span "Save" at bounding box center [609, 75] width 11 height 6
type input "https://www.blowoutcards.com/pokemon-mega-latias-ex-box.html?prirule_jdsnikfkfj…"
click at [611, 127] on span "Save" at bounding box center [609, 126] width 11 height 6
type input "https://www.steelcitycollectibles.com/i/pokemon-mega-latias-ex-box?prirule_jdsn…"
drag, startPoint x: 100, startPoint y: 61, endPoint x: 193, endPoint y: 56, distance: 92.5
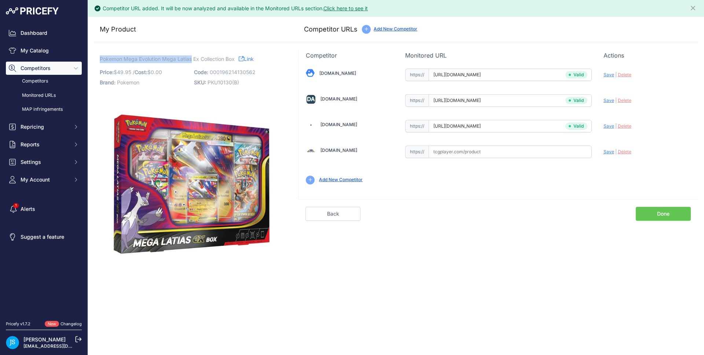
click at [193, 56] on span "Pokemon Mega Evolution Mega Latias Ex Collection Box" at bounding box center [167, 58] width 135 height 9
copy span "Pokemon Mega Evolution Mega Latias"
click at [64, 51] on link "My Catalog" at bounding box center [44, 50] width 76 height 13
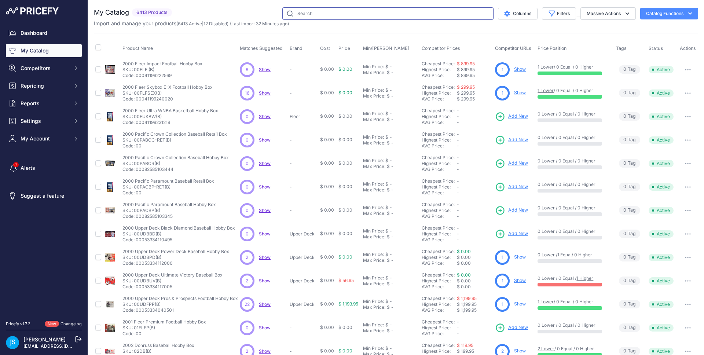
click at [318, 14] on input "text" at bounding box center [387, 13] width 211 height 12
paste input "Pokemon Mega Evolution Mega Latias"
type input "Pokemon Mega Evolution Mega Latias"
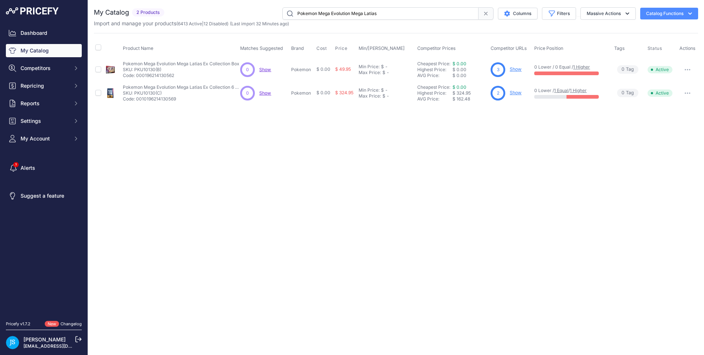
click at [519, 92] on link "Show" at bounding box center [516, 93] width 12 height 6
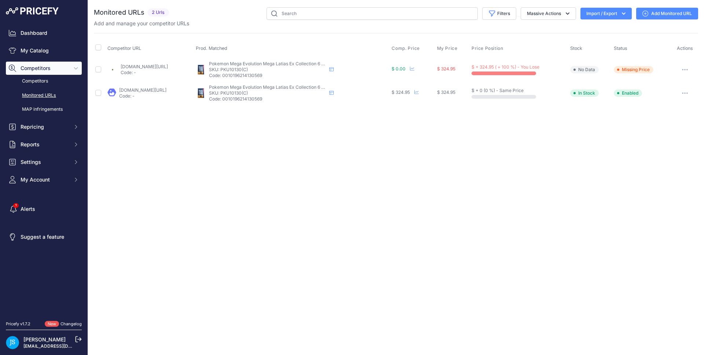
click at [671, 18] on link "Add Monitored URL" at bounding box center [667, 14] width 62 height 12
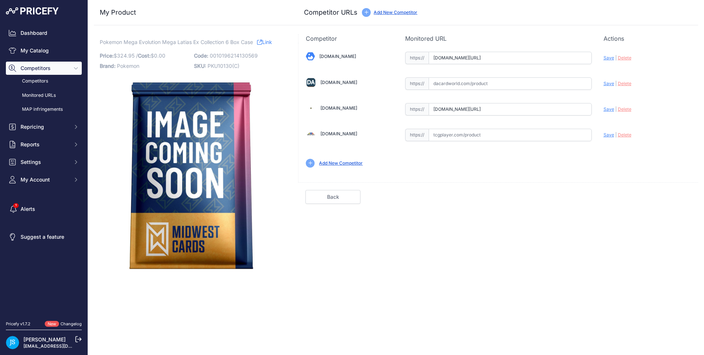
click at [468, 82] on input "text" at bounding box center [510, 83] width 163 height 12
paste input "https://www.dacardworld.com/gaming/pokemon-mega-latias-ex-6-box-case"
click at [605, 82] on span "Save" at bounding box center [609, 84] width 11 height 6
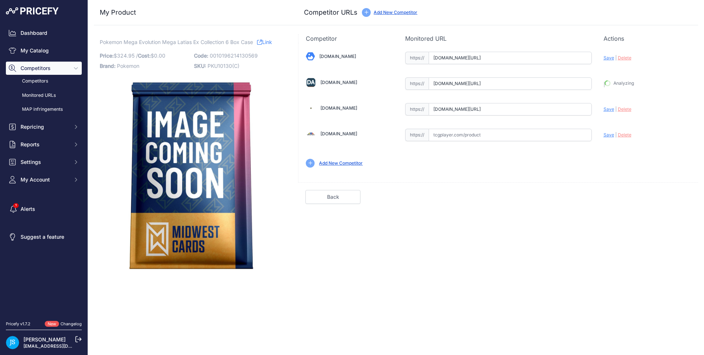
type input "https://www.dacardworld.com/gaming/pokemon-mega-latias-ex-6-box-case?prirule_jd…"
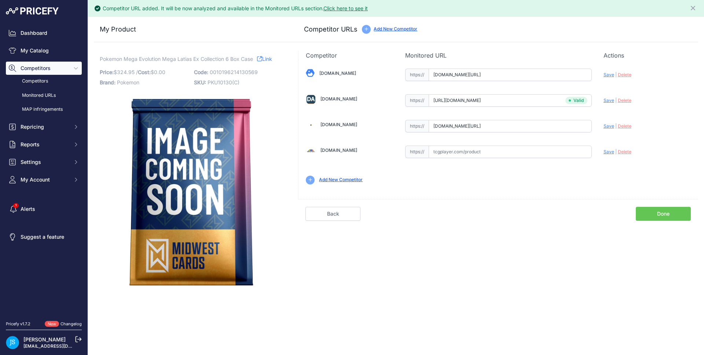
click at [609, 73] on span "Save" at bounding box center [609, 75] width 11 height 6
type input "https://www.blowoutcards.com/pokemon-mega-latias-ex-6-box-case.html?prirule_jds…"
click at [610, 127] on span "Save" at bounding box center [609, 126] width 11 height 6
type input "https://www.steelcitycollectibles.com/i/pokemon-mega-latias-ex-6-box-case?priru…"
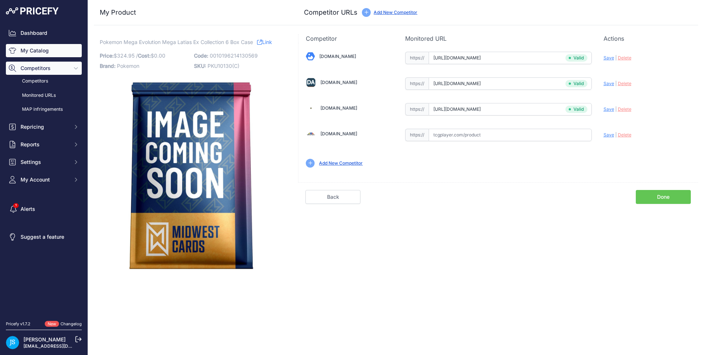
click at [42, 46] on link "My Catalog" at bounding box center [44, 50] width 76 height 13
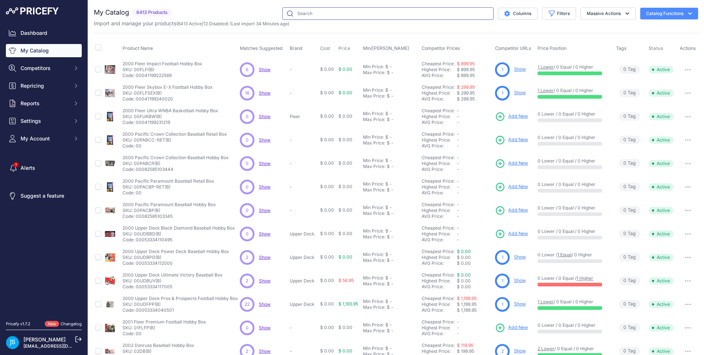
click at [356, 17] on input "text" at bounding box center [387, 13] width 211 height 12
paste input "2025 Topps Star Wars Chrome Breaker's Delight"
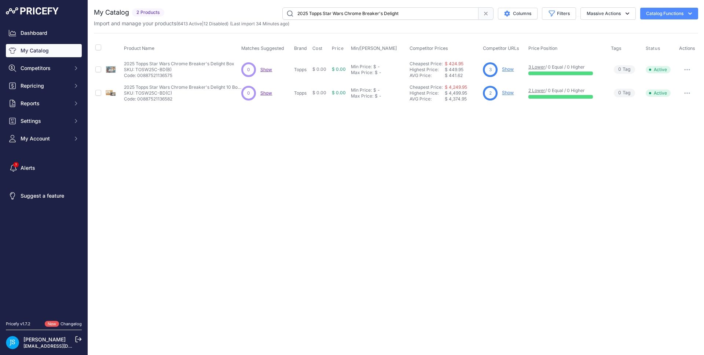
click at [368, 15] on input "2025 Topps Star Wars Chrome Breaker's Delight" at bounding box center [380, 13] width 196 height 12
click at [368, 14] on input "2025 Topps Star Wars Chrome Breaker's Delight" at bounding box center [380, 13] width 196 height 12
paste input "laster"
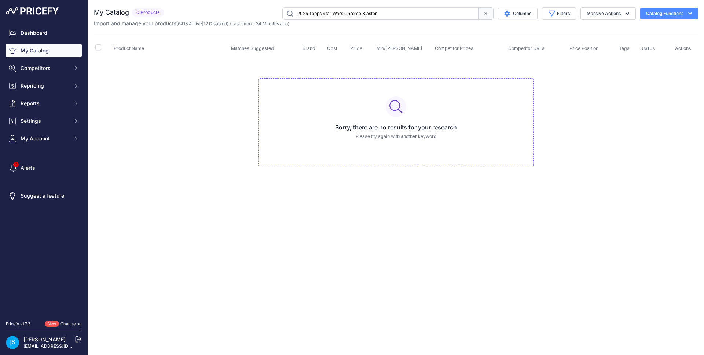
drag, startPoint x: 323, startPoint y: 12, endPoint x: 396, endPoint y: 12, distance: 73.3
click at [396, 12] on input "2025 Topps Star Wars Chrome Blaster" at bounding box center [380, 13] width 196 height 12
type input "2025 Topps chrome star wars blaster"
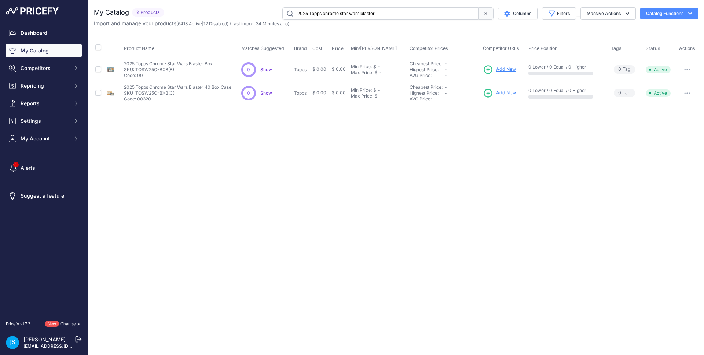
click at [507, 68] on span "Add New" at bounding box center [506, 69] width 20 height 7
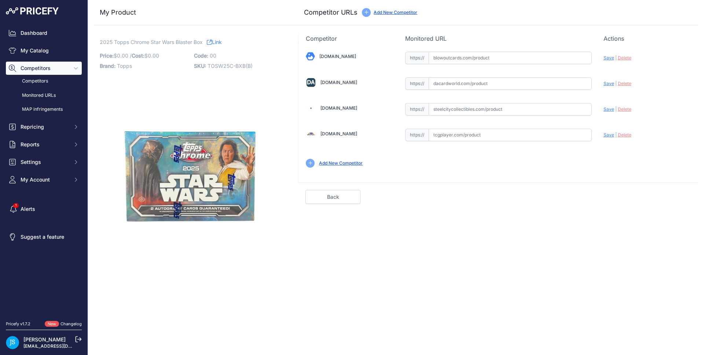
click at [471, 84] on input "text" at bounding box center [510, 83] width 163 height 12
paste input "[URL][DOMAIN_NAME]"
click at [609, 83] on span "Save" at bounding box center [609, 84] width 11 height 6
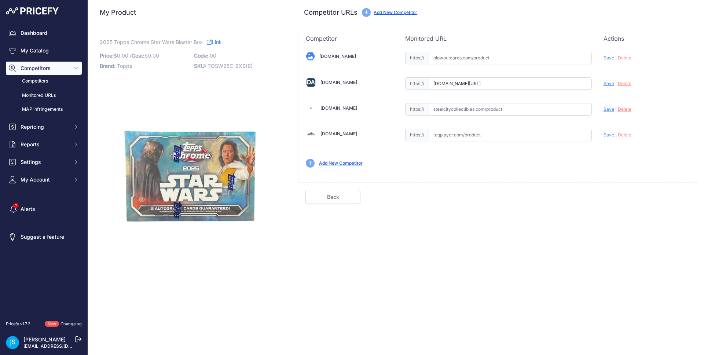
type input "[URL][DOMAIN_NAME]"
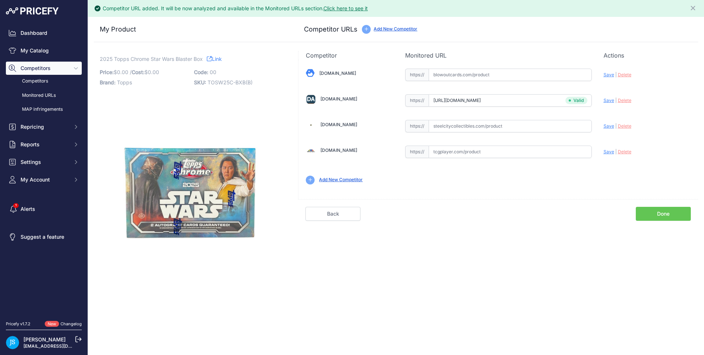
click at [479, 131] on input "text" at bounding box center [510, 126] width 163 height 12
paste input "https://www.steelcitycollectibles.com/i/2025-topps-star-wars-chrome-blaster-box"
click at [609, 125] on span "Save" at bounding box center [609, 126] width 11 height 6
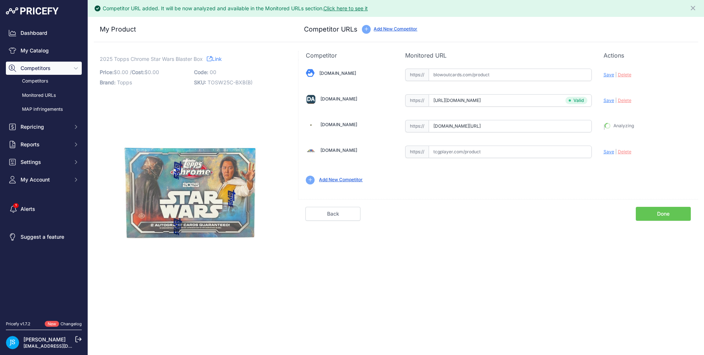
type input "https://www.steelcitycollectibles.com/i/2025-topps-star-wars-chrome-blaster-box…"
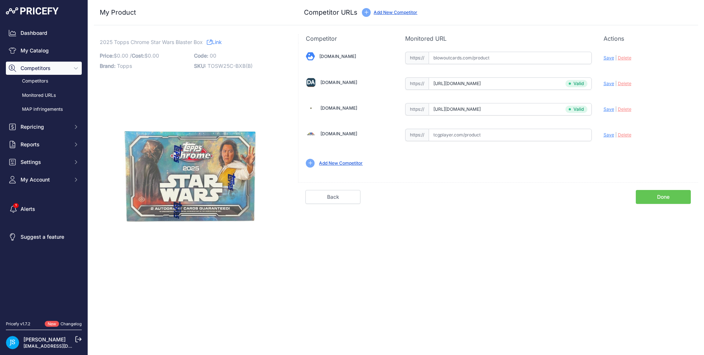
click at [458, 60] on input "text" at bounding box center [510, 58] width 163 height 12
paste input "https://www.blowoutcards.com/2025-topps-star-wars-chrome-blaster-box.html"
click at [611, 56] on span "Save" at bounding box center [609, 58] width 11 height 6
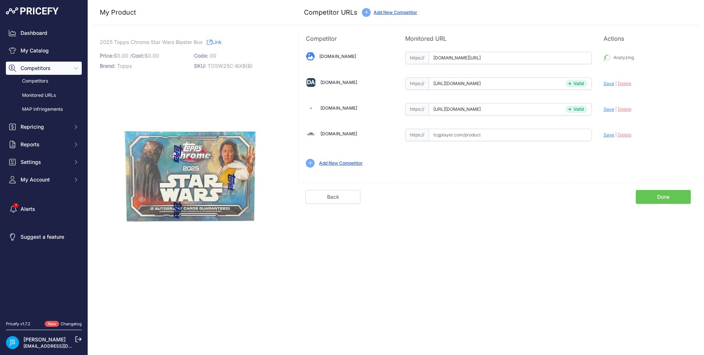
type input "https://www.blowoutcards.com/2025-topps-star-wars-chrome-blaster-box.html?priru…"
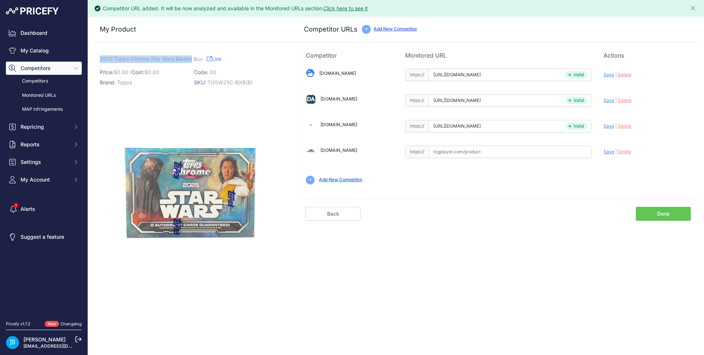
drag, startPoint x: 101, startPoint y: 58, endPoint x: 193, endPoint y: 60, distance: 91.7
click at [193, 60] on span "2025 Topps Chrome Star Wars Blaster Box" at bounding box center [151, 58] width 103 height 9
copy span "2025 Topps Chrome Star Wars Blaster"
click at [41, 56] on link "My Catalog" at bounding box center [44, 50] width 76 height 13
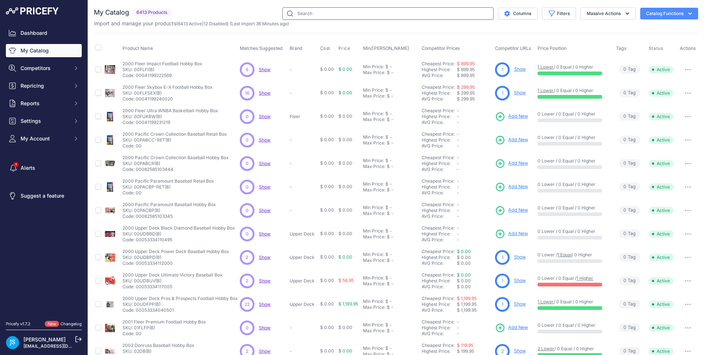
click at [306, 18] on input "text" at bounding box center [387, 13] width 211 height 12
paste input "2025 Topps Chrome Star Wars Blaster"
type input "2025 Topps Chrome Star Wars Blaster"
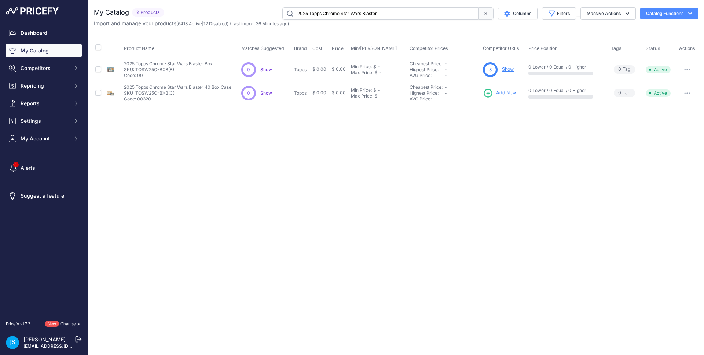
click at [507, 90] on span "Add New" at bounding box center [506, 92] width 20 height 7
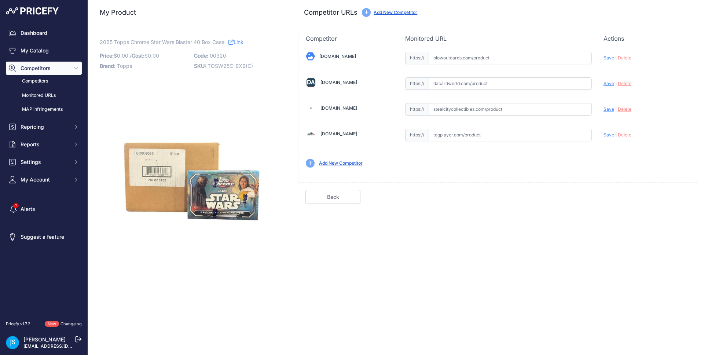
click at [450, 114] on input "text" at bounding box center [510, 109] width 163 height 12
paste input "[URL][DOMAIN_NAME]"
click at [609, 107] on span "Save" at bounding box center [609, 109] width 11 height 6
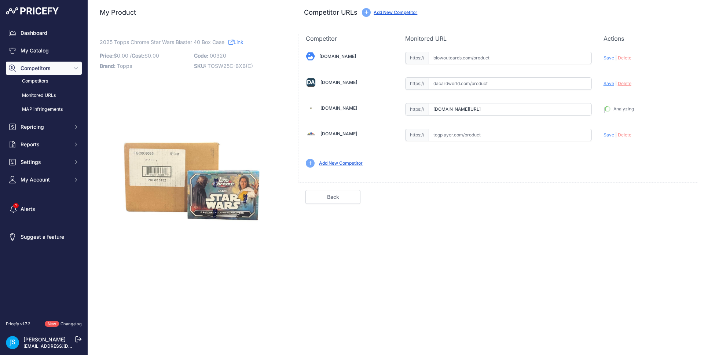
type input "[URL][DOMAIN_NAME]"
click at [462, 88] on input "text" at bounding box center [510, 83] width 163 height 12
paste input "[URL][DOMAIN_NAME]"
click at [609, 81] on span "Save" at bounding box center [609, 84] width 11 height 6
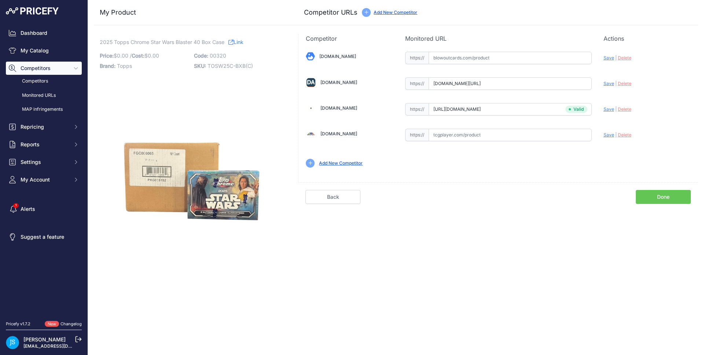
scroll to position [0, 0]
type input "[URL][DOMAIN_NAME]"
drag, startPoint x: 510, startPoint y: 60, endPoint x: 548, endPoint y: 58, distance: 38.2
click at [510, 60] on input "text" at bounding box center [510, 58] width 163 height 12
paste input "[URL][DOMAIN_NAME]"
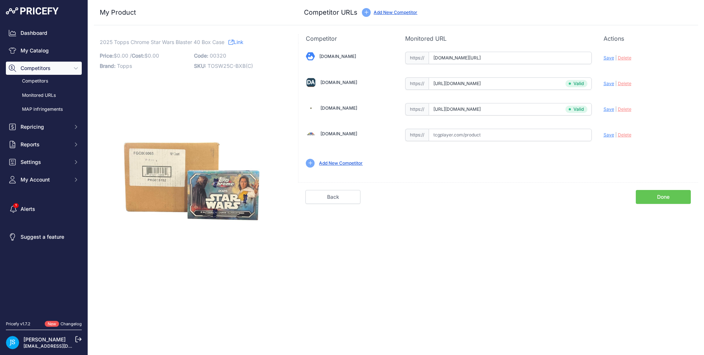
click at [613, 56] on span "Save" at bounding box center [609, 58] width 11 height 6
type input "[URL][DOMAIN_NAME]"
